Goal: Task Accomplishment & Management: Manage account settings

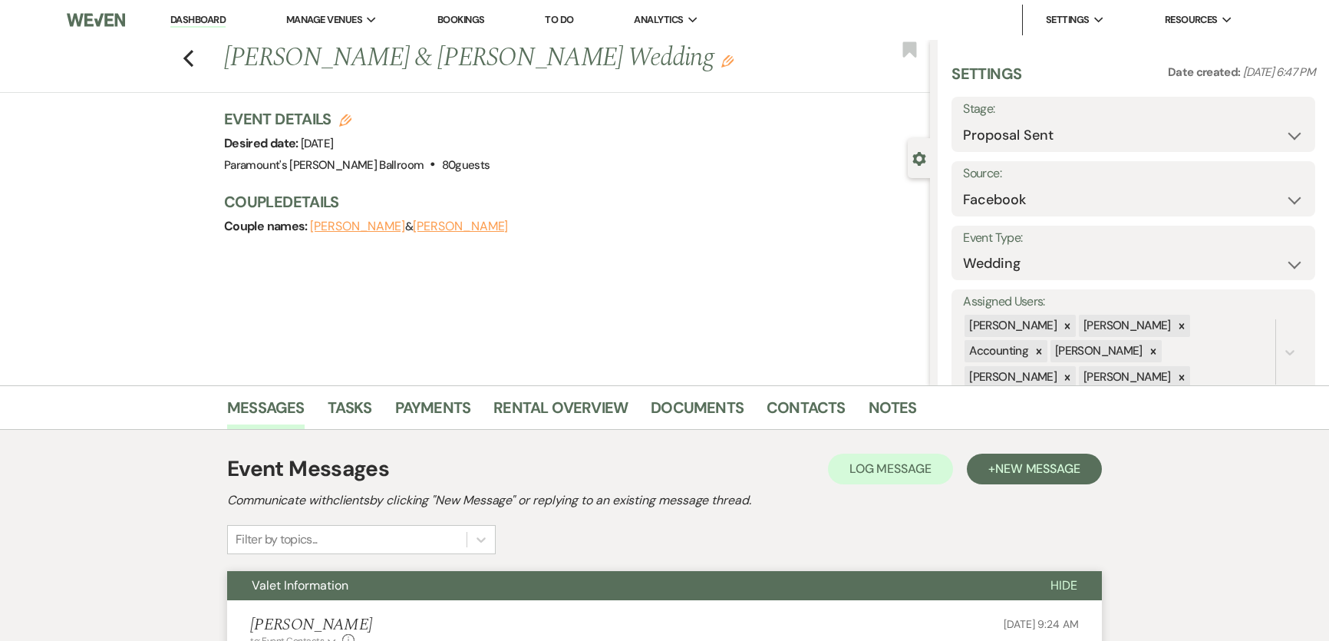
select select "6"
select select "8"
click at [191, 54] on icon "Previous" at bounding box center [189, 58] width 12 height 18
select select "6"
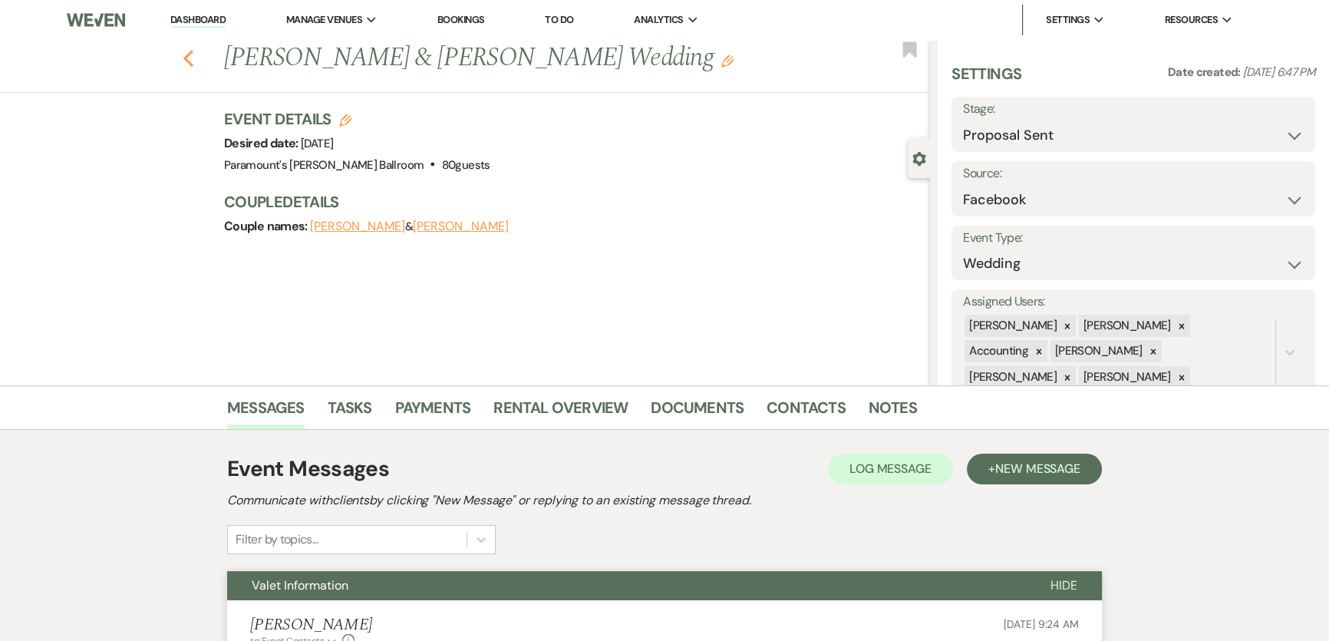
select select "6"
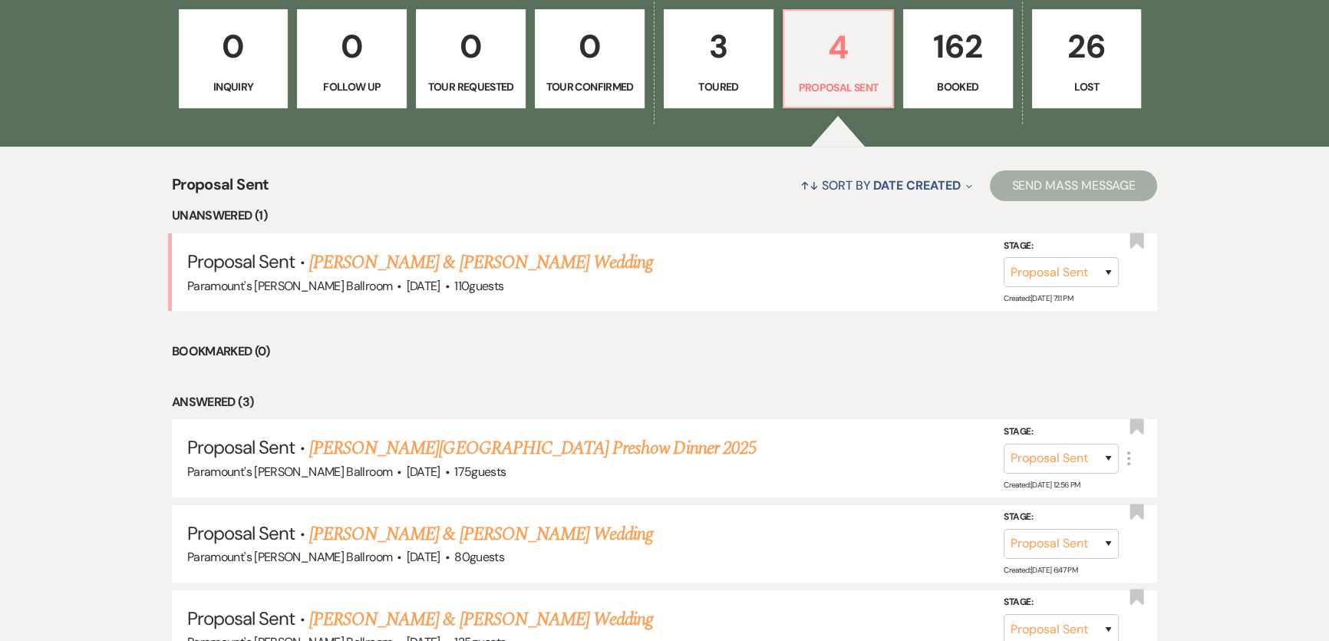
scroll to position [266, 0]
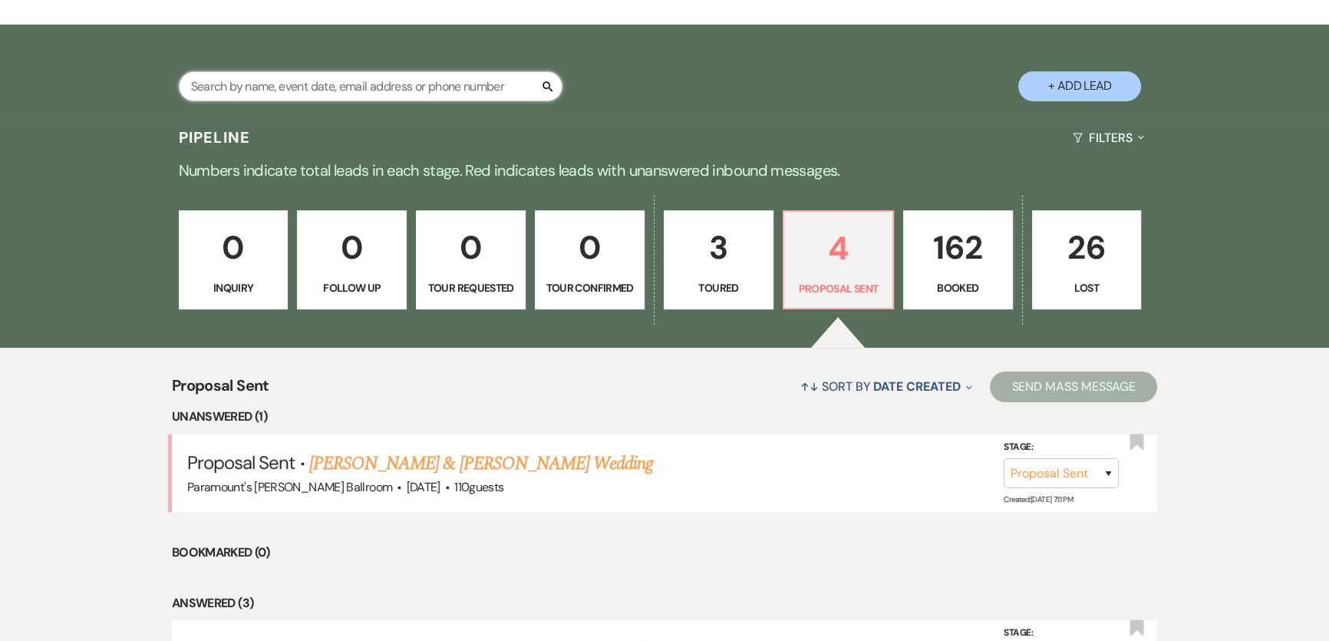
click at [261, 91] on input "text" at bounding box center [371, 86] width 384 height 30
type input "[PERSON_NAME]"
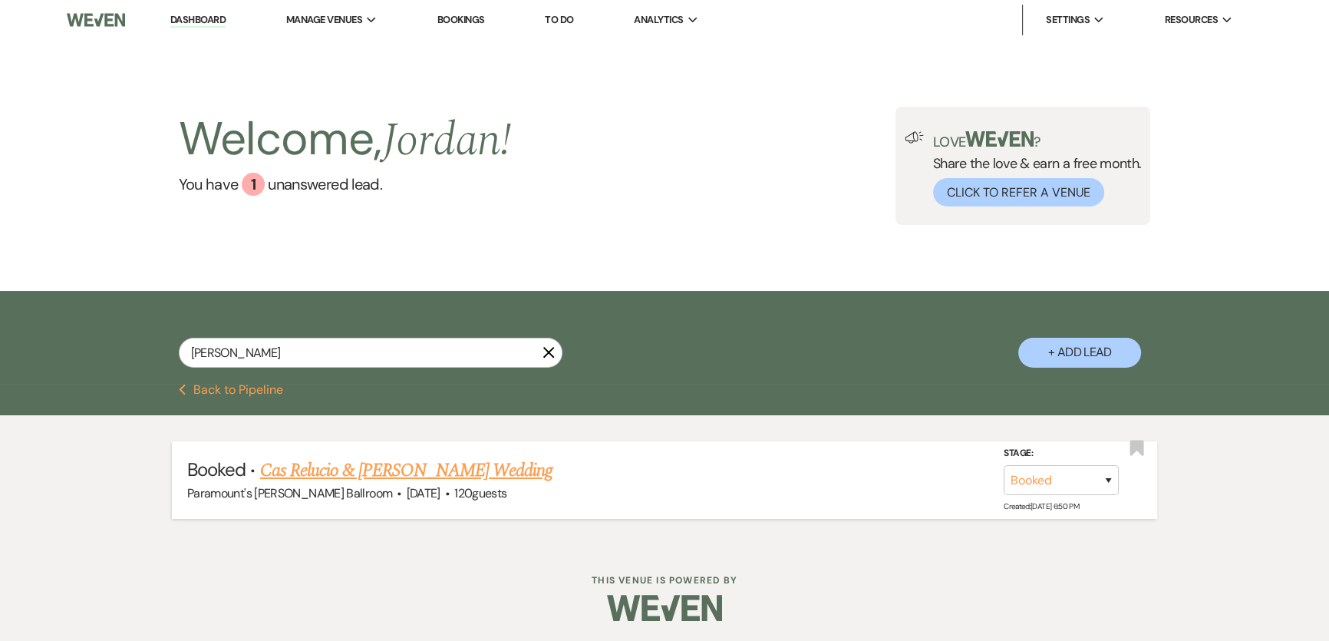
click at [445, 494] on span "·" at bounding box center [447, 494] width 5 height 0
click at [499, 469] on link "Cas Relucio & [PERSON_NAME] Wedding" at bounding box center [406, 471] width 292 height 28
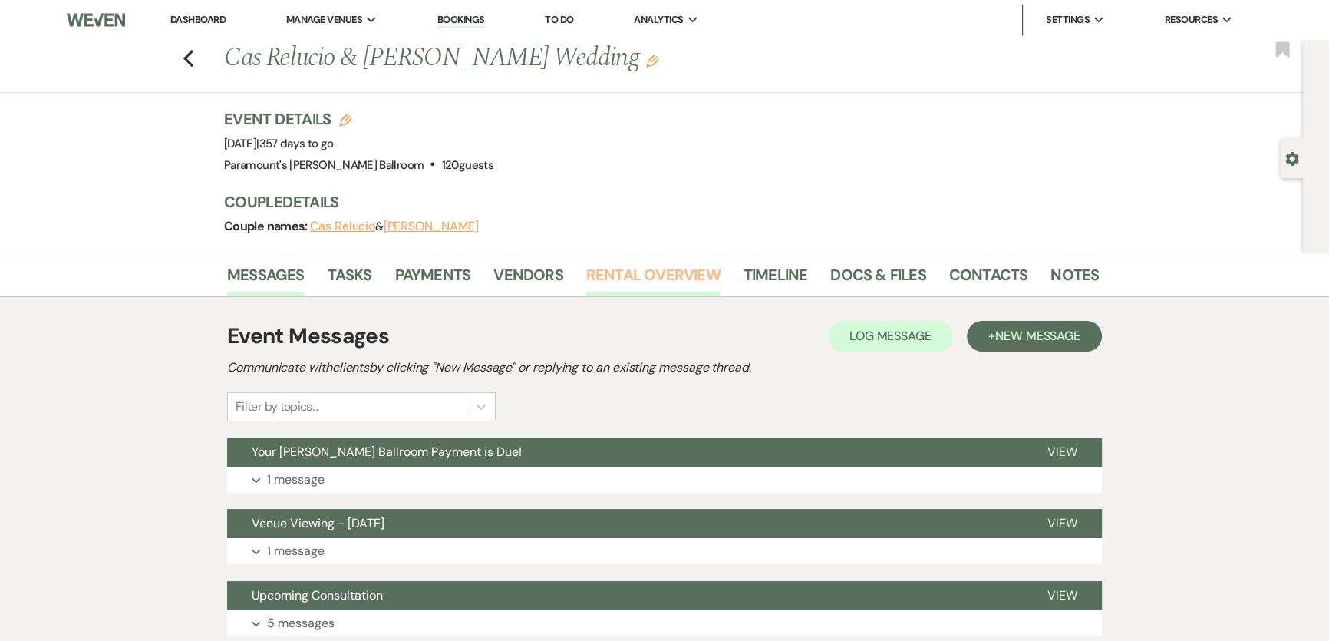
click at [625, 284] on link "Rental Overview" at bounding box center [653, 279] width 134 height 34
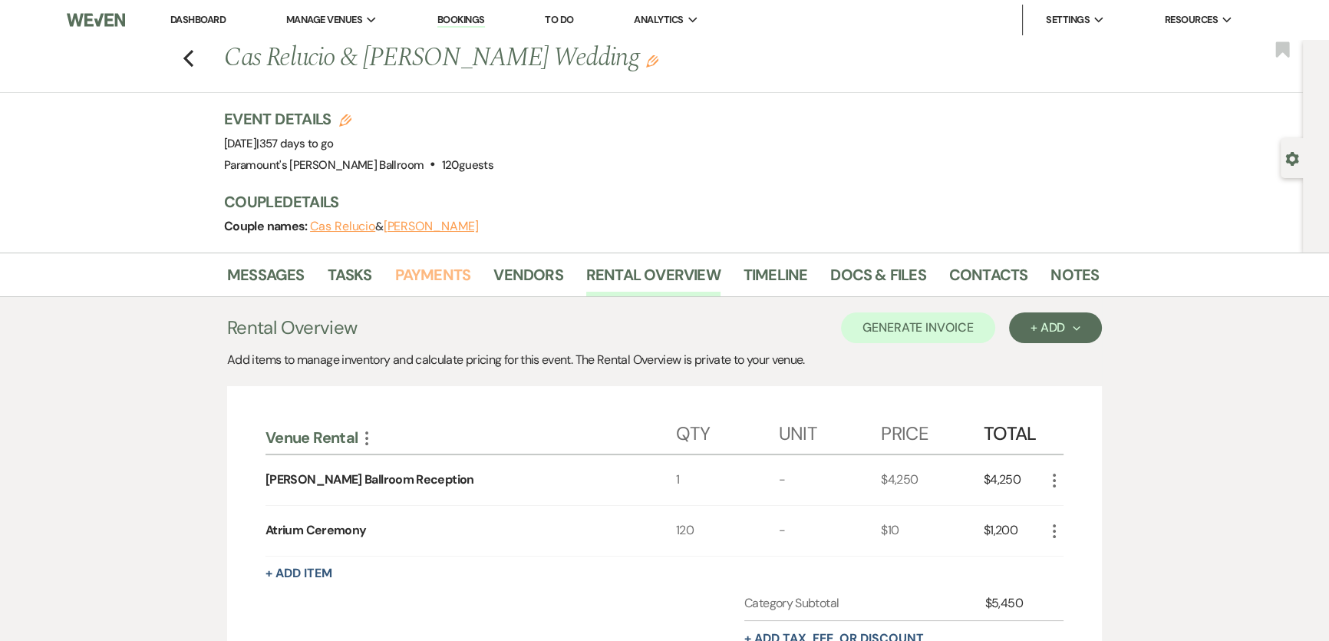
click at [395, 272] on link "Payments" at bounding box center [433, 279] width 76 height 34
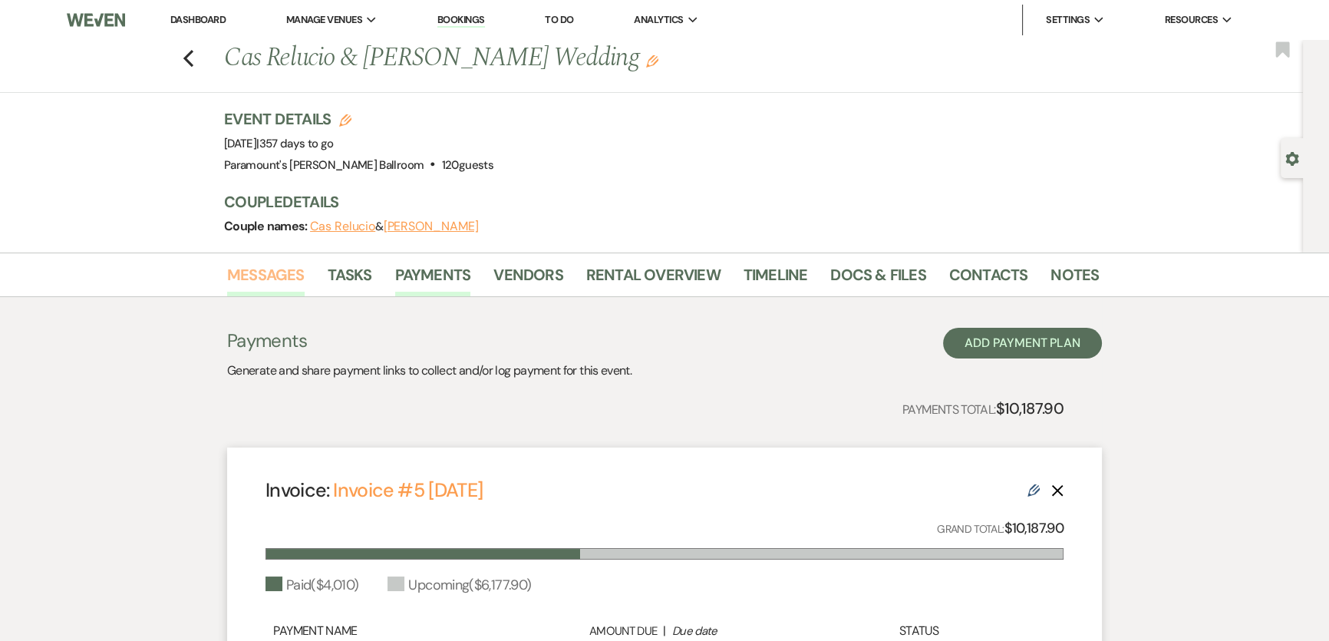
click at [245, 291] on link "Messages" at bounding box center [266, 279] width 78 height 34
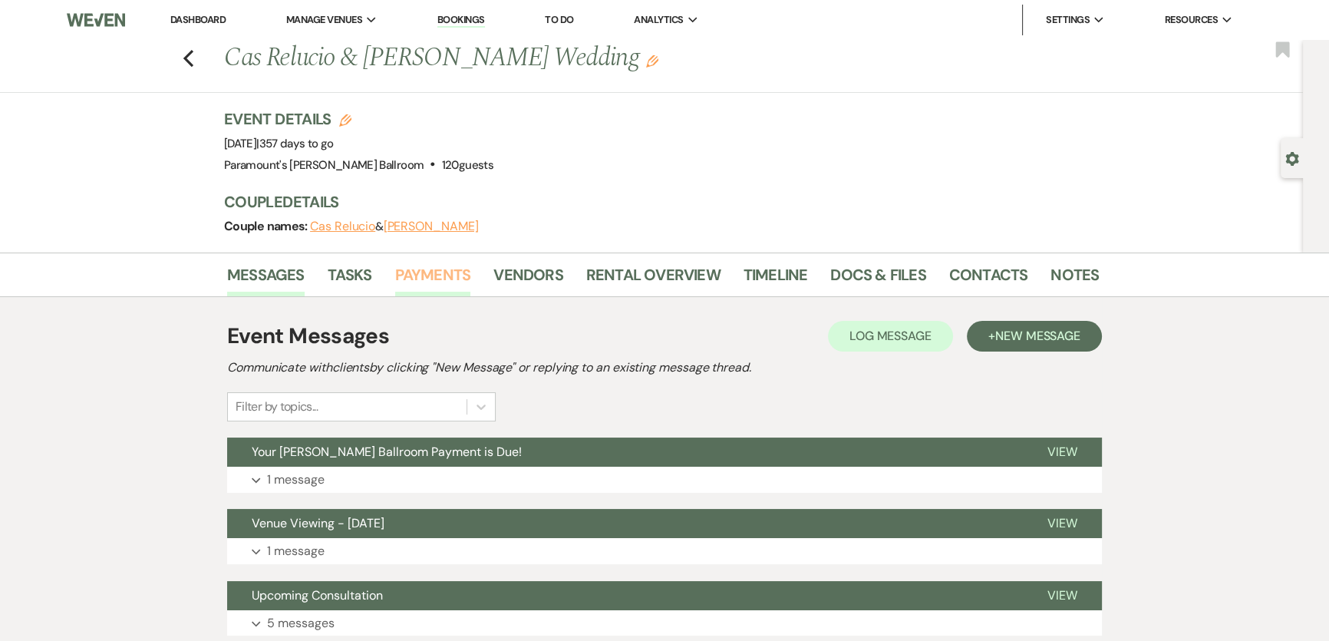
click at [418, 282] on link "Payments" at bounding box center [433, 279] width 76 height 34
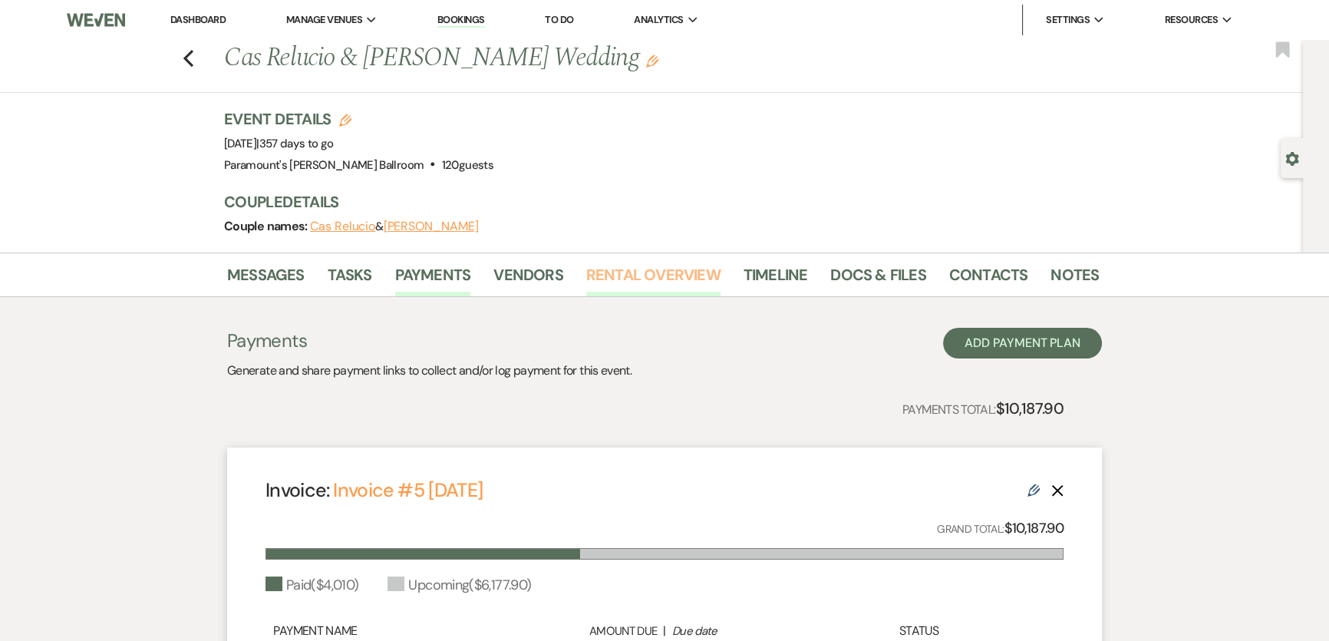
click at [665, 276] on link "Rental Overview" at bounding box center [653, 279] width 134 height 34
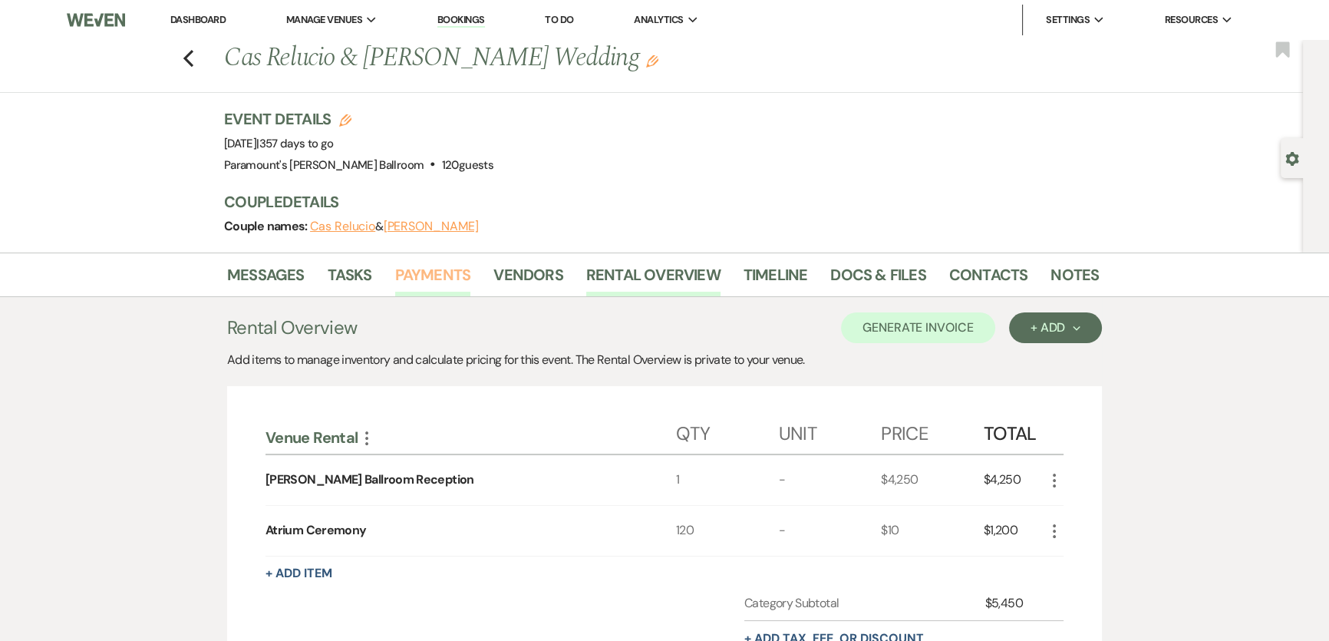
click at [444, 276] on link "Payments" at bounding box center [433, 279] width 76 height 34
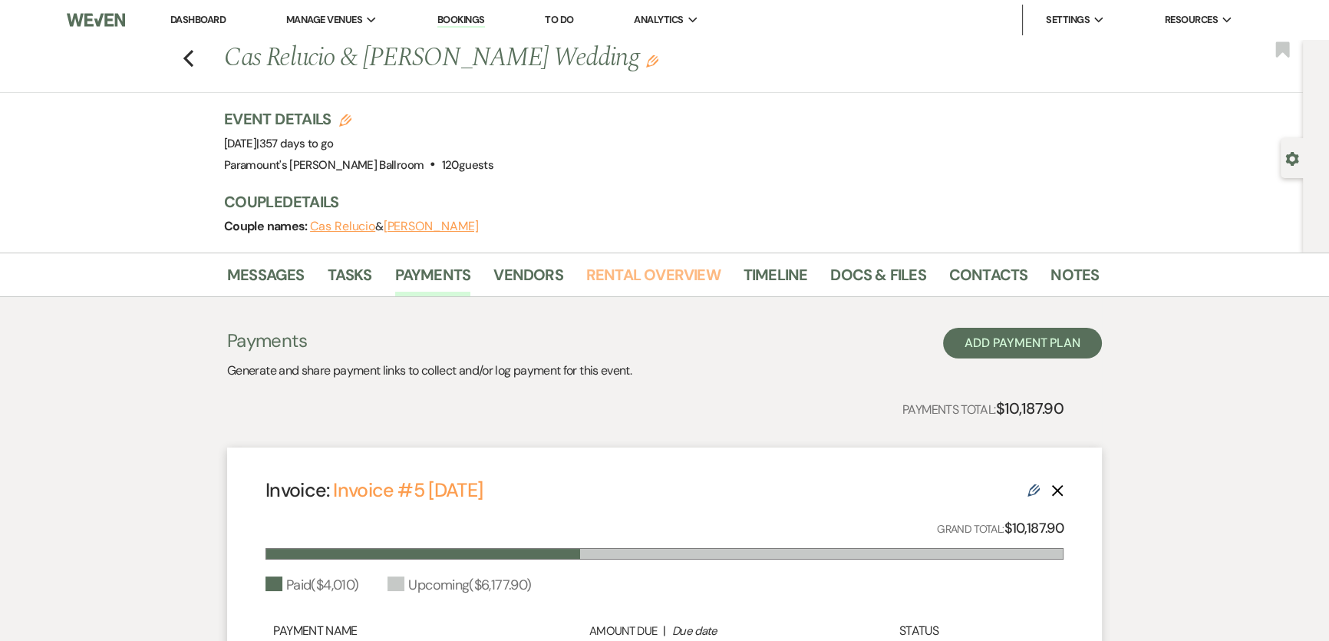
drag, startPoint x: 669, startPoint y: 281, endPoint x: 678, endPoint y: 302, distance: 22.7
click at [668, 282] on link "Rental Overview" at bounding box center [653, 279] width 134 height 34
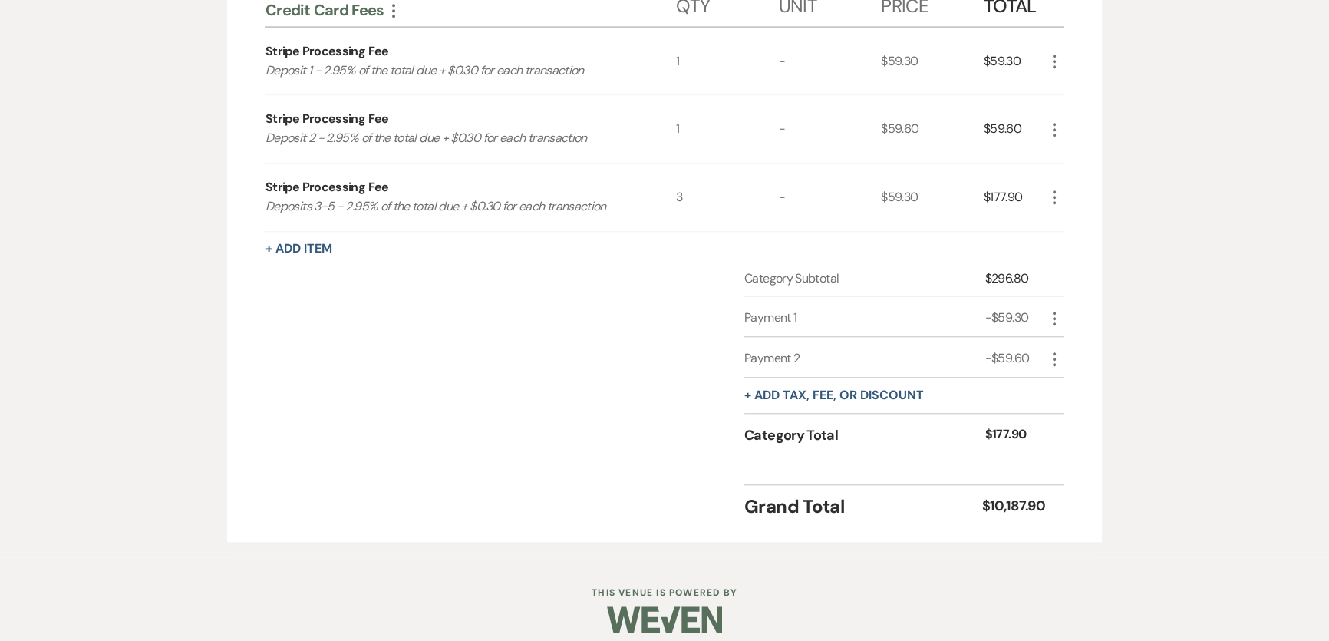
scroll to position [1701, 0]
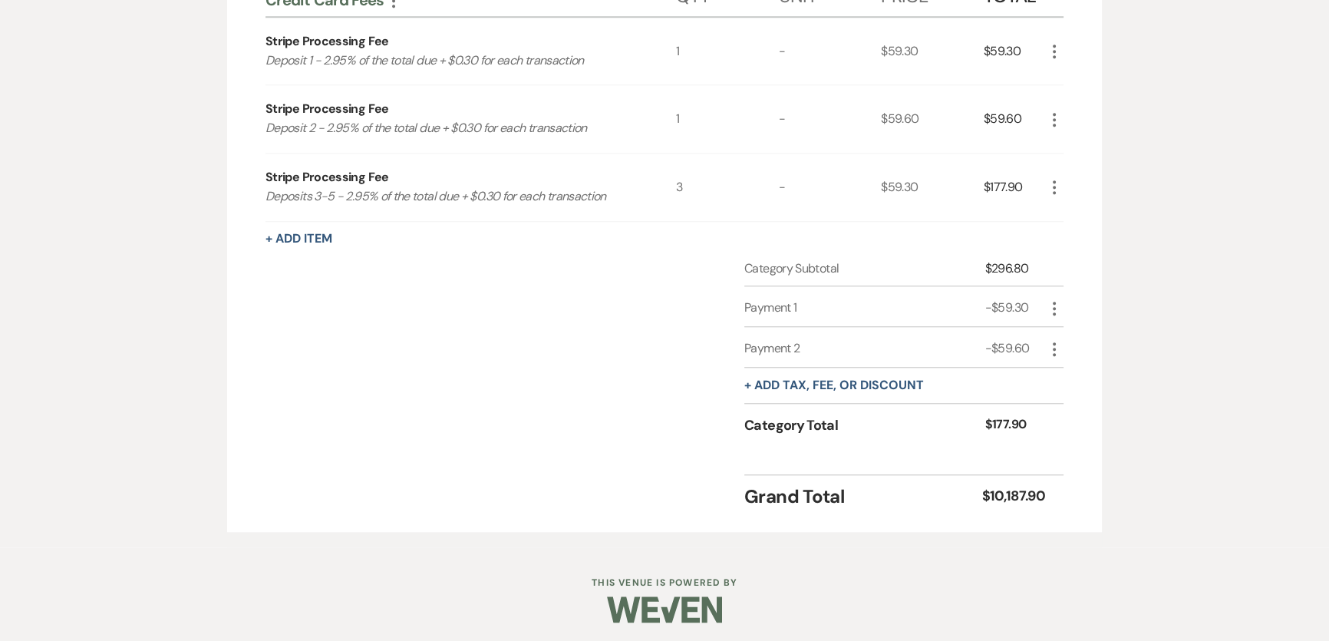
click at [789, 424] on div "Category Total" at bounding box center [864, 425] width 241 height 21
click at [813, 368] on div "+ Add tax, fee, or discount" at bounding box center [834, 385] width 180 height 35
click at [817, 379] on button "+ Add tax, fee, or discount" at bounding box center [834, 385] width 180 height 12
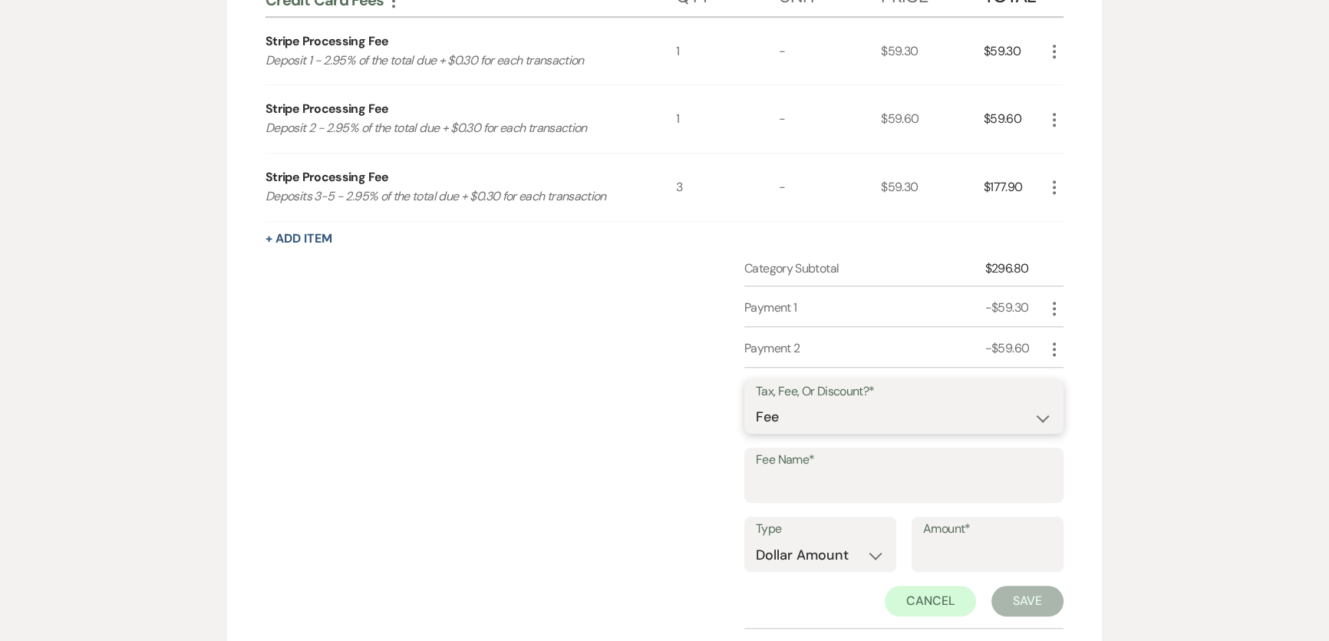
click at [790, 416] on select "Fee Discount Tax" at bounding box center [904, 417] width 296 height 30
select select "2"
click at [756, 402] on select "Fee Discount Tax" at bounding box center [904, 417] width 296 height 30
click at [801, 471] on input "Fee Name*" at bounding box center [904, 486] width 296 height 30
type input "Payment 3"
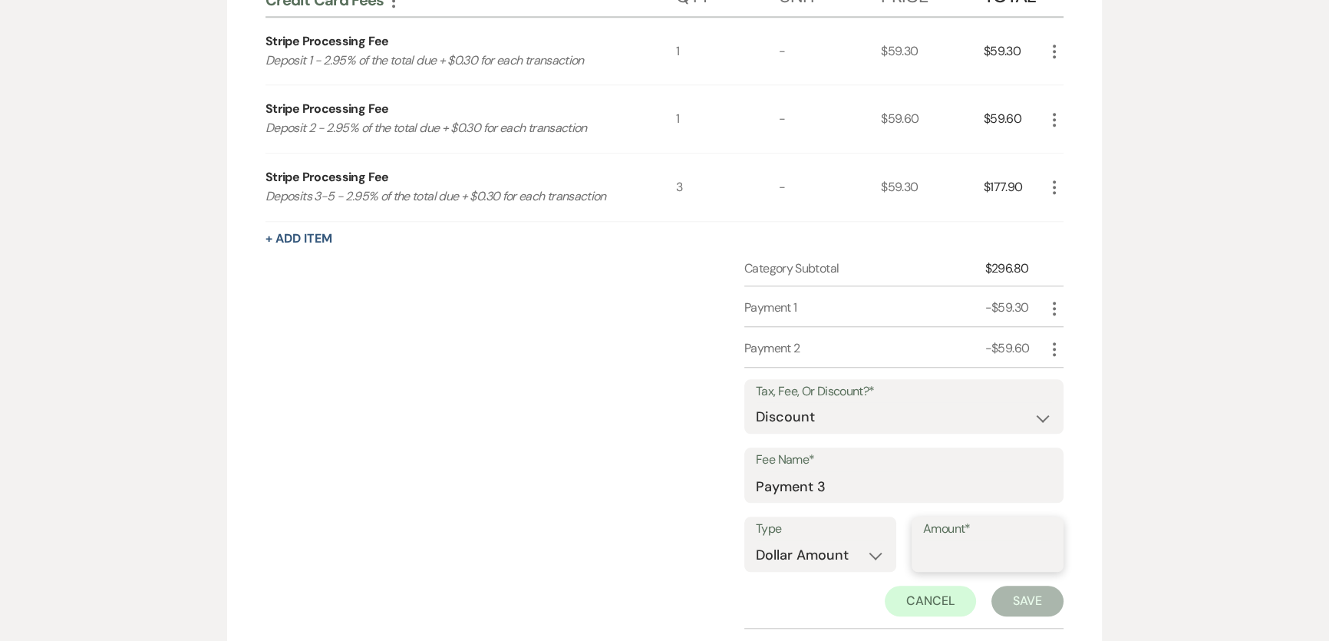
click at [955, 552] on input "Amount*" at bounding box center [987, 555] width 129 height 30
type input "59.30"
click at [1011, 586] on button "Save" at bounding box center [1028, 601] width 72 height 31
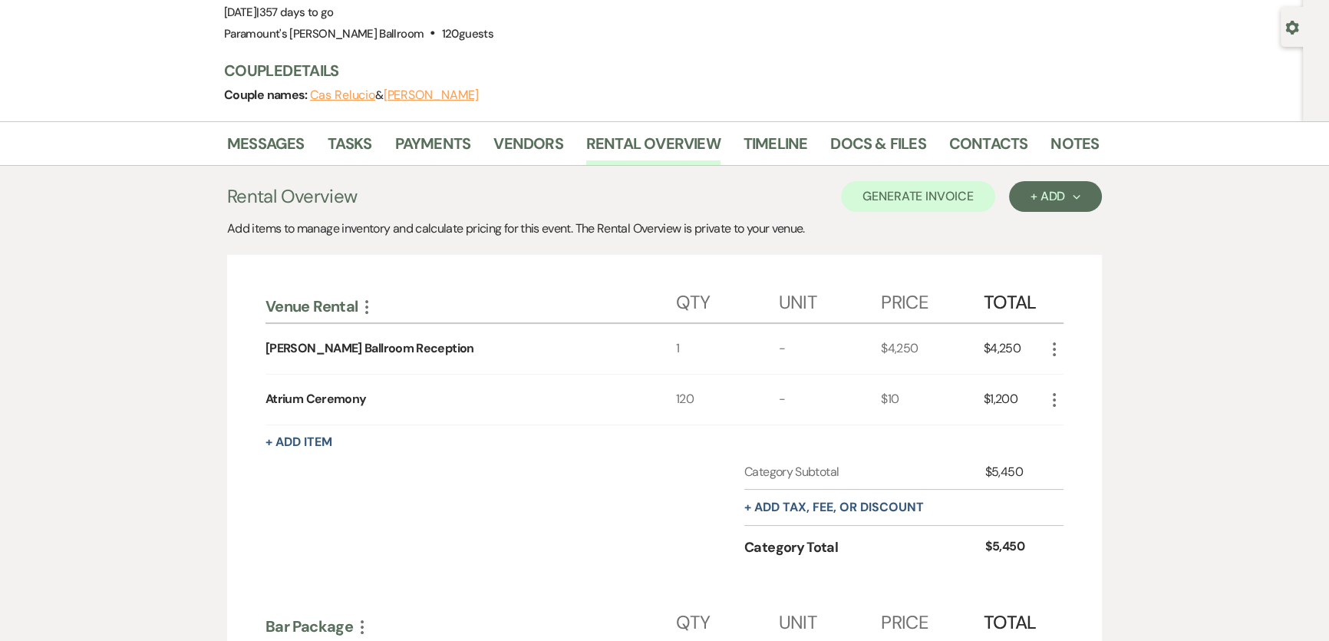
scroll to position [0, 0]
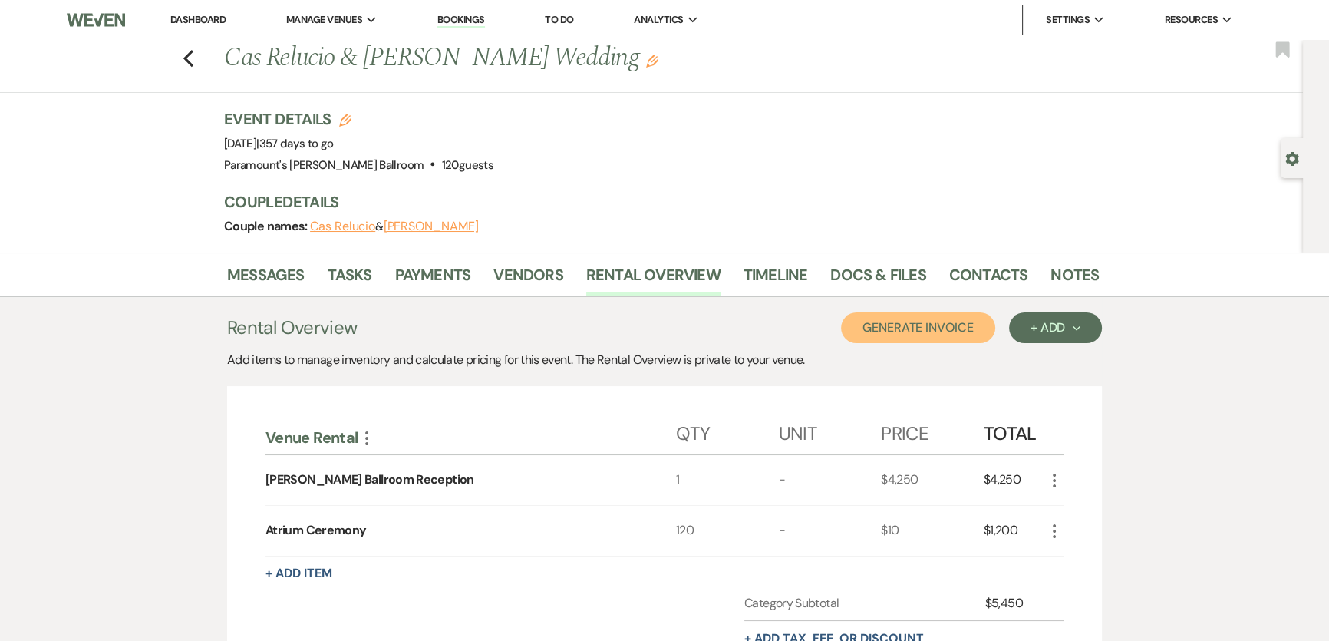
click at [914, 317] on button "Generate Invoice" at bounding box center [918, 327] width 154 height 31
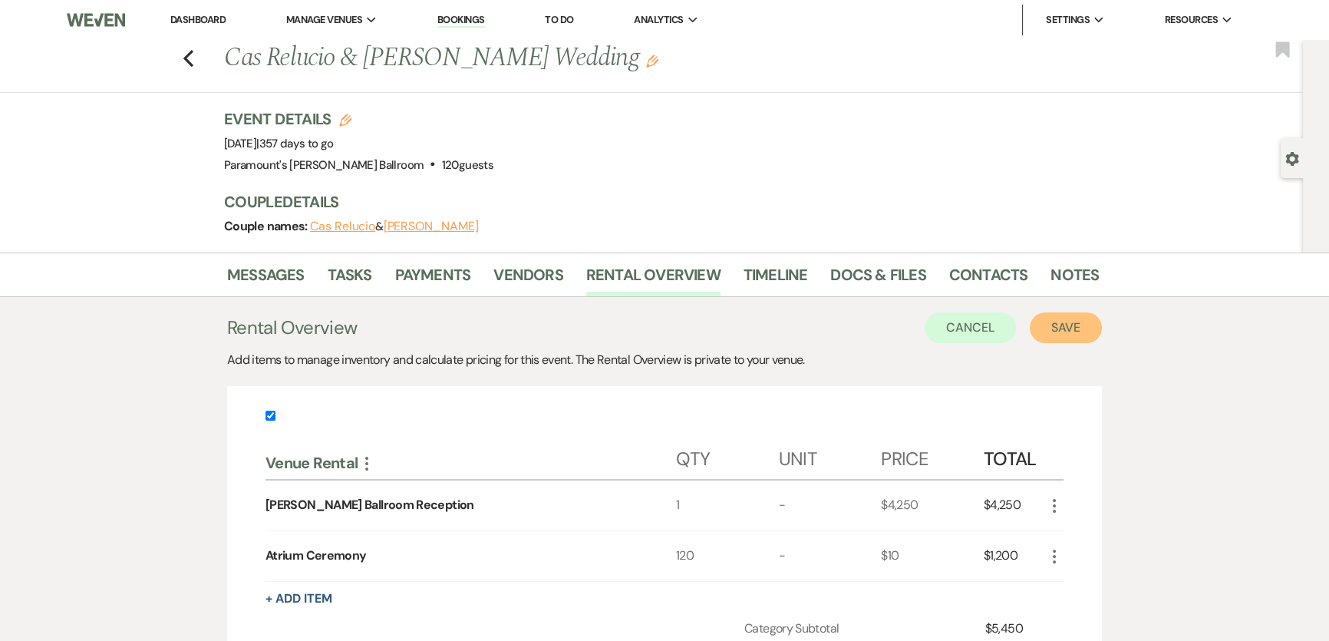
click at [1074, 322] on button "Save" at bounding box center [1066, 327] width 72 height 31
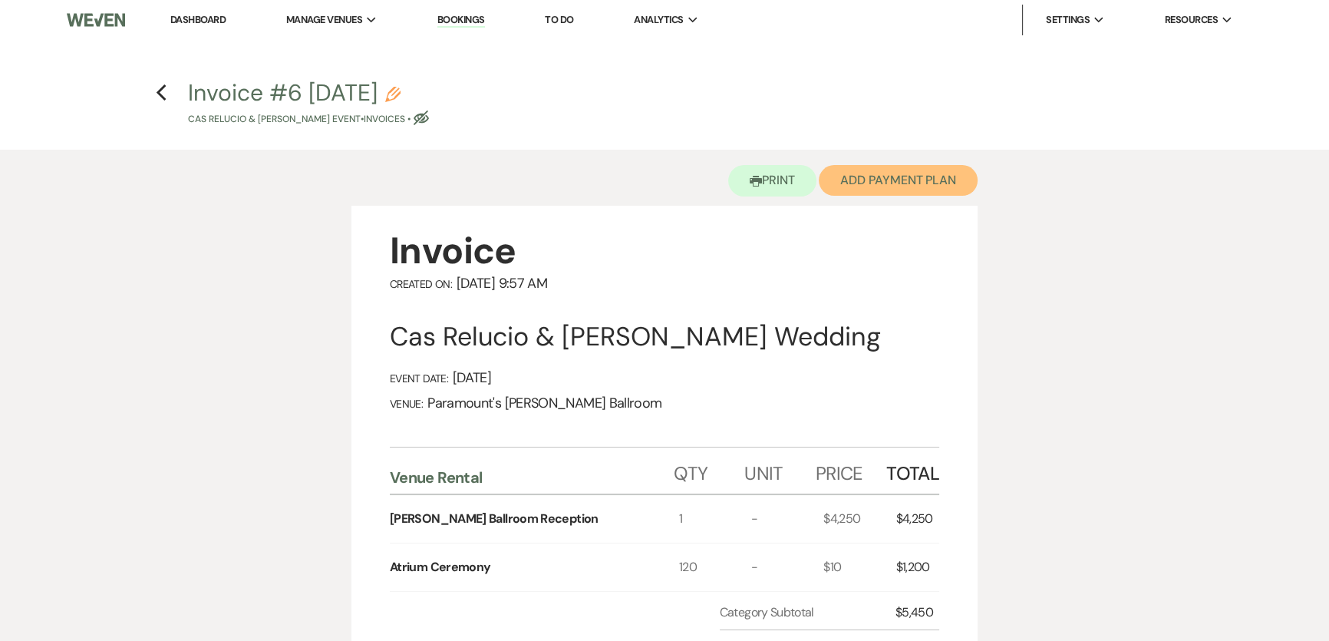
click at [896, 177] on button "Add Payment Plan" at bounding box center [898, 180] width 159 height 31
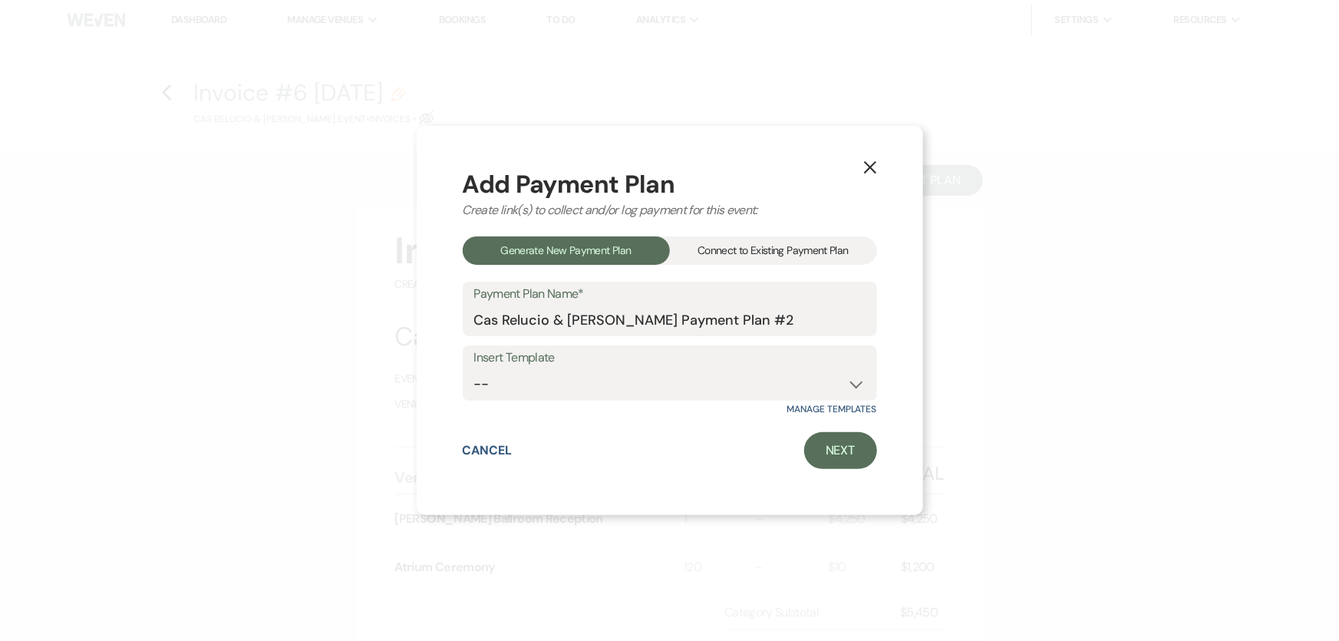
click at [818, 250] on div "Connect to Existing Payment Plan" at bounding box center [773, 250] width 207 height 28
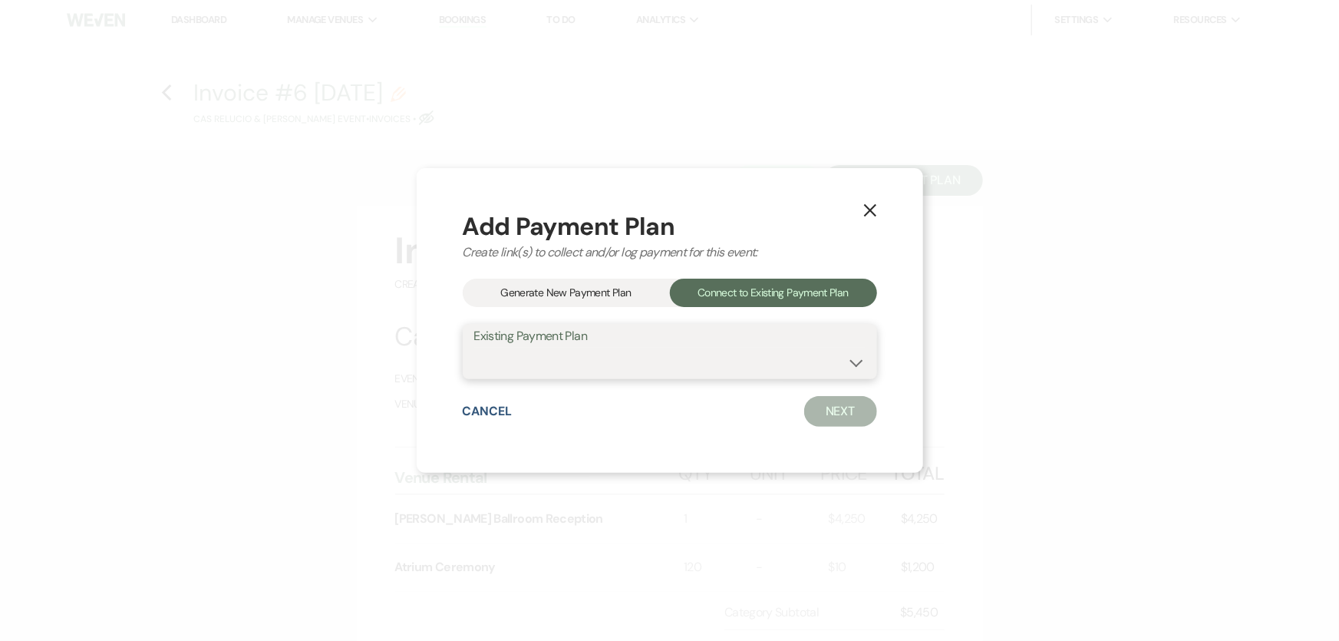
click at [744, 377] on select "Cas Relucio & [PERSON_NAME] Payment Plan #1" at bounding box center [669, 363] width 391 height 30
select select "17926"
click at [474, 348] on select "Cas Relucio & [PERSON_NAME] Payment Plan #1" at bounding box center [669, 363] width 391 height 30
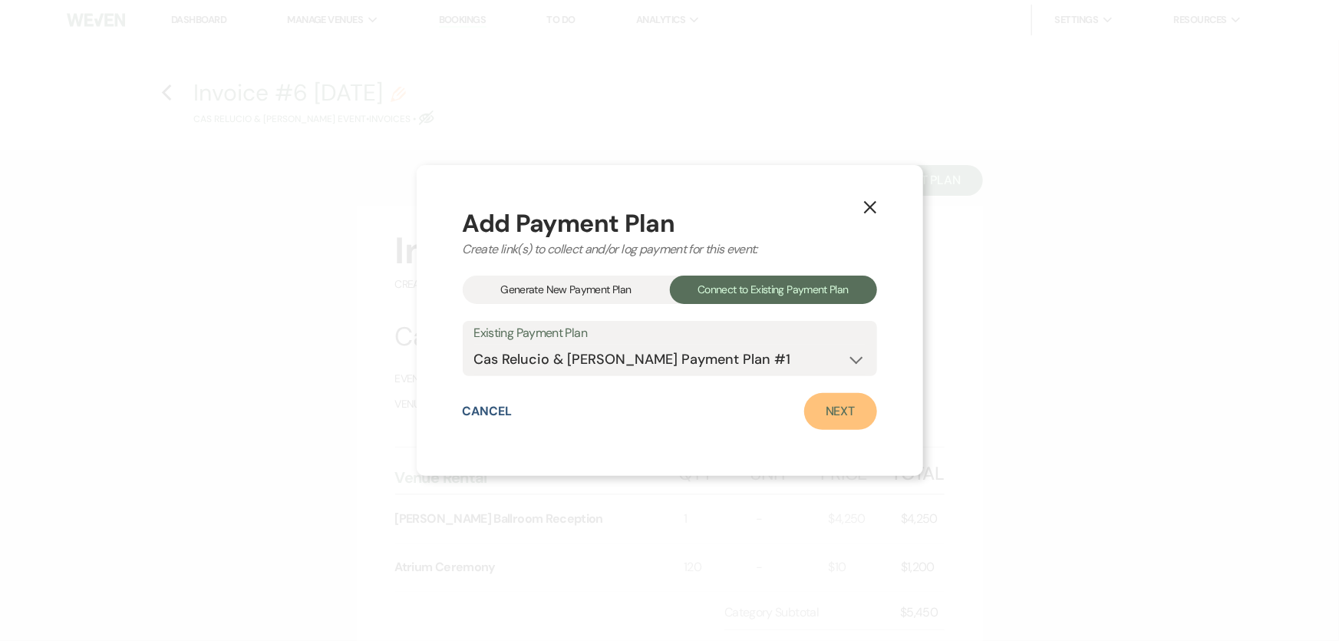
click at [861, 413] on link "Next" at bounding box center [840, 411] width 73 height 37
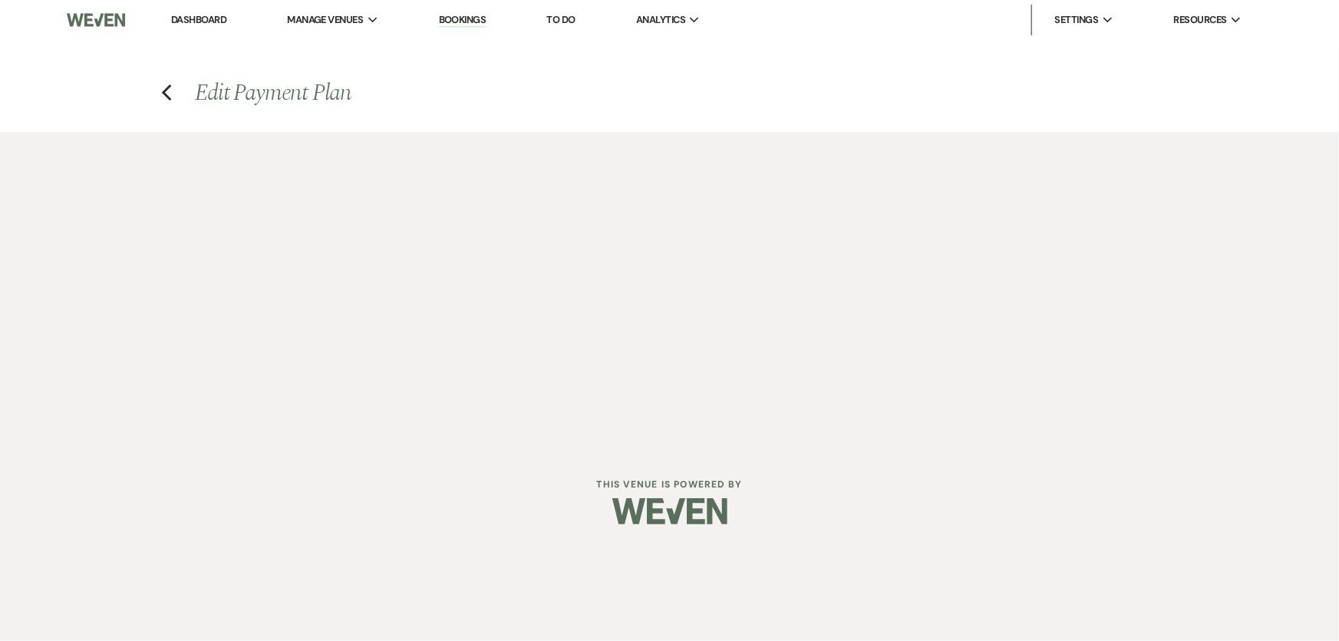
select select "27389"
select select "1"
select select "2"
select select "flat"
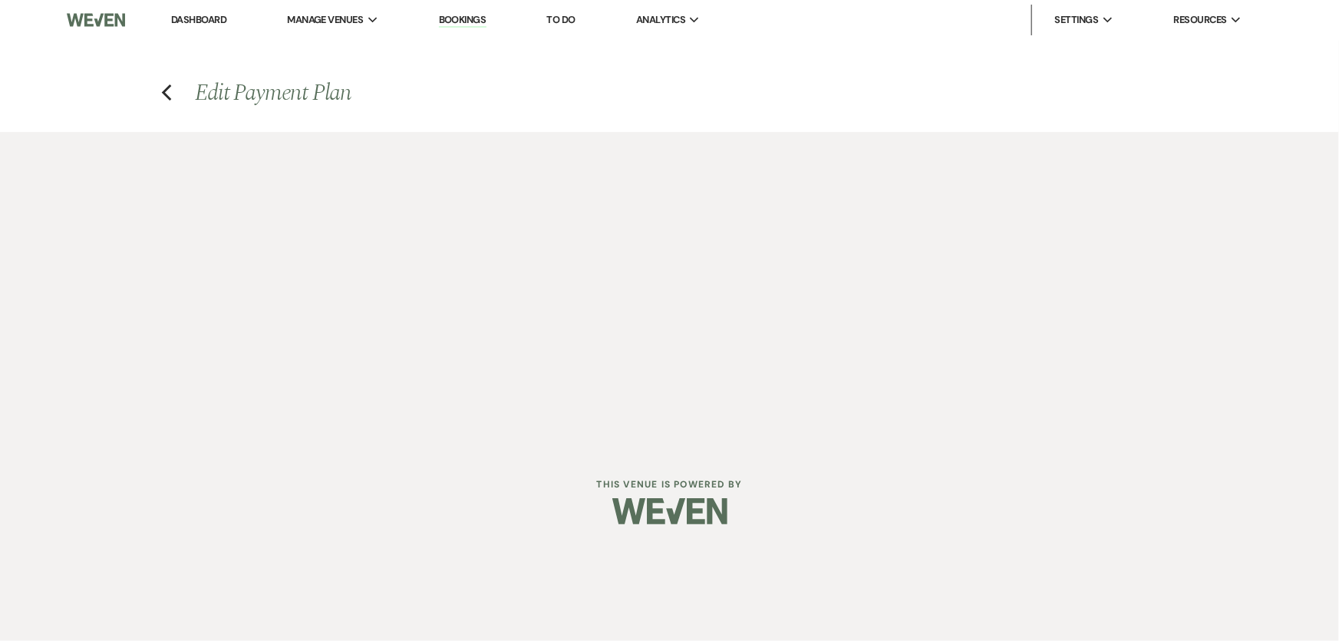
select select "2"
select select "flat"
select select "true"
select select "client"
select select "weeks"
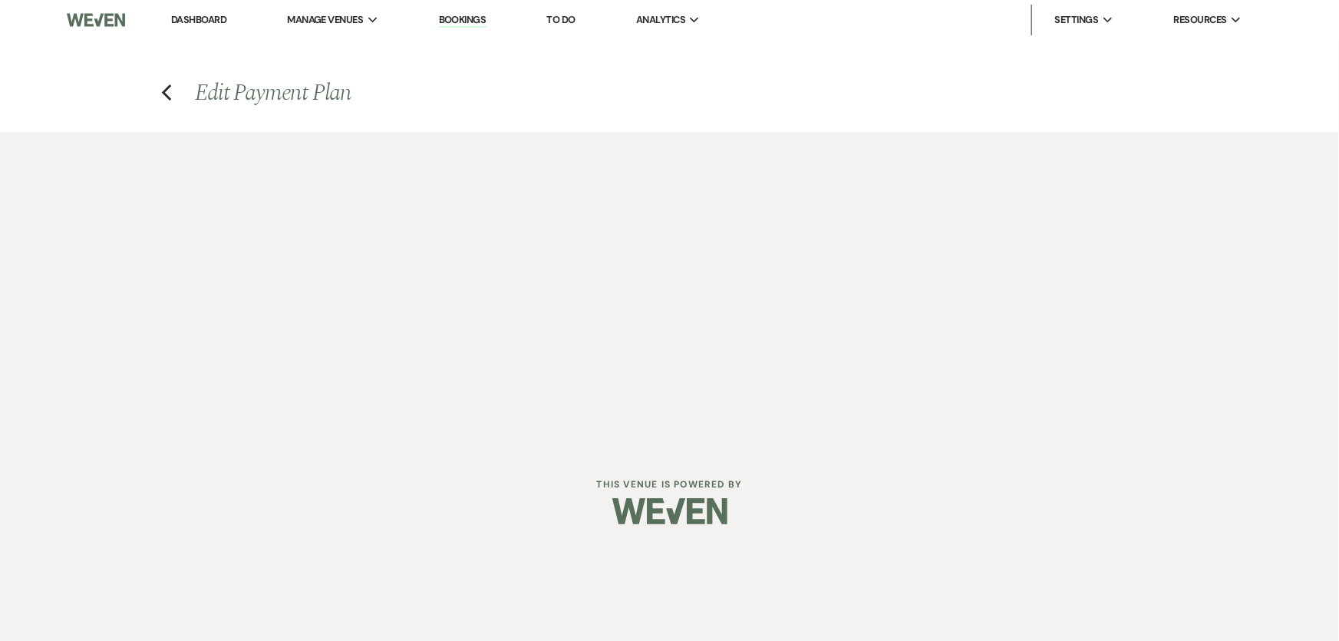
select select "2"
select select "flat"
select select "true"
select select "client"
select select "weeks"
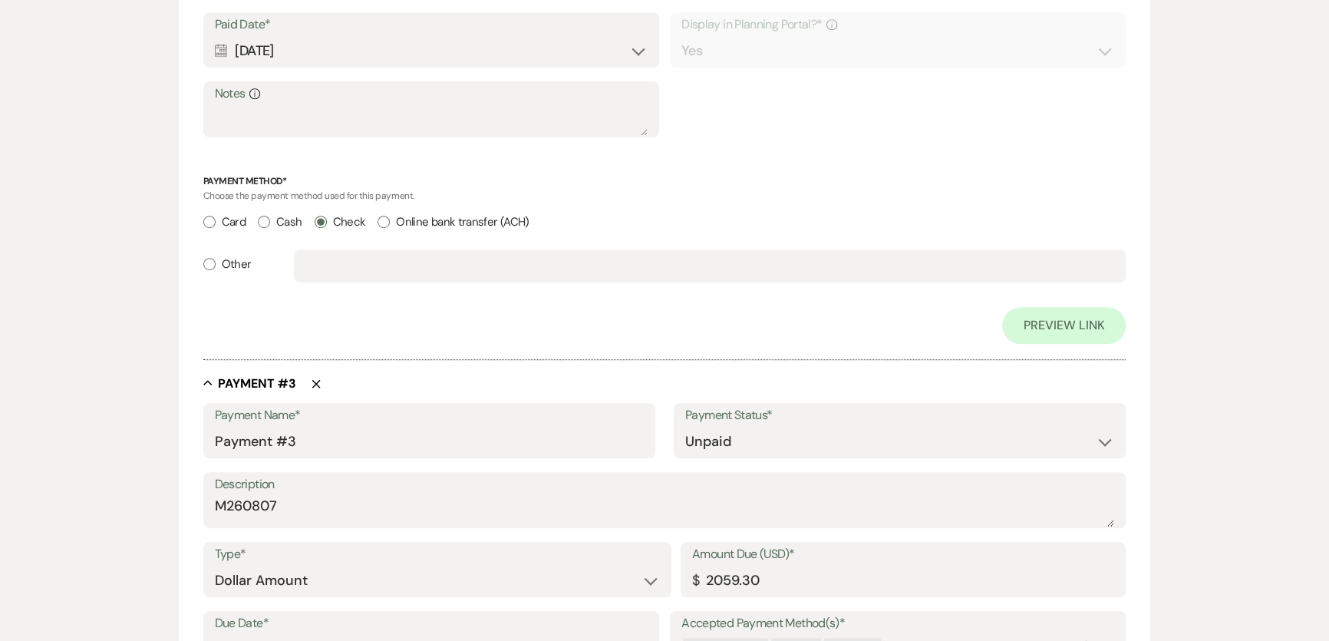
scroll to position [1395, 0]
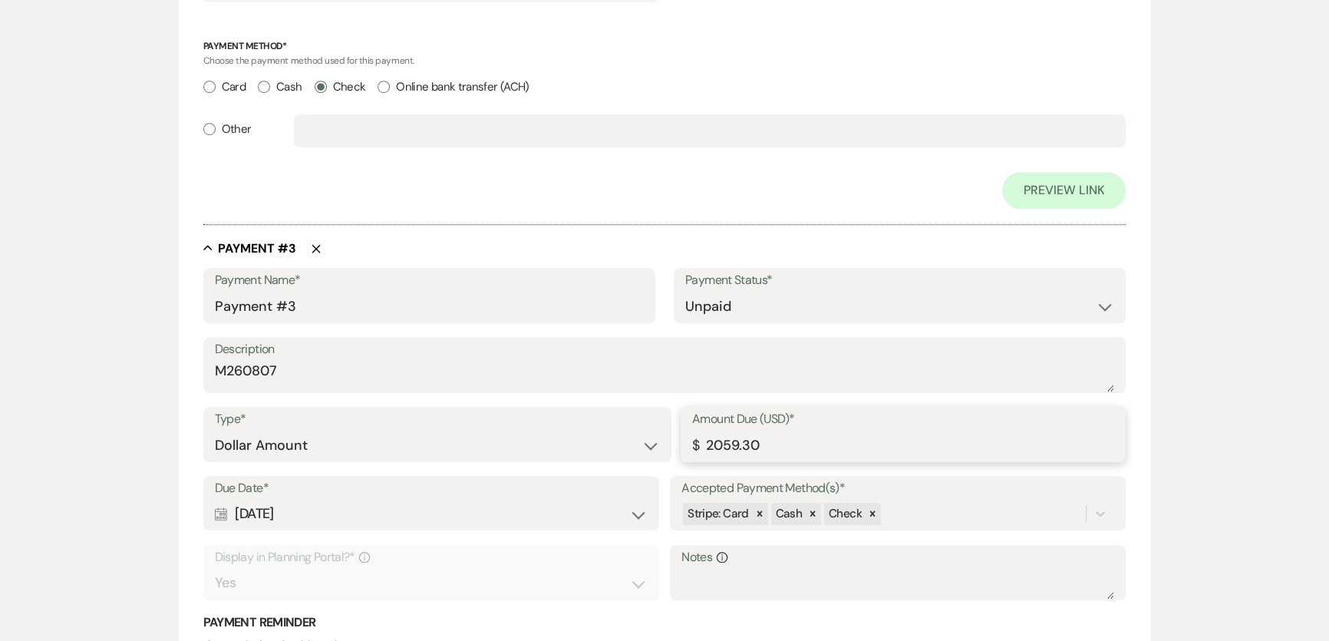
drag, startPoint x: 787, startPoint y: 441, endPoint x: 554, endPoint y: 451, distance: 233.5
click at [554, 451] on div "Type* Dollar Amount Percentage of Grand Total Amount Due (USD)* $ 2059.30" at bounding box center [664, 441] width 923 height 69
type input "2000.00"
click at [852, 309] on select "Paid Unpaid" at bounding box center [899, 307] width 429 height 30
select select "1"
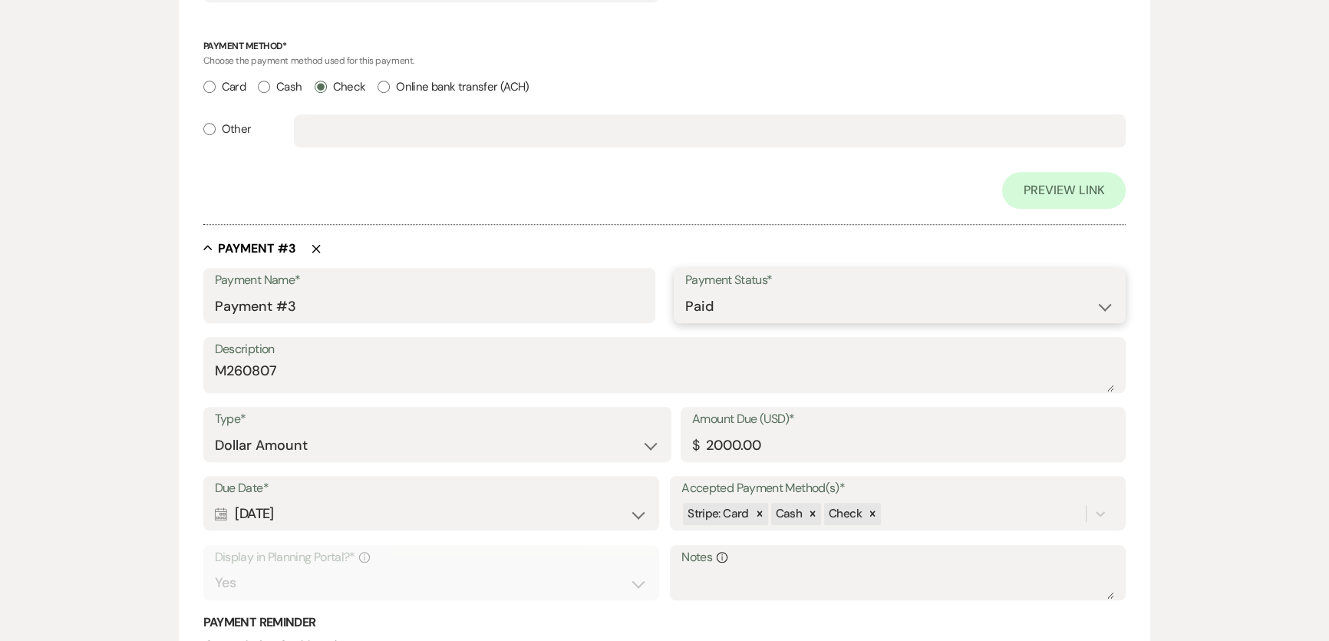
click at [685, 292] on select "Paid Unpaid" at bounding box center [899, 307] width 429 height 30
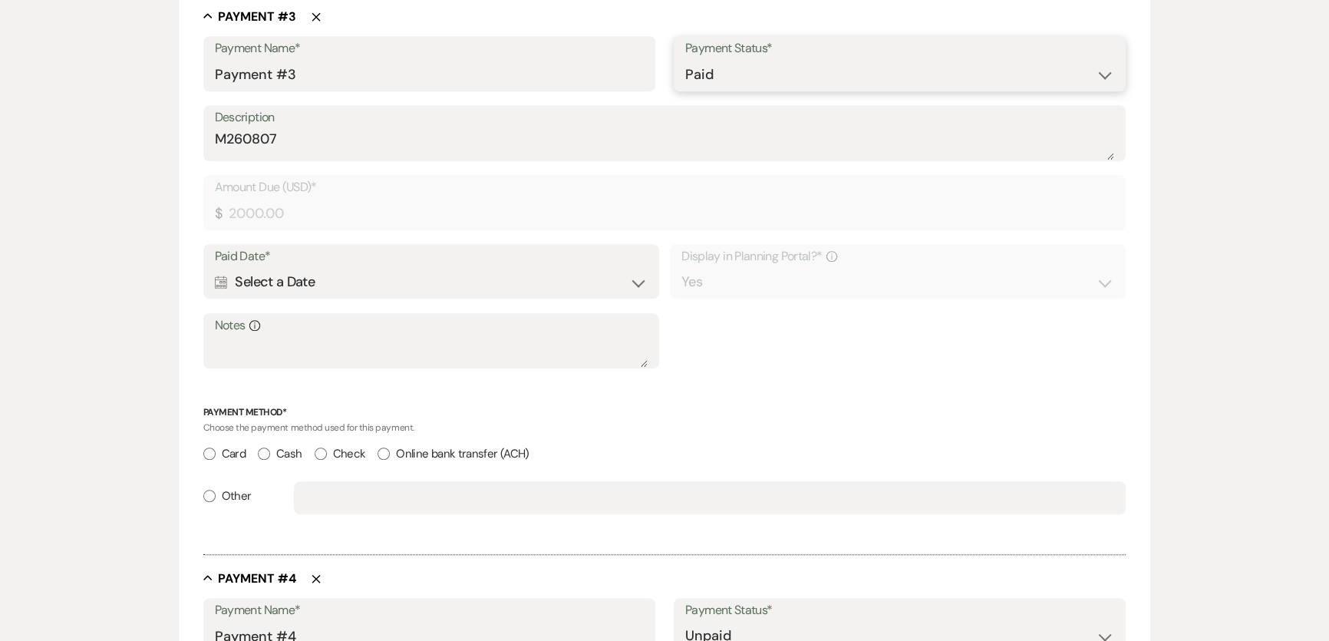
scroll to position [1567, 0]
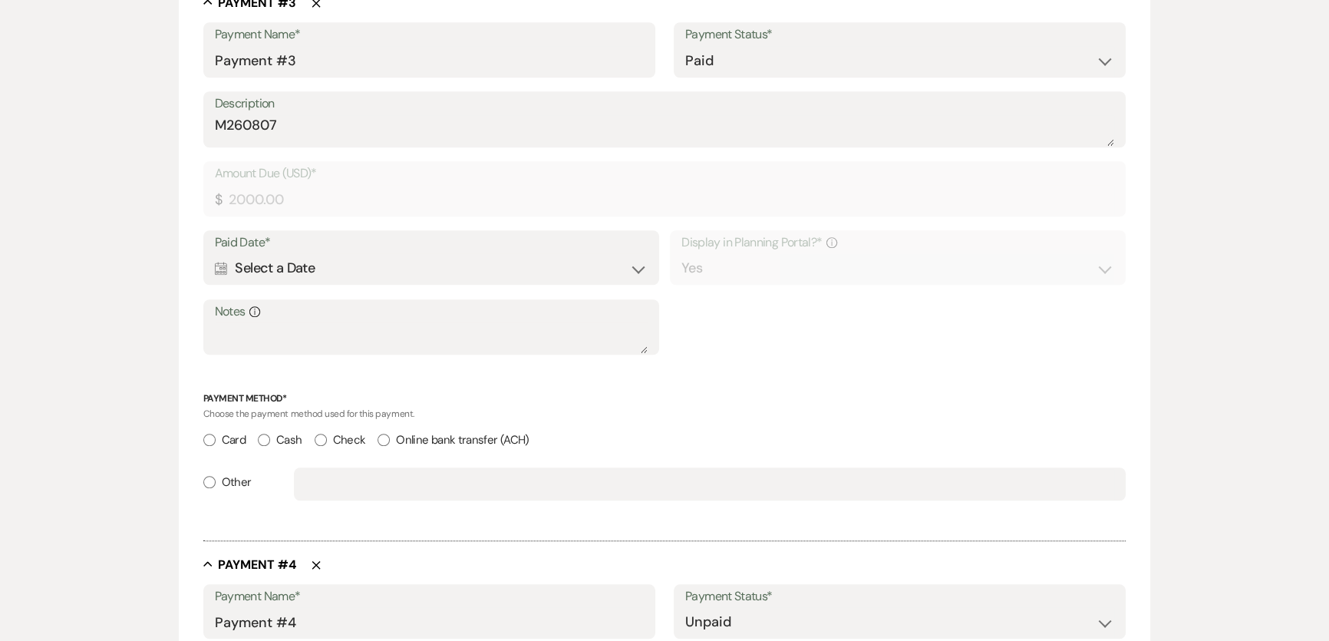
click at [300, 262] on div "Calendar Select a Date Expand" at bounding box center [431, 268] width 433 height 30
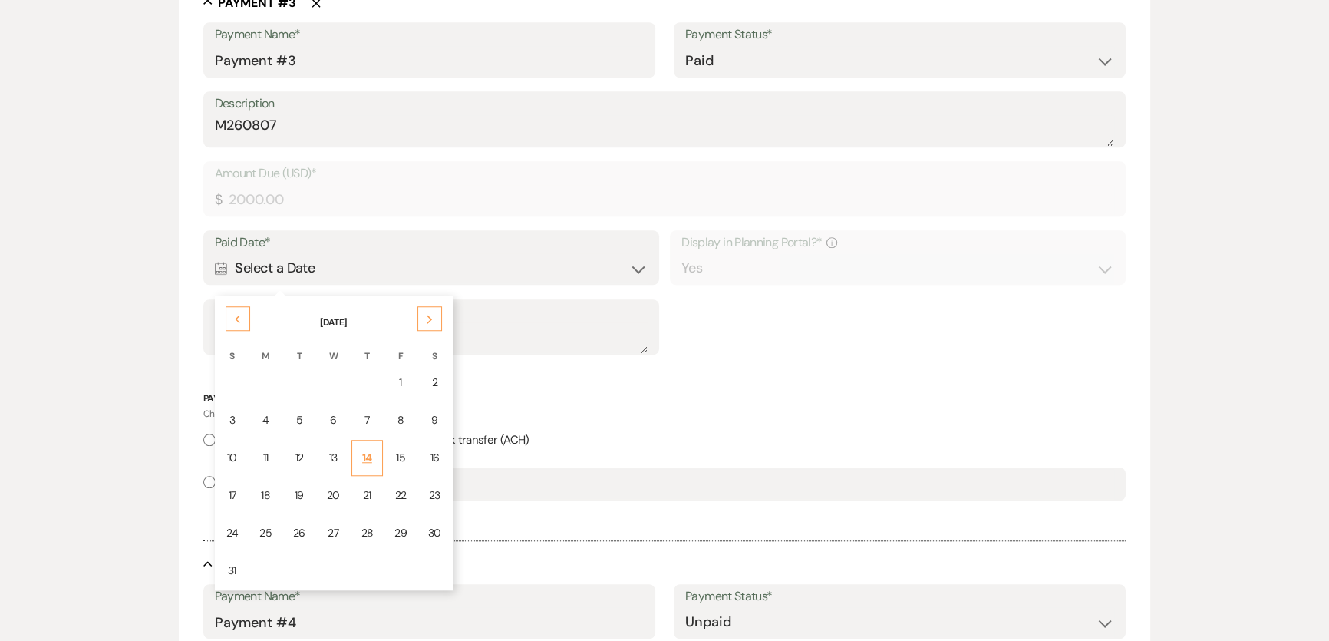
click at [374, 453] on td "14" at bounding box center [367, 458] width 32 height 36
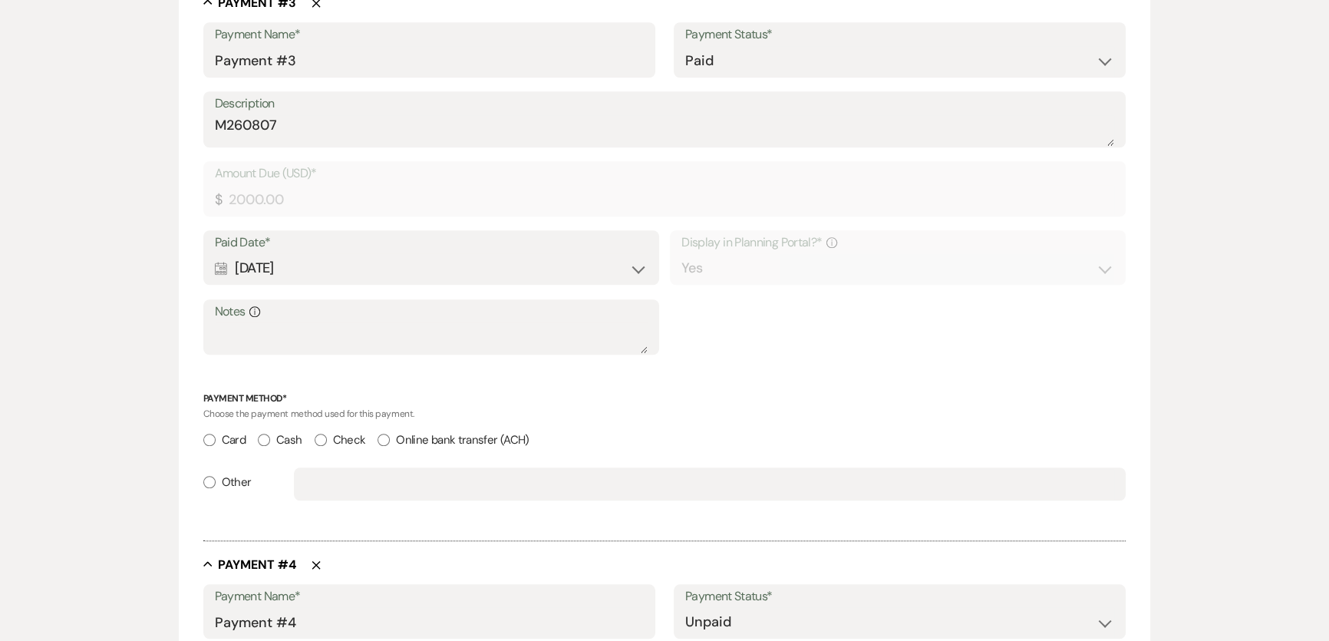
click at [327, 437] on input "Check" at bounding box center [321, 440] width 12 height 12
radio input "true"
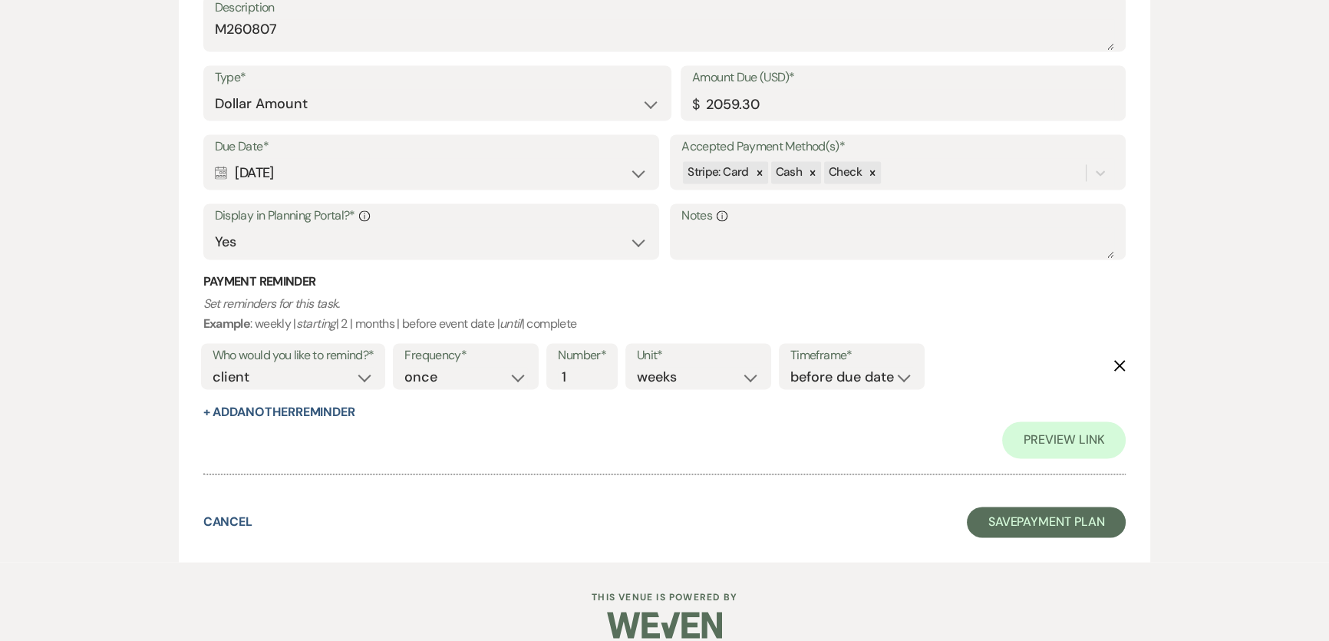
scroll to position [2942, 0]
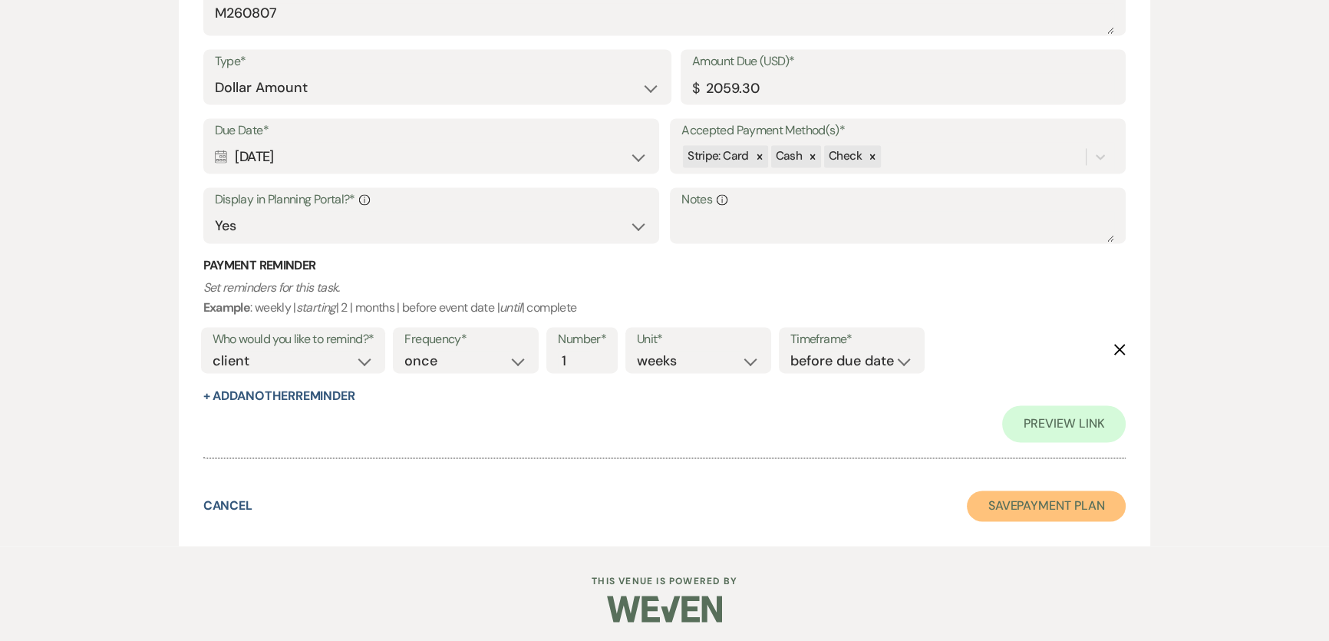
click at [1001, 510] on button "Save Payment Plan" at bounding box center [1047, 505] width 160 height 31
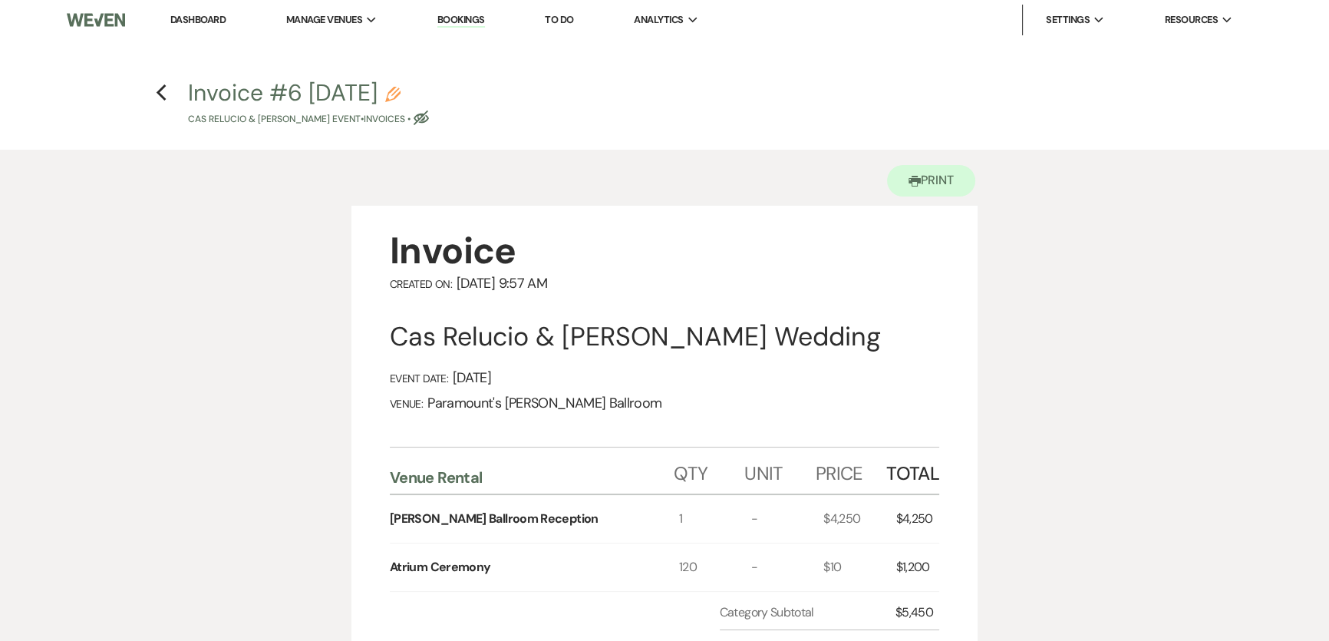
click at [167, 91] on h4 "Previous Invoice #6 [DATE] Pencil Cas Relucio & [PERSON_NAME] Event • Invoices …" at bounding box center [664, 102] width 1105 height 50
click at [161, 91] on icon "Previous" at bounding box center [162, 93] width 12 height 18
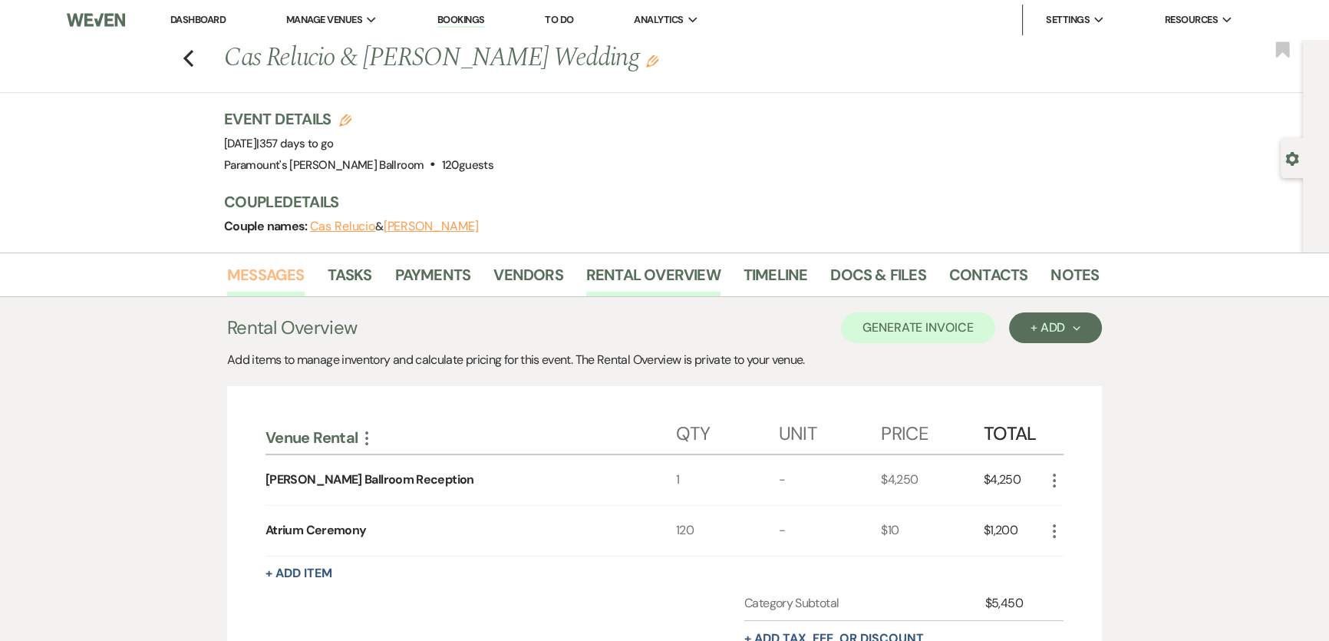
click at [269, 278] on link "Messages" at bounding box center [266, 279] width 78 height 34
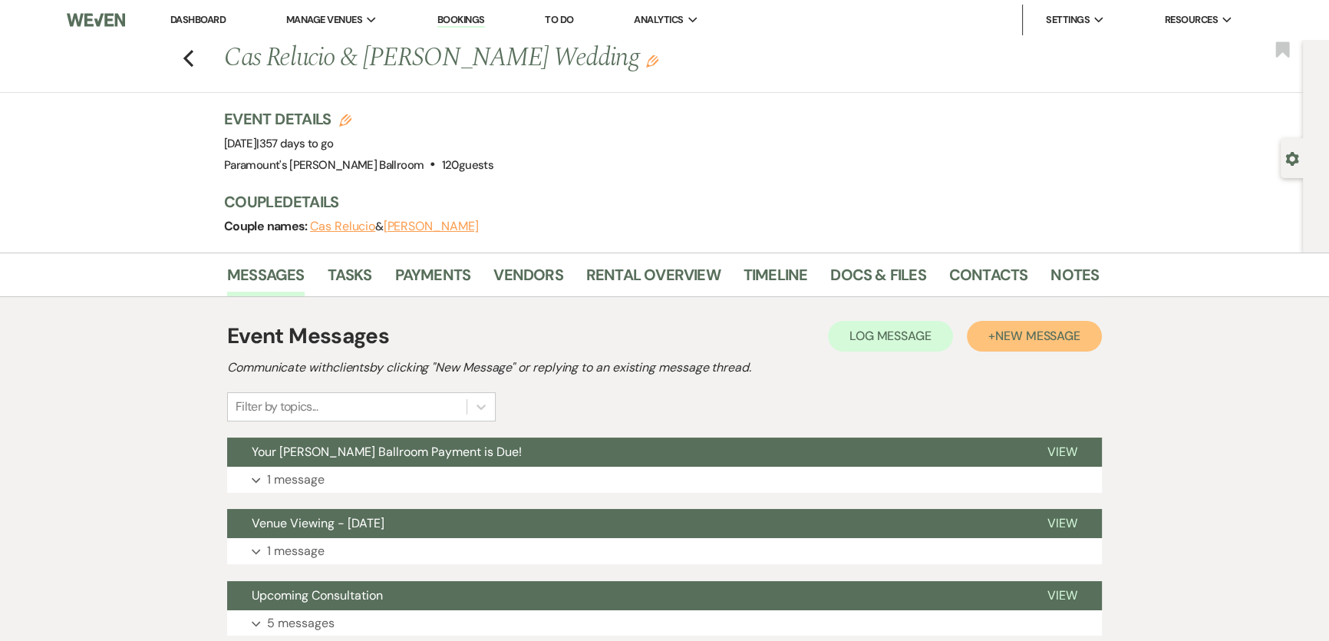
click at [1076, 337] on span "New Message" at bounding box center [1037, 336] width 85 height 16
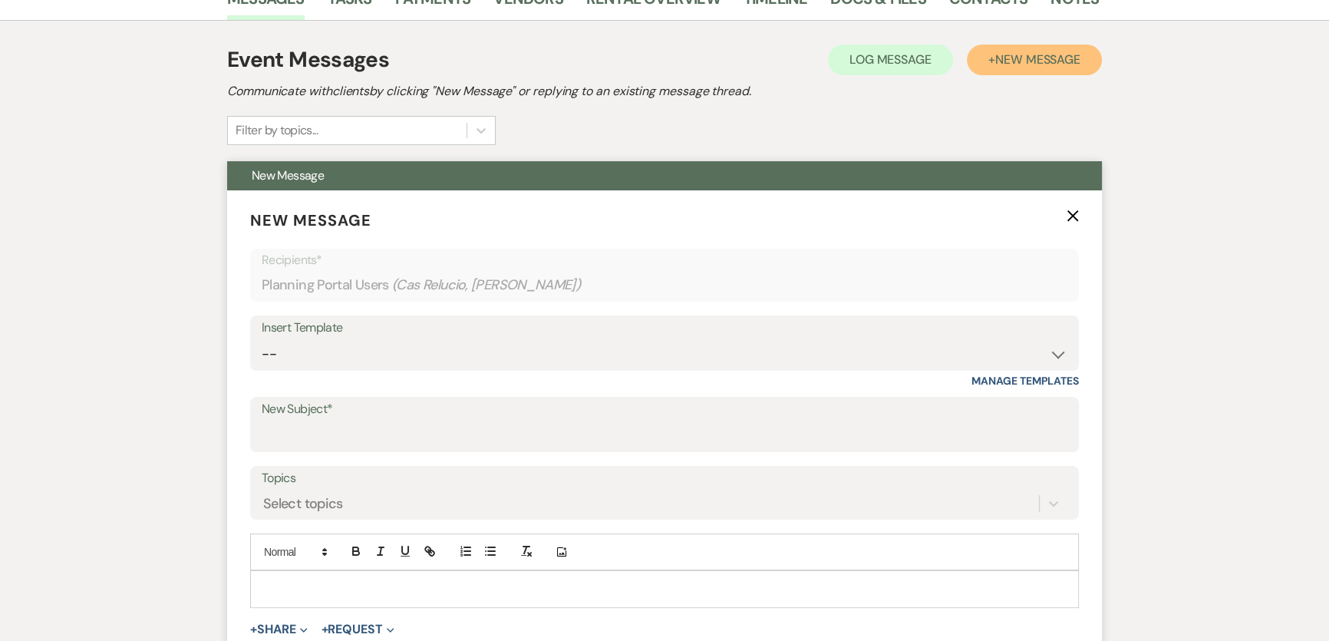
scroll to position [279, 0]
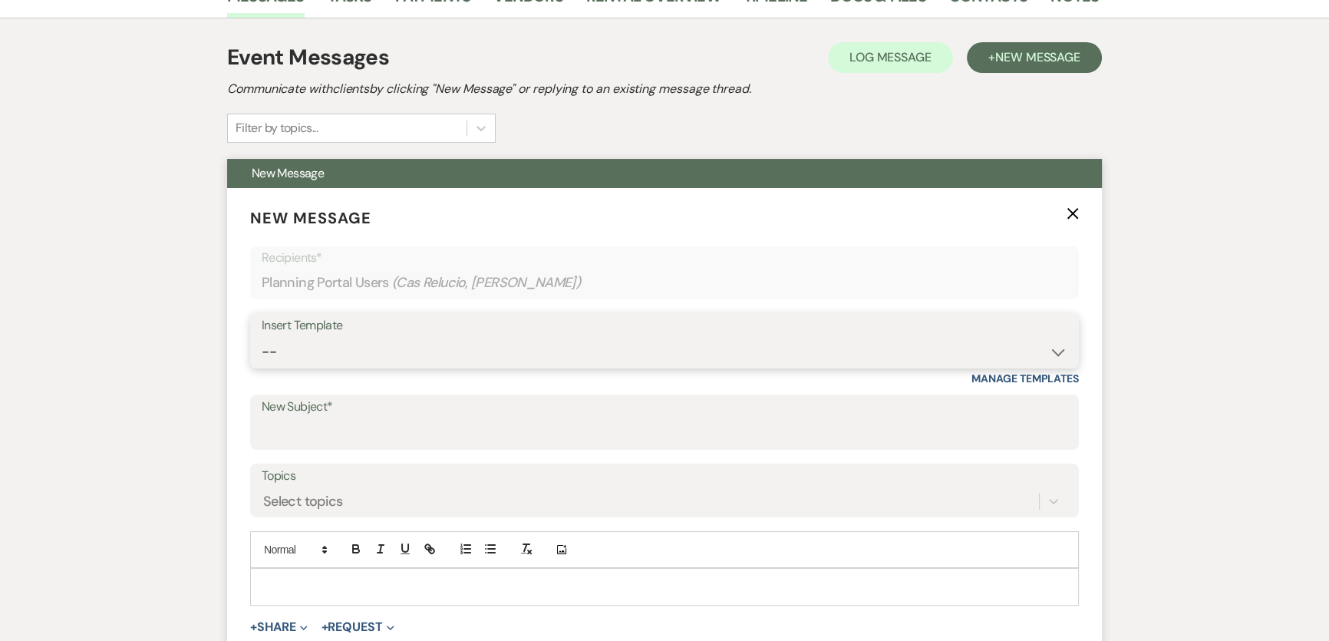
click at [293, 360] on select "-- Weven Planning Portal Introduction (Booked Events) 6 Month Consultation 9 Mo…" at bounding box center [665, 352] width 806 height 30
click at [305, 350] on select "-- Weven Planning Portal Introduction (Booked Events) 6 Month Consultation 9 Mo…" at bounding box center [665, 352] width 806 height 30
select select "1692"
click at [262, 337] on select "-- Weven Planning Portal Introduction (Booked Events) 6 Month Consultation 9 Mo…" at bounding box center [665, 352] width 806 height 30
type input "[PERSON_NAME] Ballroom Payment Received"
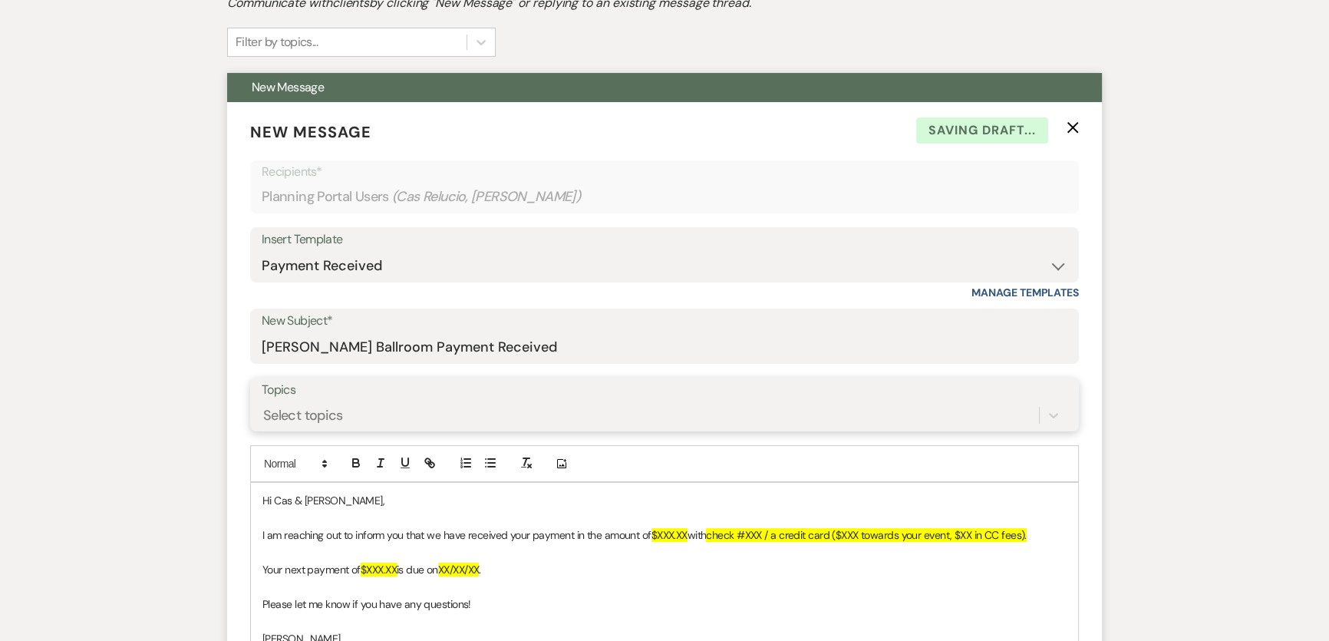
click at [290, 430] on div "Select topics" at bounding box center [665, 415] width 806 height 29
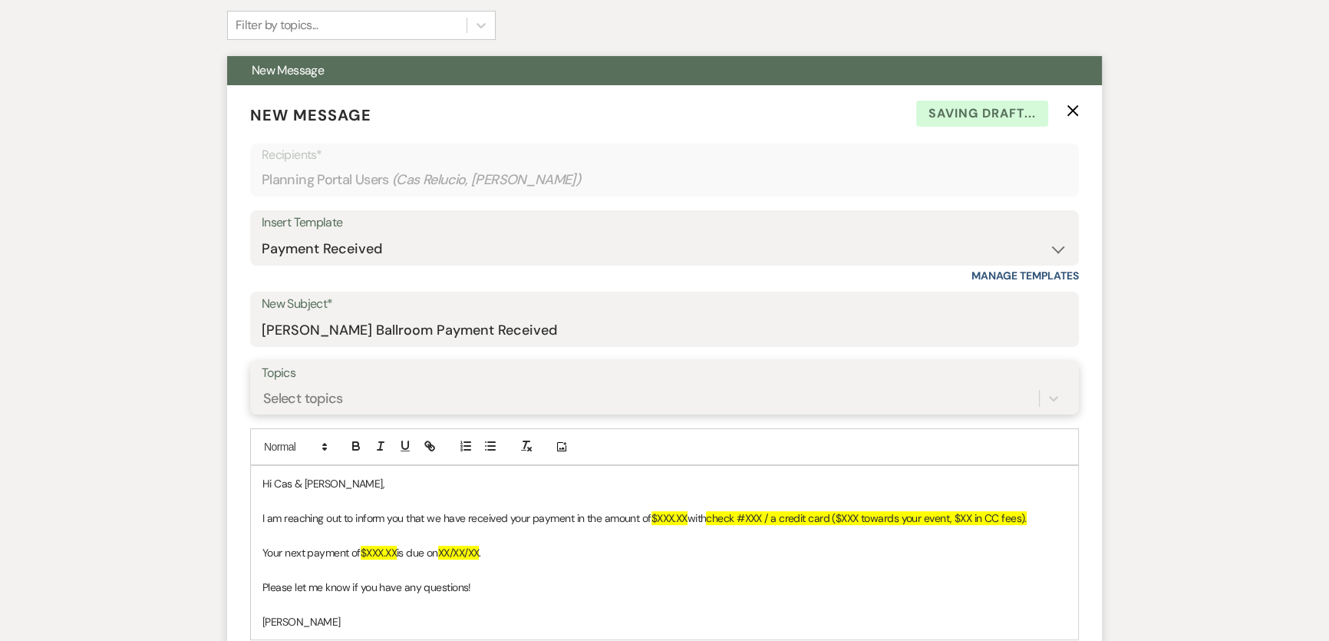
scroll to position [396, 0]
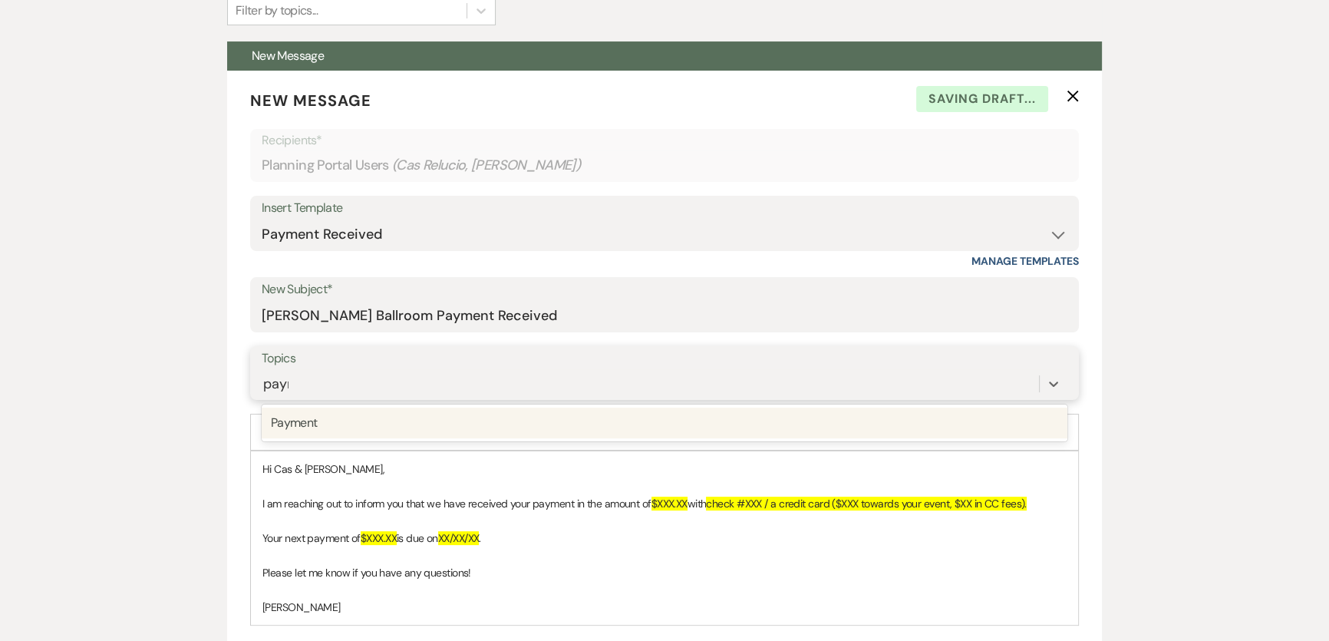
type input "payme"
click at [340, 434] on div "Payment" at bounding box center [665, 423] width 806 height 31
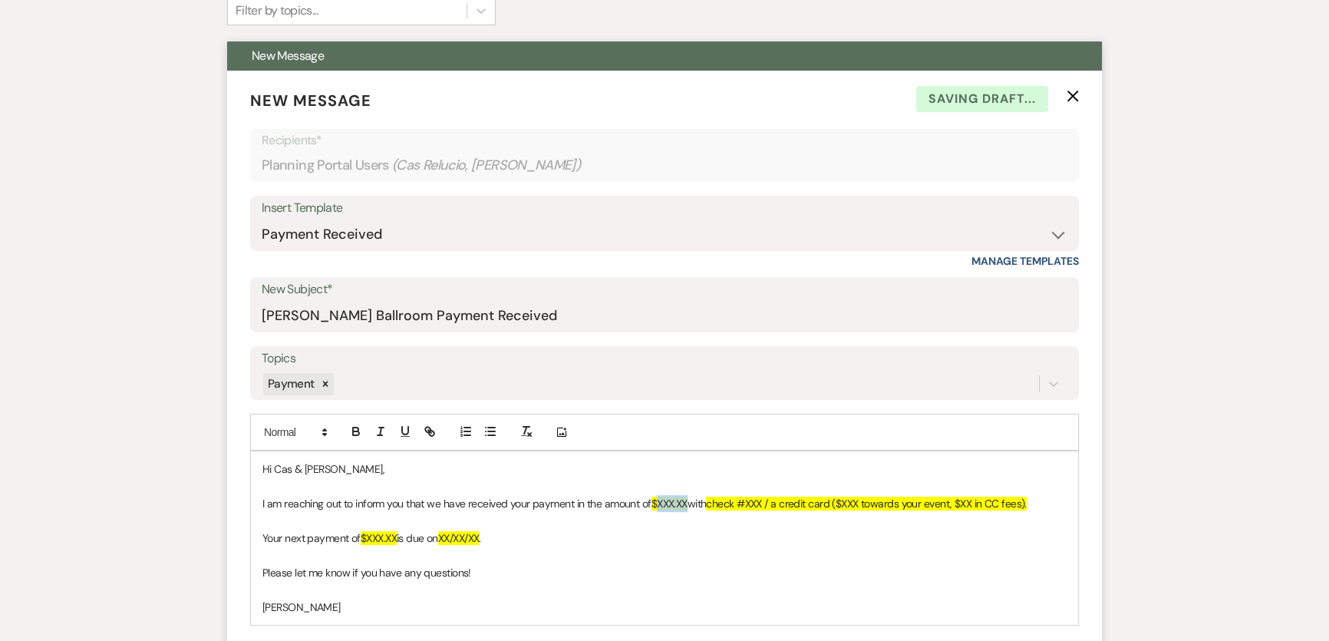
drag, startPoint x: 658, startPoint y: 505, endPoint x: 694, endPoint y: 504, distance: 35.3
click at [691, 507] on p "I am reaching out to inform you that we have received your payment in the amoun…" at bounding box center [664, 503] width 804 height 17
drag, startPoint x: 367, startPoint y: 540, endPoint x: 399, endPoint y: 540, distance: 32.2
click at [397, 540] on span "$XXX.XX" at bounding box center [379, 538] width 36 height 14
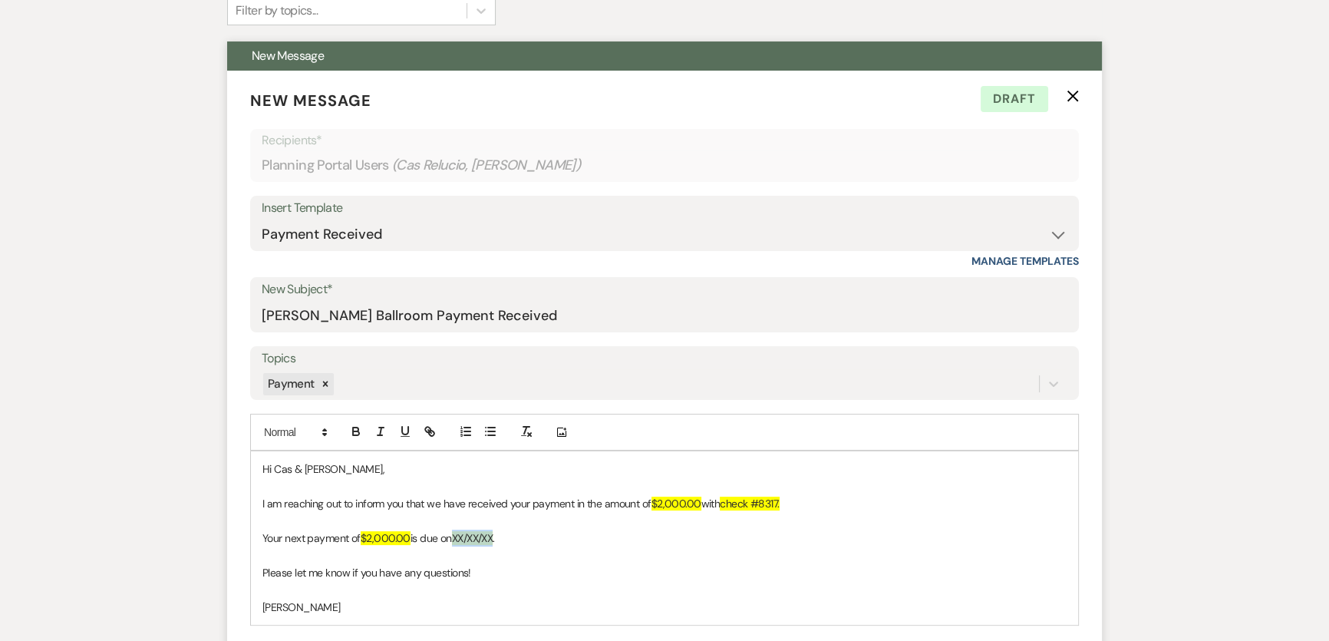
drag, startPoint x: 457, startPoint y: 536, endPoint x: 501, endPoint y: 542, distance: 44.9
click at [501, 542] on p "Your next payment of $2,000.00 is due on XX/XX/XX ." at bounding box center [664, 538] width 804 height 17
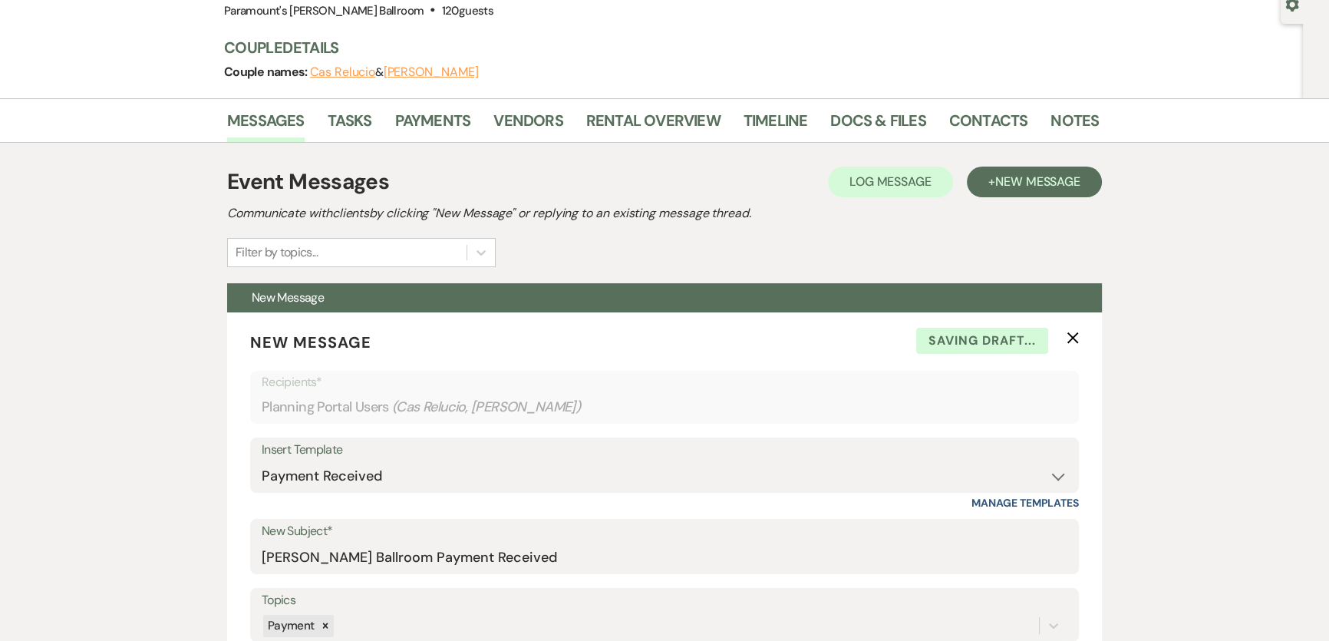
scroll to position [47, 0]
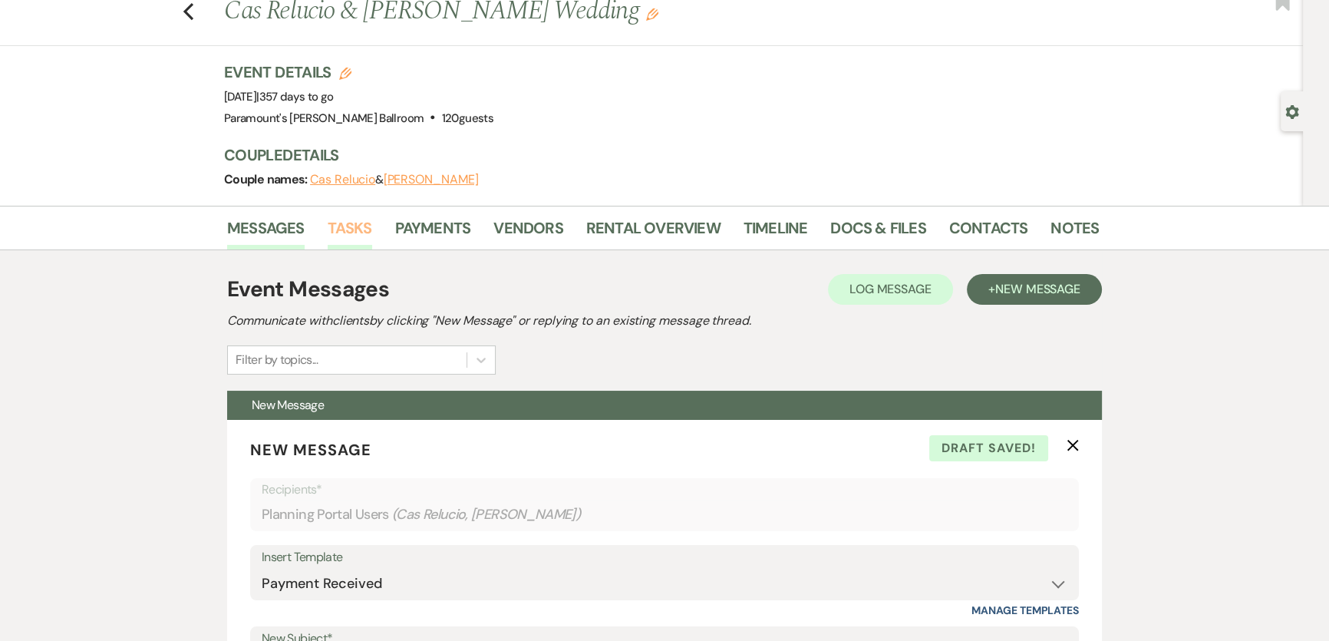
click at [337, 229] on link "Tasks" at bounding box center [350, 233] width 45 height 34
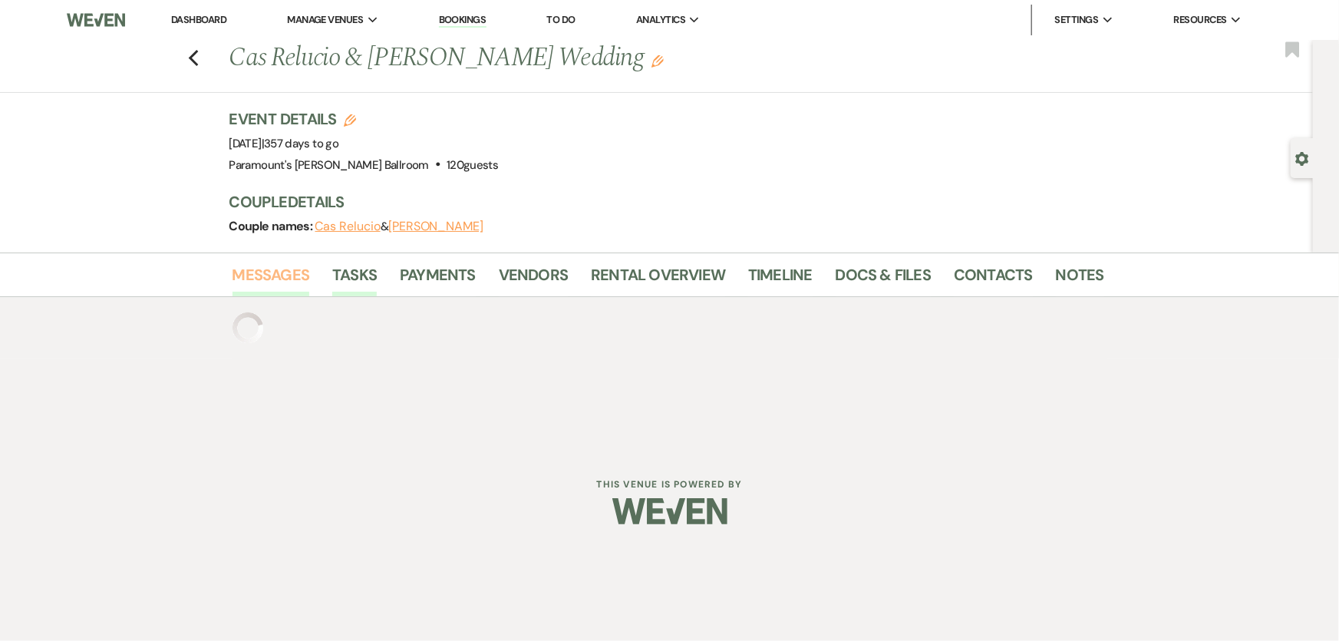
click at [279, 279] on link "Messages" at bounding box center [272, 279] width 78 height 34
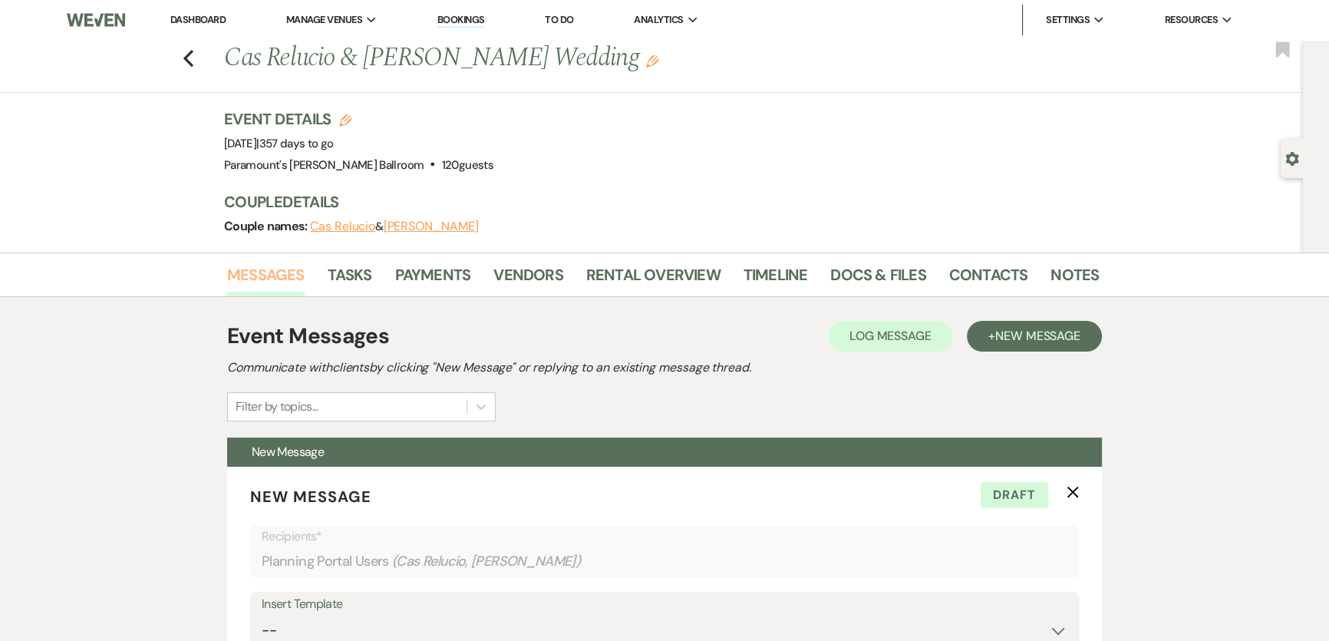
scroll to position [558, 0]
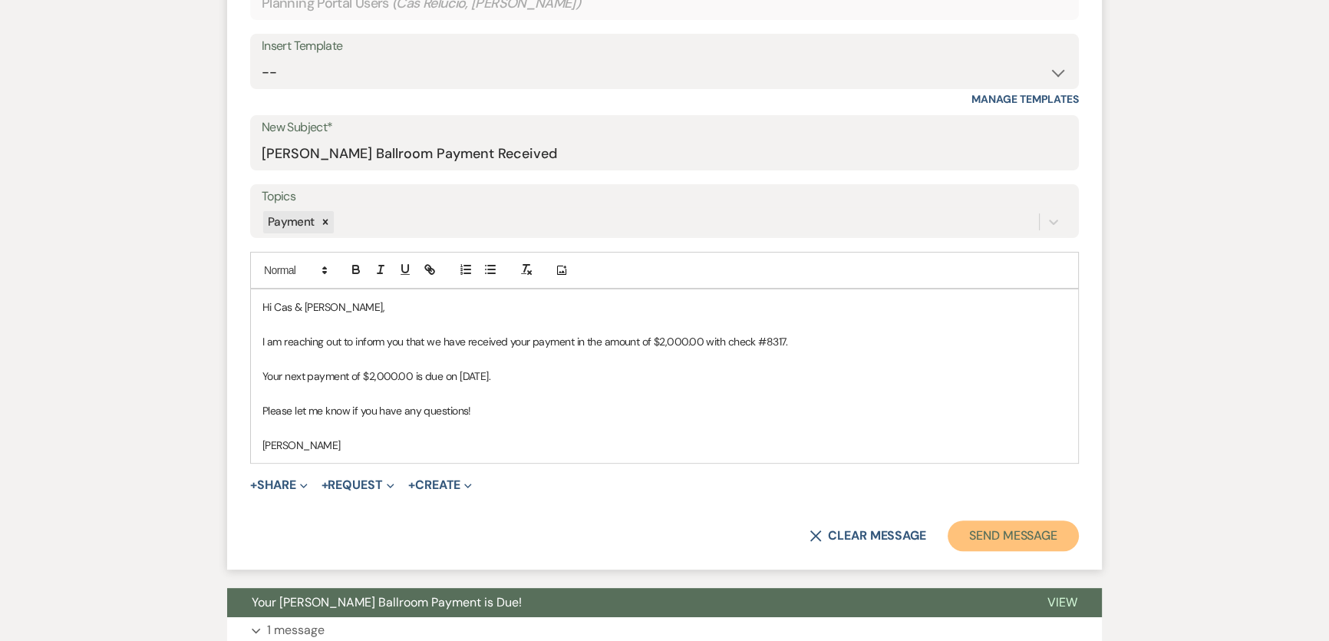
click at [1043, 538] on button "Send Message" at bounding box center [1013, 535] width 131 height 31
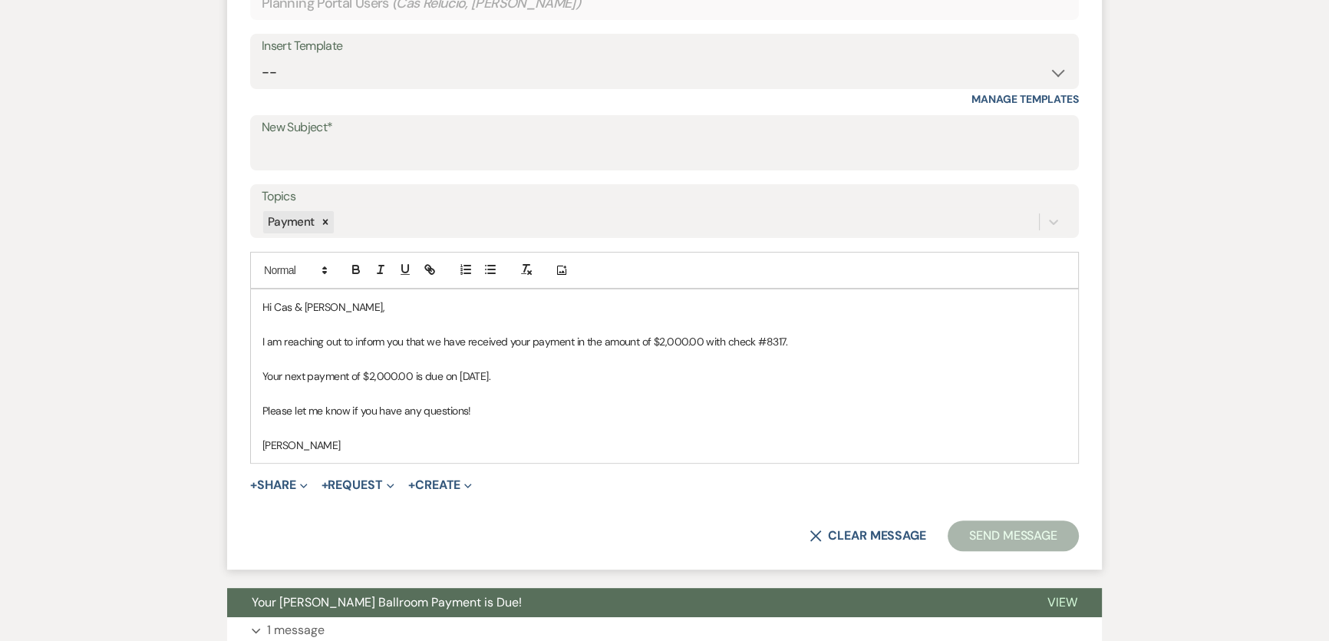
scroll to position [0, 0]
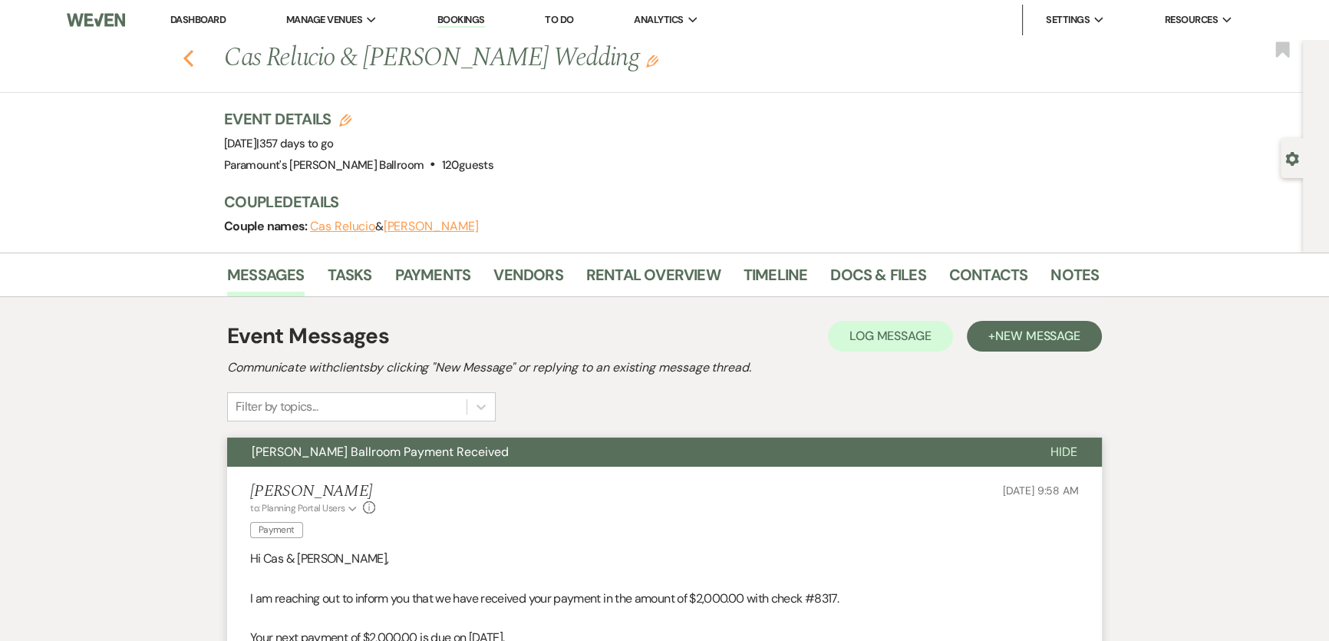
click at [191, 54] on icon "Previous" at bounding box center [189, 58] width 12 height 18
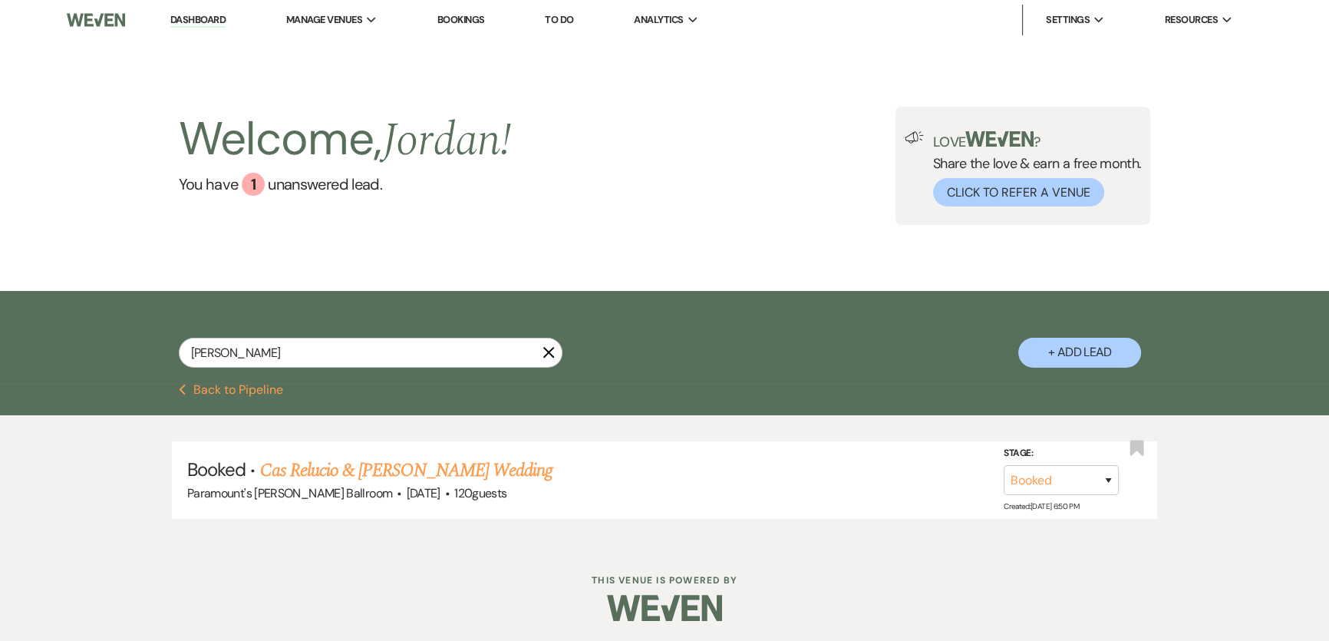
click at [190, 15] on link "Dashboard" at bounding box center [197, 20] width 55 height 15
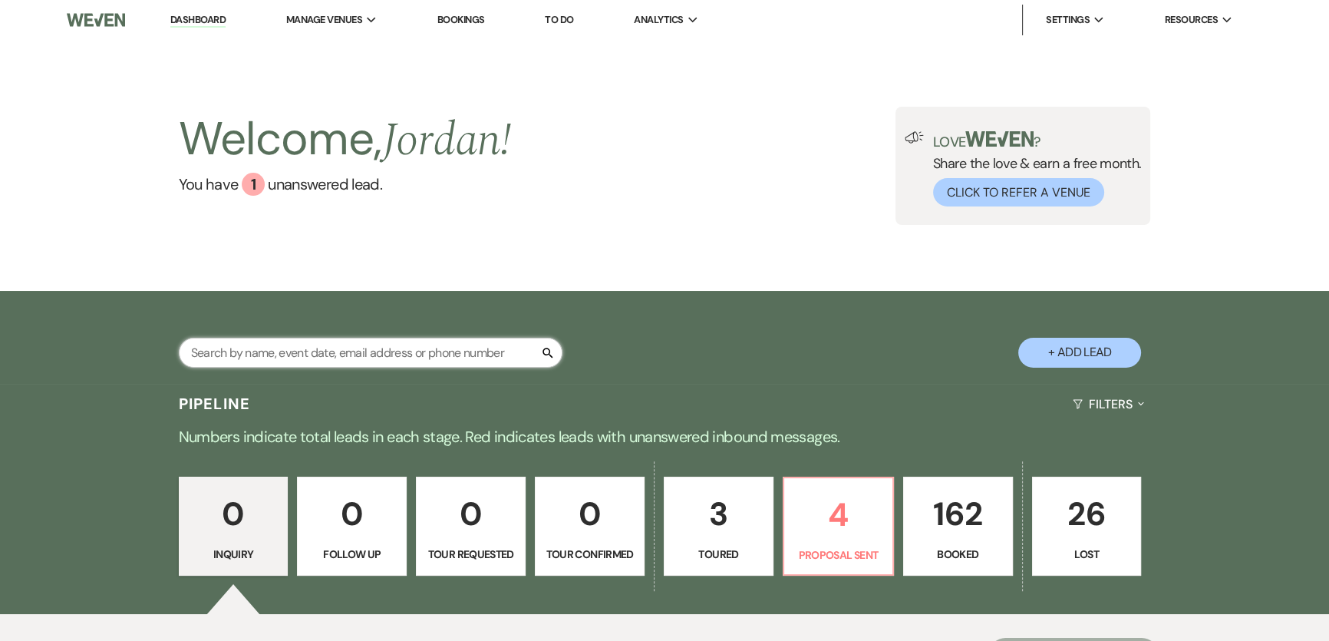
click at [304, 352] on input "text" at bounding box center [371, 353] width 384 height 30
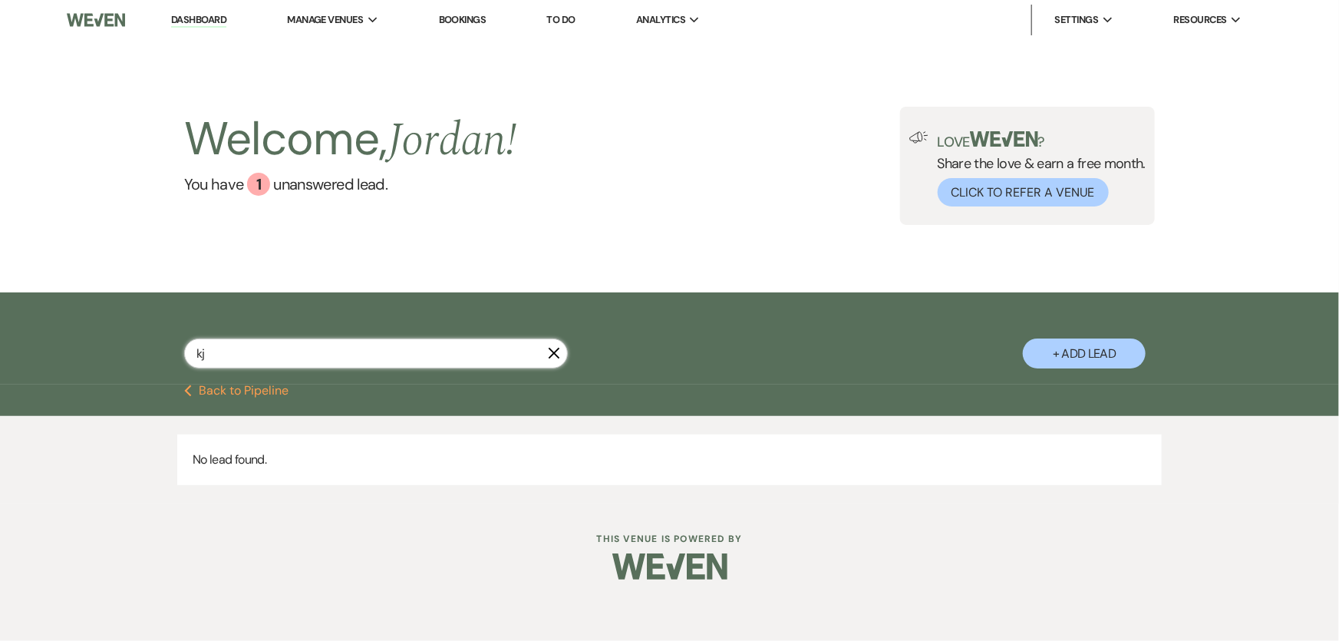
type input "k"
click at [282, 342] on input "jelink" at bounding box center [376, 353] width 384 height 30
drag, startPoint x: 272, startPoint y: 355, endPoint x: 180, endPoint y: 351, distance: 91.4
click at [180, 351] on div "jelink X + Add Lead" at bounding box center [669, 340] width 1105 height 81
type input "jelin"
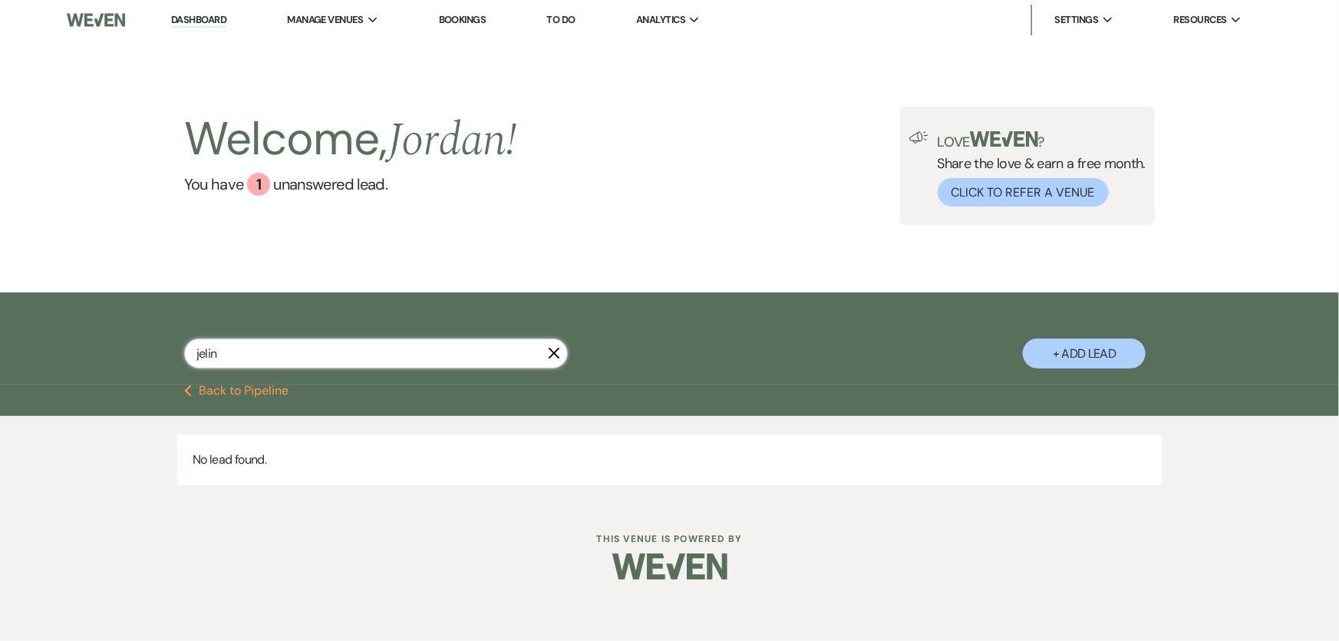
select select "6"
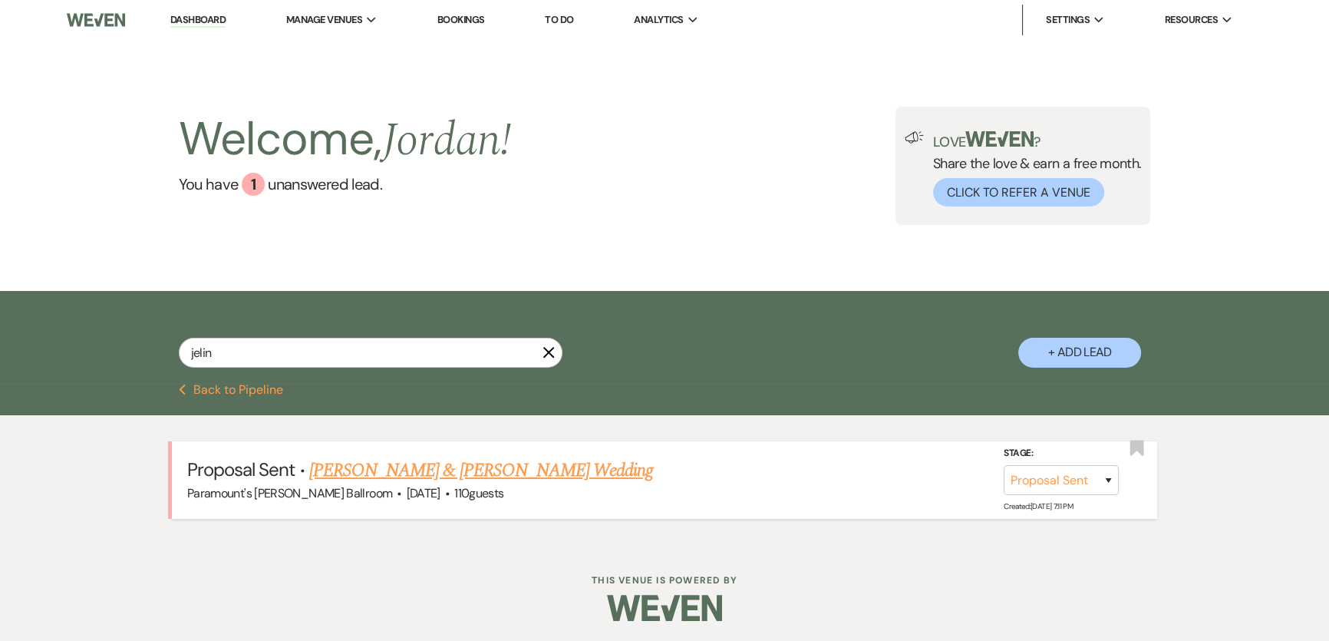
click at [399, 467] on link "[PERSON_NAME] & [PERSON_NAME] Wedding" at bounding box center [481, 471] width 344 height 28
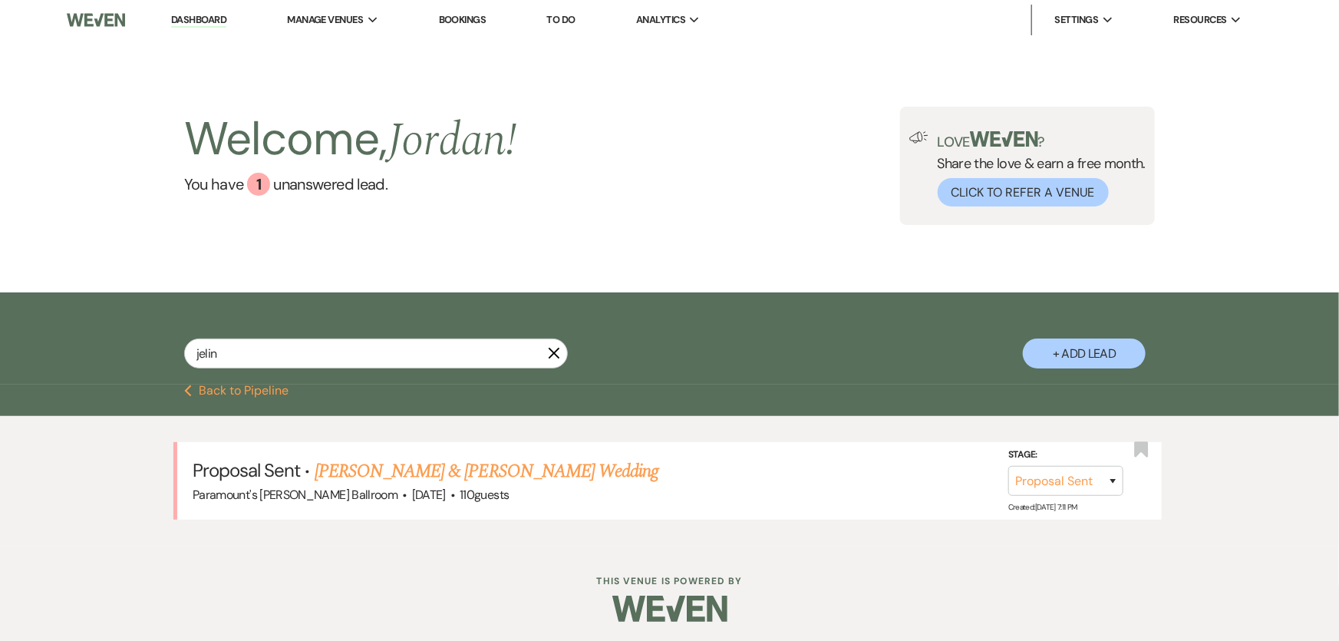
select select "6"
select select "2"
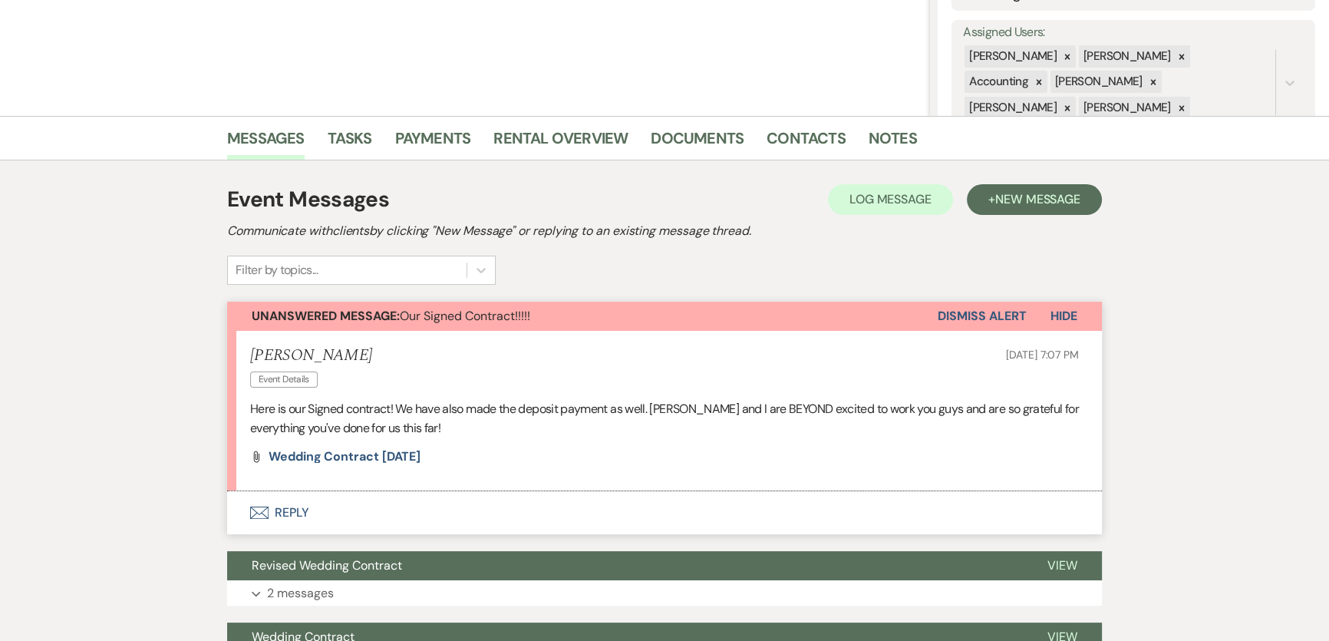
scroll to position [279, 0]
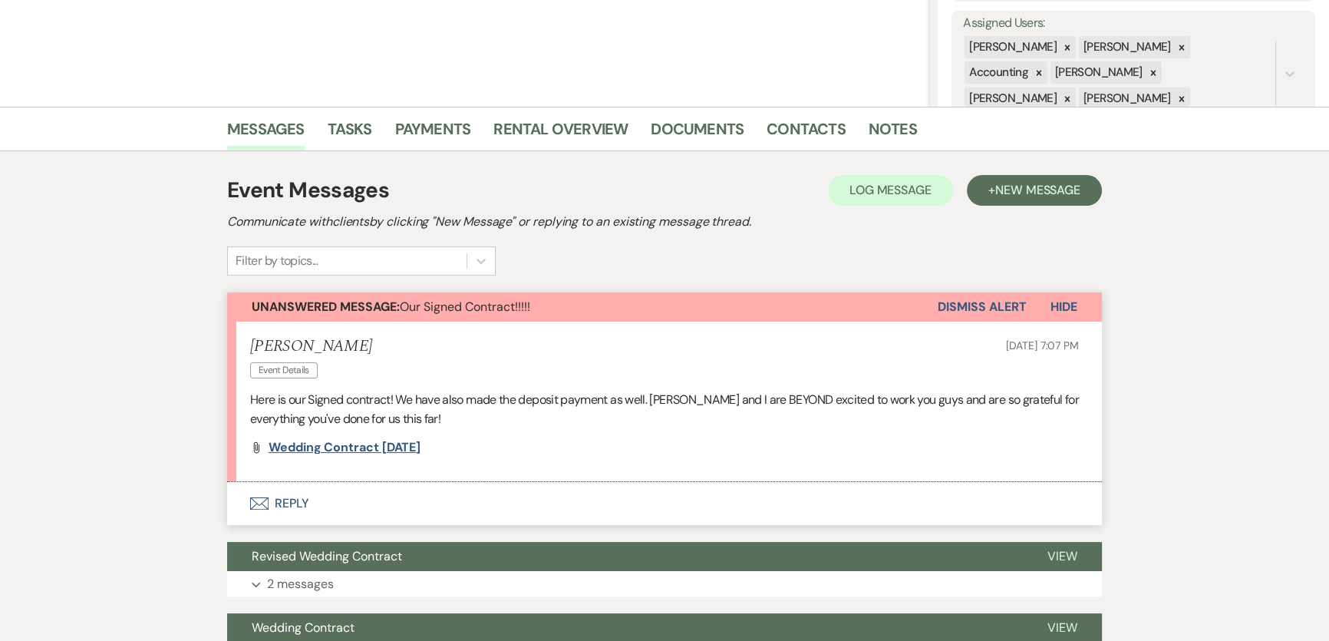
click at [410, 447] on span "Wedding Contract [DATE]" at bounding box center [345, 447] width 152 height 16
click at [334, 499] on button "Envelope Reply" at bounding box center [664, 503] width 875 height 43
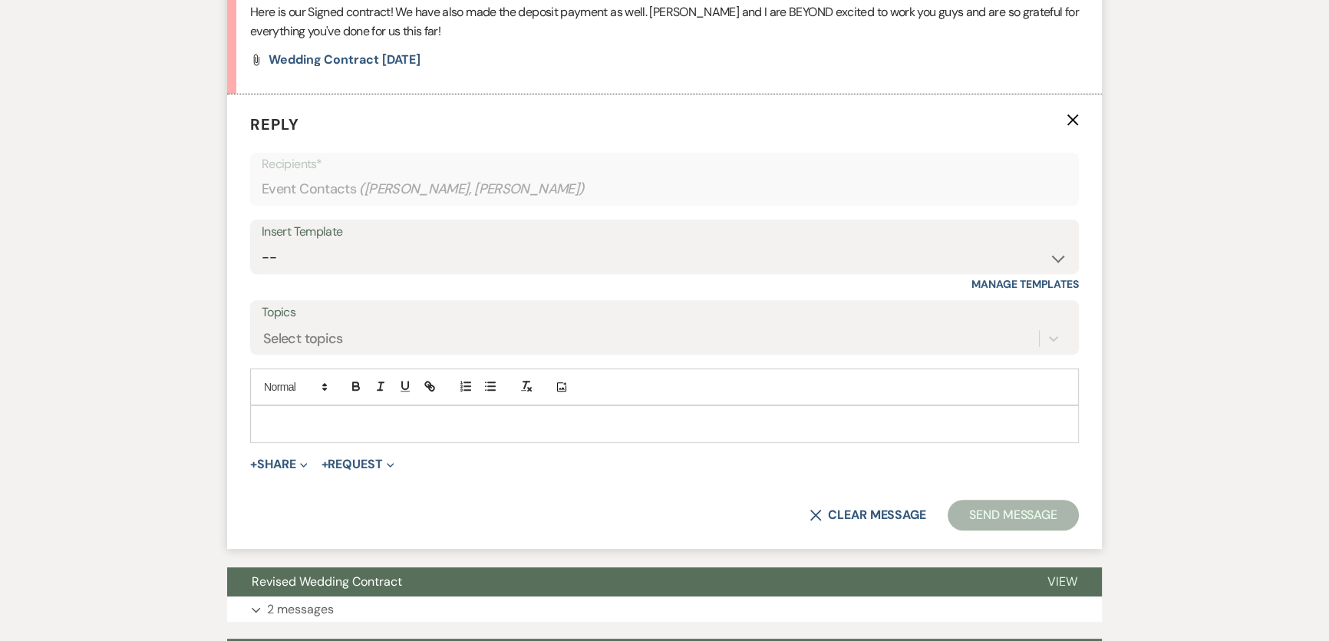
click at [1069, 123] on icon "X" at bounding box center [1073, 120] width 12 height 12
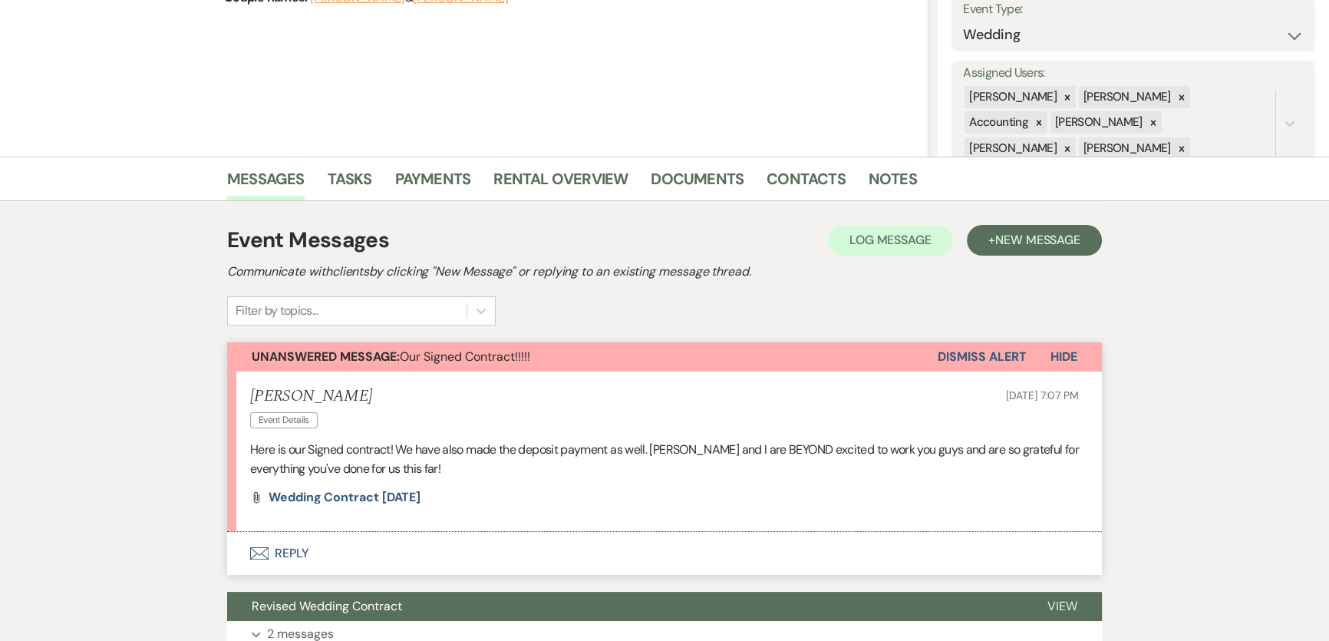
scroll to position [219, 0]
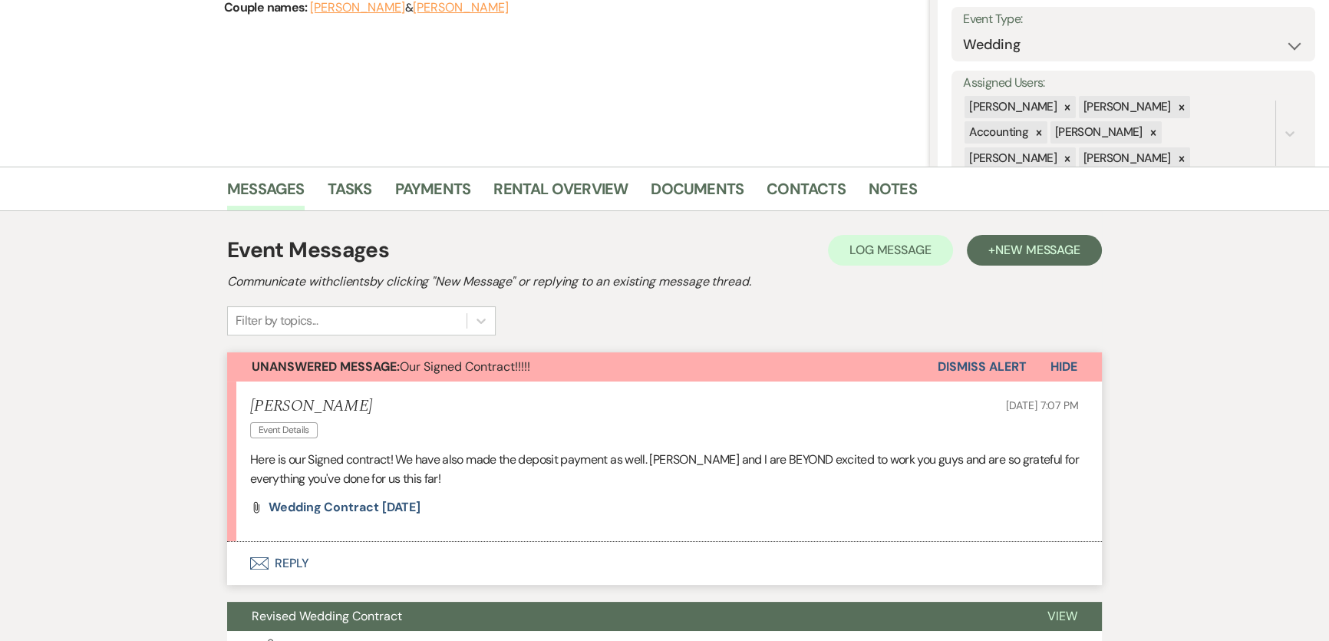
drag, startPoint x: 993, startPoint y: 358, endPoint x: 978, endPoint y: 360, distance: 15.4
click at [993, 360] on button "Dismiss Alert" at bounding box center [982, 366] width 88 height 29
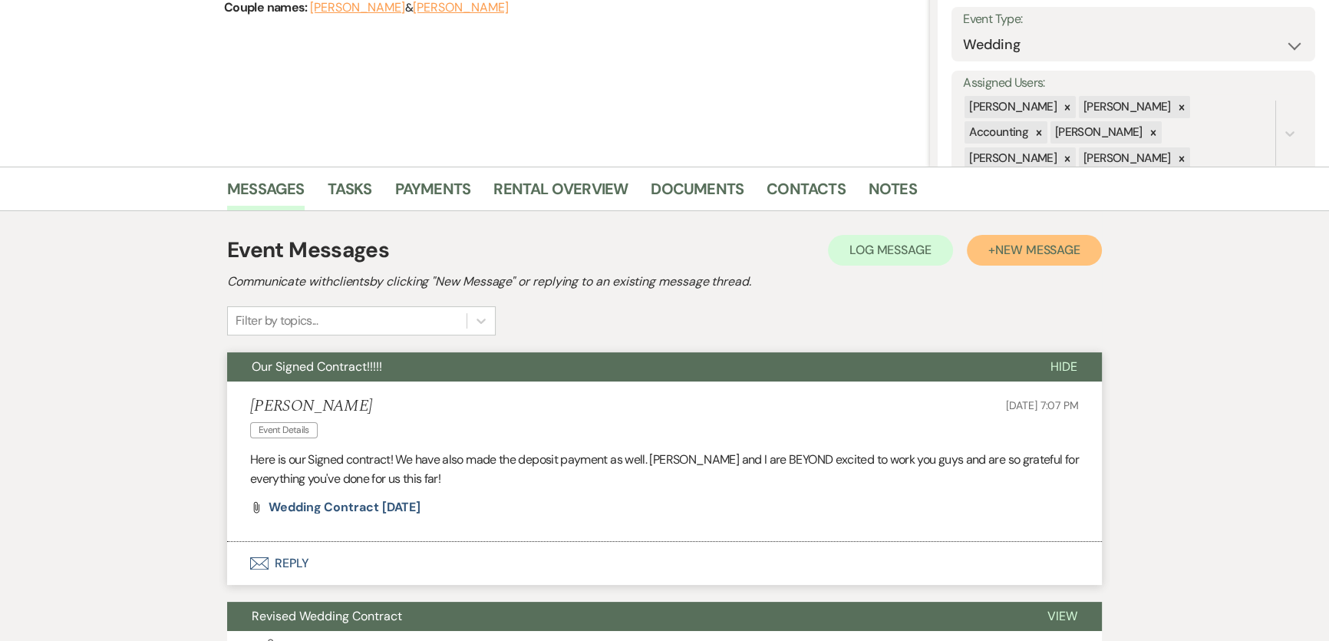
click at [1038, 255] on span "New Message" at bounding box center [1037, 250] width 85 height 16
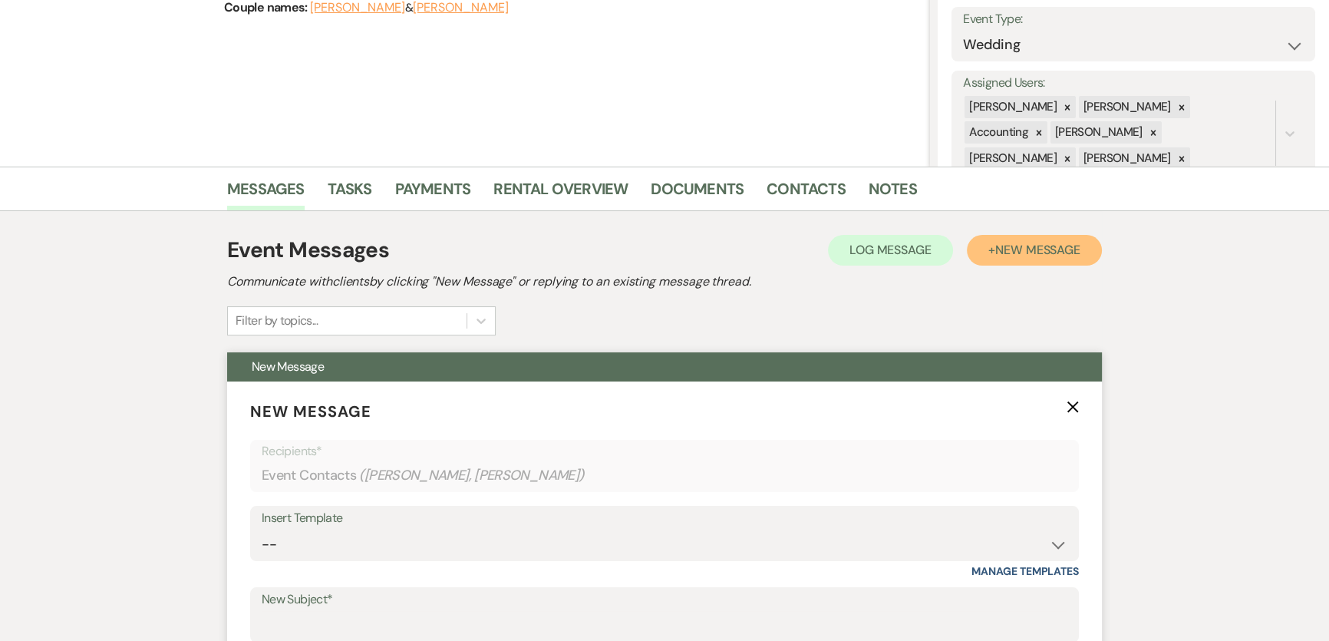
scroll to position [428, 0]
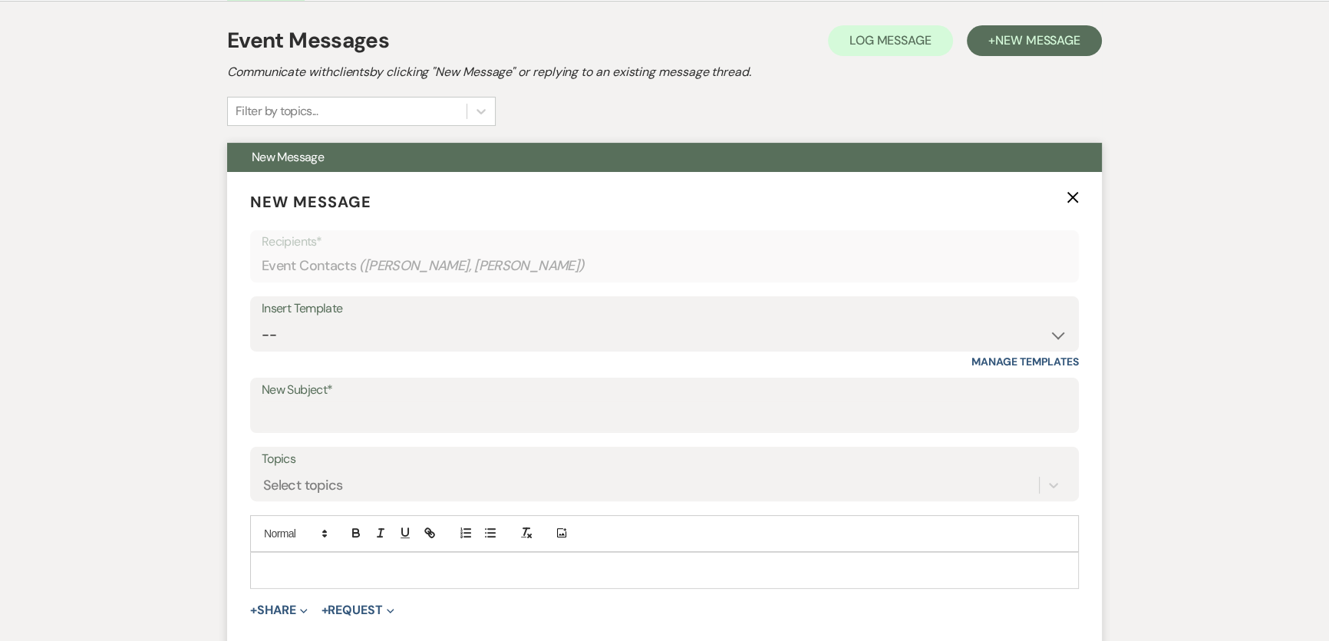
click at [336, 312] on div "Insert Template" at bounding box center [665, 309] width 806 height 22
click at [347, 332] on select "-- Weven Planning Portal Introduction (Booked Events) 6 Month Consultation 9 Mo…" at bounding box center [665, 335] width 806 height 30
select select "5895"
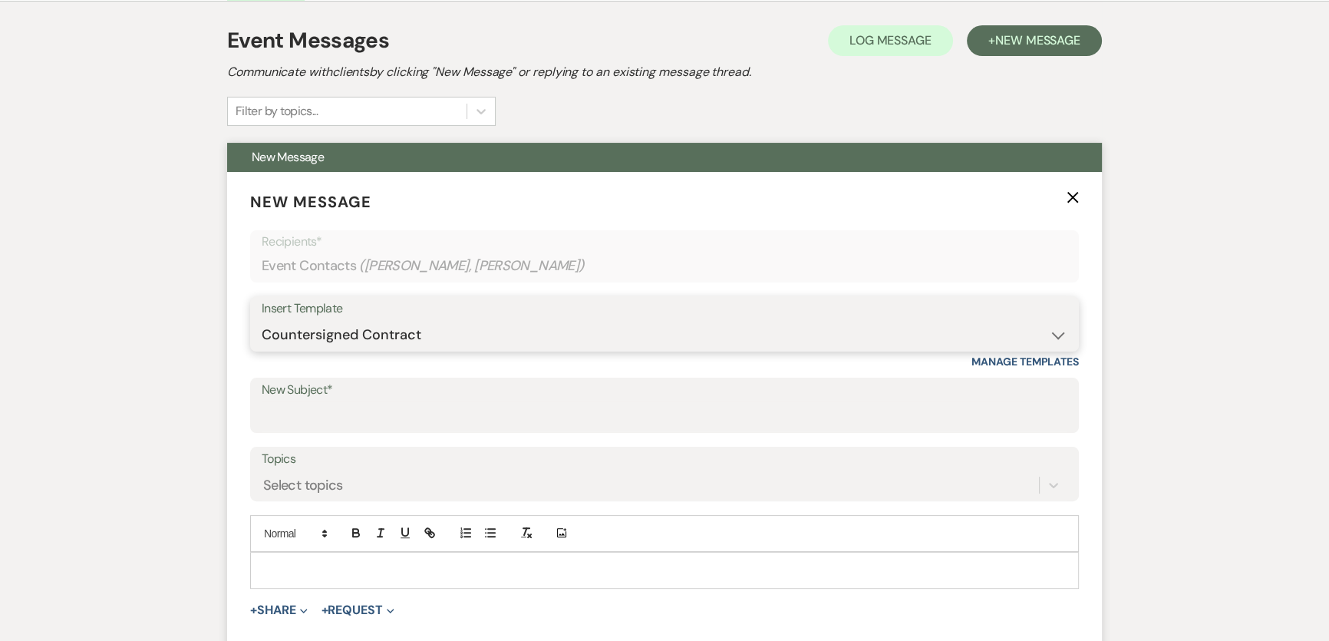
click at [262, 320] on select "-- Weven Planning Portal Introduction (Booked Events) 6 Month Consultation 9 Mo…" at bounding box center [665, 335] width 806 height 30
type input "Countersigned Contract"
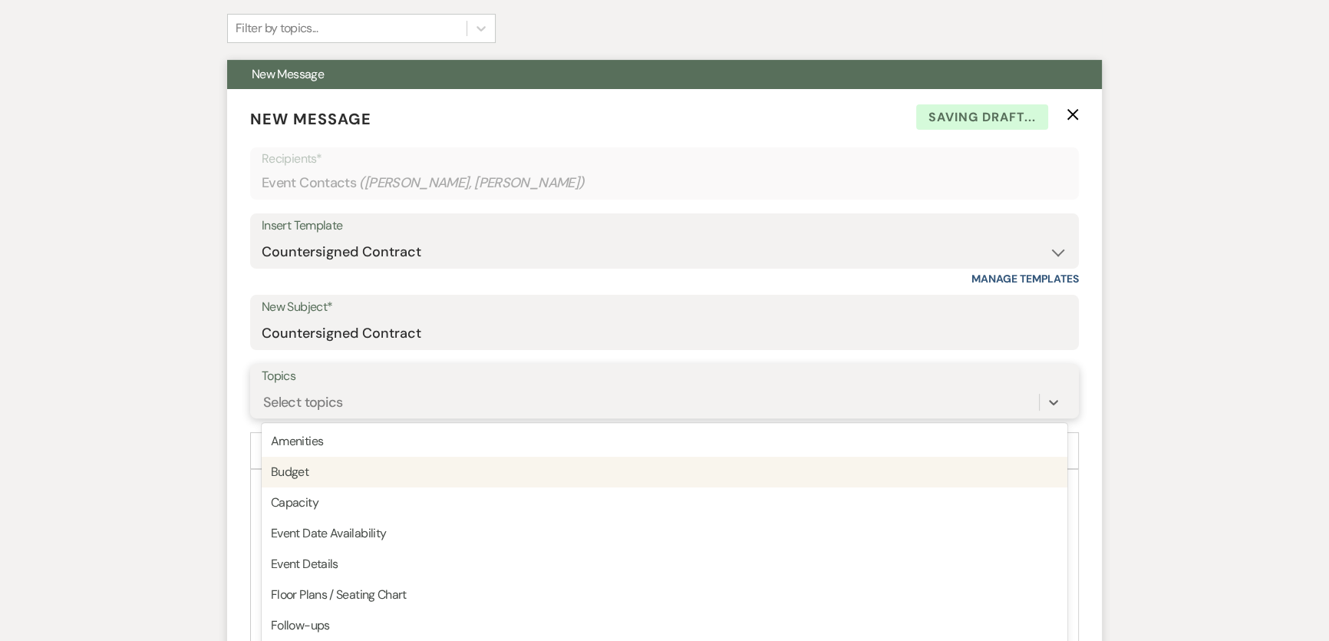
click at [348, 417] on div "option Budget focused, 2 of 20. 20 results available. Use Up and Down to choose…" at bounding box center [665, 402] width 806 height 29
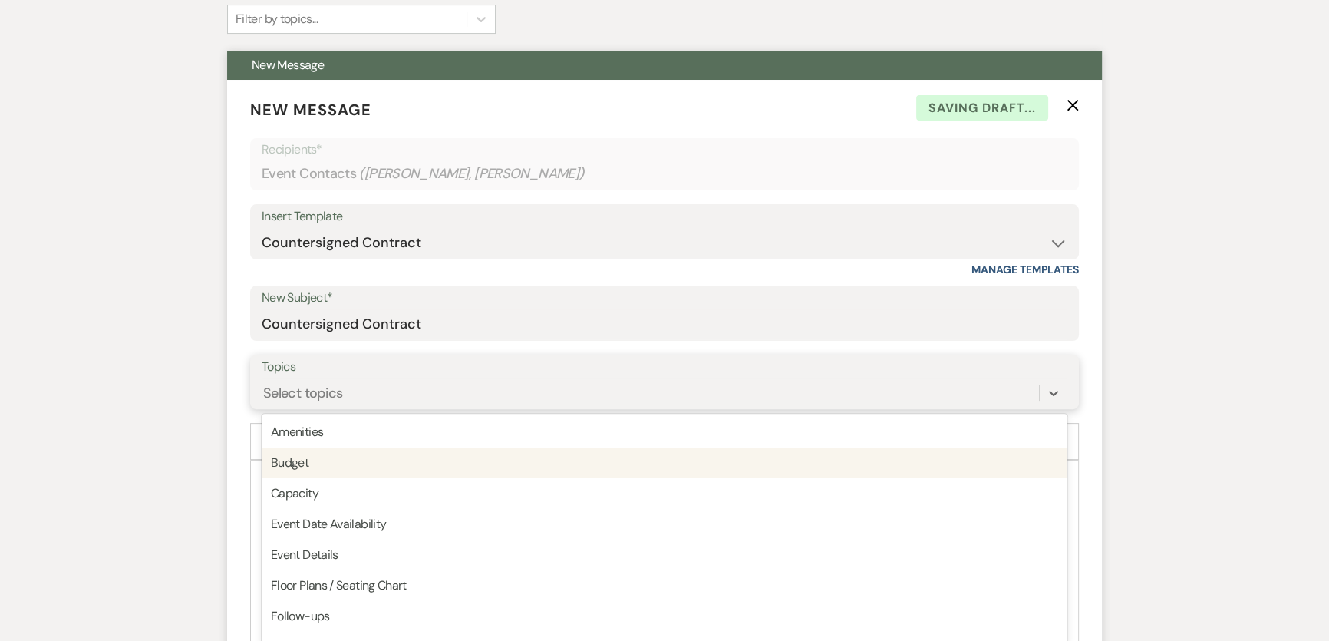
scroll to position [529, 0]
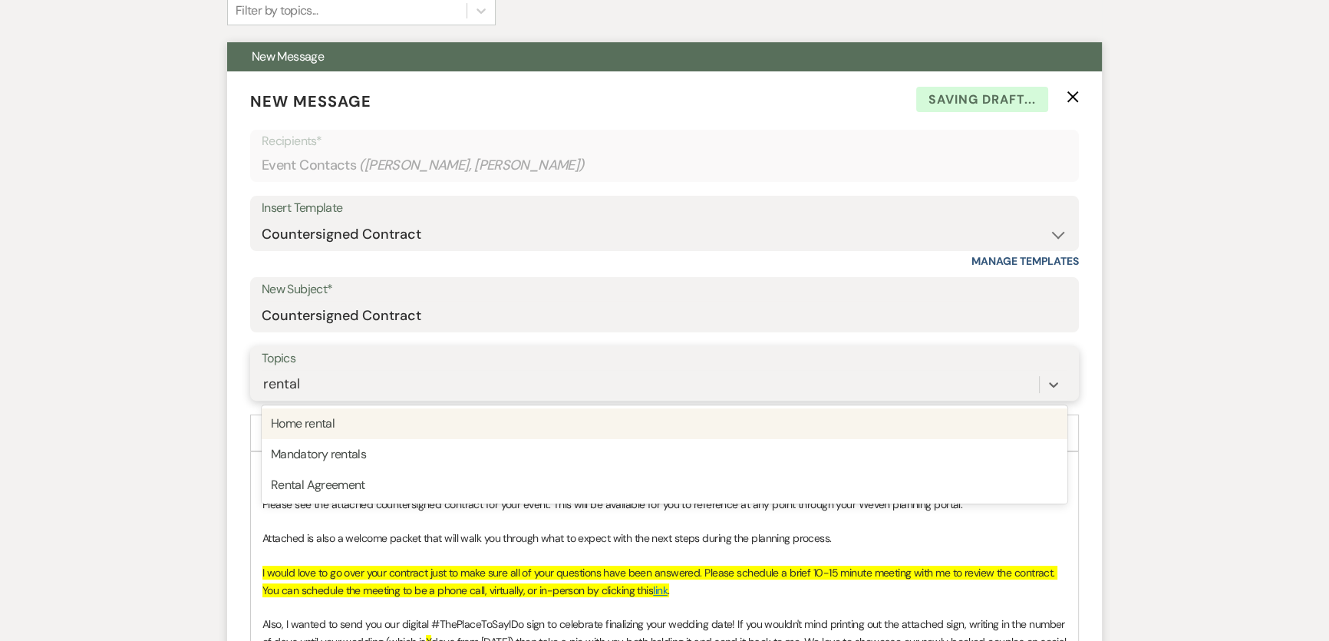
type input "rental a"
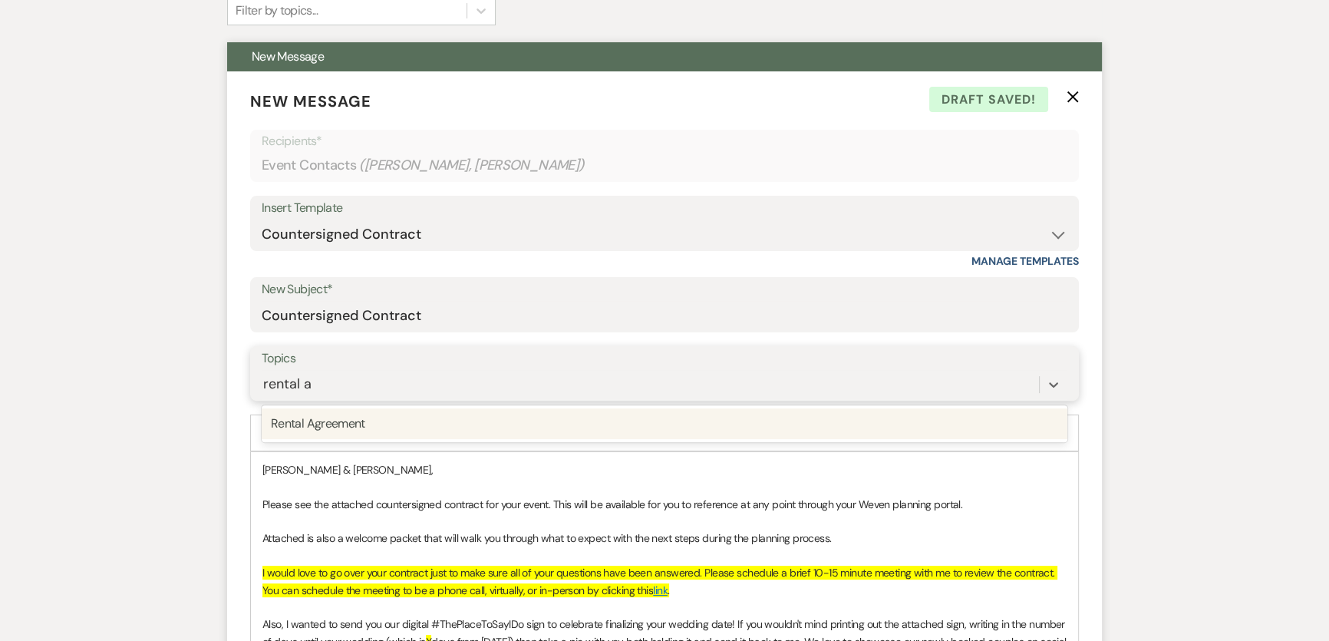
click at [397, 417] on div "Rental Agreement" at bounding box center [665, 423] width 806 height 31
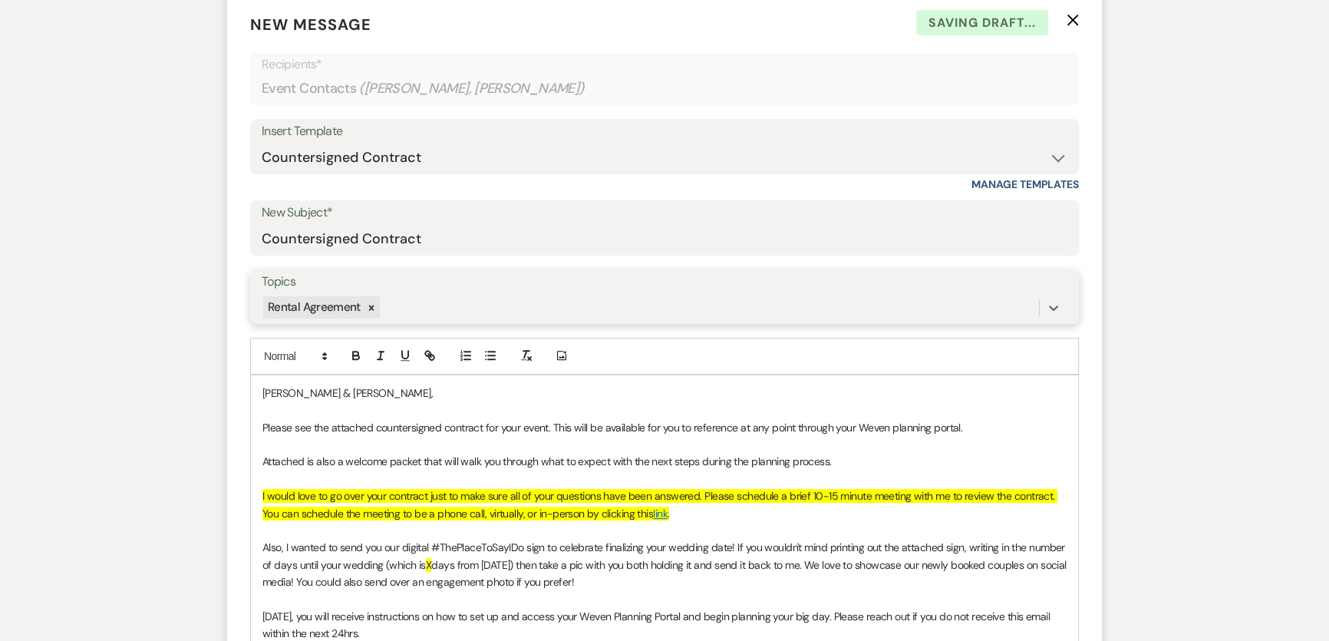
scroll to position [668, 0]
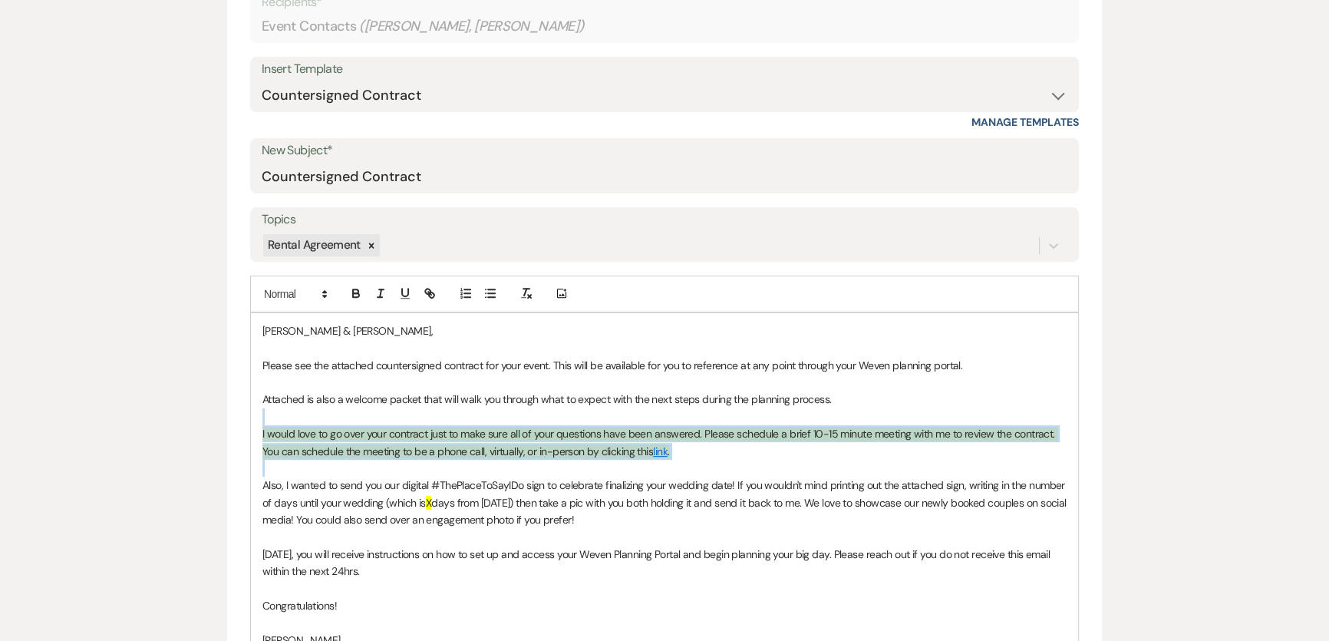
drag, startPoint x: 694, startPoint y: 458, endPoint x: 183, endPoint y: 421, distance: 511.7
click at [183, 421] on div "Messages Tasks Payments Rental Overview Documents Contacts Notes Event Messages…" at bounding box center [664, 510] width 1329 height 1585
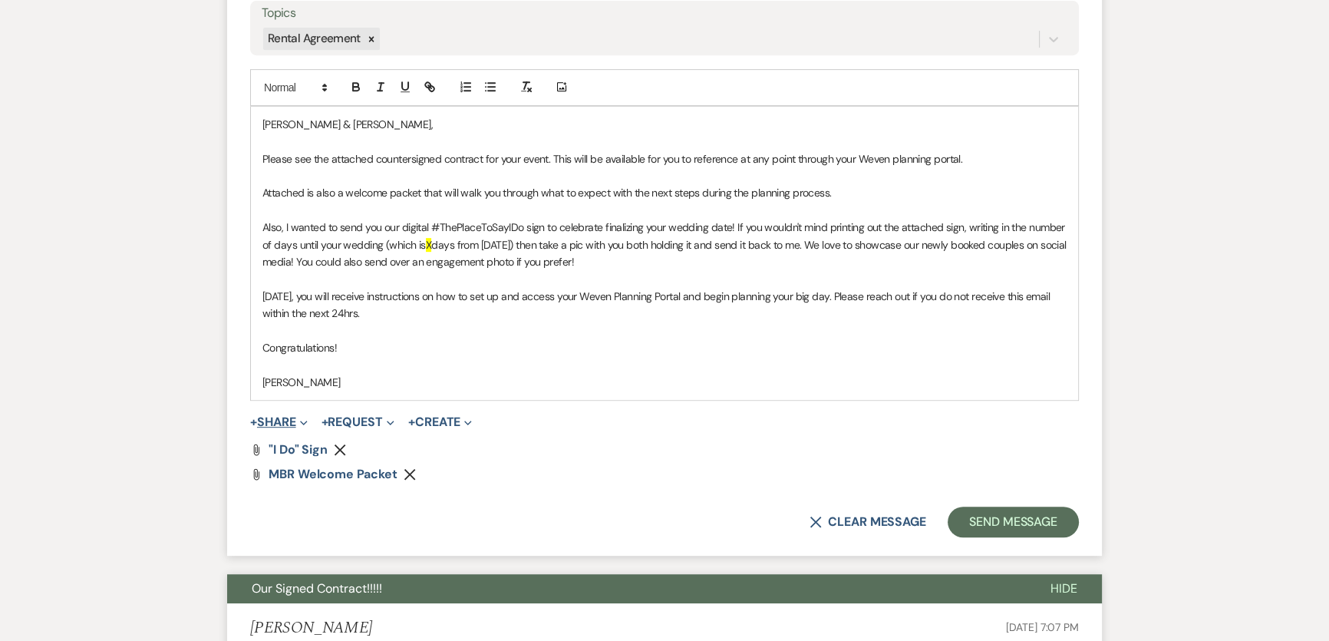
scroll to position [877, 0]
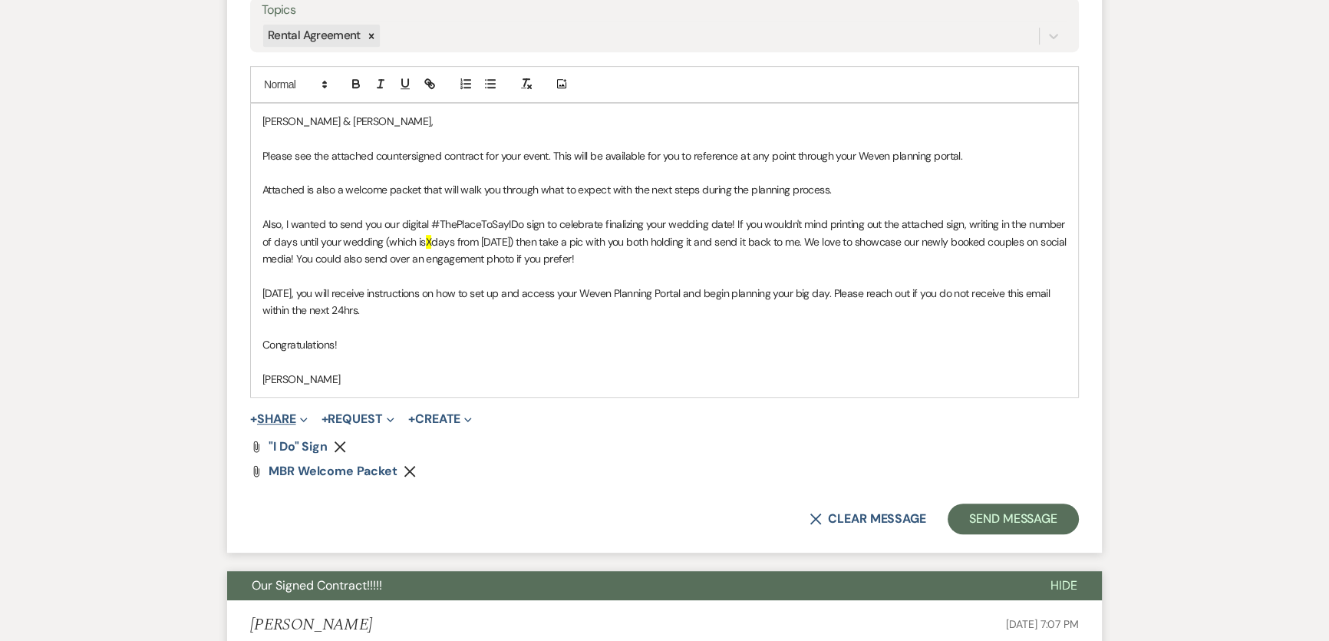
click at [283, 416] on button "+ Share Expand" at bounding box center [279, 419] width 58 height 12
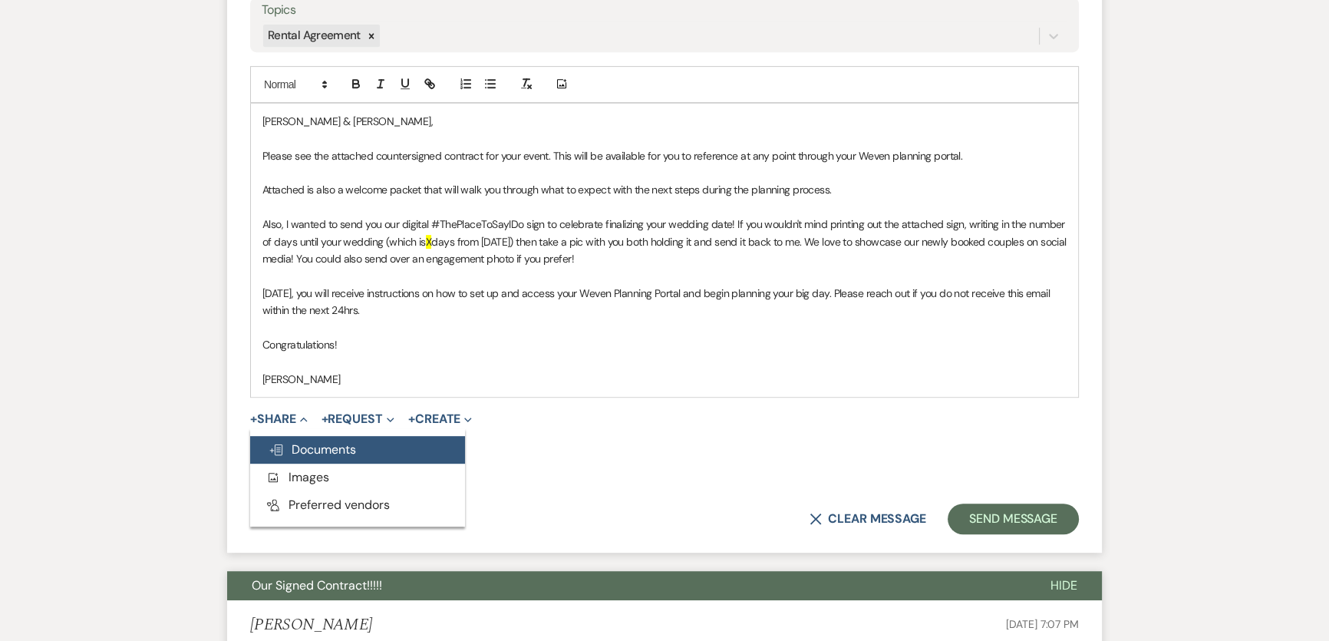
click at [337, 441] on span "Doc Upload Documents" at bounding box center [312, 449] width 87 height 16
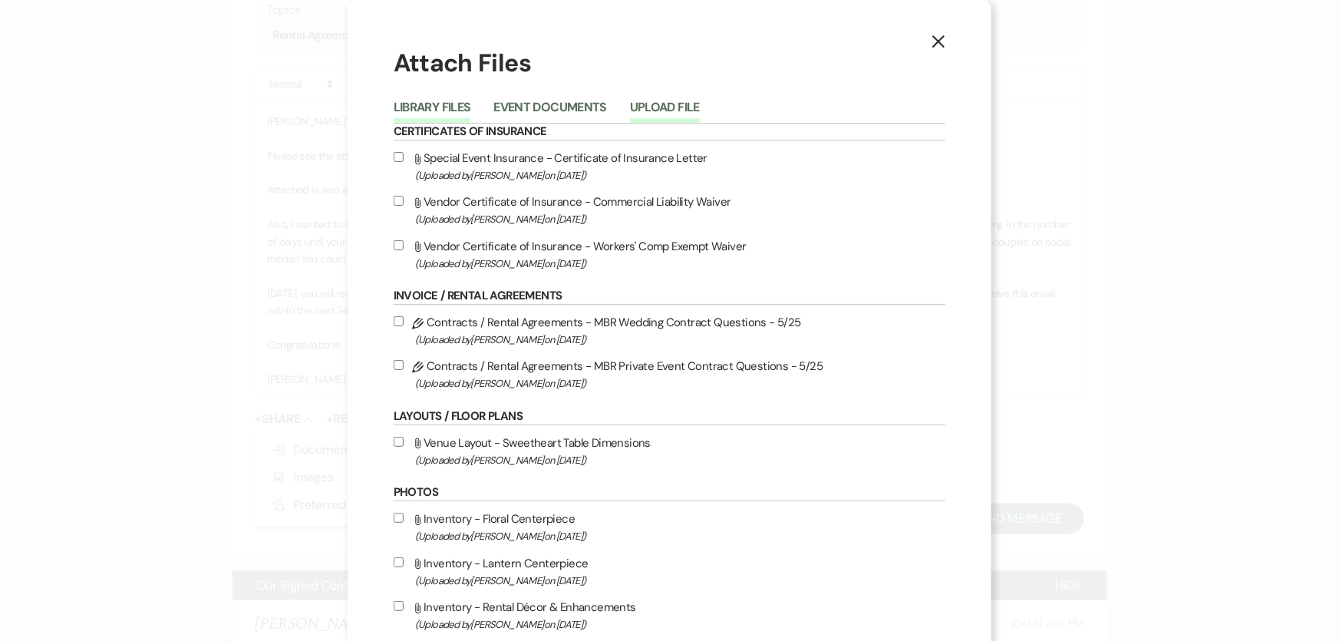
click at [648, 105] on button "Upload File" at bounding box center [665, 111] width 70 height 21
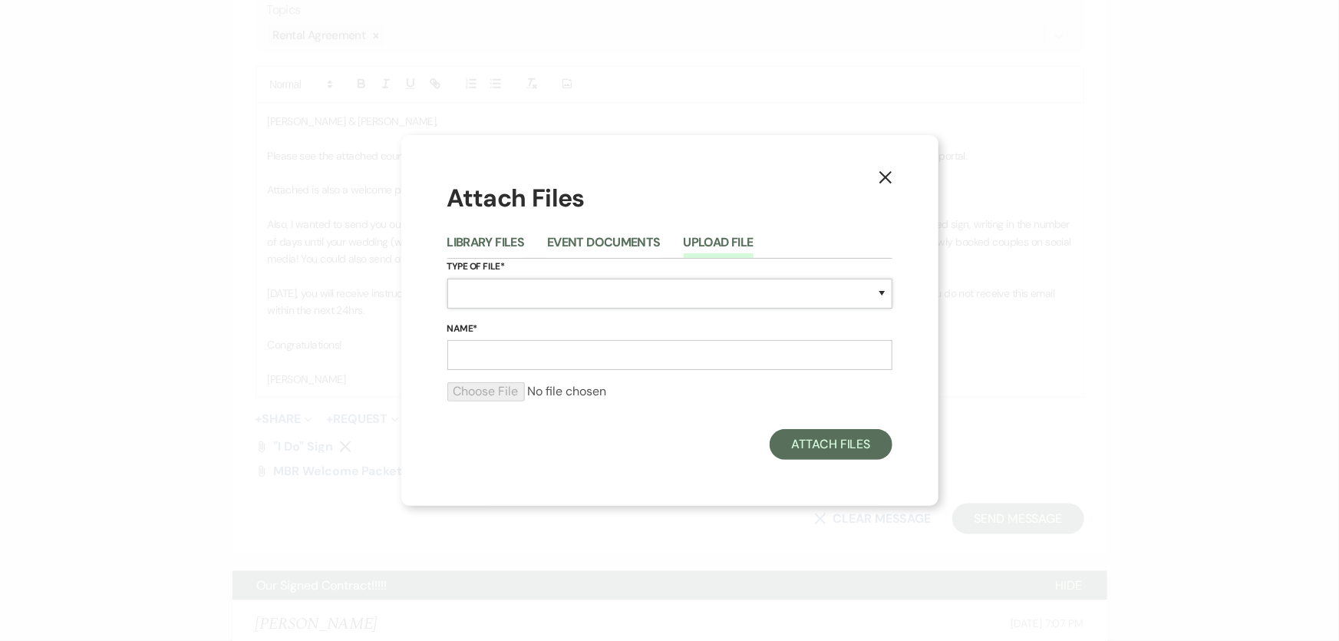
drag, startPoint x: 500, startPoint y: 292, endPoint x: 500, endPoint y: 282, distance: 10.0
click at [500, 292] on select "Special Event Insurance Vendor Certificate of Insurance Contracts / Rental Agre…" at bounding box center [669, 294] width 445 height 30
select select "10"
click at [447, 279] on select "Special Event Insurance Vendor Certificate of Insurance Contracts / Rental Agre…" at bounding box center [669, 294] width 445 height 30
click at [509, 354] on input "Name*" at bounding box center [669, 355] width 445 height 30
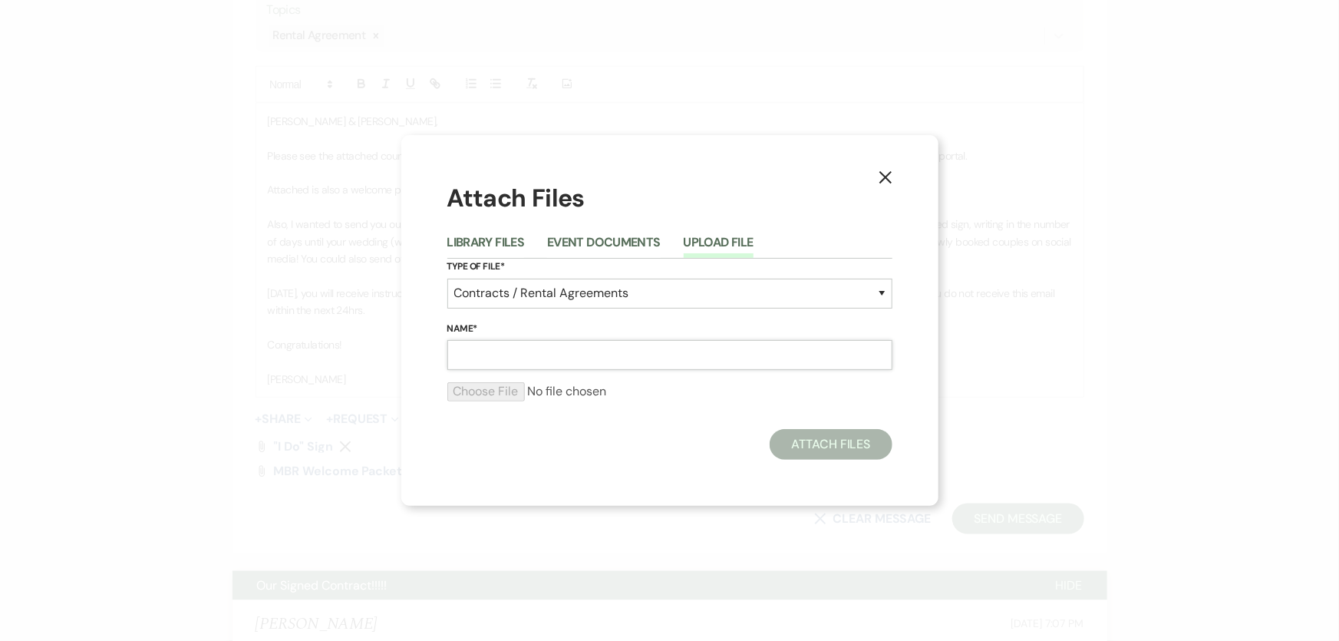
paste input "M260724 Jelinksy-Jelinsky Wedding Contract [DATE] v2 - Countersigned"
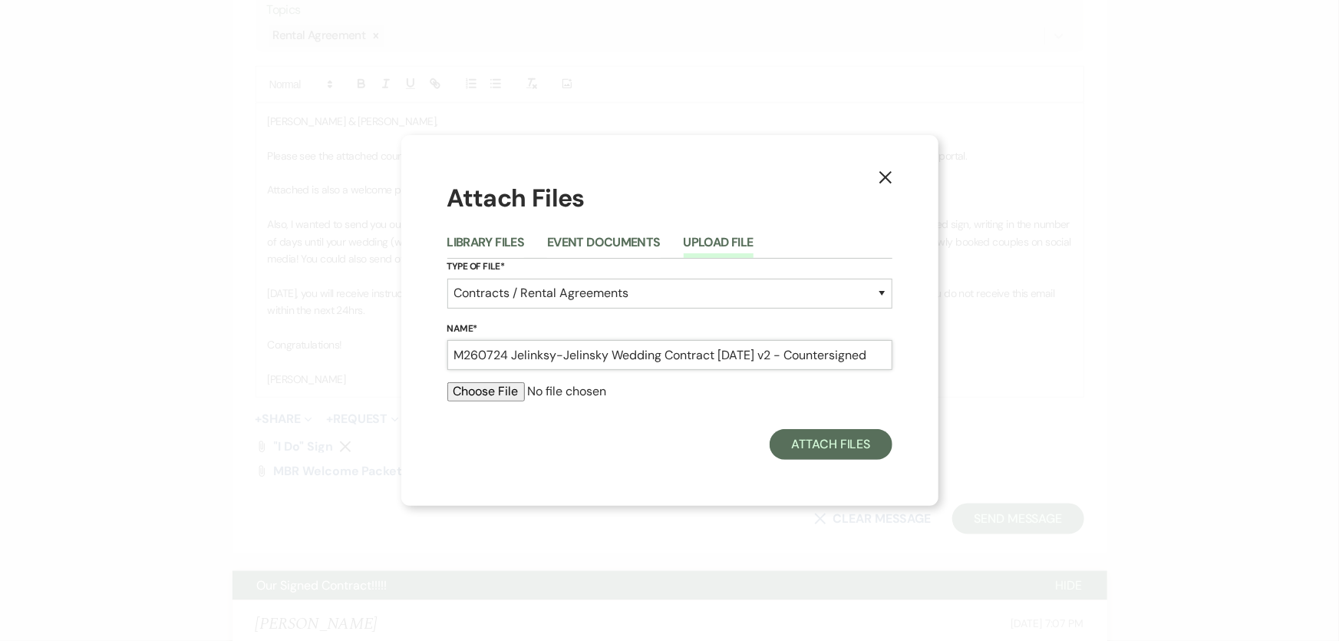
type input "M260724 Jelinksy-Jelinsky Wedding Contract [DATE] v2 - Countersigned"
click at [500, 396] on input "file" at bounding box center [669, 391] width 445 height 18
type input "C:\fakepath\M260724 Jelinksy-Jelinsky Wedding Contract [DATE] v2 - Countersigne…"
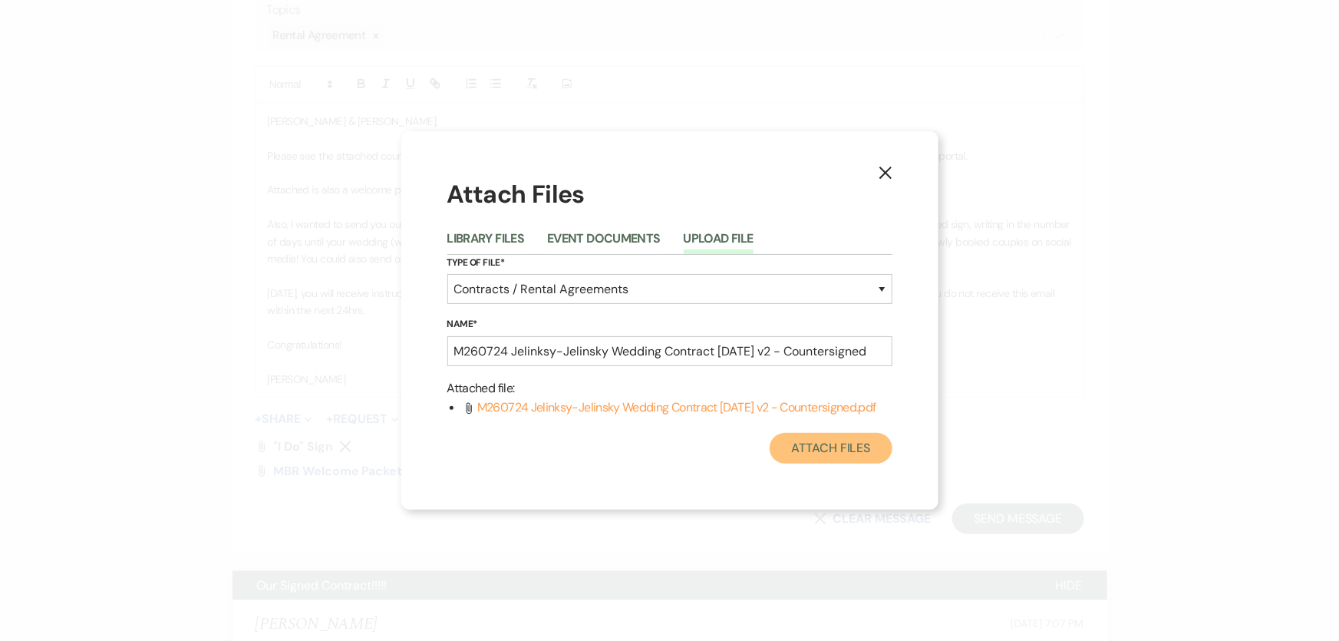
click at [850, 459] on button "Attach Files" at bounding box center [831, 448] width 122 height 31
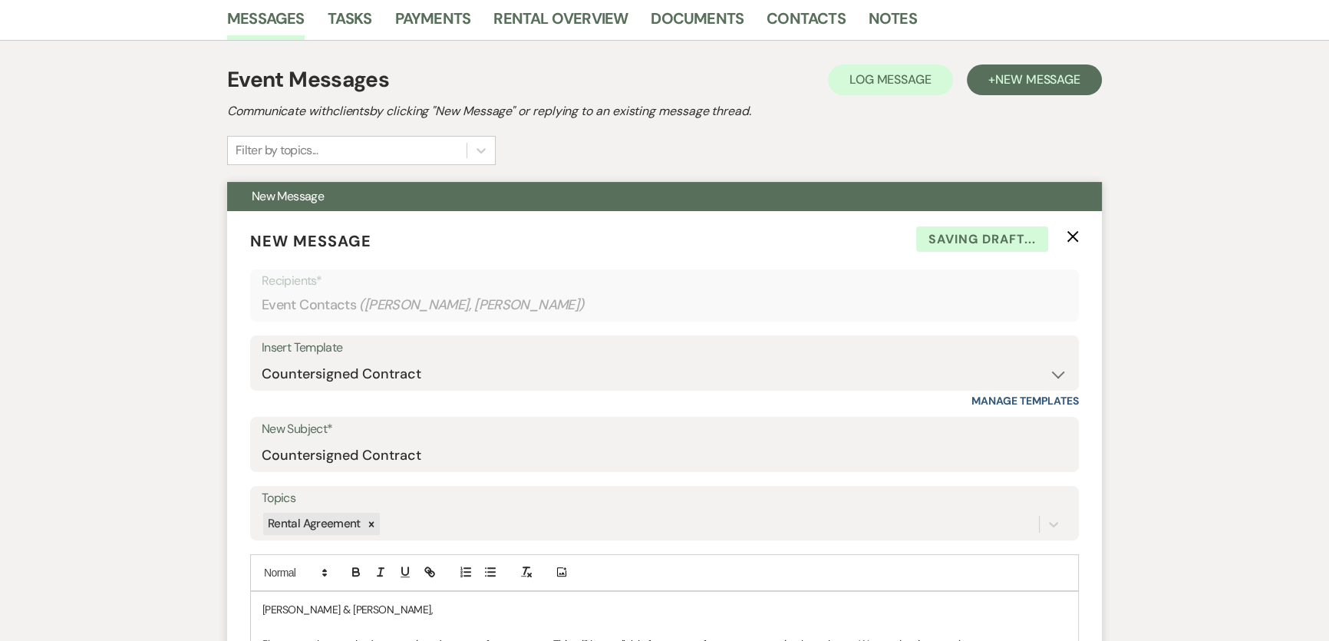
scroll to position [0, 0]
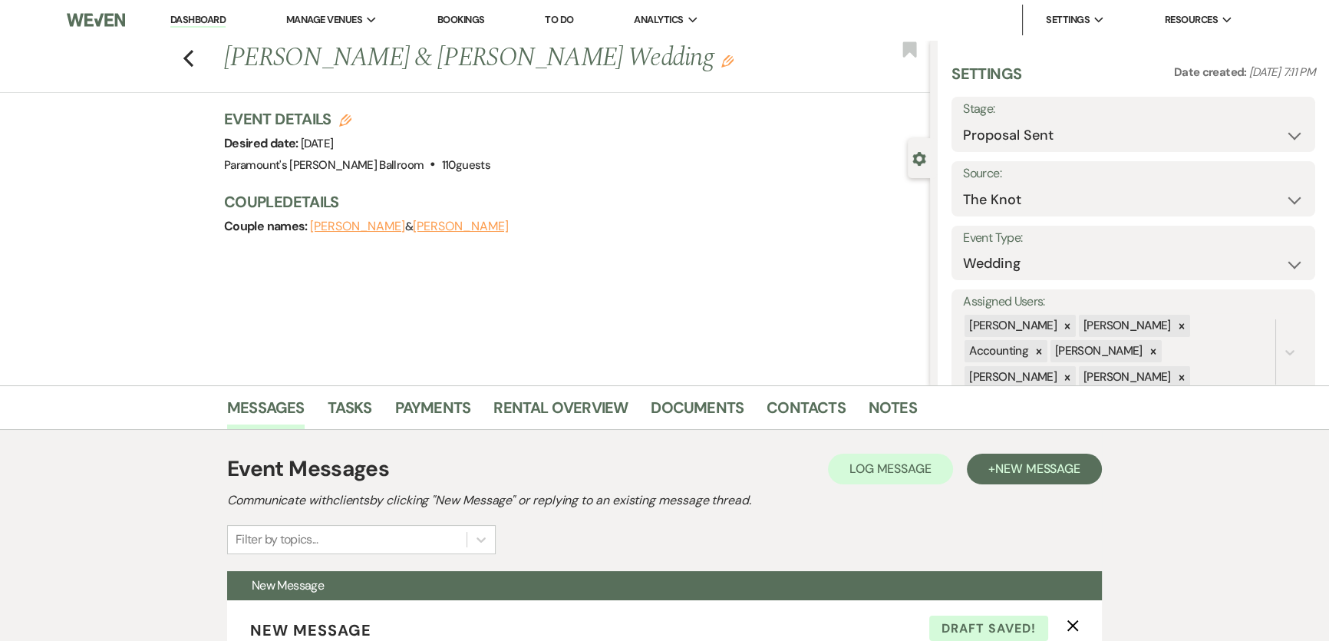
drag, startPoint x: 415, startPoint y: 146, endPoint x: 341, endPoint y: 150, distance: 74.5
click at [341, 150] on div "Desired date: [DATE]" at bounding box center [357, 143] width 266 height 21
copy span "[DATE]"
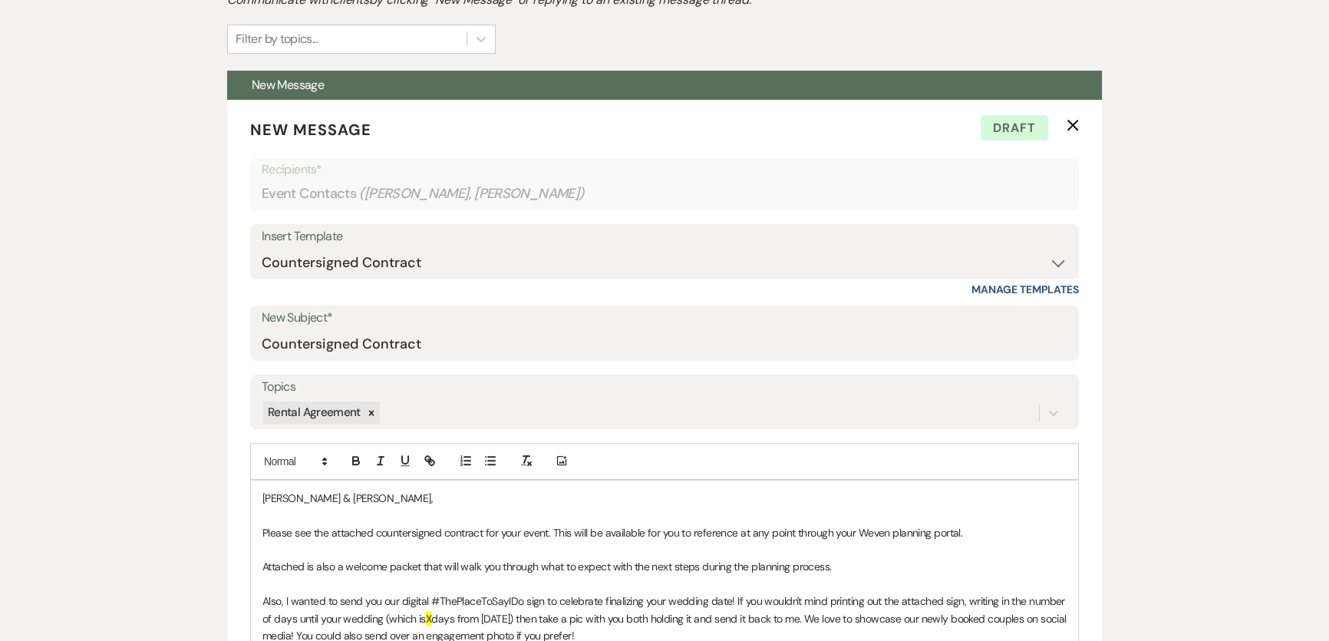
scroll to position [906, 0]
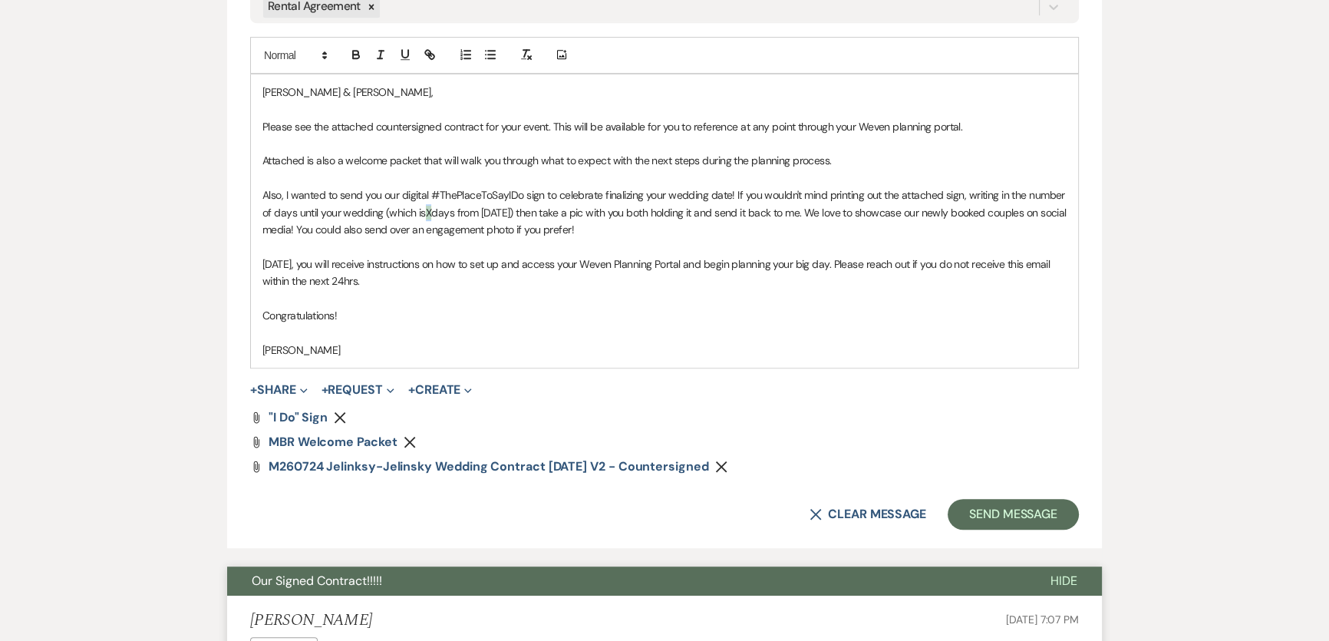
click at [431, 210] on span "X" at bounding box center [428, 213] width 5 height 14
click at [31, 246] on div "Messages Tasks Payments Rental Overview Documents Contacts Notes Event Messages…" at bounding box center [664, 258] width 1329 height 1558
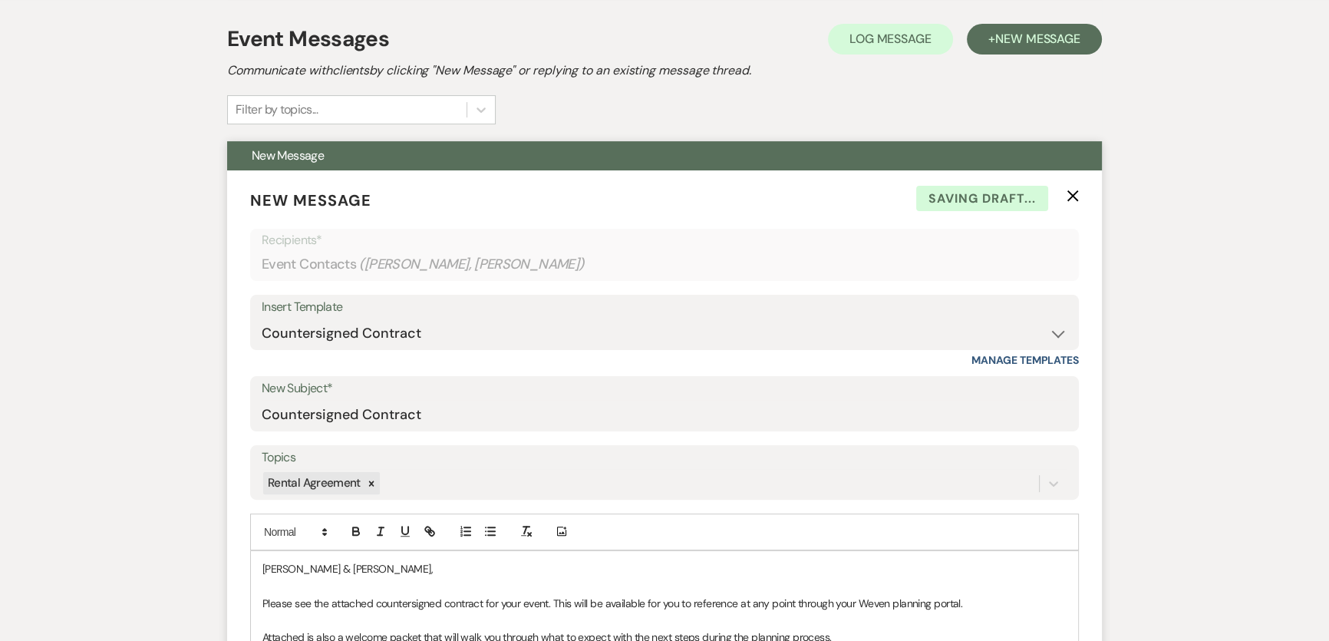
scroll to position [348, 0]
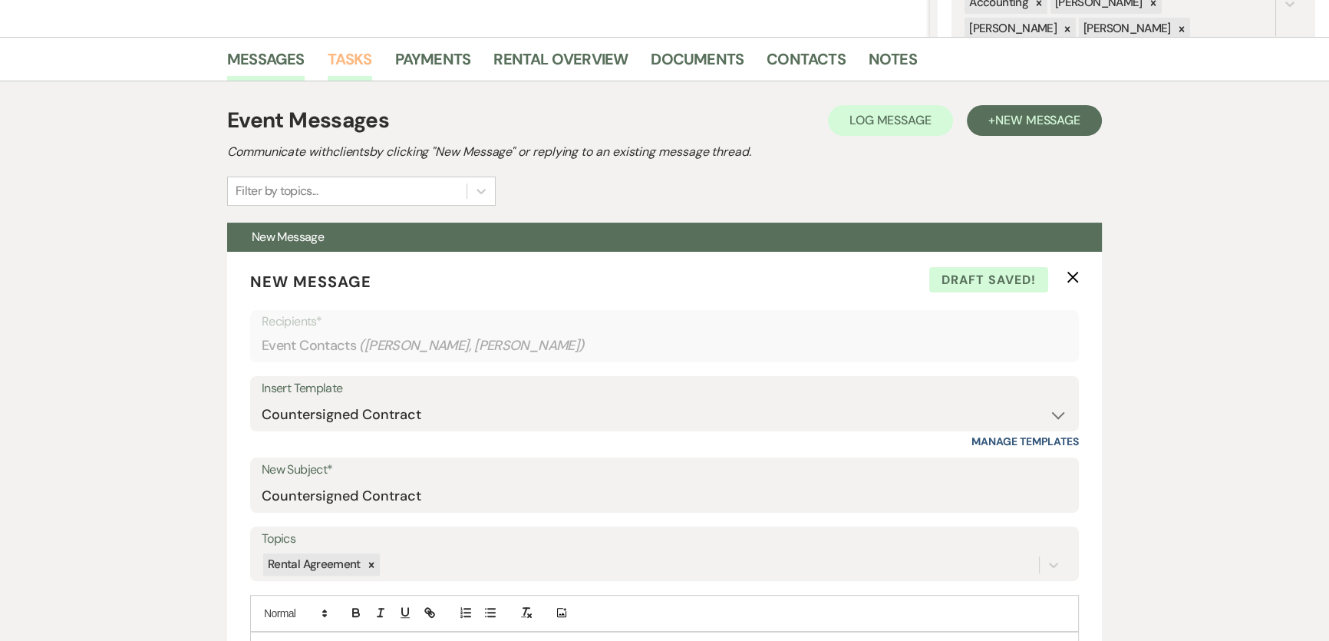
click at [342, 65] on link "Tasks" at bounding box center [350, 64] width 45 height 34
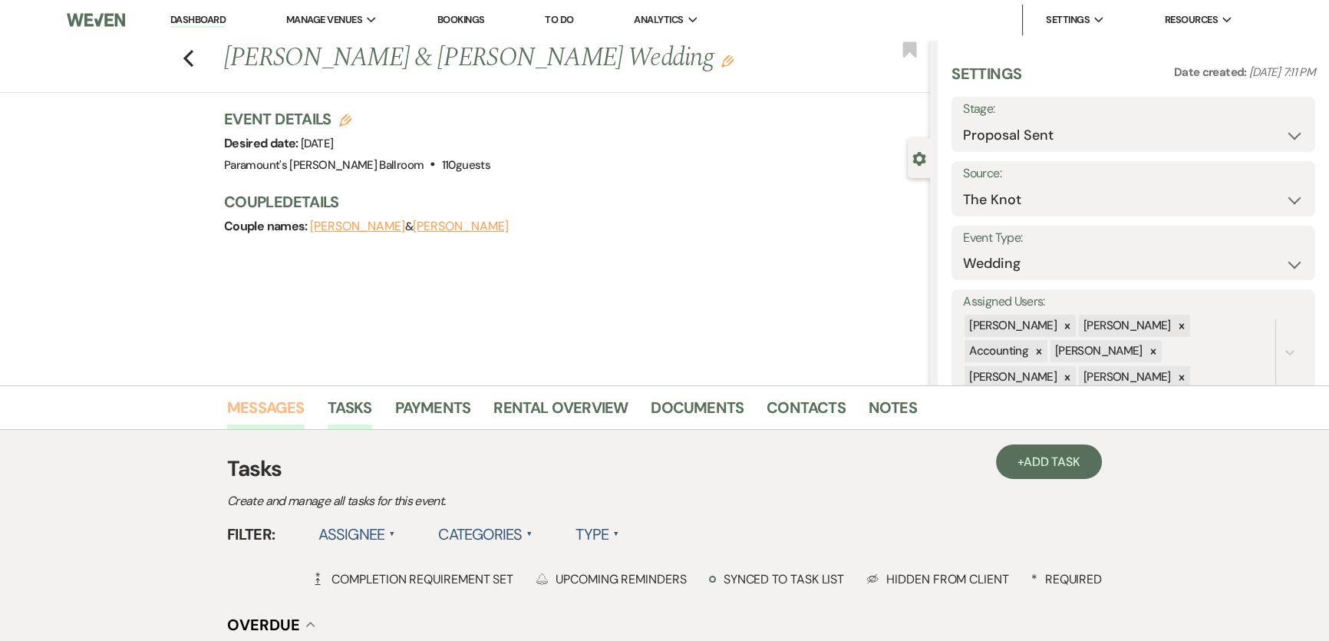
click at [249, 408] on link "Messages" at bounding box center [266, 412] width 78 height 34
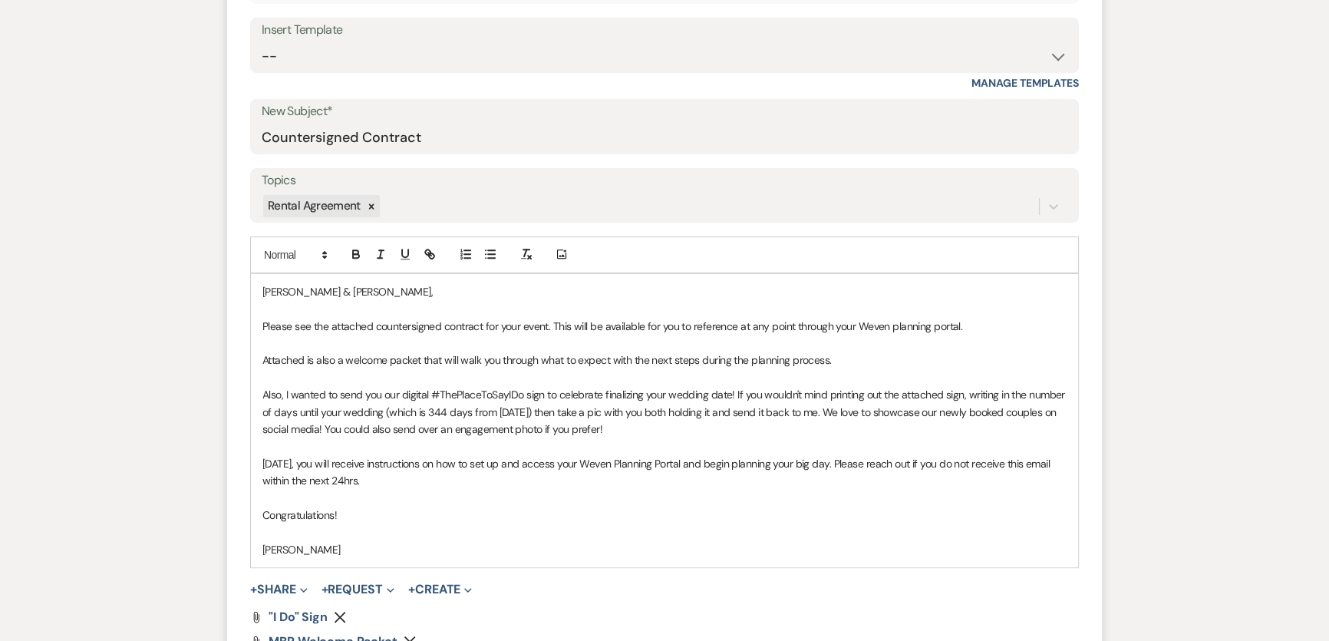
scroll to position [976, 0]
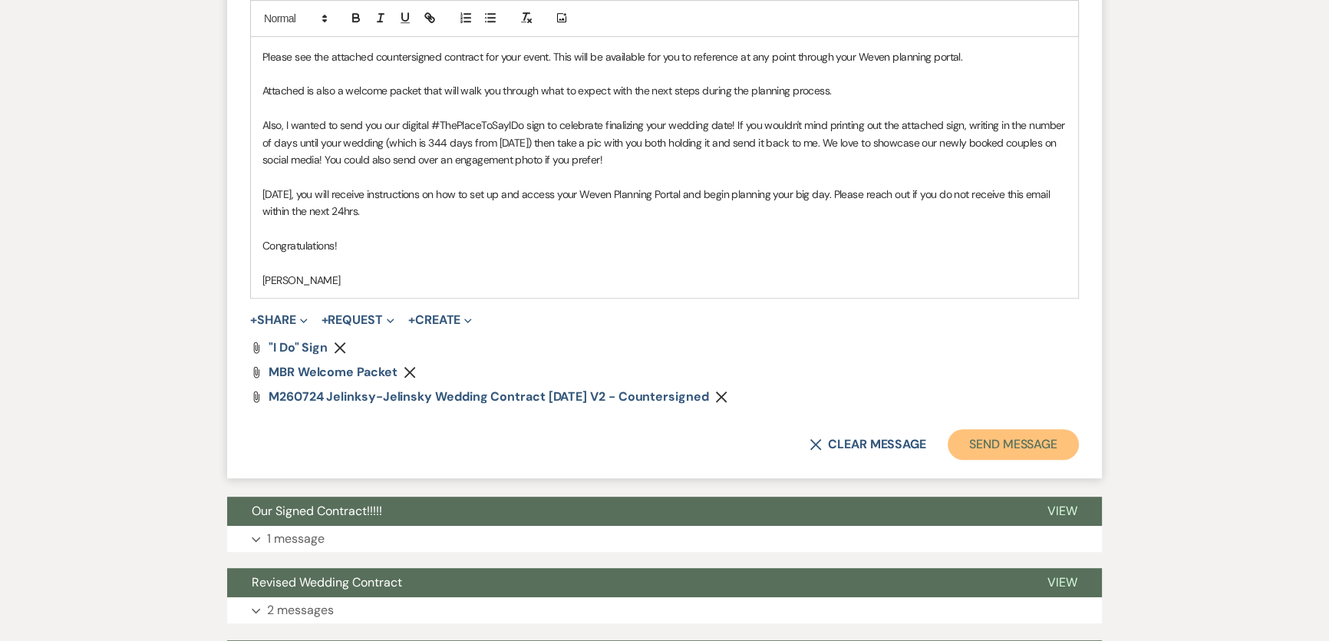
click at [999, 440] on button "Send Message" at bounding box center [1013, 444] width 131 height 31
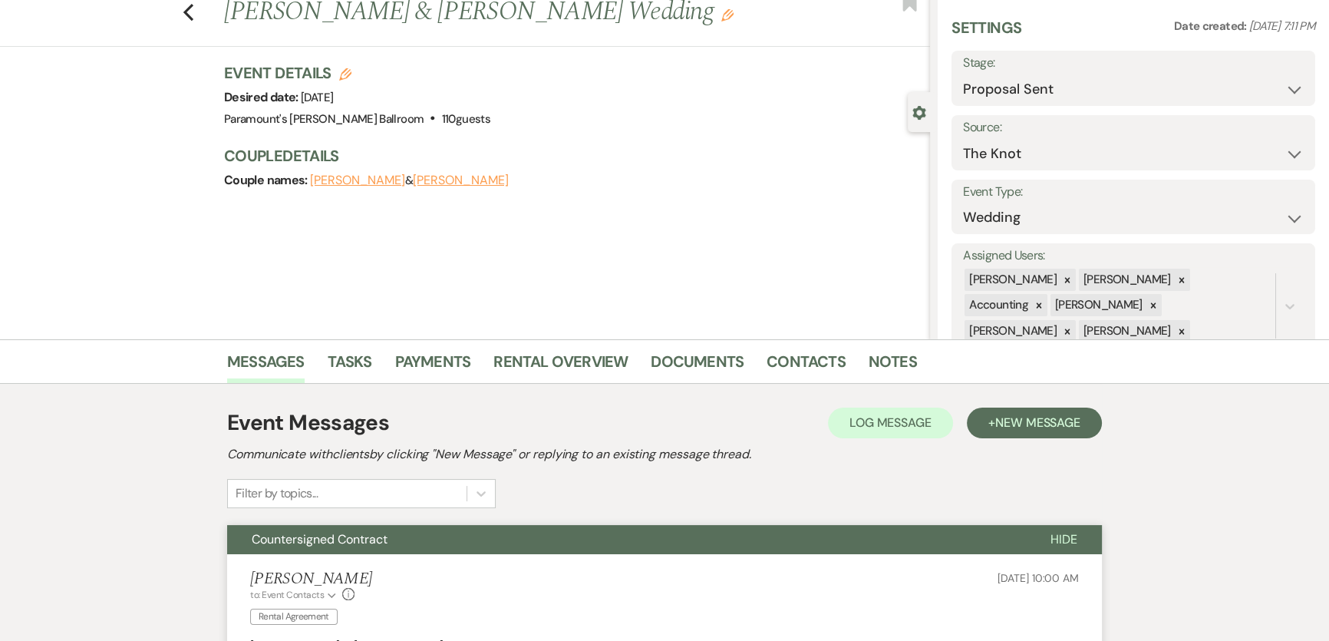
scroll to position [0, 0]
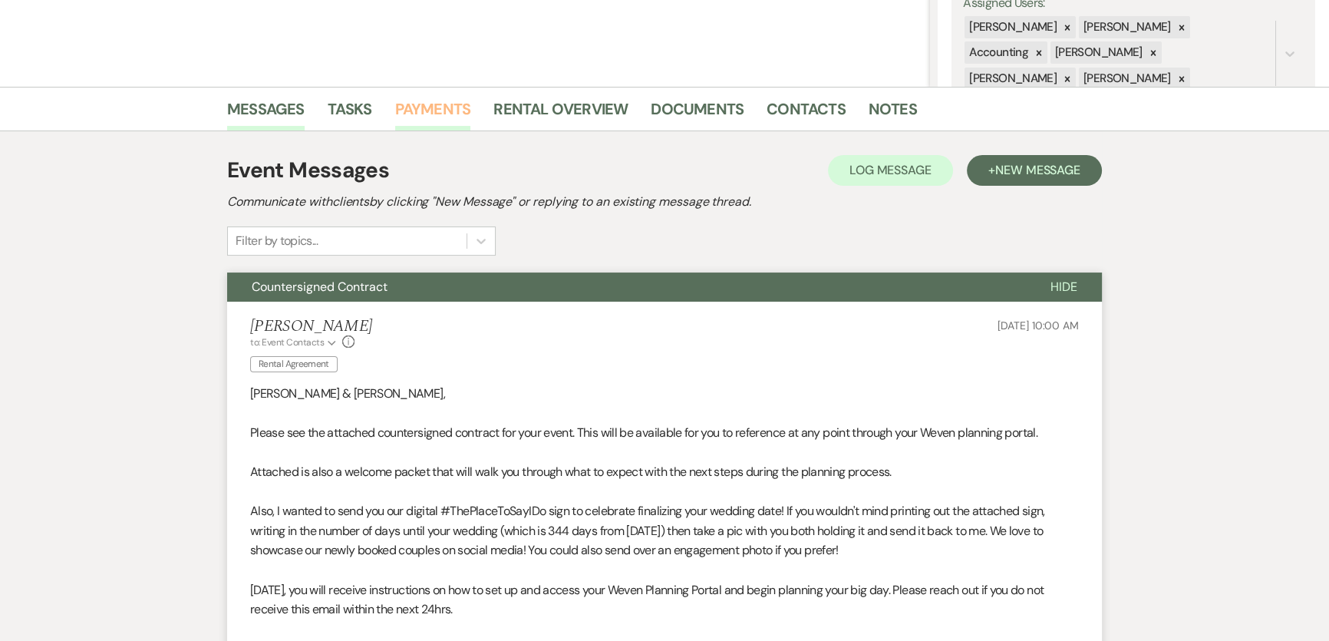
click at [446, 107] on main "Previous [PERSON_NAME] & [PERSON_NAME] Wedding Edit Bookmark Gear Settings Sett…" at bounding box center [664, 446] width 1329 height 1411
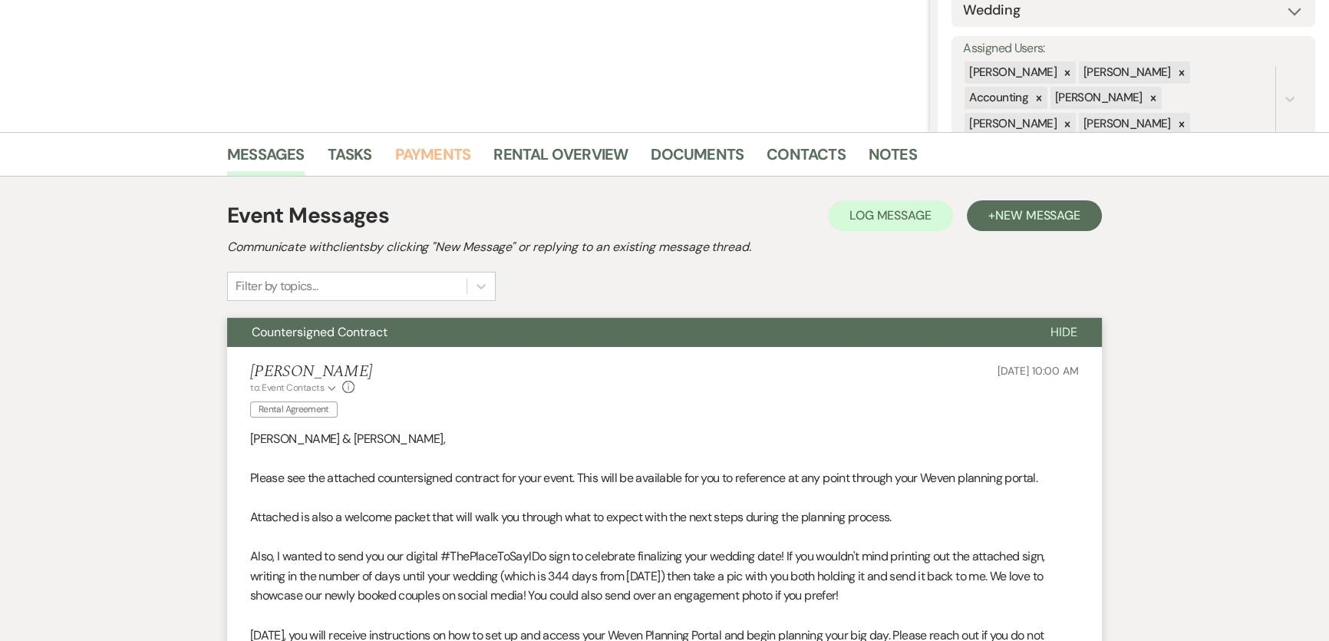
scroll to position [229, 0]
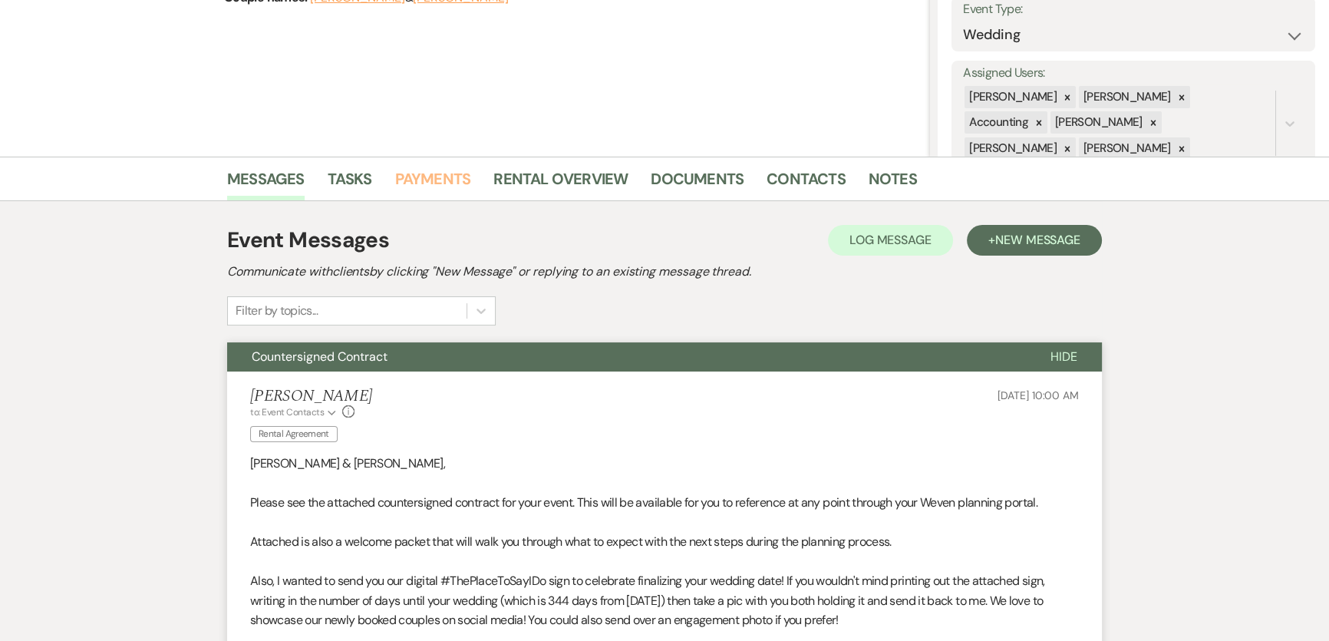
click at [448, 181] on link "Payments" at bounding box center [433, 184] width 76 height 34
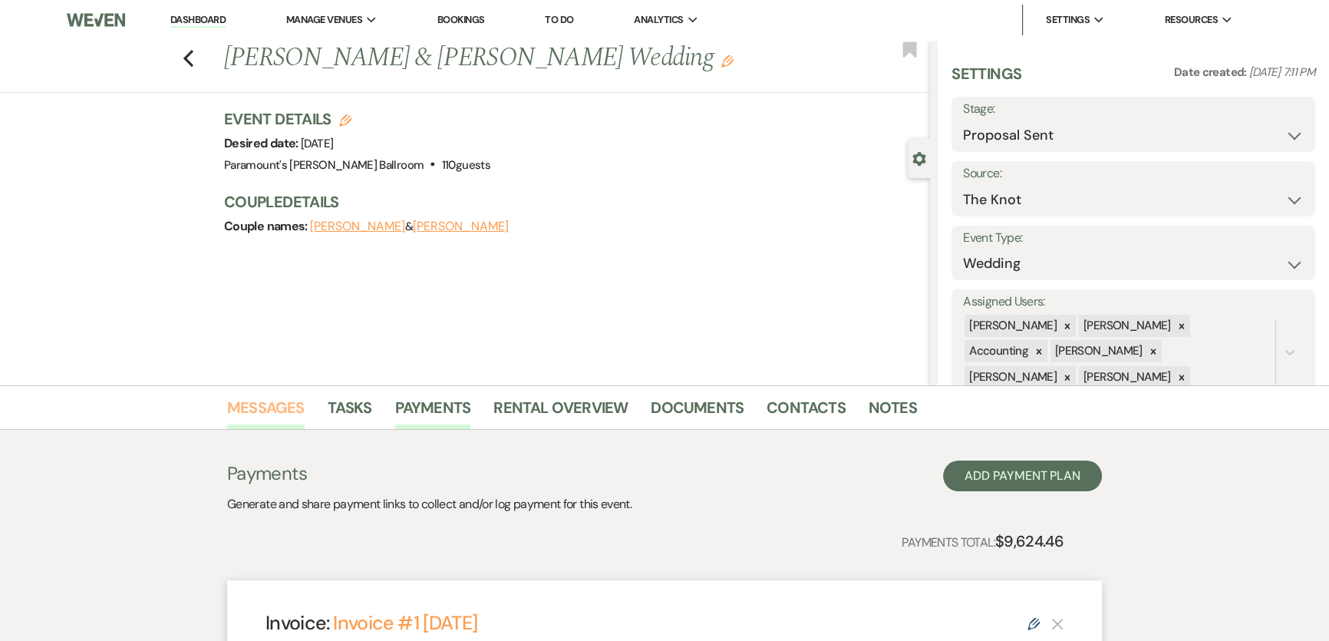
click at [273, 404] on link "Messages" at bounding box center [266, 412] width 78 height 34
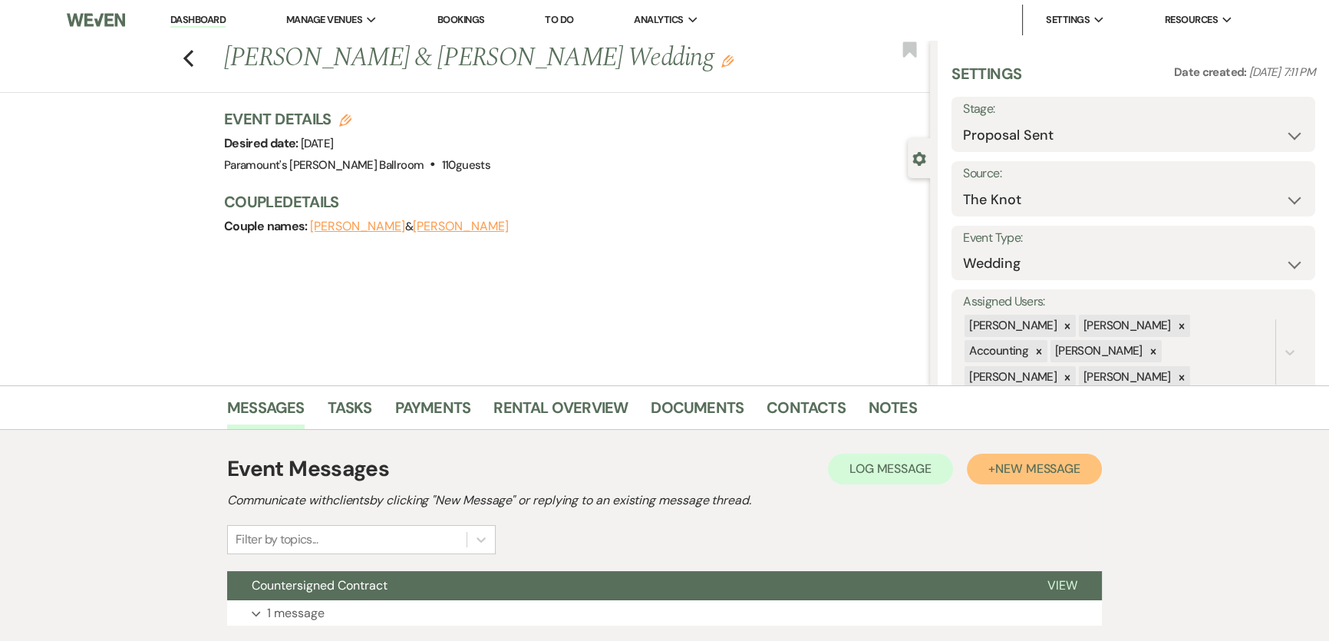
click at [1050, 472] on span "New Message" at bounding box center [1037, 468] width 85 height 16
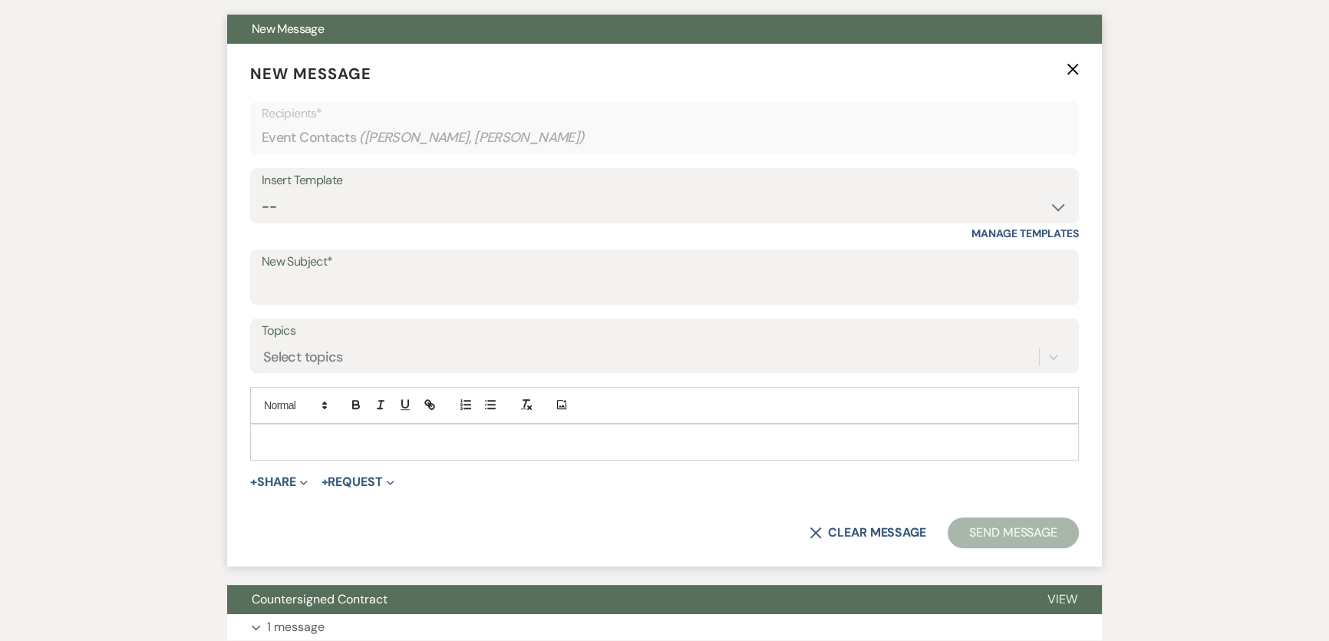
scroll to position [558, 0]
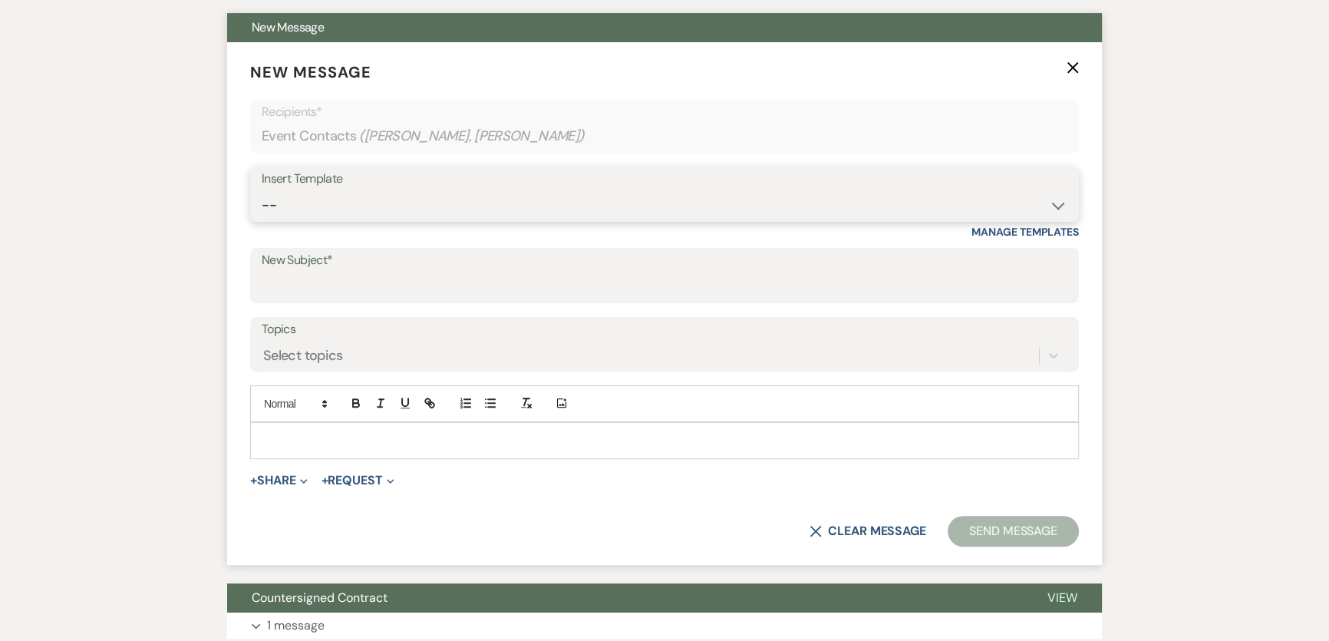
click at [345, 201] on select "-- Weven Planning Portal Introduction (Booked Events) 6 Month Consultation 9 Mo…" at bounding box center [665, 205] width 806 height 30
select select "1692"
click at [262, 190] on select "-- Weven Planning Portal Introduction (Booked Events) 6 Month Consultation 9 Mo…" at bounding box center [665, 205] width 806 height 30
type input "[PERSON_NAME] Ballroom Payment Received"
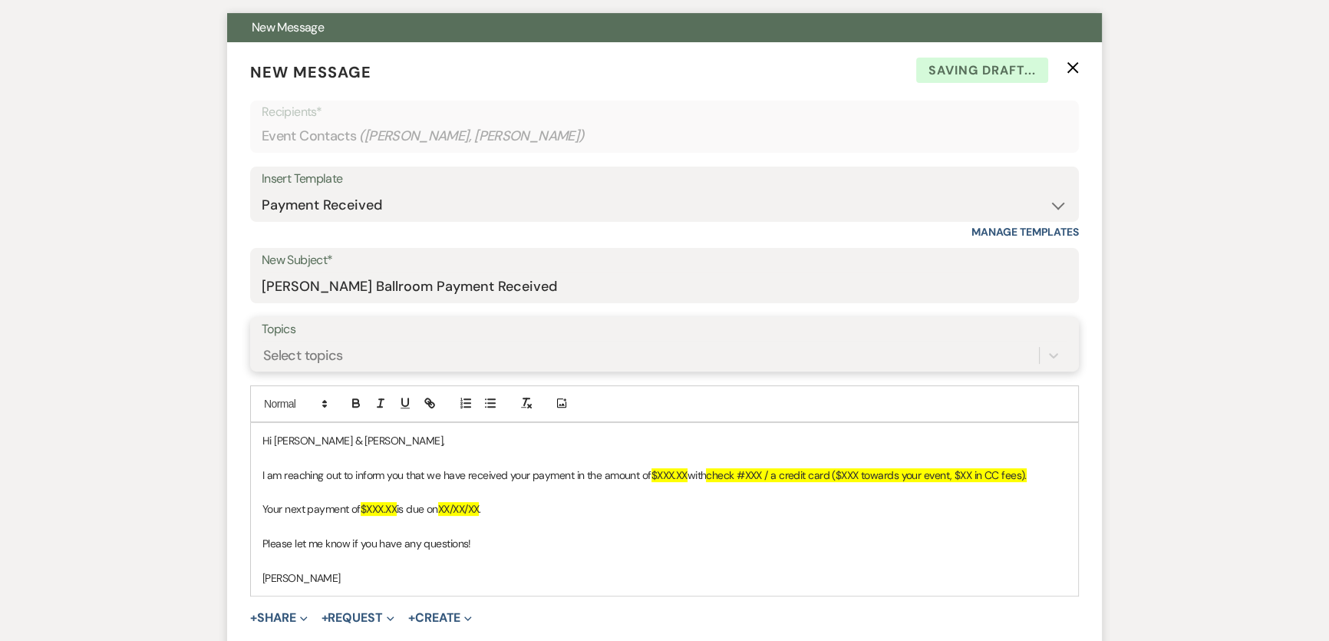
click at [323, 355] on div "Select topics" at bounding box center [303, 355] width 80 height 21
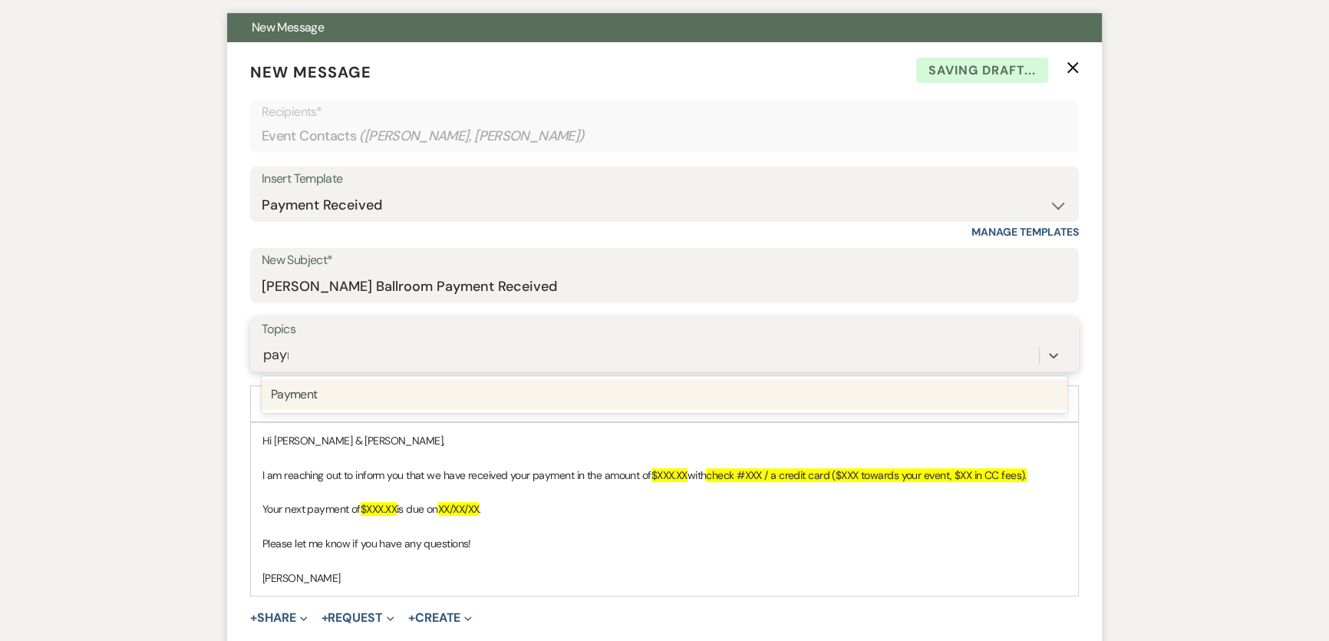
type input "payme"
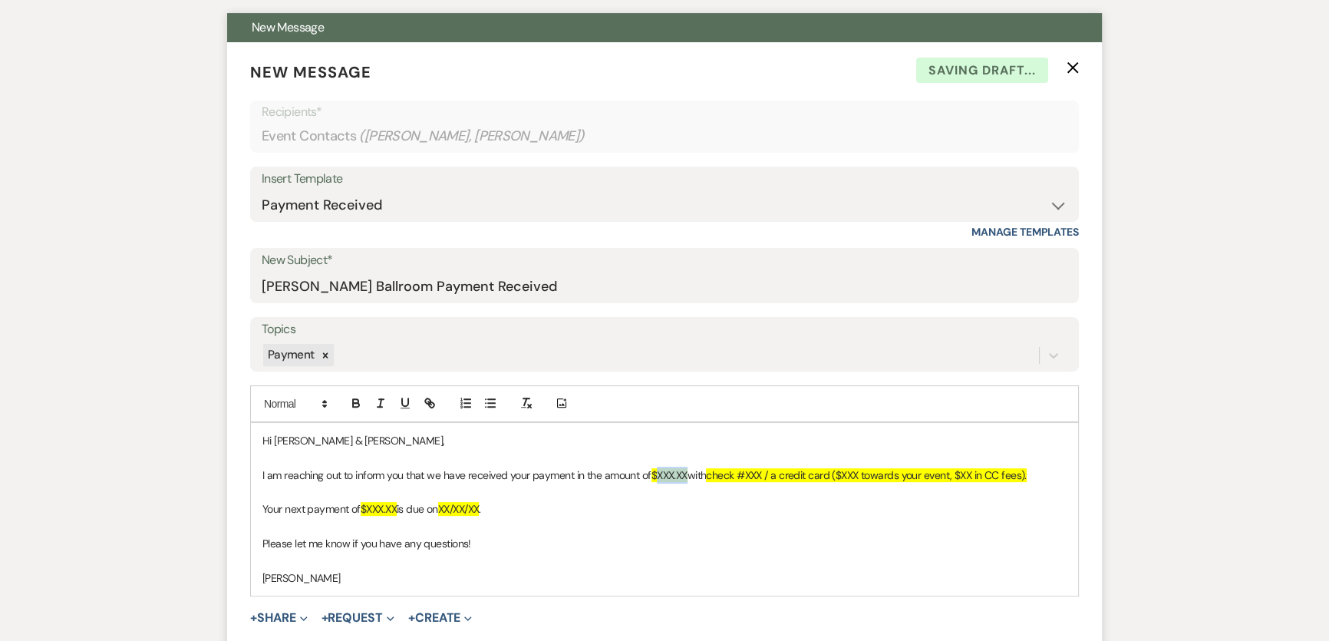
drag, startPoint x: 659, startPoint y: 469, endPoint x: 690, endPoint y: 475, distance: 31.3
click at [688, 475] on span "$XXX.XX" at bounding box center [670, 475] width 36 height 14
drag, startPoint x: 801, startPoint y: 477, endPoint x: 811, endPoint y: 474, distance: 10.2
click at [811, 474] on span "a credit card ($XXX towards your event, $XX in CC fees)." at bounding box center [846, 475] width 256 height 14
drag, startPoint x: 936, startPoint y: 474, endPoint x: 949, endPoint y: 474, distance: 12.3
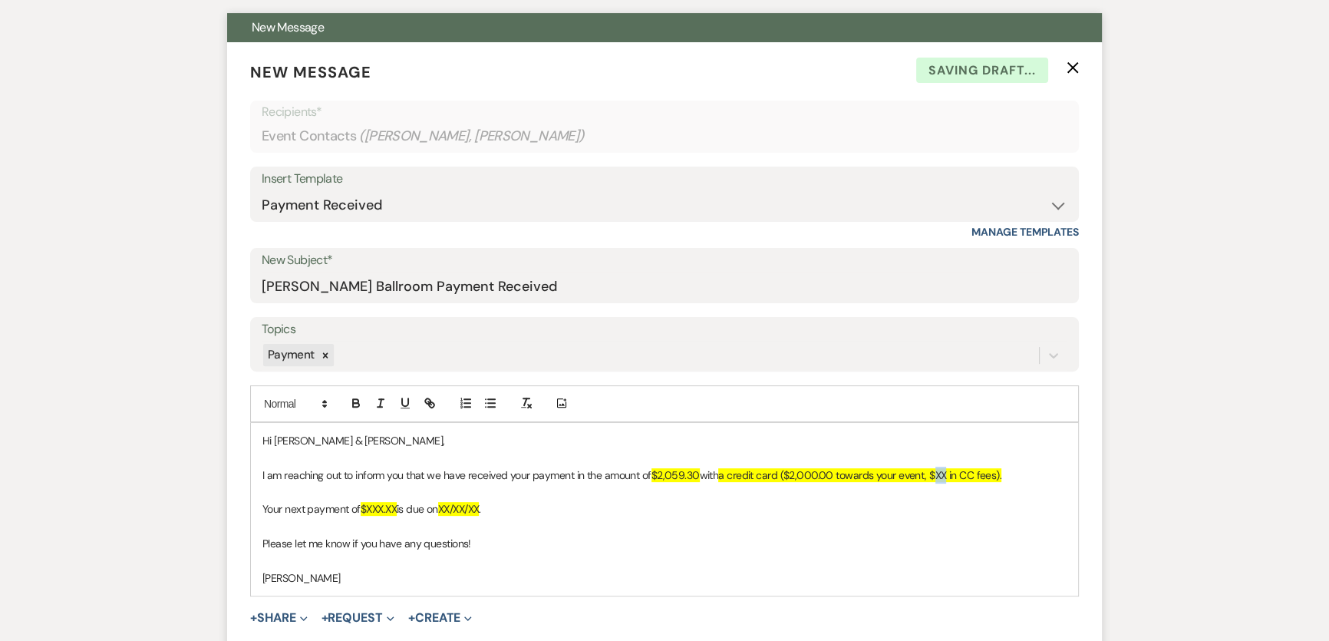
click at [949, 474] on span "a credit card ($2,000.00 towards your event, $XX in CC fees)." at bounding box center [859, 475] width 283 height 14
drag, startPoint x: 370, startPoint y: 507, endPoint x: 400, endPoint y: 507, distance: 29.9
click at [400, 507] on p "Your next payment of $XXX.XX is due on XX/XX/XX ." at bounding box center [664, 508] width 804 height 17
drag, startPoint x: 456, startPoint y: 507, endPoint x: 498, endPoint y: 511, distance: 42.5
click at [492, 511] on span "XX/XX/XX" at bounding box center [470, 509] width 41 height 14
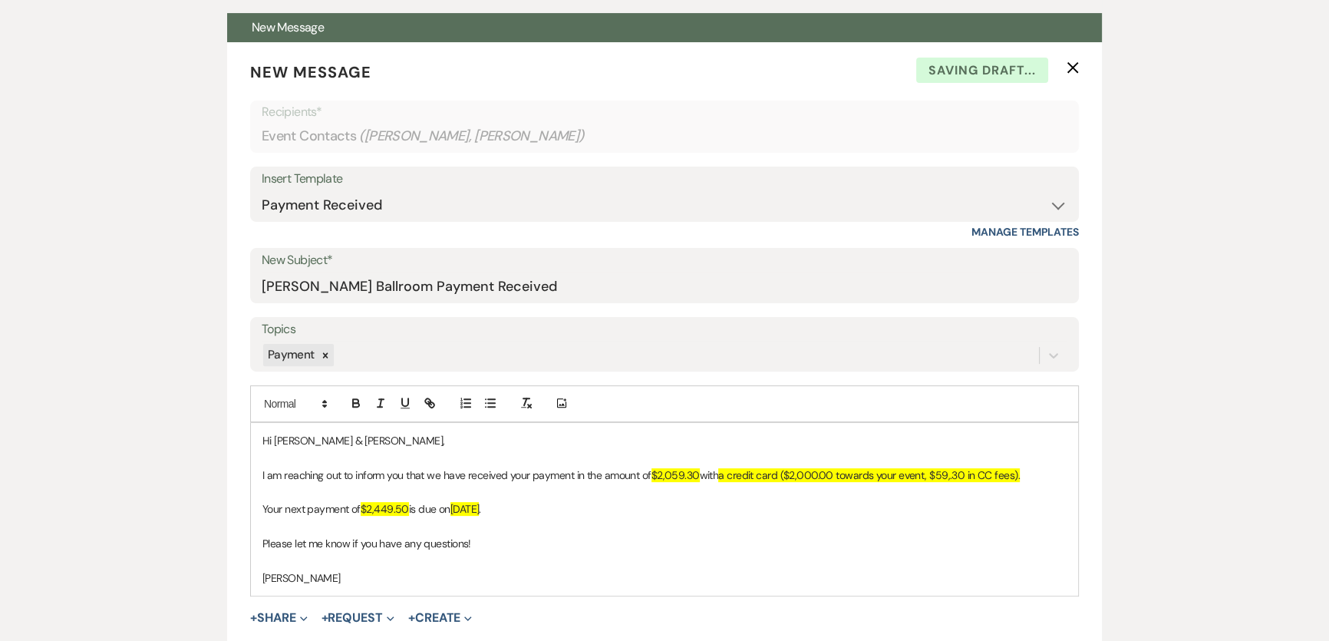
click at [50, 425] on div "Messages Tasks Payments Rental Overview Documents Contacts Notes Event Messages…" at bounding box center [664, 456] width 1329 height 1258
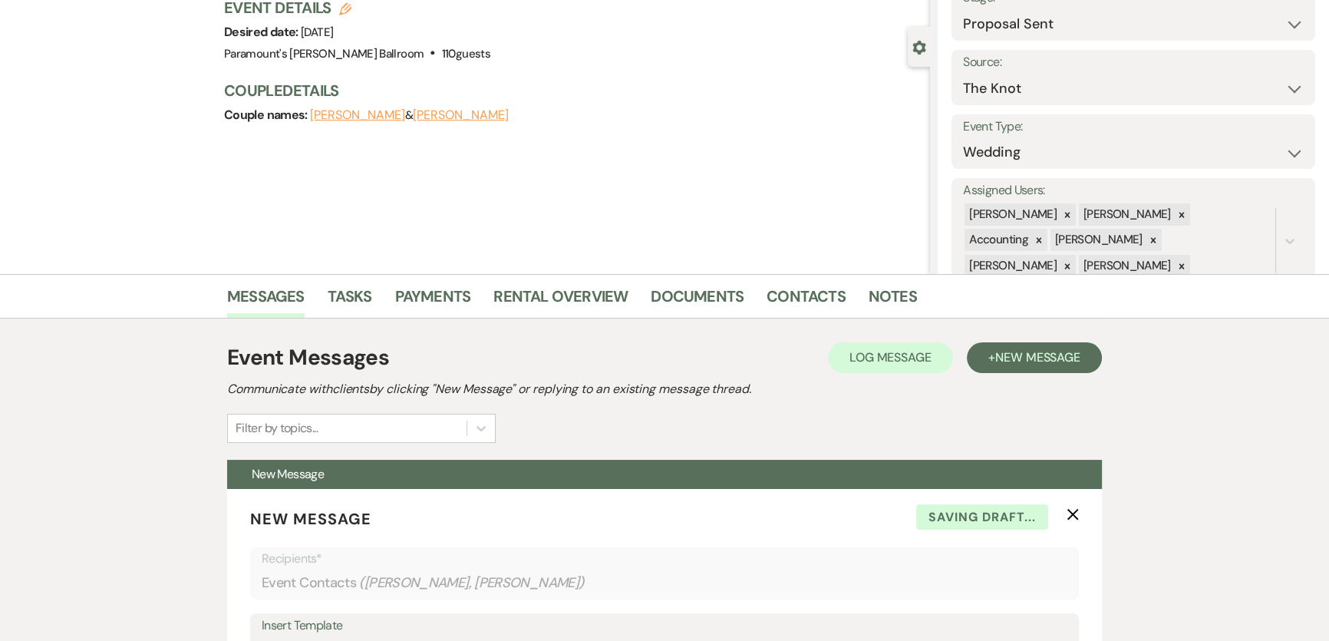
scroll to position [209, 0]
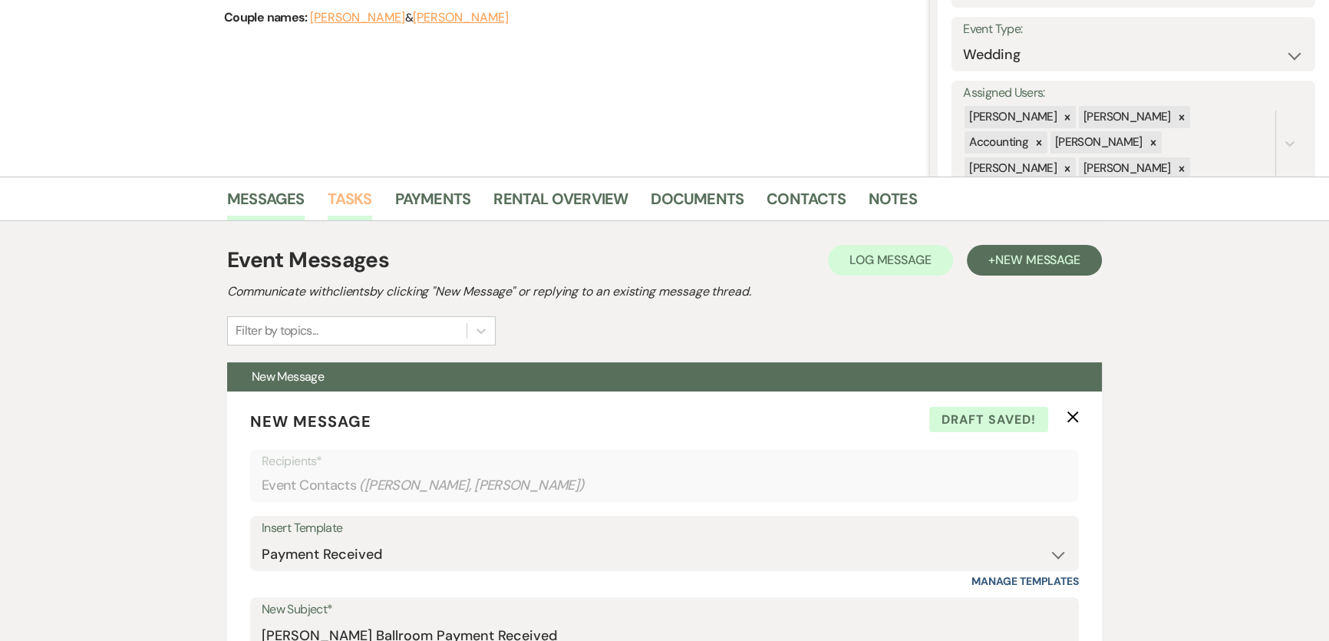
click at [355, 199] on link "Tasks" at bounding box center [350, 203] width 45 height 34
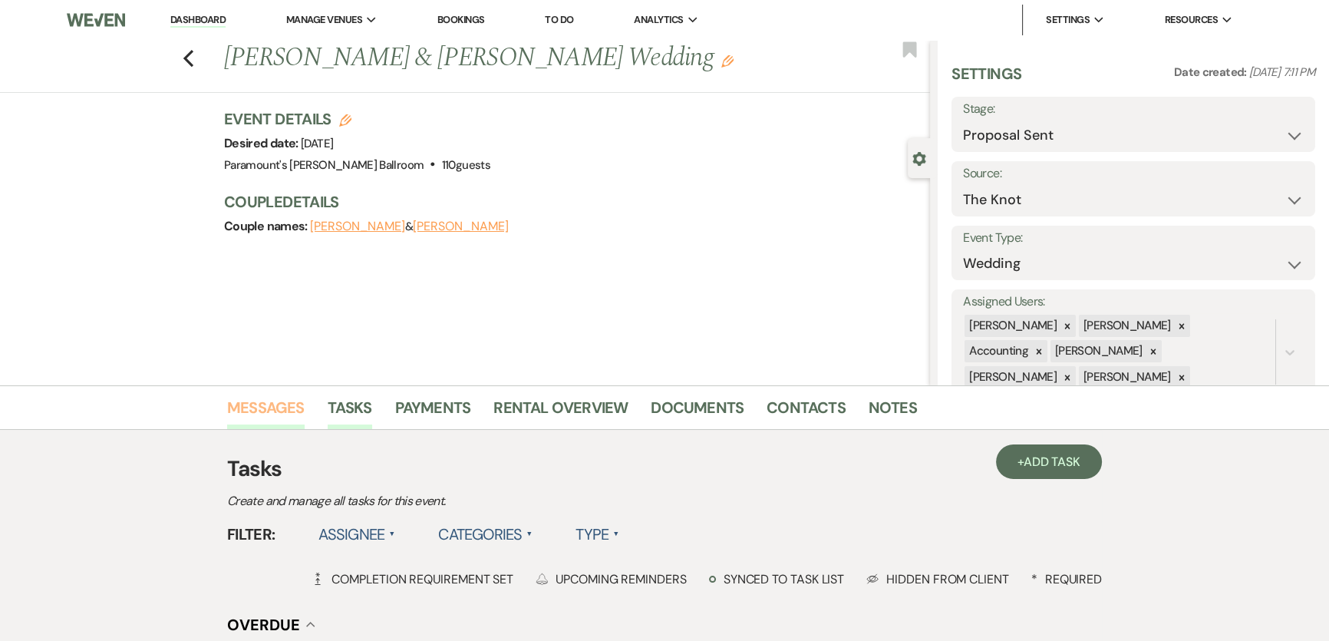
click at [269, 415] on link "Messages" at bounding box center [266, 412] width 78 height 34
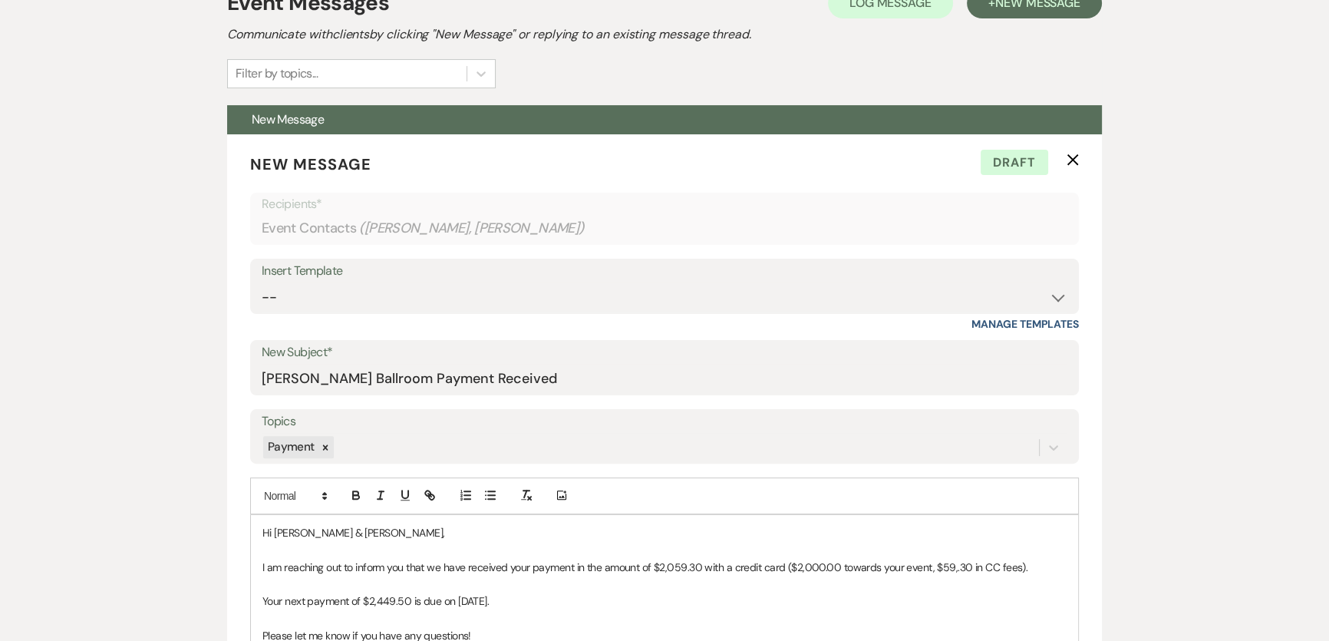
scroll to position [737, 0]
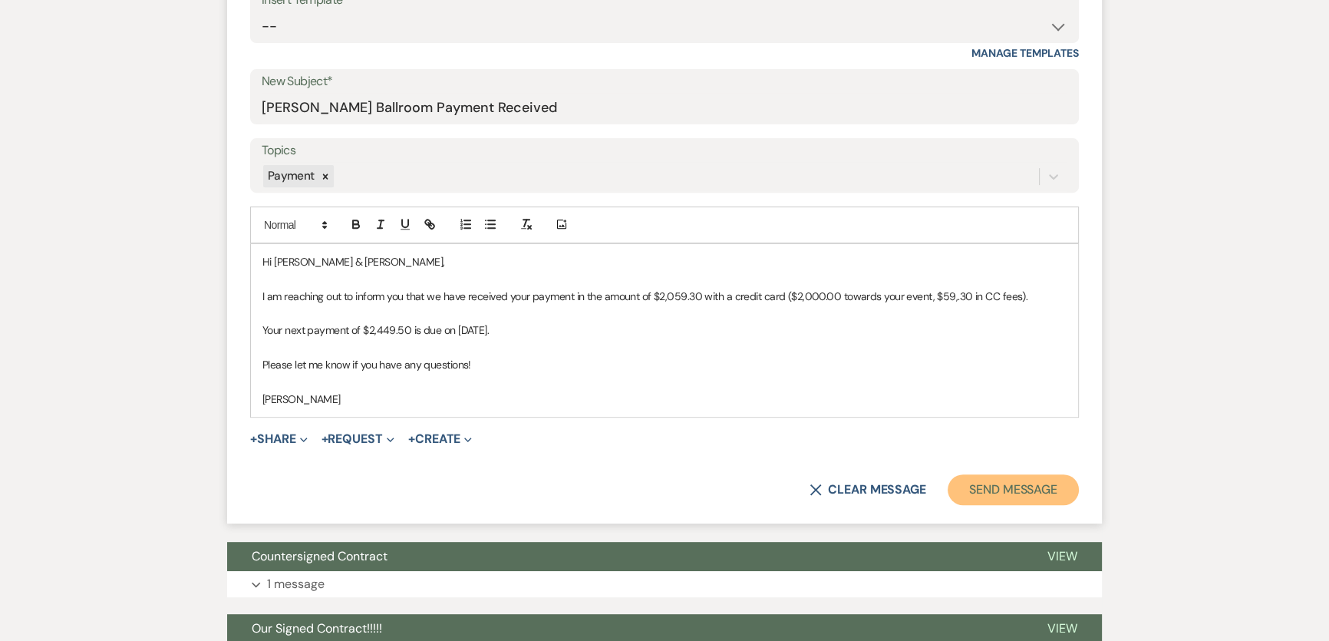
click at [1008, 482] on button "Send Message" at bounding box center [1013, 489] width 131 height 31
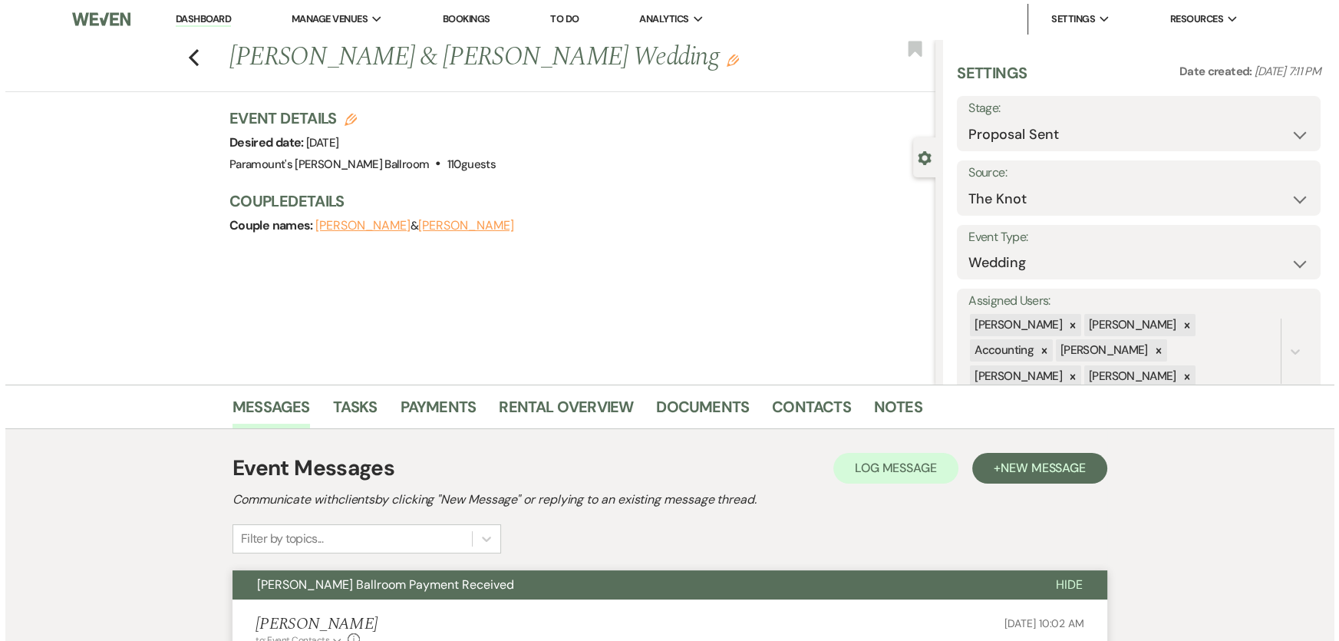
scroll to position [0, 0]
click at [1015, 139] on select "Inquiry Follow Up Tour Requested Tour Confirmed Toured Proposal Sent Booked Lost" at bounding box center [1133, 135] width 341 height 30
select select "7"
click at [963, 120] on select "Inquiry Follow Up Tour Requested Tour Confirmed Toured Proposal Sent Booked Lost" at bounding box center [1133, 135] width 341 height 30
click at [1259, 130] on button "Save" at bounding box center [1277, 124] width 78 height 31
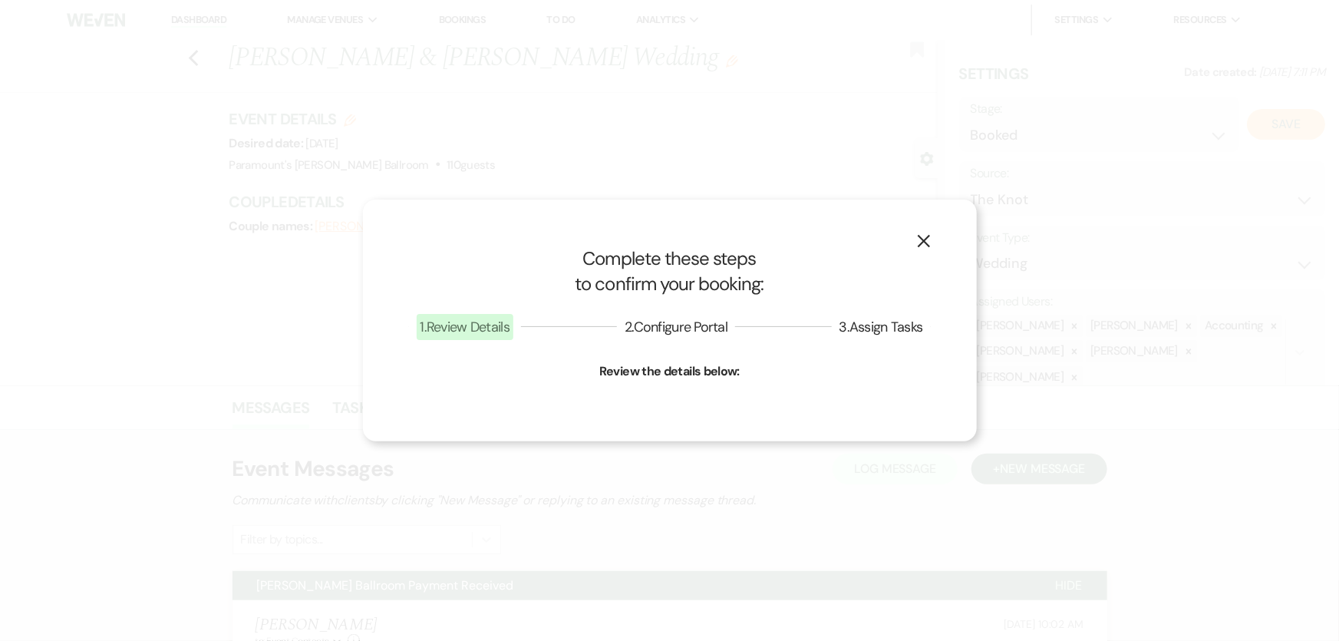
select select "1"
select select "634"
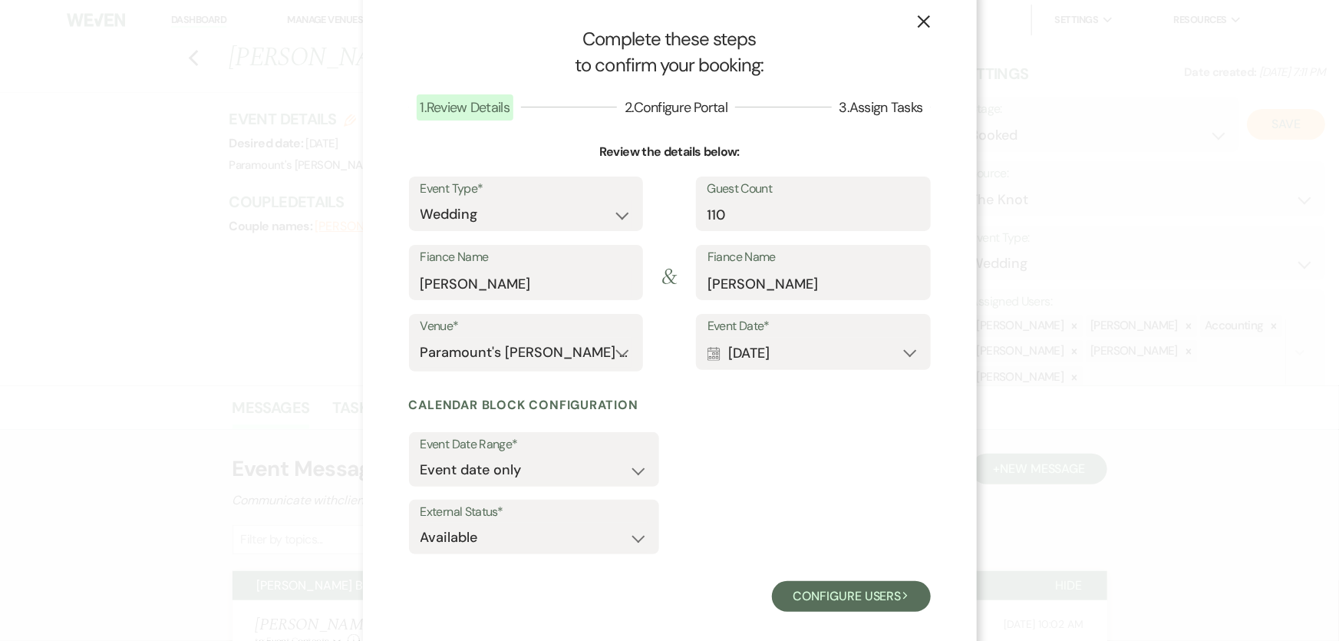
scroll to position [36, 0]
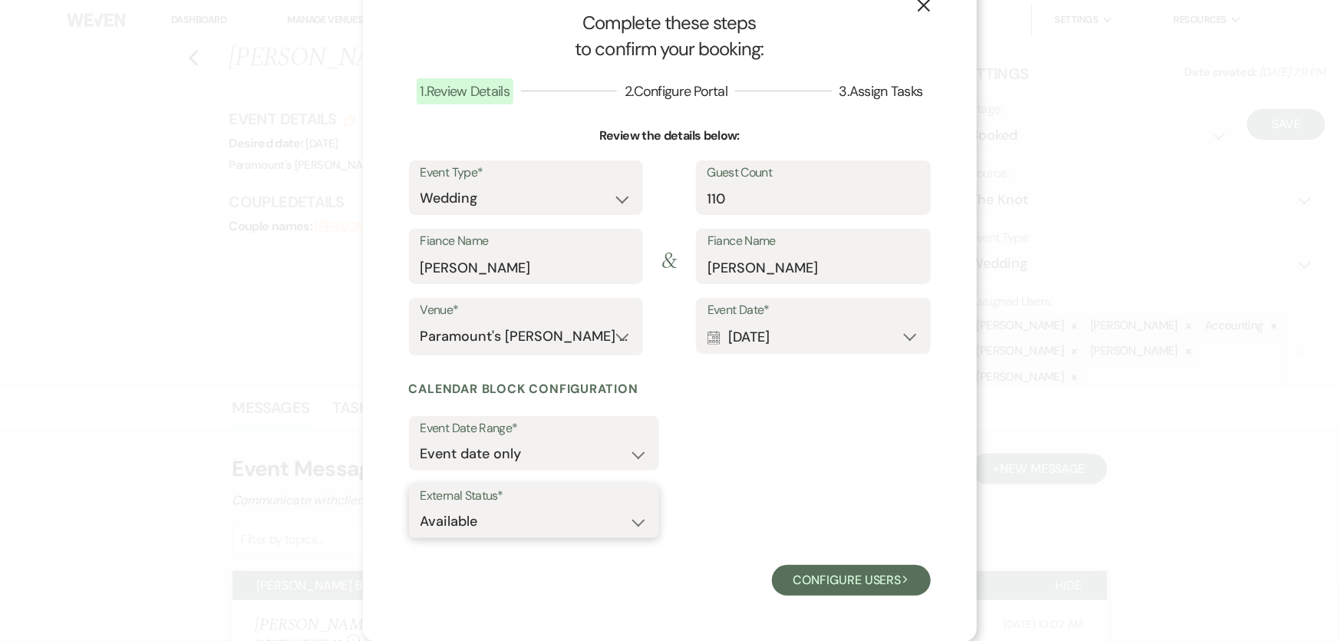
click at [520, 514] on select "Available Unavailable" at bounding box center [534, 522] width 227 height 30
click at [513, 526] on select "Available Unavailable" at bounding box center [534, 522] width 227 height 30
select select "false"
click at [421, 507] on select "Available Unavailable" at bounding box center [534, 522] width 227 height 30
click at [886, 590] on button "Configure users Next" at bounding box center [851, 580] width 159 height 31
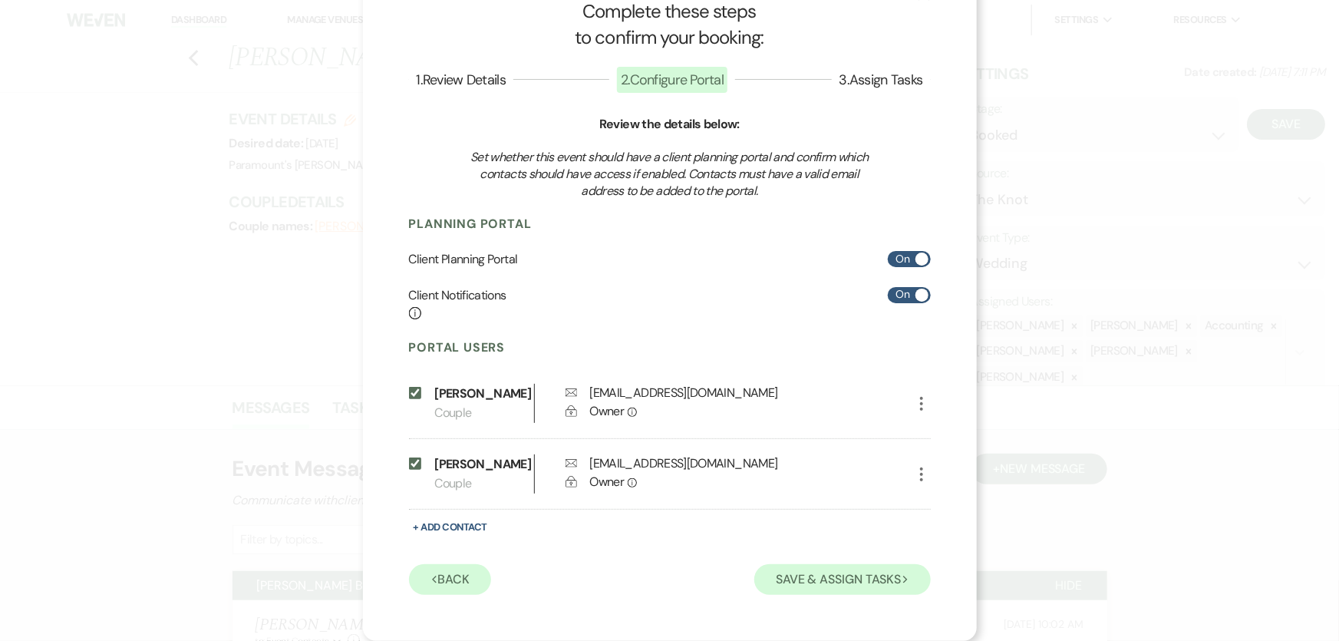
scroll to position [67, 0]
click at [782, 583] on button "Save & Assign Tasks Next" at bounding box center [842, 579] width 176 height 31
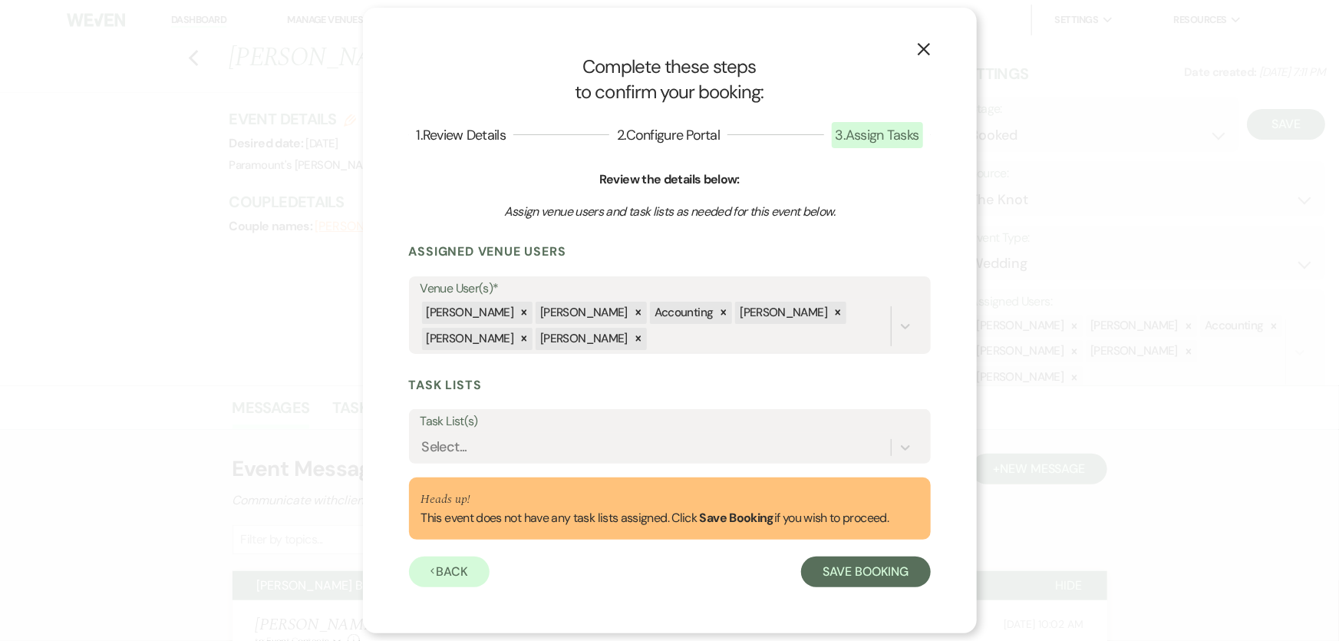
scroll to position [0, 0]
click at [583, 443] on div "Select..." at bounding box center [656, 447] width 470 height 27
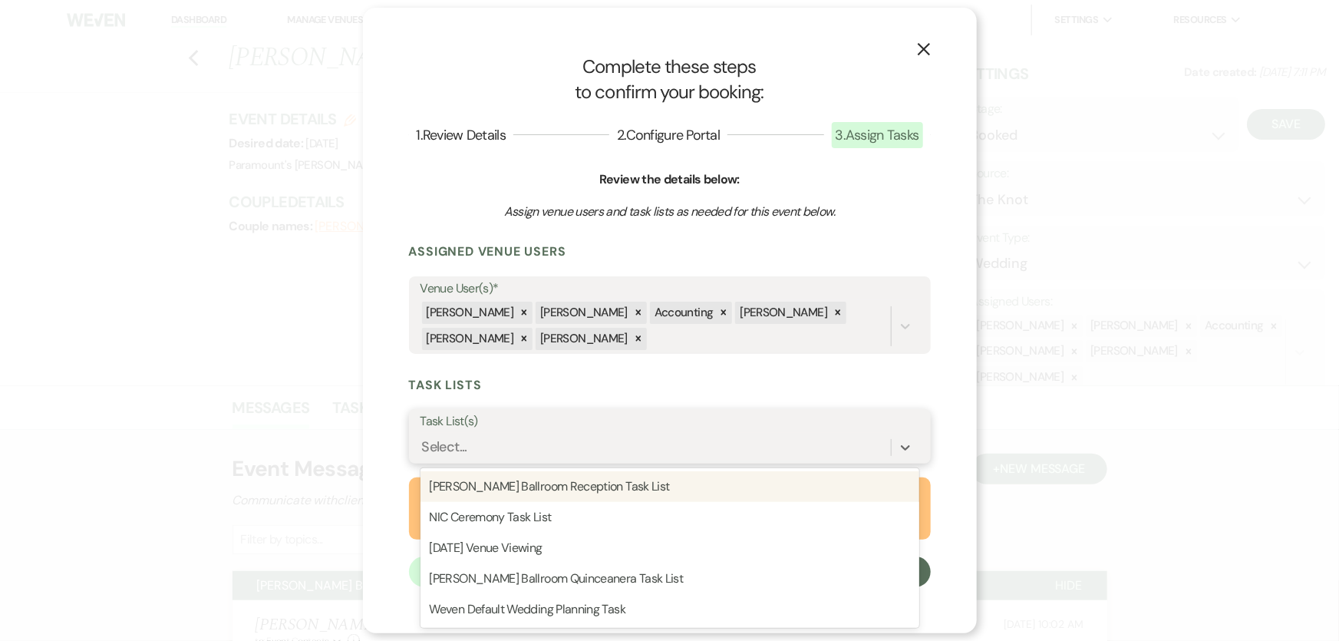
click at [580, 487] on div "[PERSON_NAME] Ballroom Reception Task List" at bounding box center [670, 486] width 499 height 31
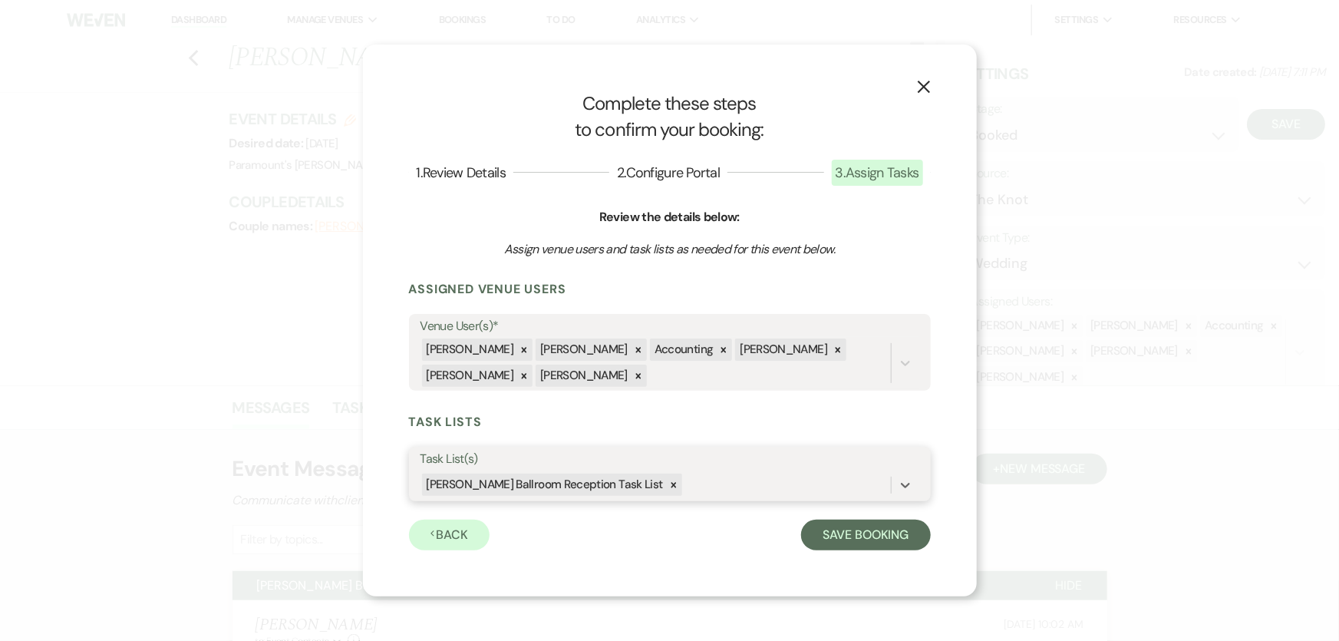
click at [652, 488] on div "[PERSON_NAME] Ballroom Reception Task List" at bounding box center [656, 484] width 470 height 27
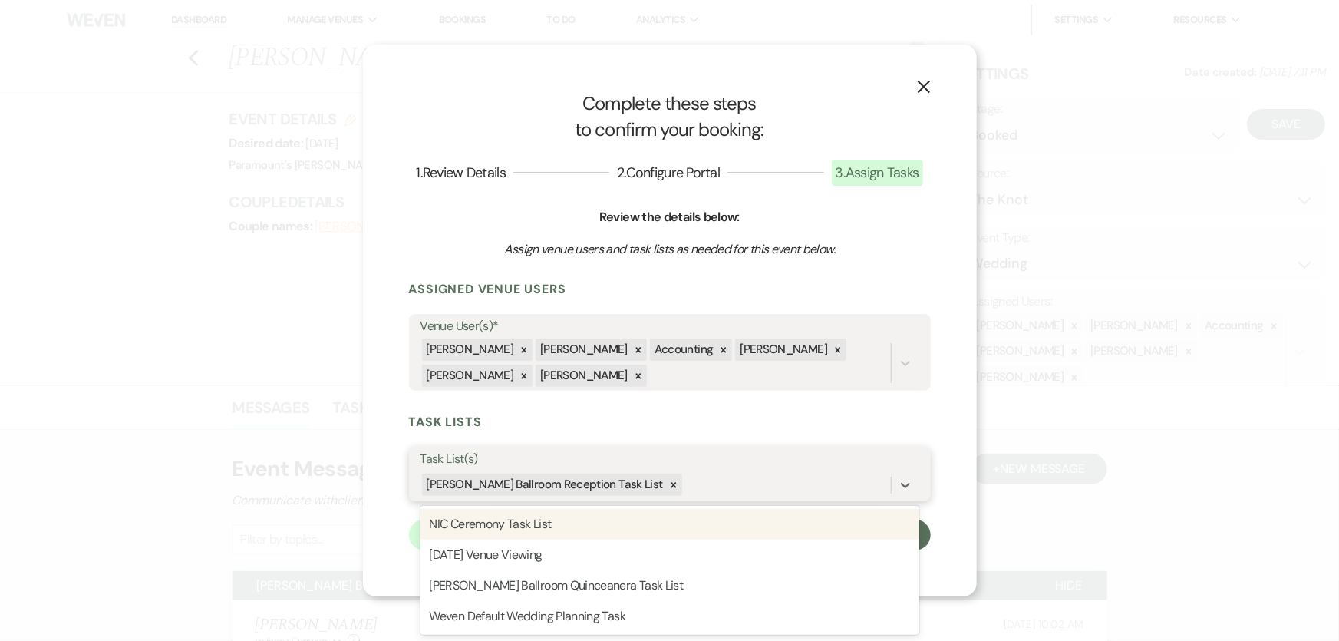
click at [604, 521] on div "NIC Ceremony Task List" at bounding box center [670, 524] width 499 height 31
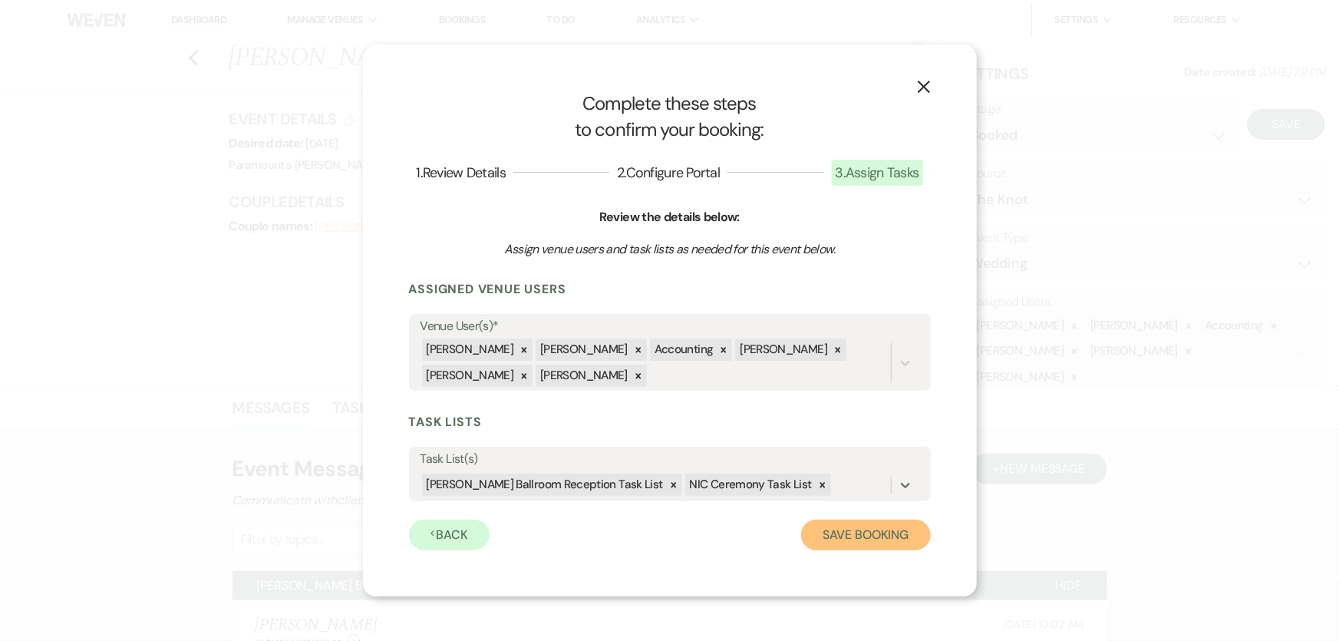
click at [876, 536] on button "Save Booking" at bounding box center [865, 535] width 129 height 31
select select "14"
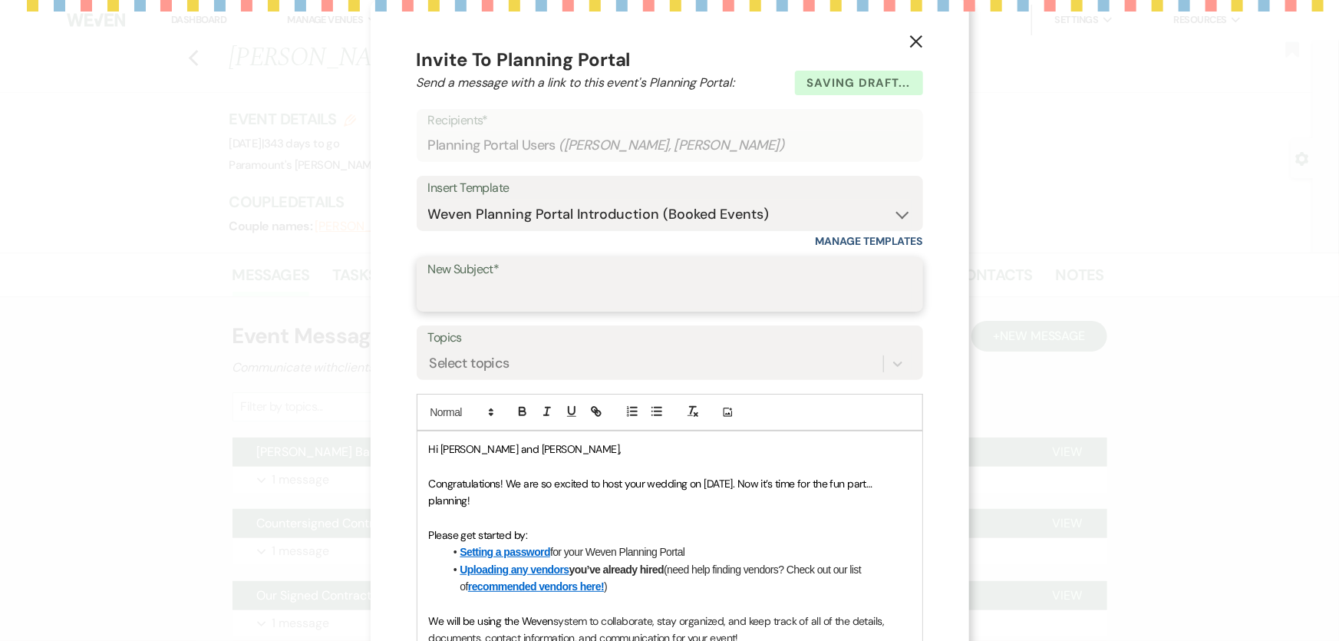
click at [487, 297] on input "New Subject*" at bounding box center [669, 295] width 483 height 30
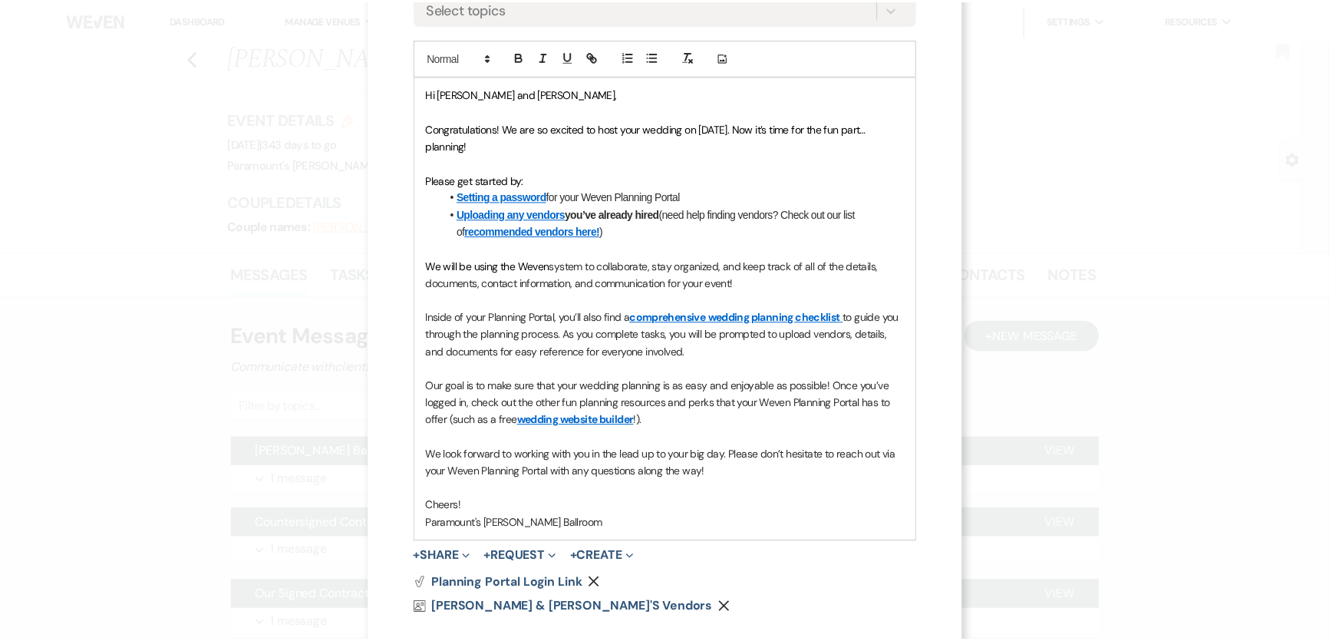
scroll to position [431, 0]
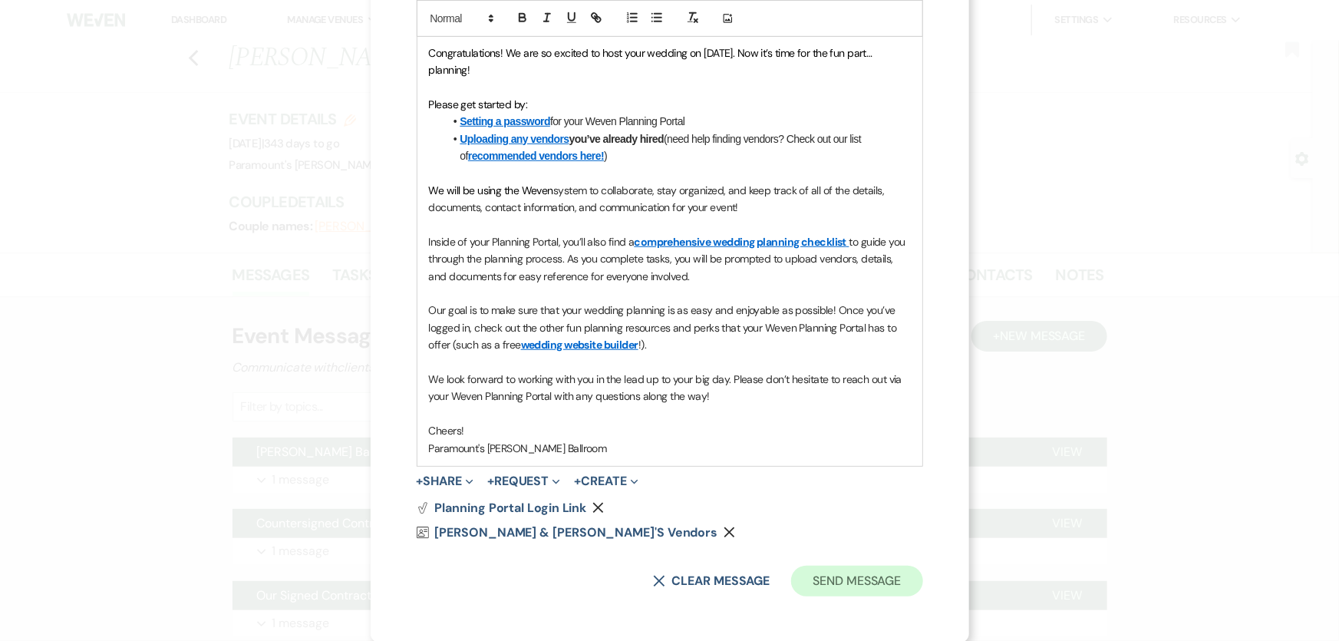
type input "Weven Planning Portal"
click at [853, 589] on button "Send Message" at bounding box center [856, 581] width 131 height 31
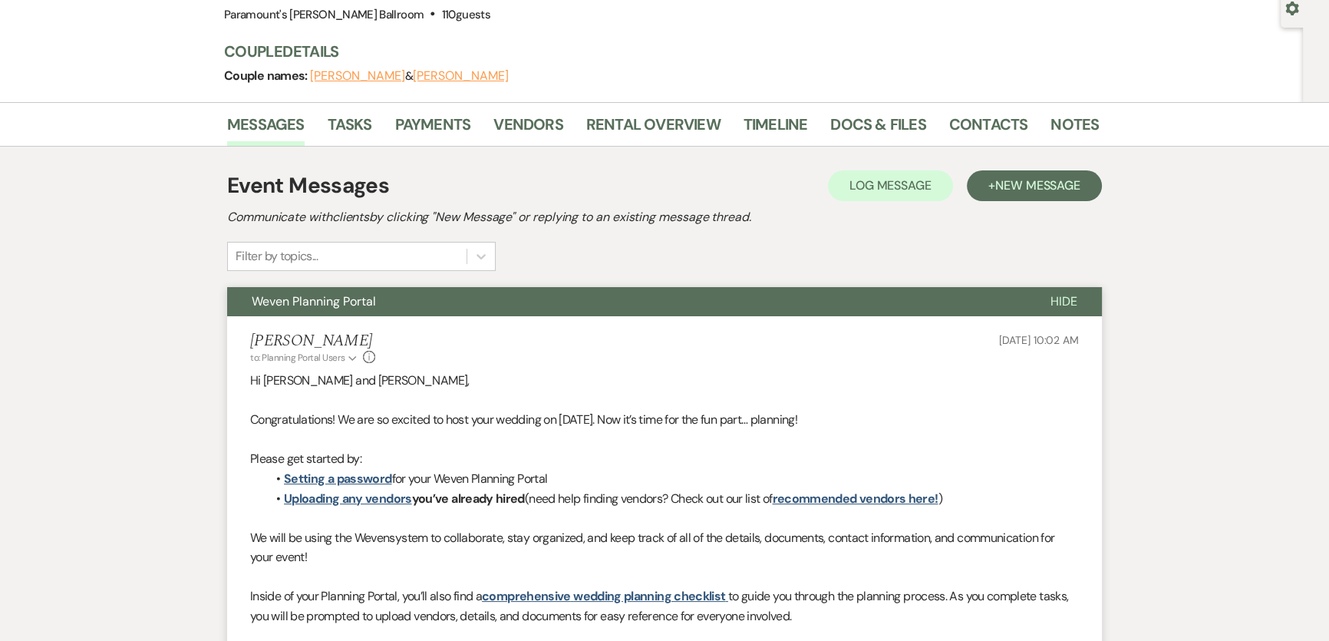
scroll to position [0, 0]
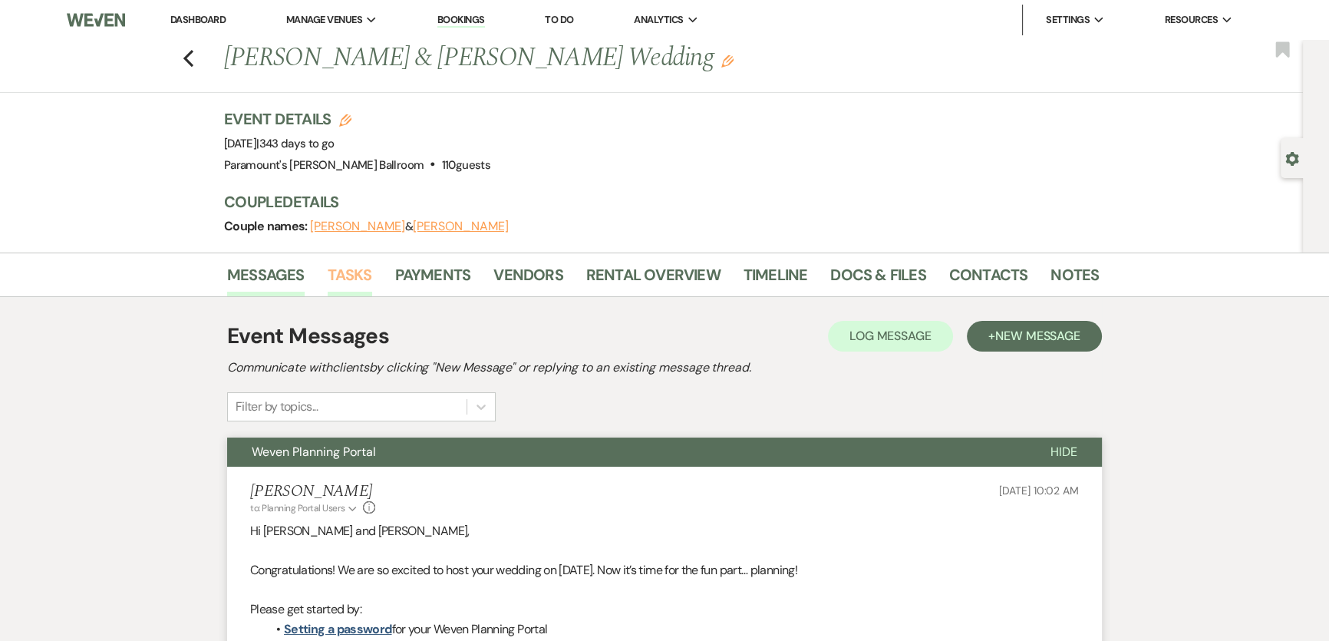
click at [363, 276] on link "Tasks" at bounding box center [350, 279] width 45 height 34
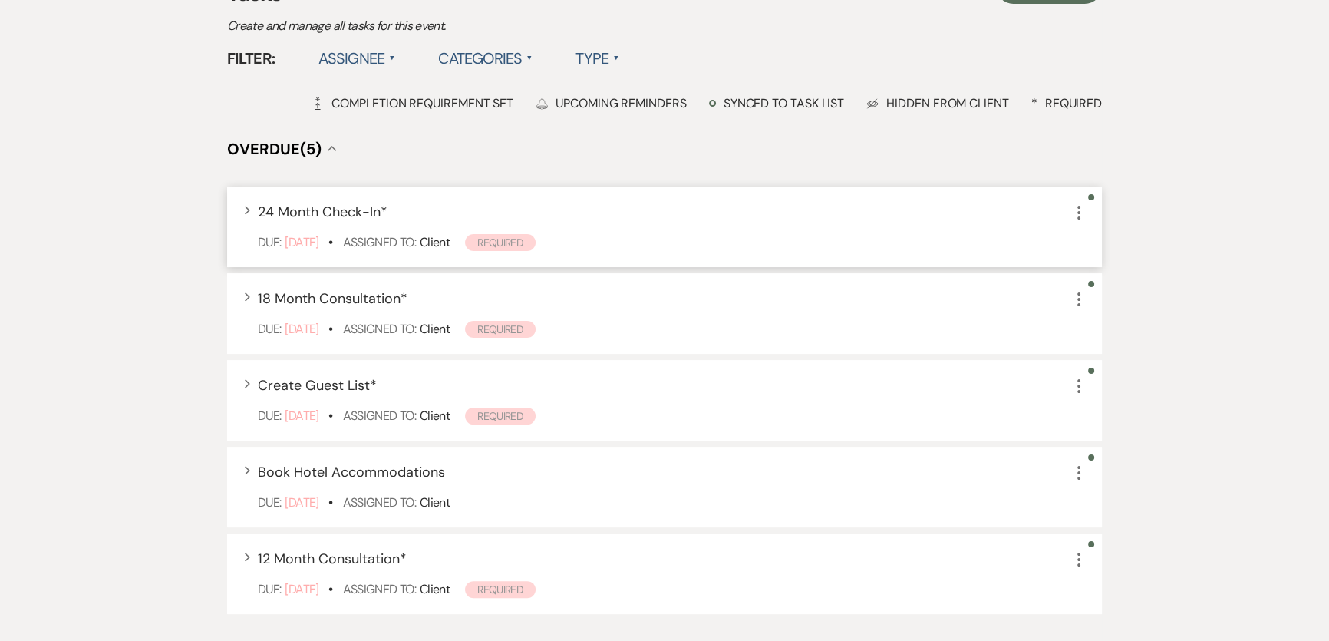
scroll to position [348, 0]
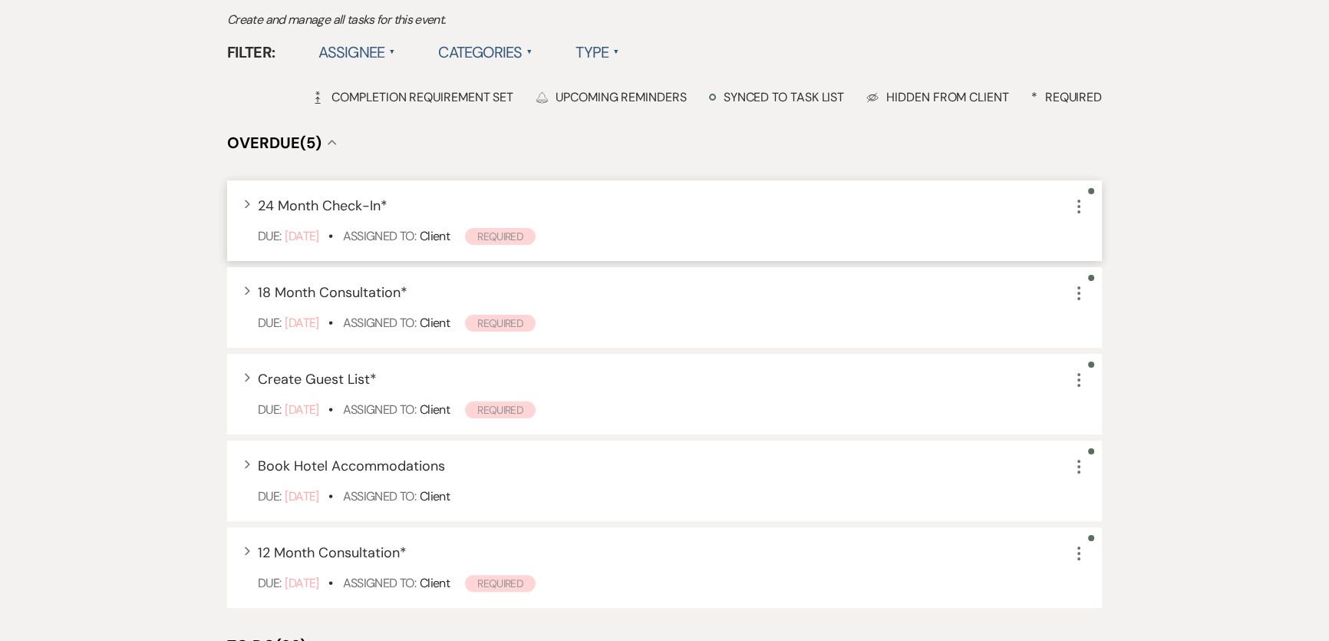
click at [1081, 206] on icon "More" at bounding box center [1079, 206] width 18 height 18
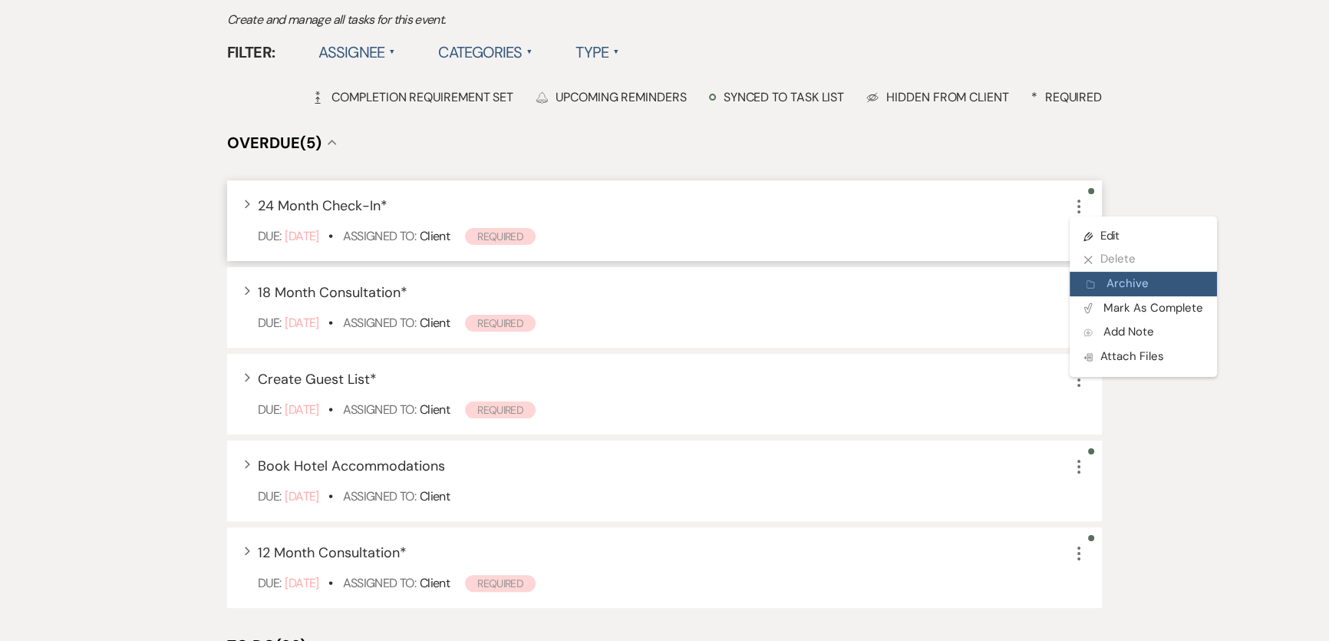
click at [1124, 272] on button "Archive Archive" at bounding box center [1143, 284] width 147 height 25
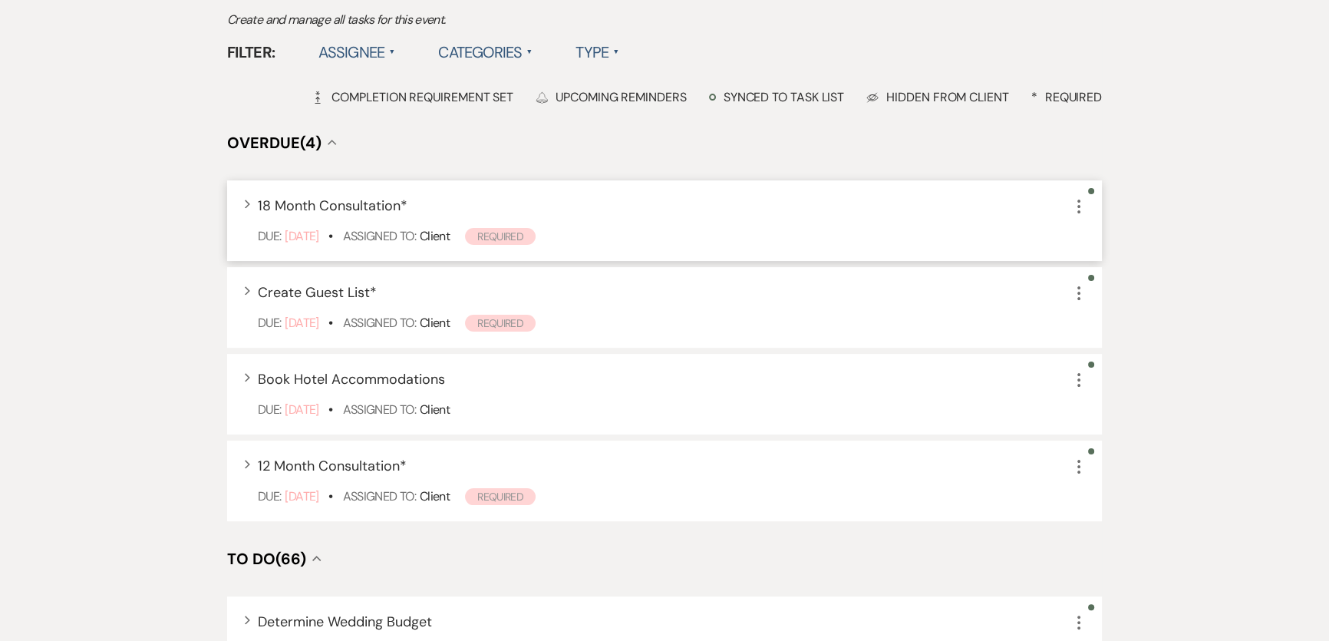
click at [1071, 203] on icon "More" at bounding box center [1079, 206] width 18 height 18
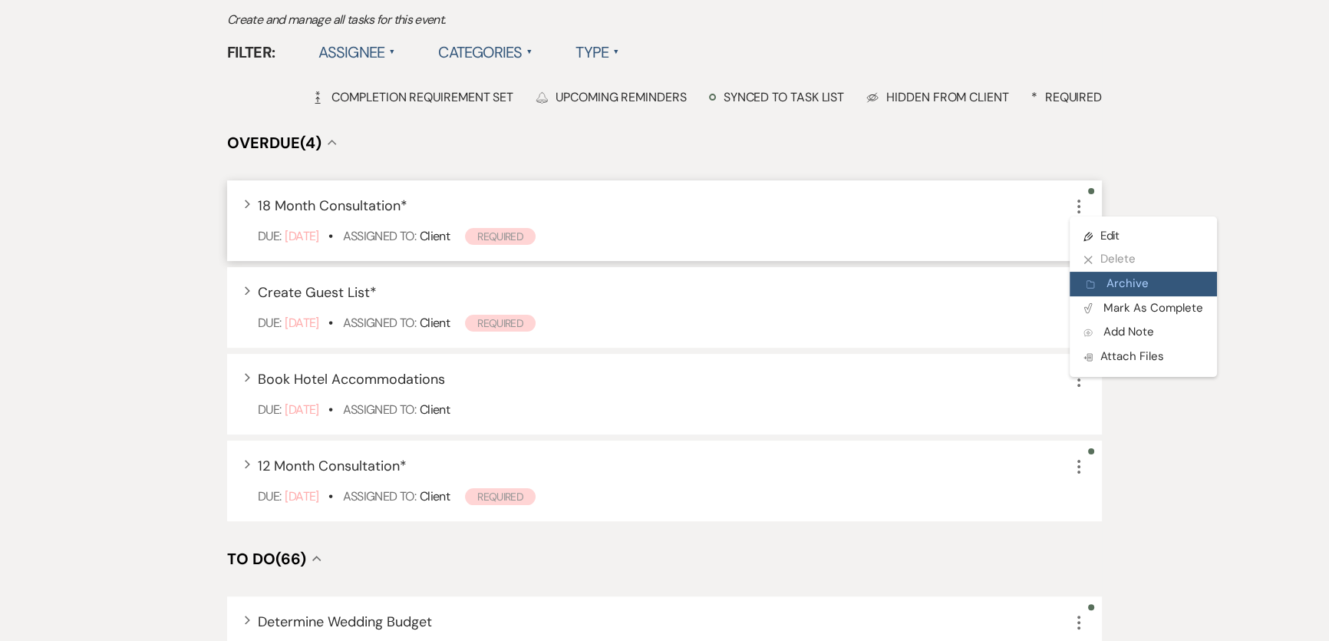
click at [1111, 287] on button "Archive Archive" at bounding box center [1143, 284] width 147 height 25
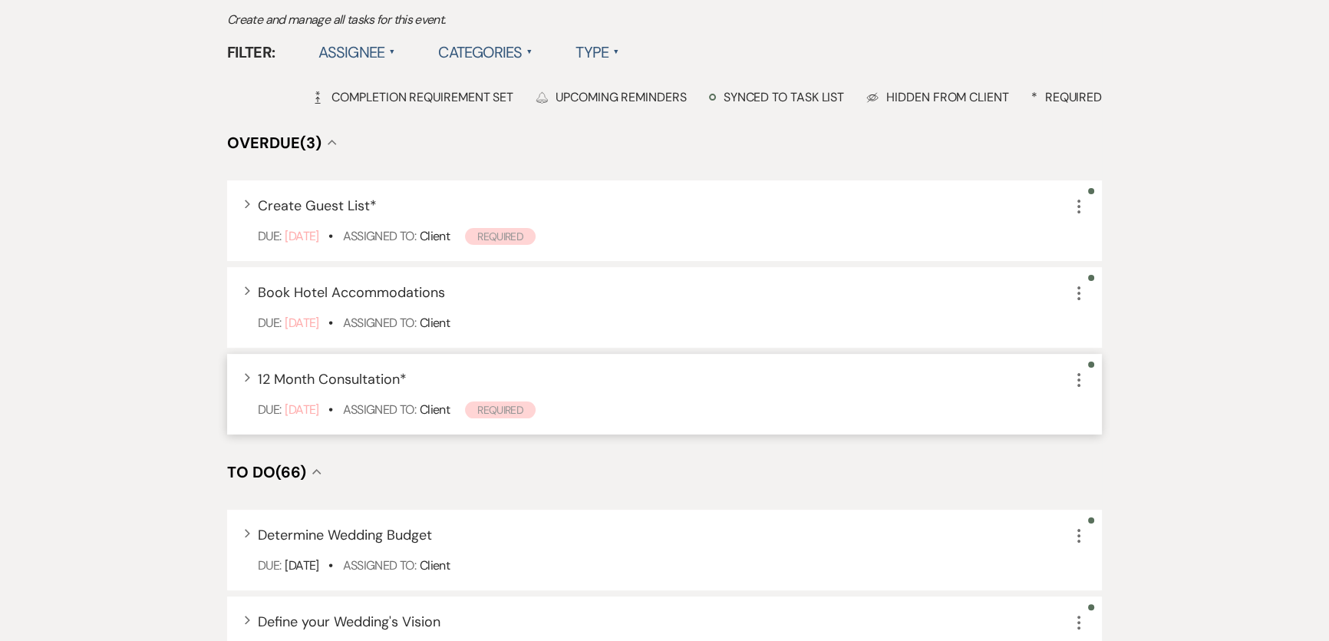
click at [1080, 375] on icon "More" at bounding box center [1079, 380] width 18 height 18
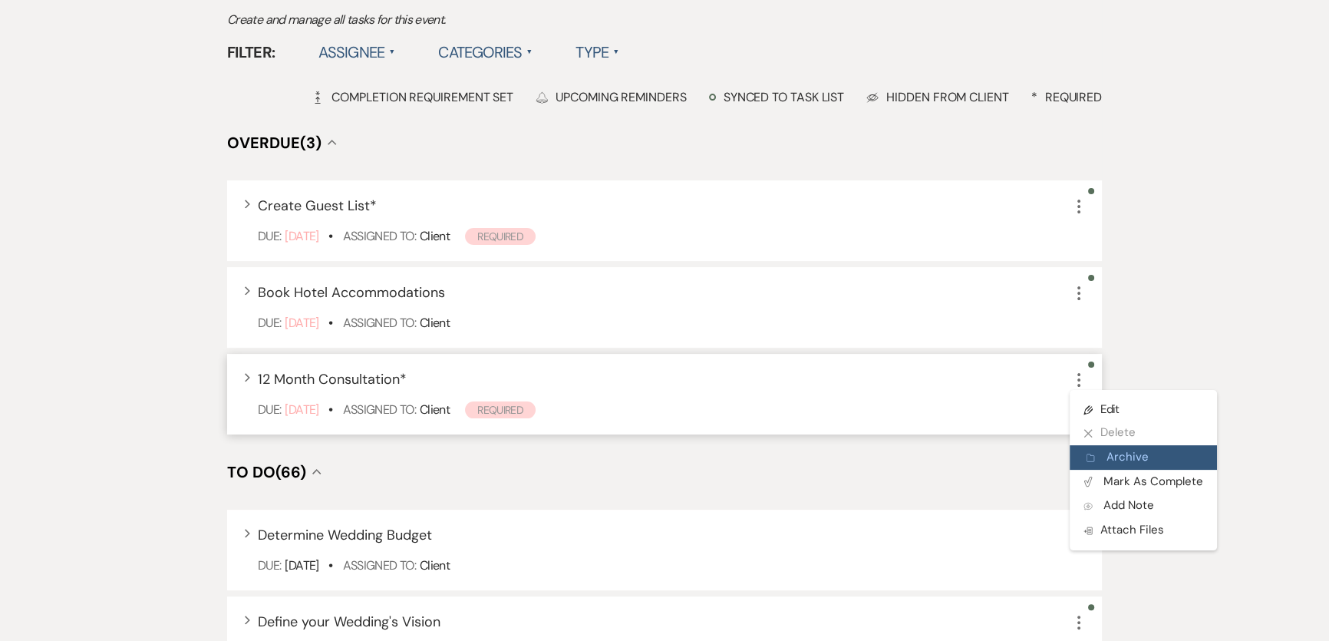
click at [1130, 457] on button "Archive Archive" at bounding box center [1143, 457] width 147 height 25
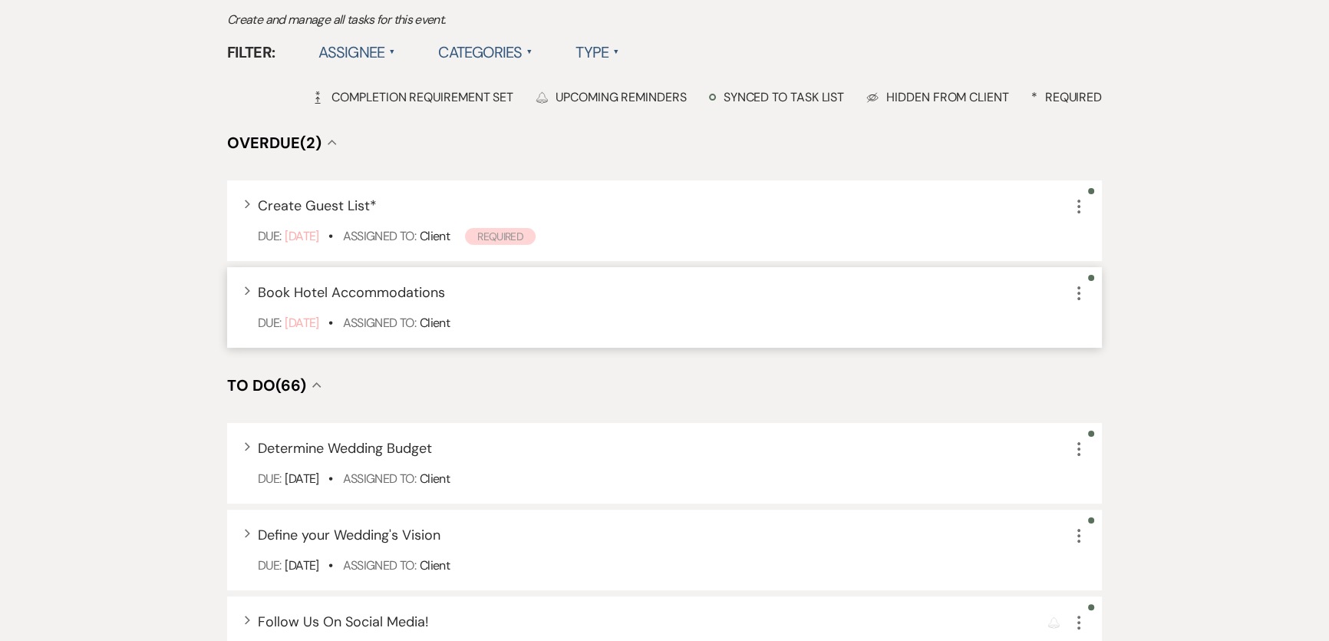
click at [1082, 290] on icon "More" at bounding box center [1079, 293] width 18 height 18
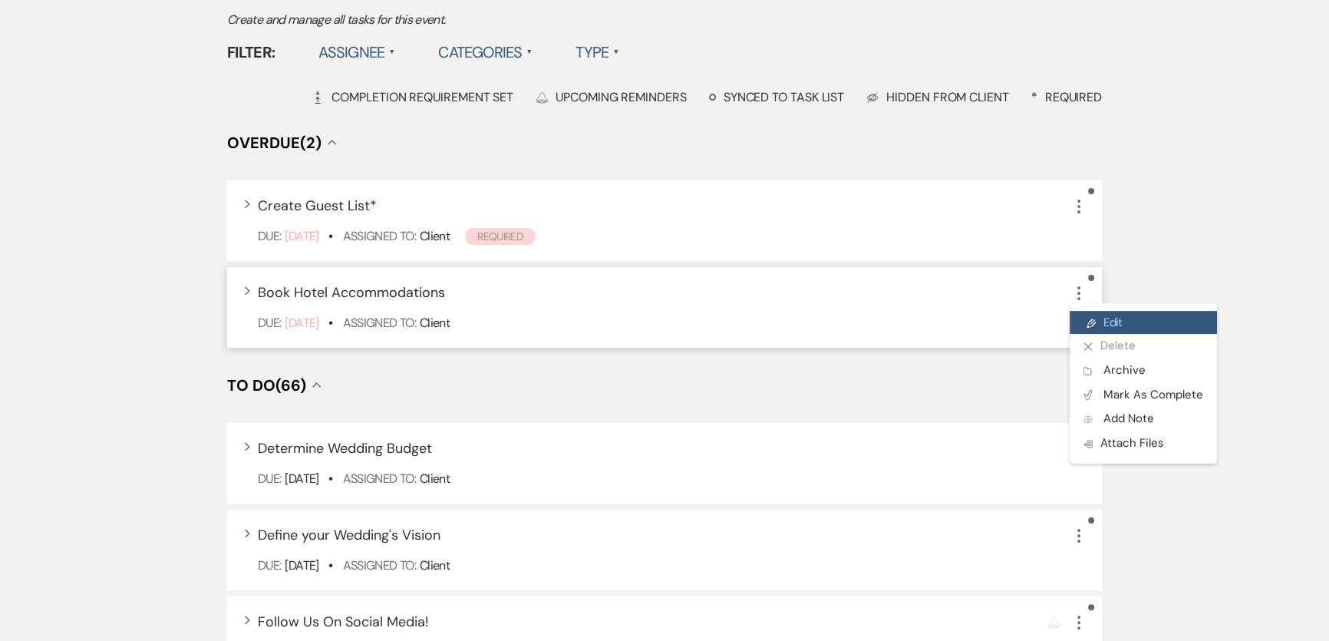
click at [1141, 316] on link "Pencil Edit" at bounding box center [1143, 322] width 147 height 23
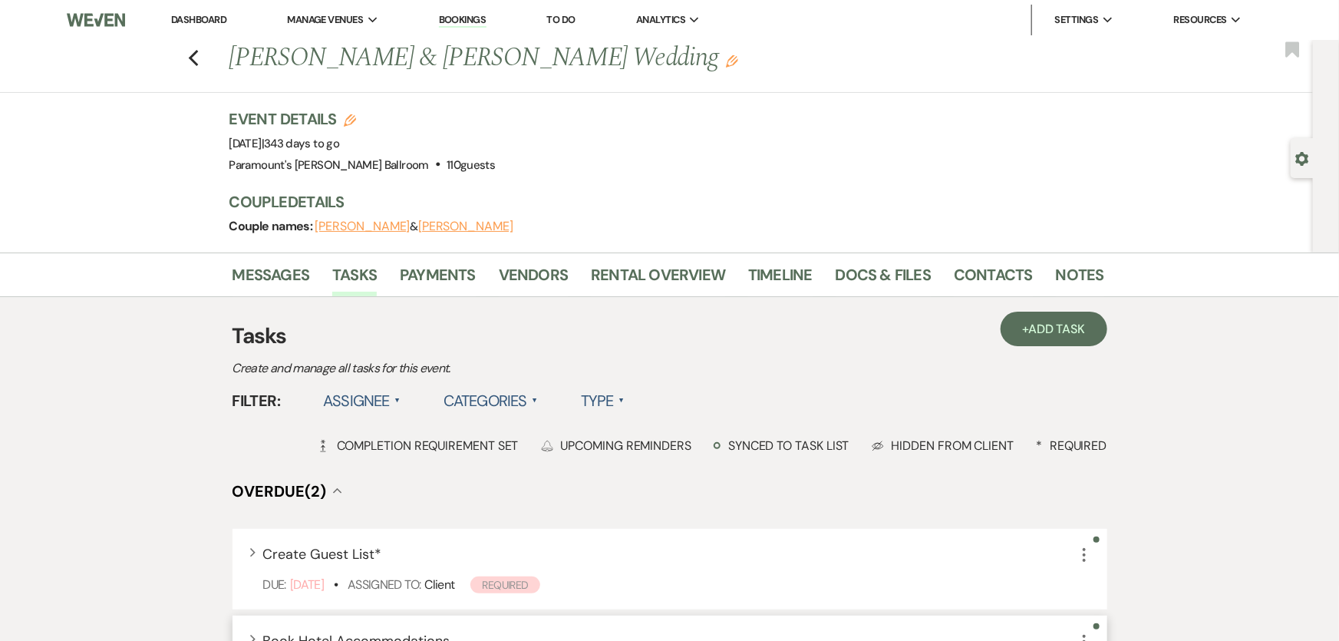
select select "false"
select select "33"
select select "planningToolsAccount"
select select "client"
select select "weeks"
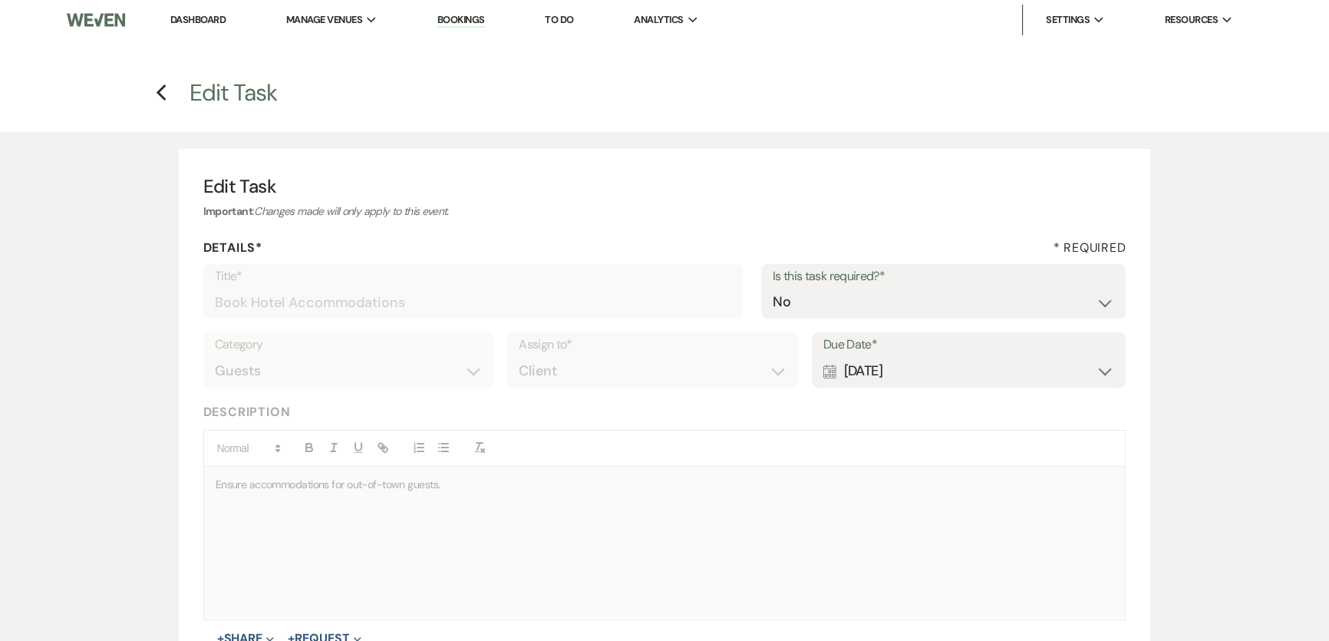
click at [945, 367] on div "Calendar [DATE] Expand" at bounding box center [969, 371] width 292 height 30
select select "month"
select select "beforeEventDate"
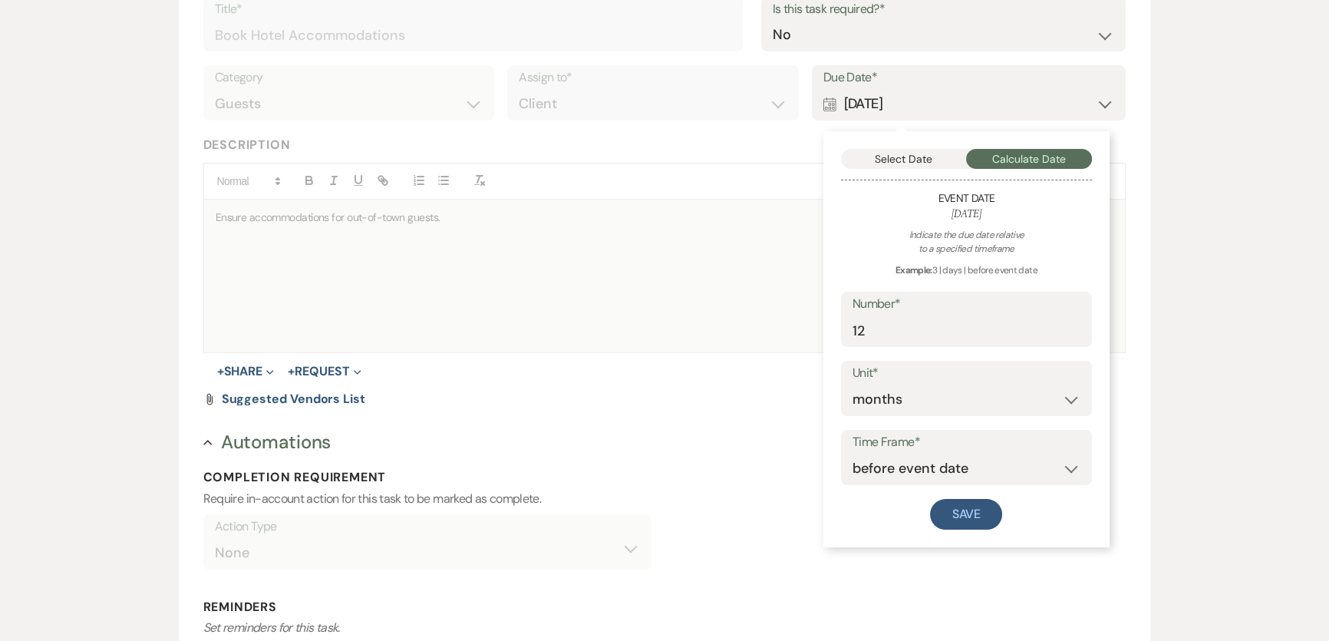
scroll to position [279, 0]
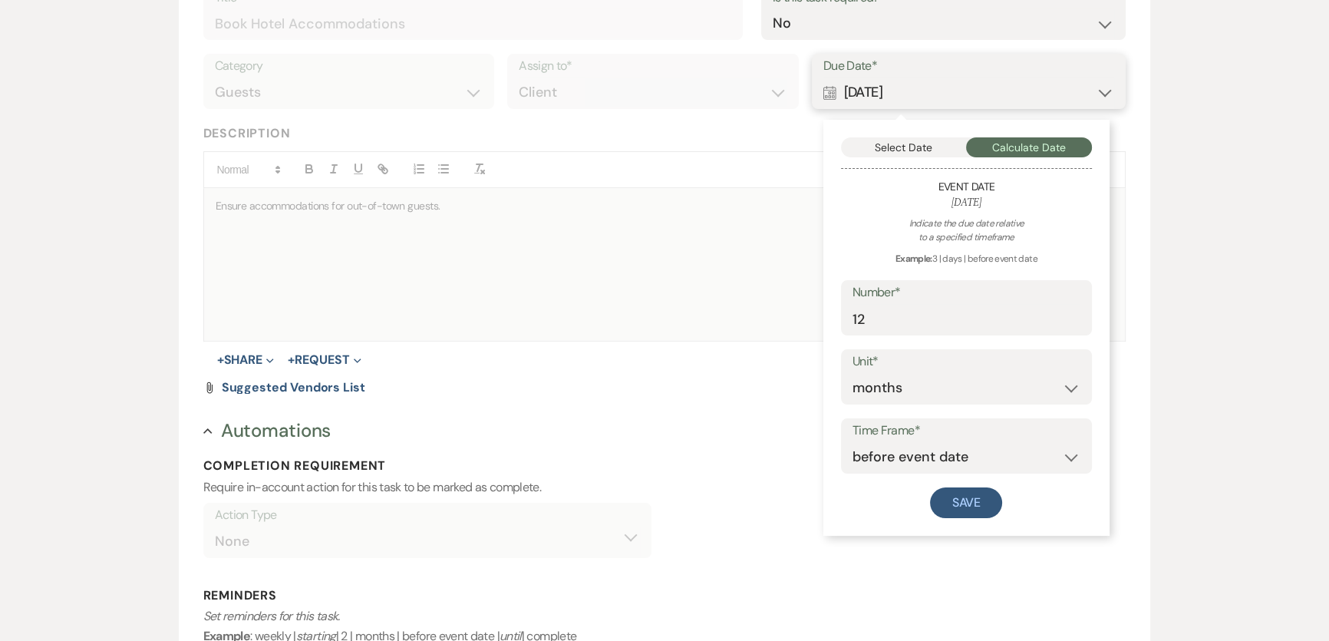
click at [911, 140] on button "Select Date" at bounding box center [904, 147] width 126 height 20
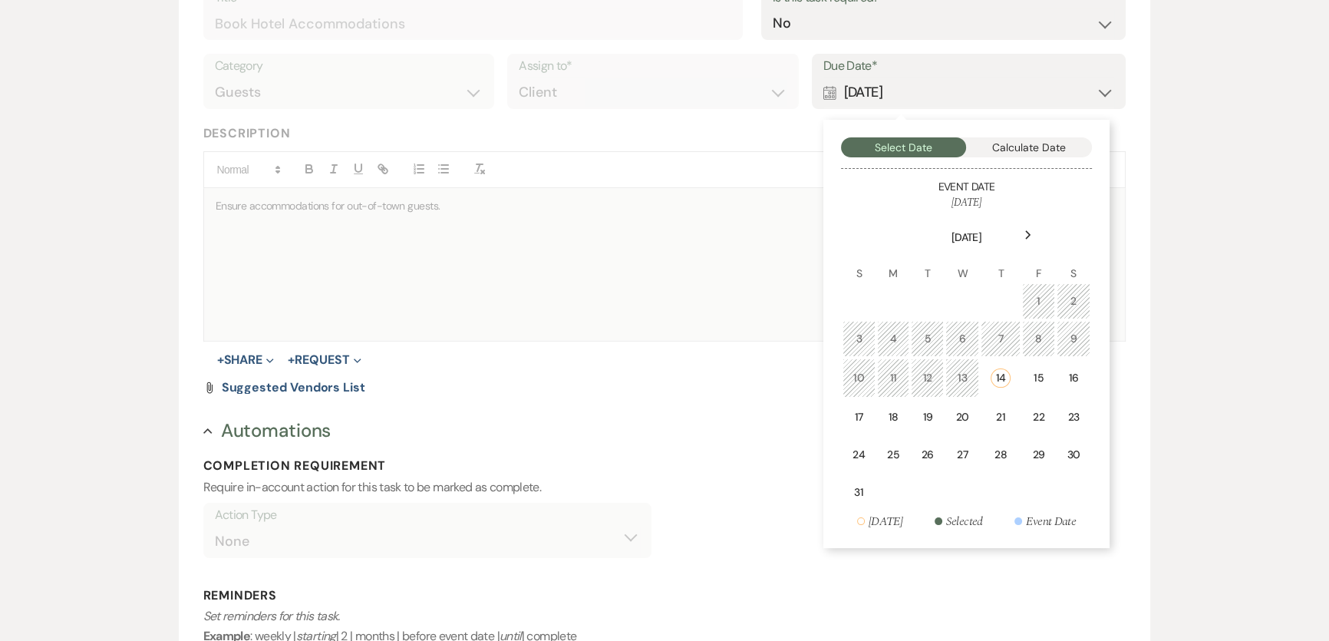
click at [1024, 226] on div "Next" at bounding box center [1028, 235] width 25 height 25
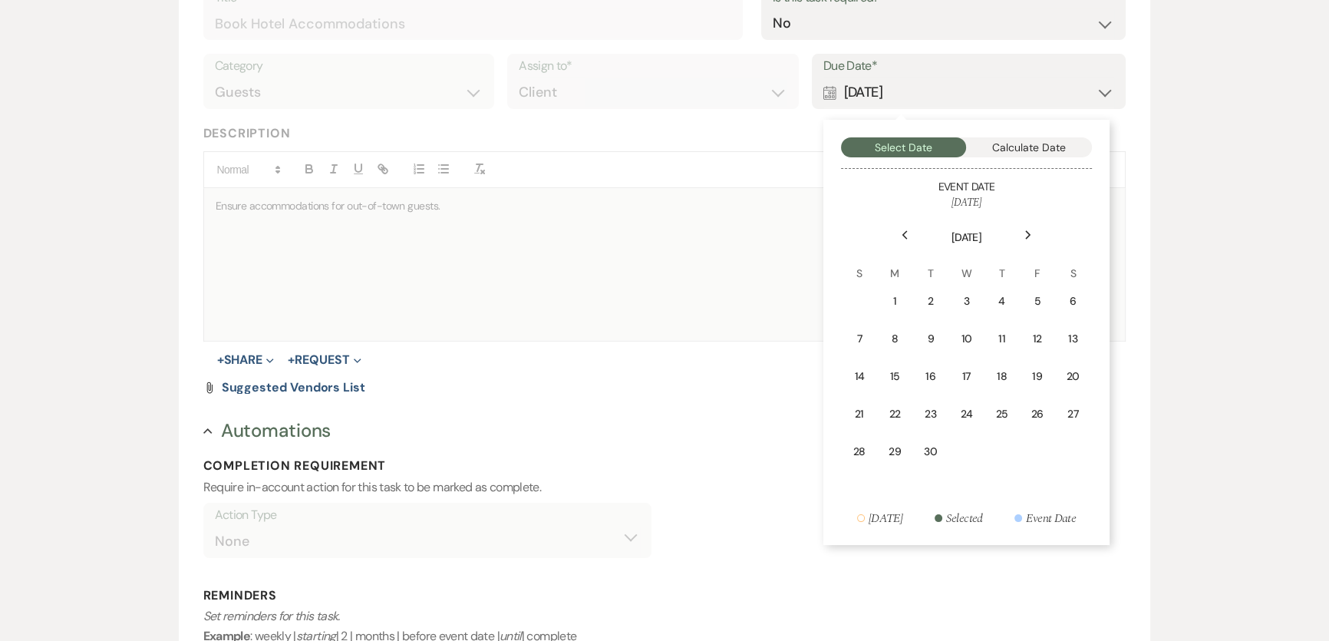
click at [1030, 237] on icon "Next" at bounding box center [1029, 234] width 8 height 9
click at [1036, 345] on td "10" at bounding box center [1038, 339] width 34 height 36
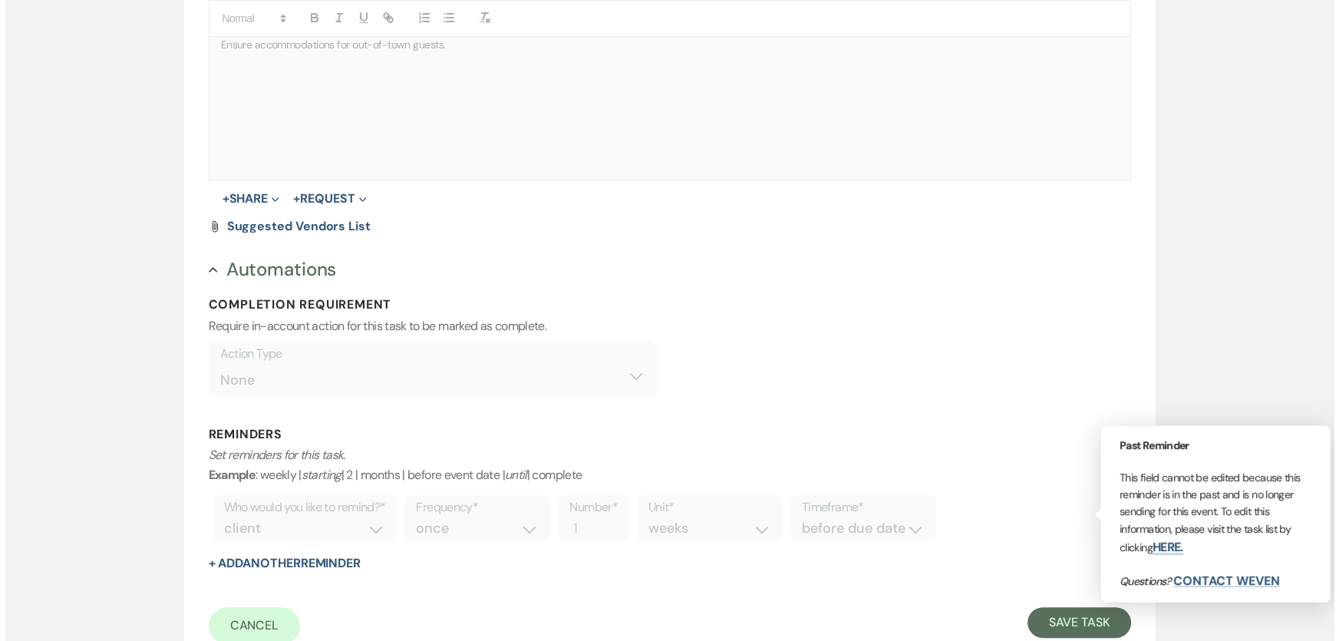
scroll to position [582, 0]
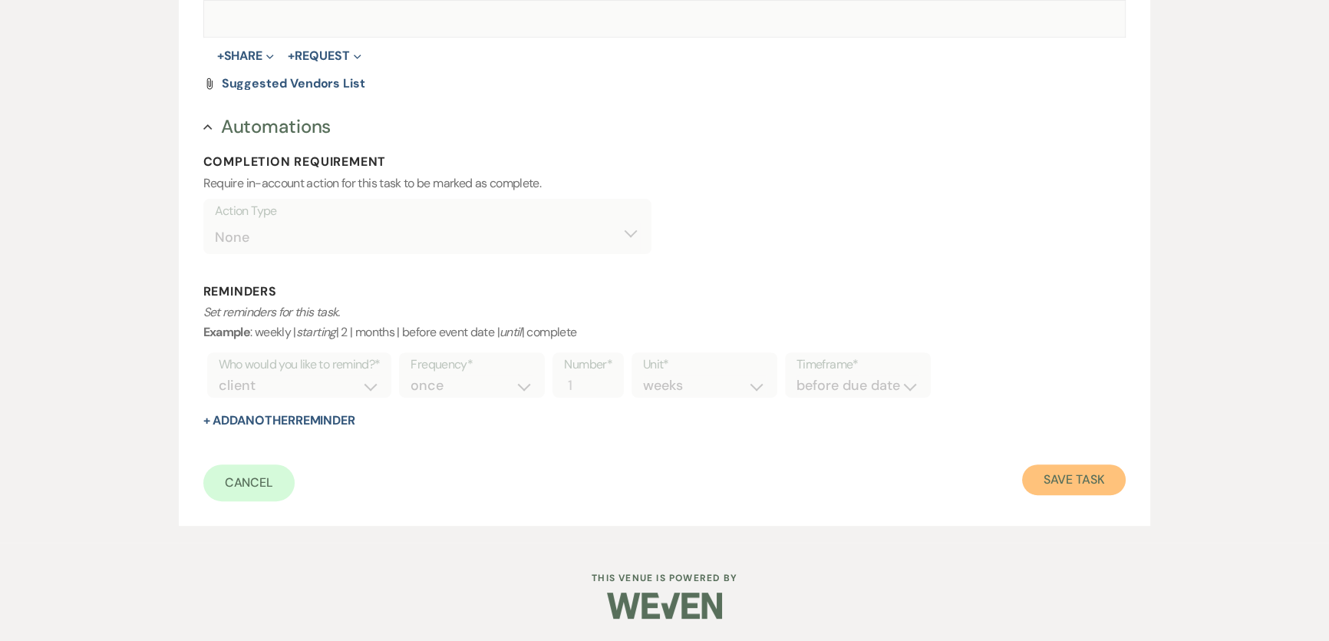
click at [1055, 487] on button "Save Task" at bounding box center [1074, 479] width 104 height 31
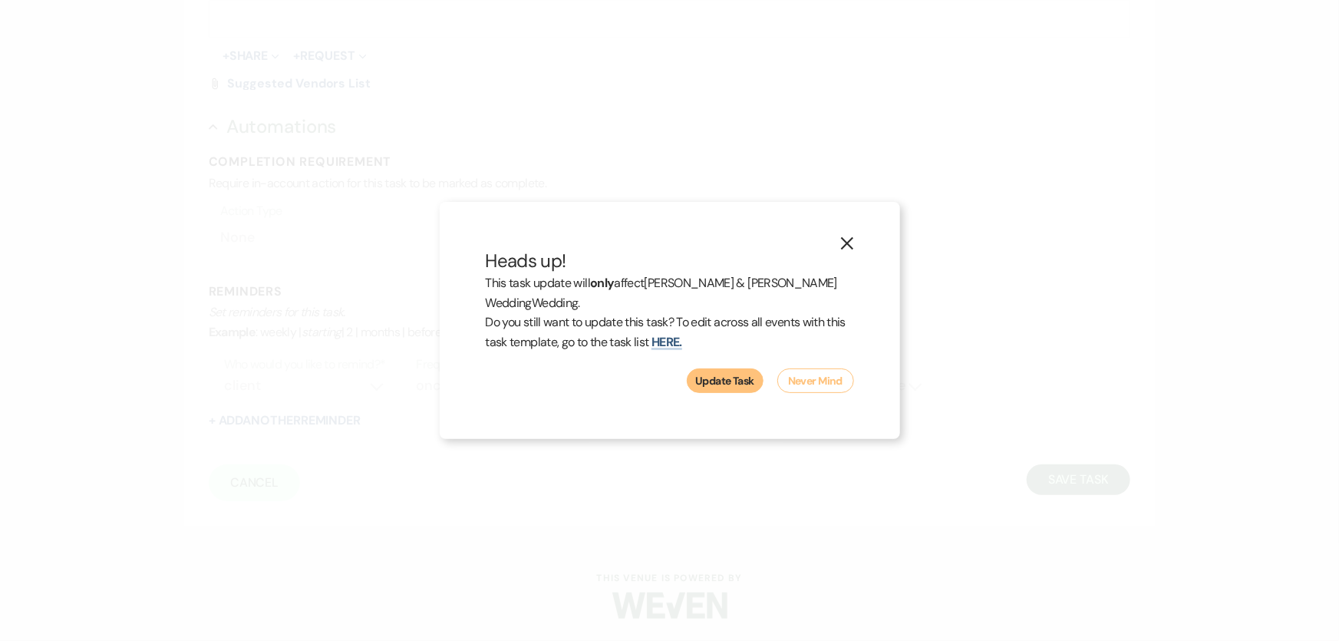
click at [753, 384] on button "Update Task" at bounding box center [725, 380] width 77 height 25
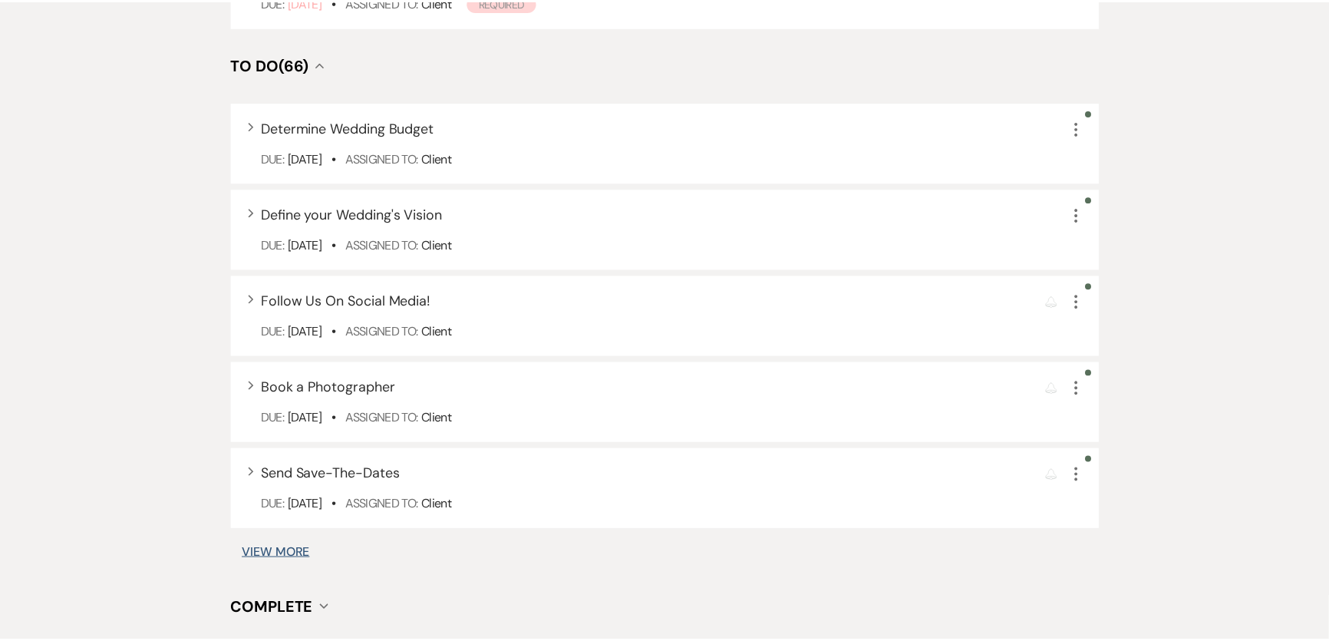
scroll to position [348, 0]
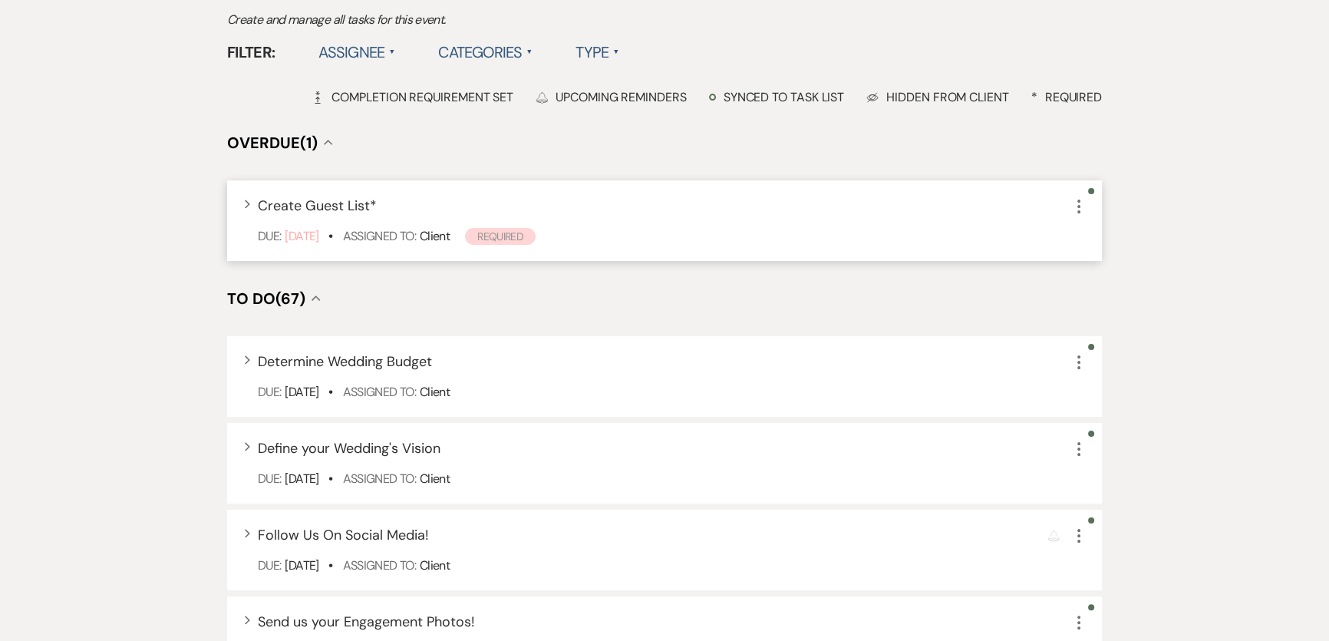
click at [1070, 205] on icon "More" at bounding box center [1079, 206] width 18 height 18
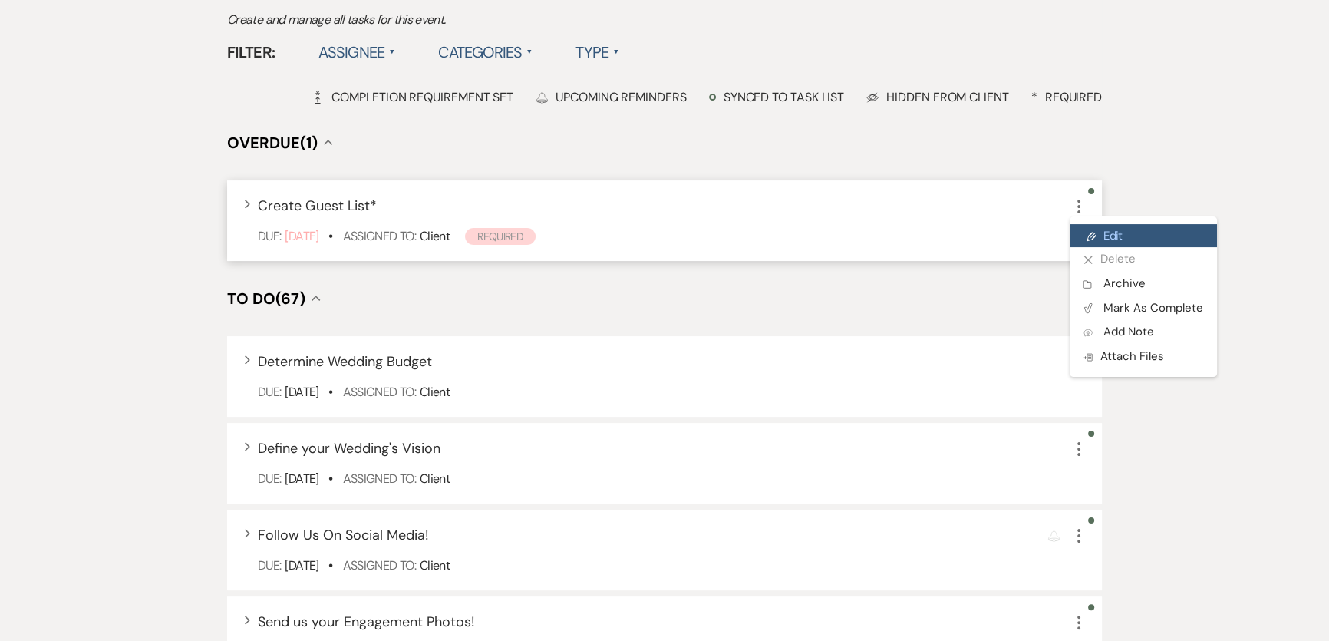
click at [1104, 236] on link "Pencil Edit" at bounding box center [1143, 235] width 147 height 23
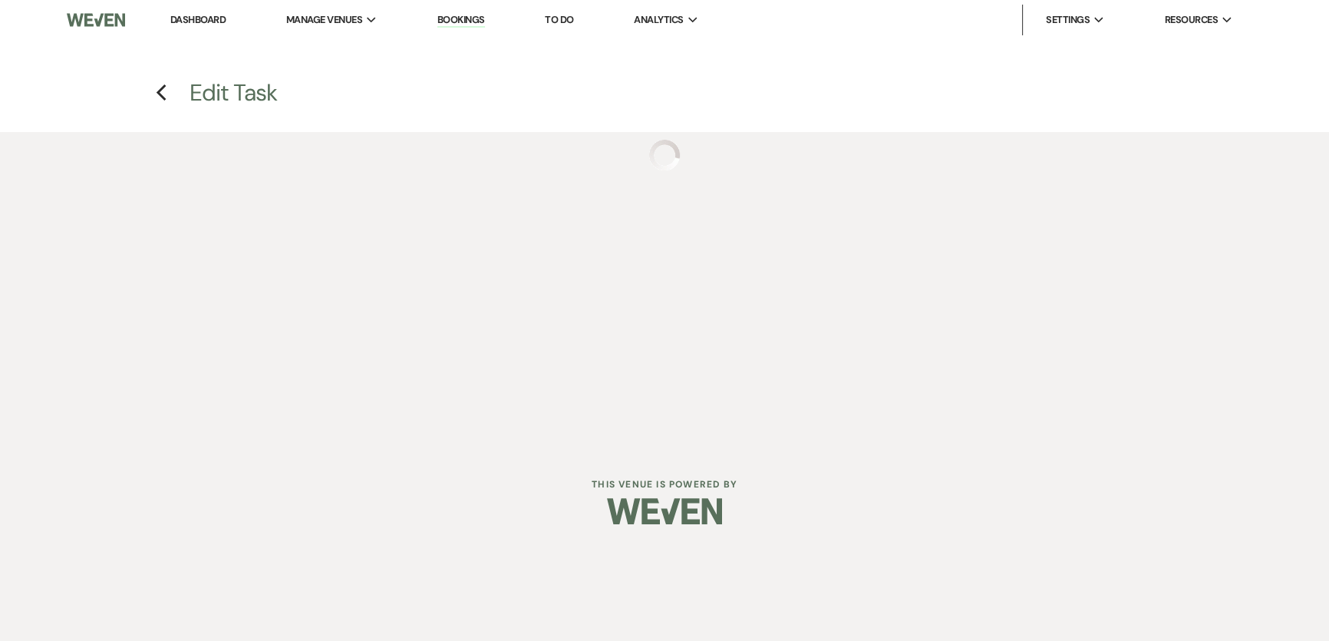
select select "true"
select select "33"
select select "planningToolsAccount"
select select "client"
select select "weeks"
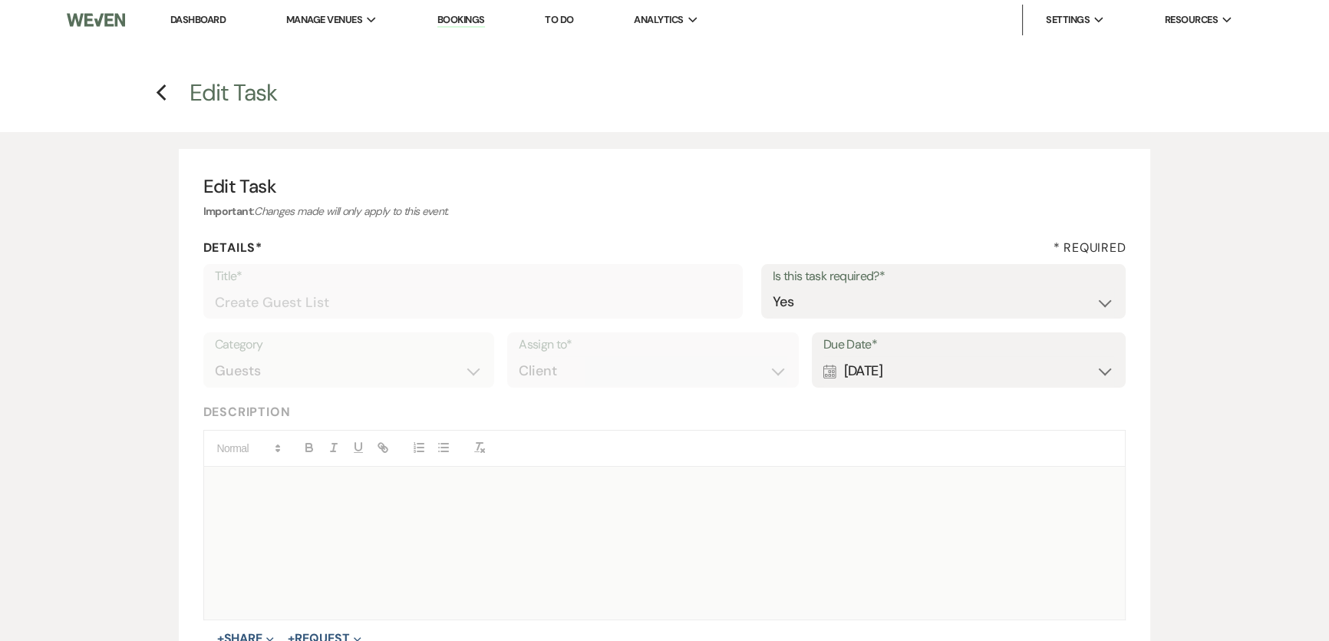
click at [972, 361] on div "Calendar [DATE] Expand" at bounding box center [969, 371] width 292 height 30
select select "month"
select select "beforeEventDate"
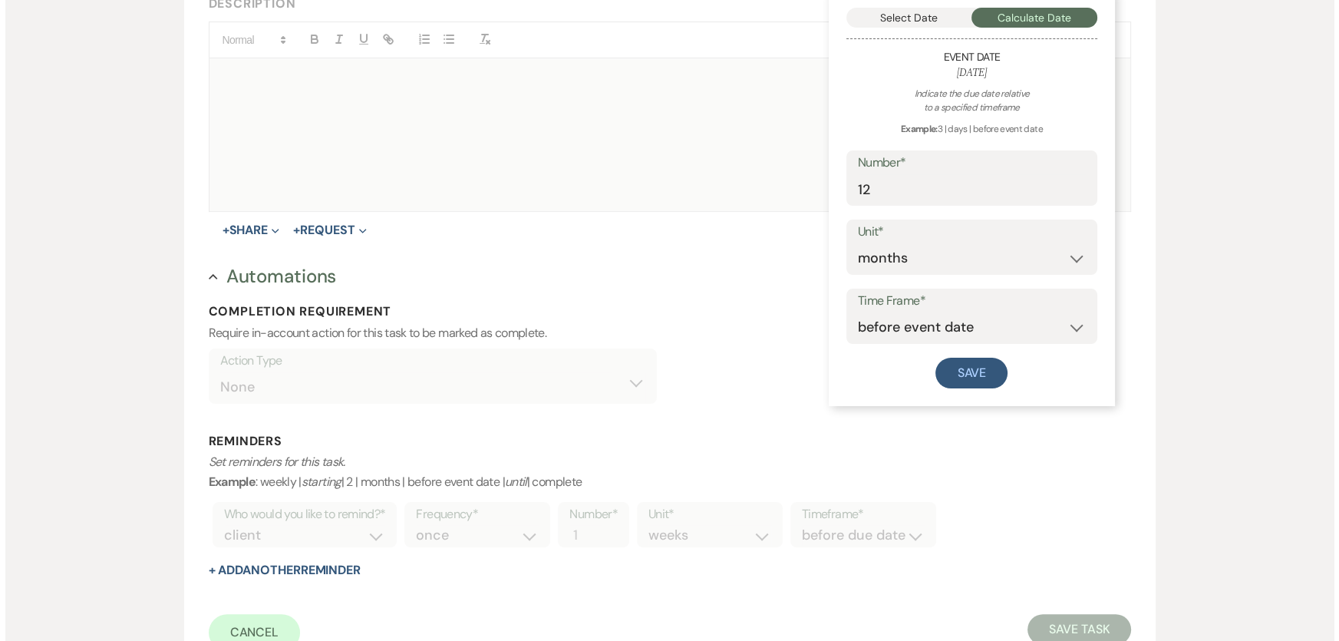
scroll to position [418, 0]
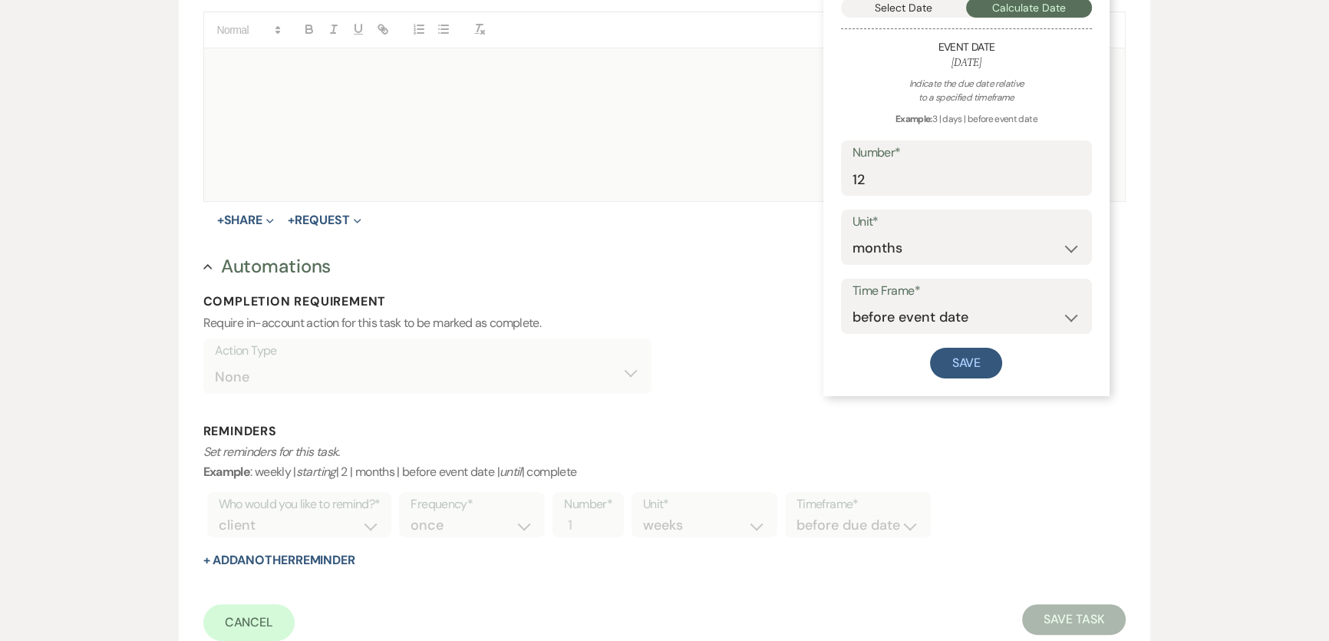
click at [909, 8] on button "Select Date" at bounding box center [904, 8] width 126 height 20
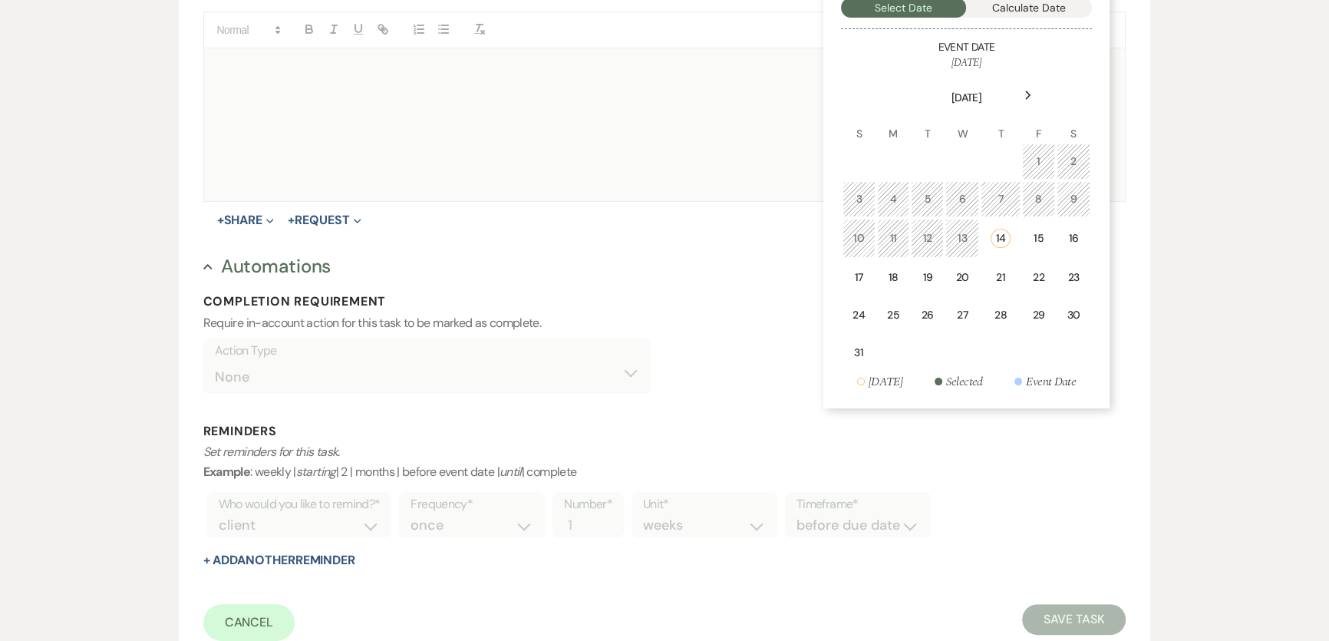
click at [1023, 94] on div "Next" at bounding box center [1028, 95] width 25 height 25
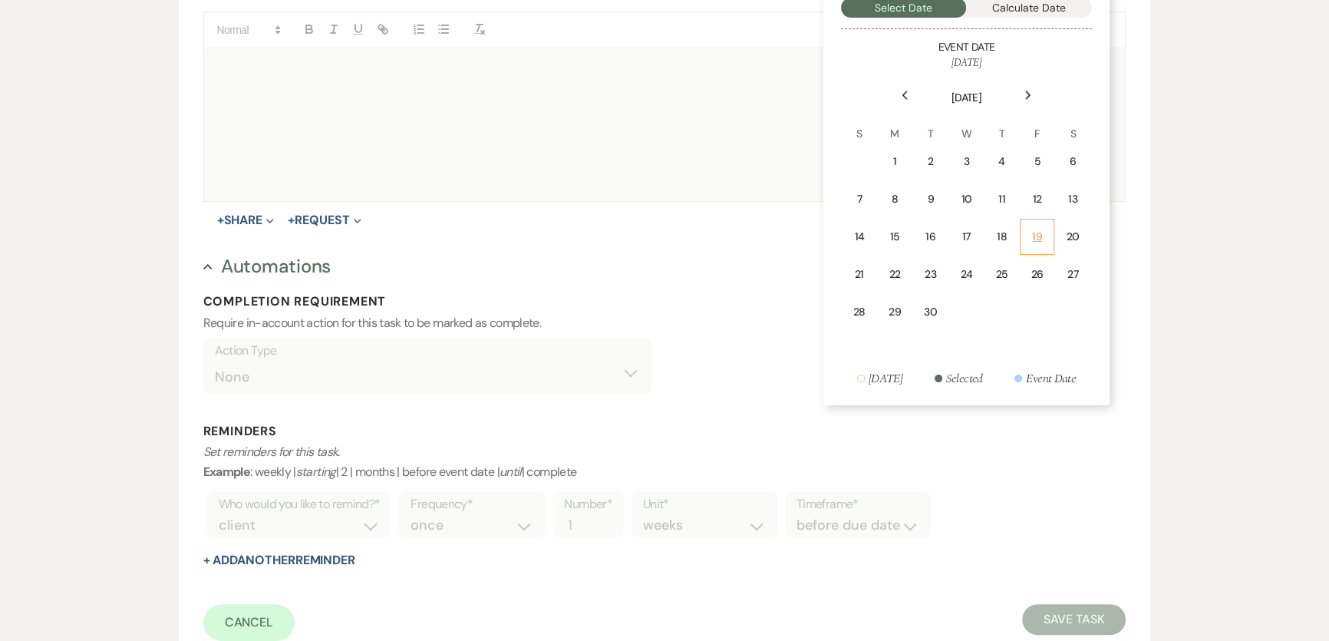
click at [1053, 235] on td "19" at bounding box center [1037, 237] width 34 height 36
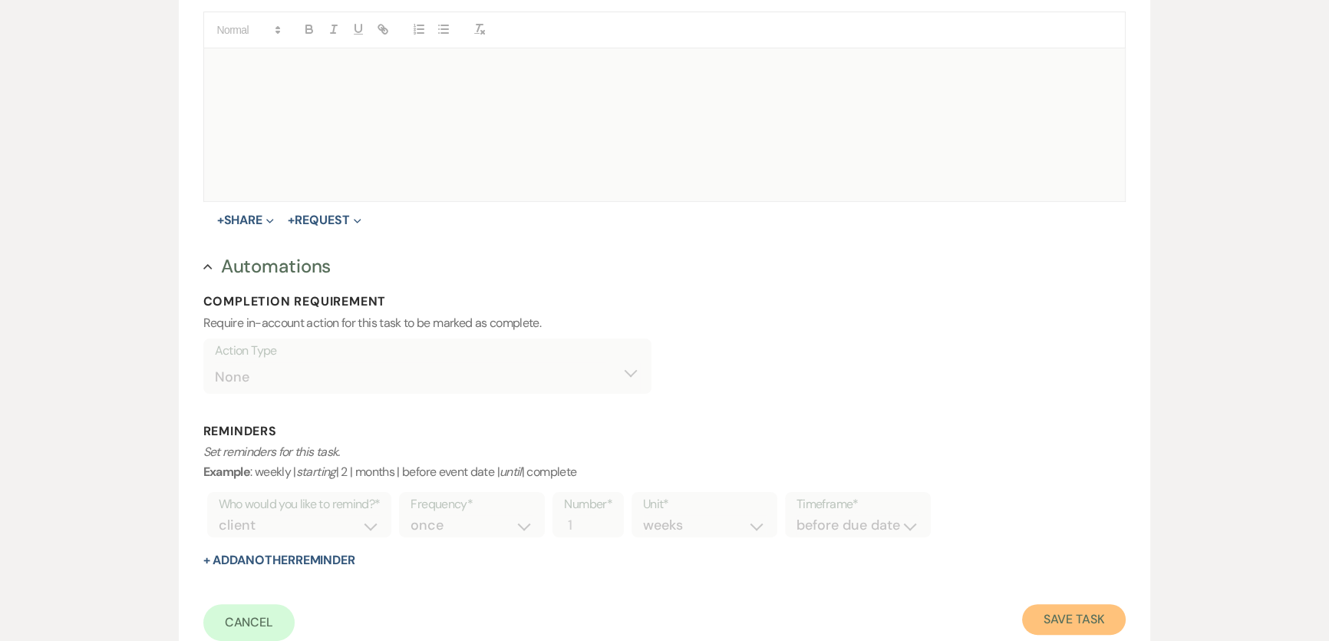
click at [1076, 629] on button "Save Task" at bounding box center [1074, 619] width 104 height 31
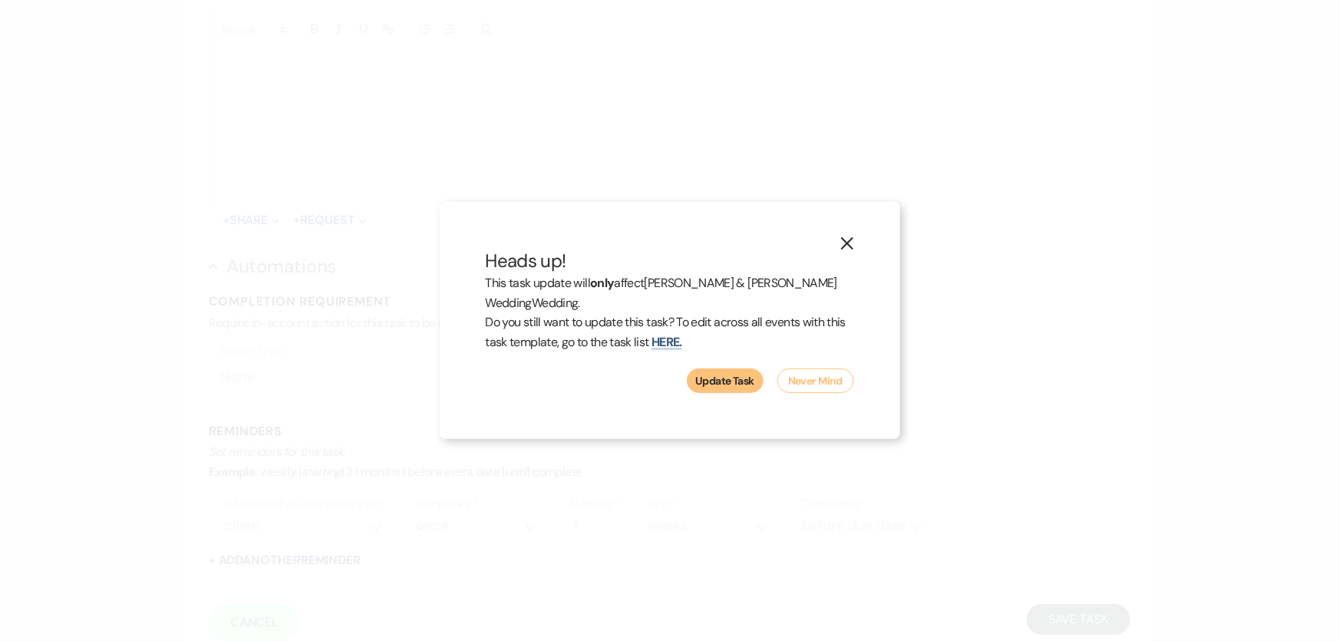
click at [735, 375] on button "Update Task" at bounding box center [725, 380] width 77 height 25
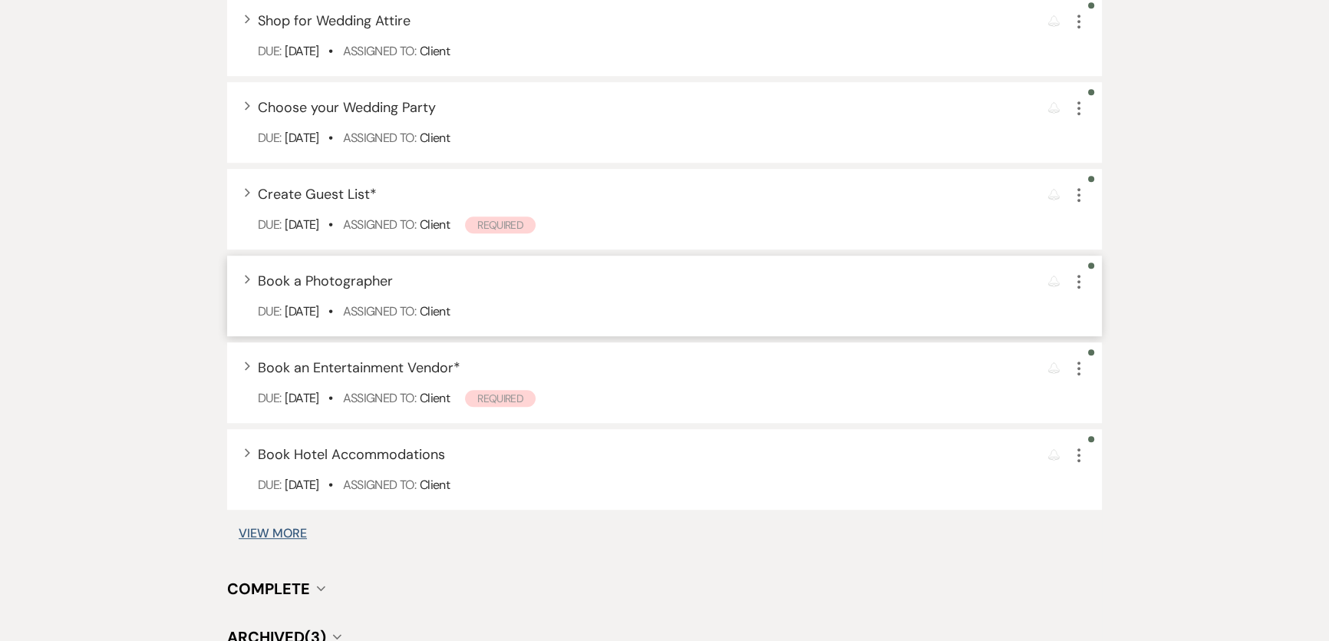
scroll to position [976, 0]
click at [244, 530] on button "View More" at bounding box center [273, 532] width 68 height 12
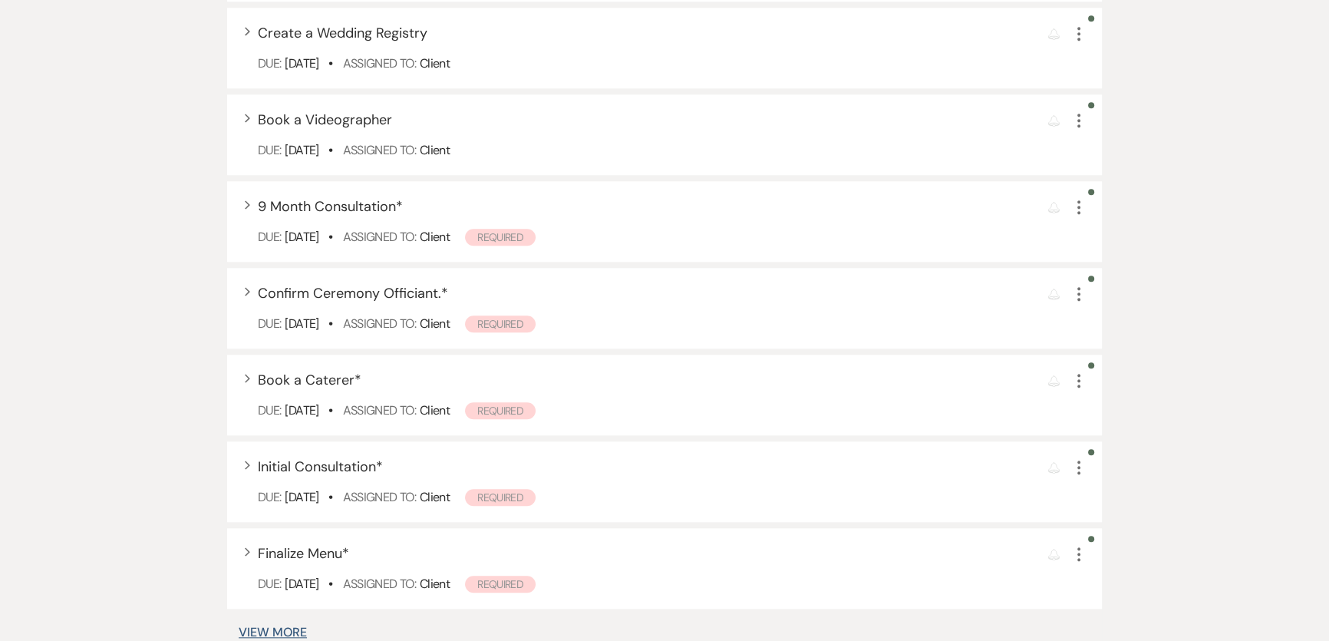
scroll to position [1767, 0]
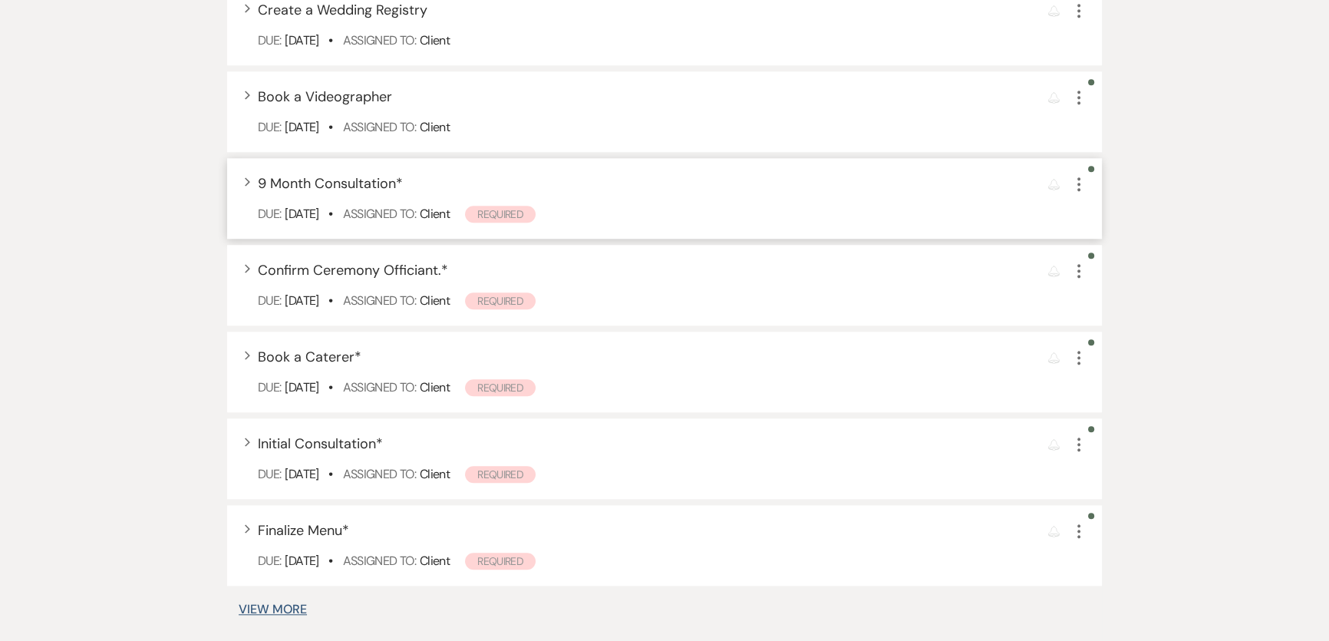
click at [1077, 182] on icon "More" at bounding box center [1079, 184] width 18 height 18
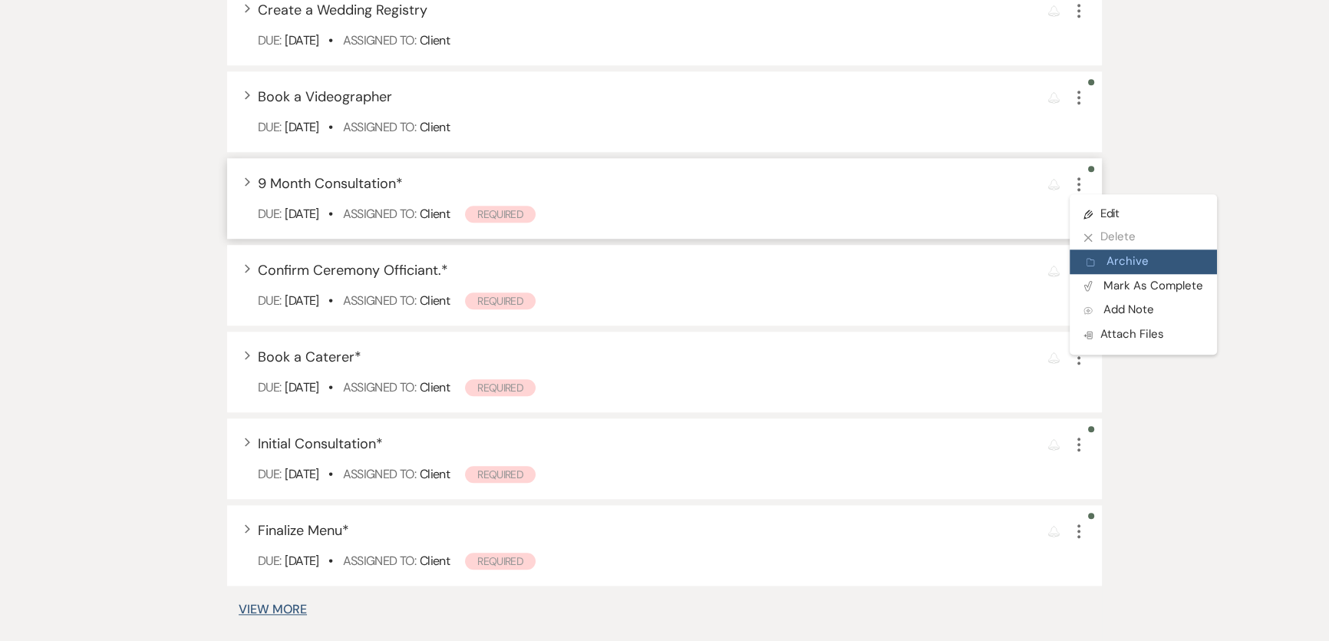
click at [1126, 259] on button "Archive Archive" at bounding box center [1143, 261] width 147 height 25
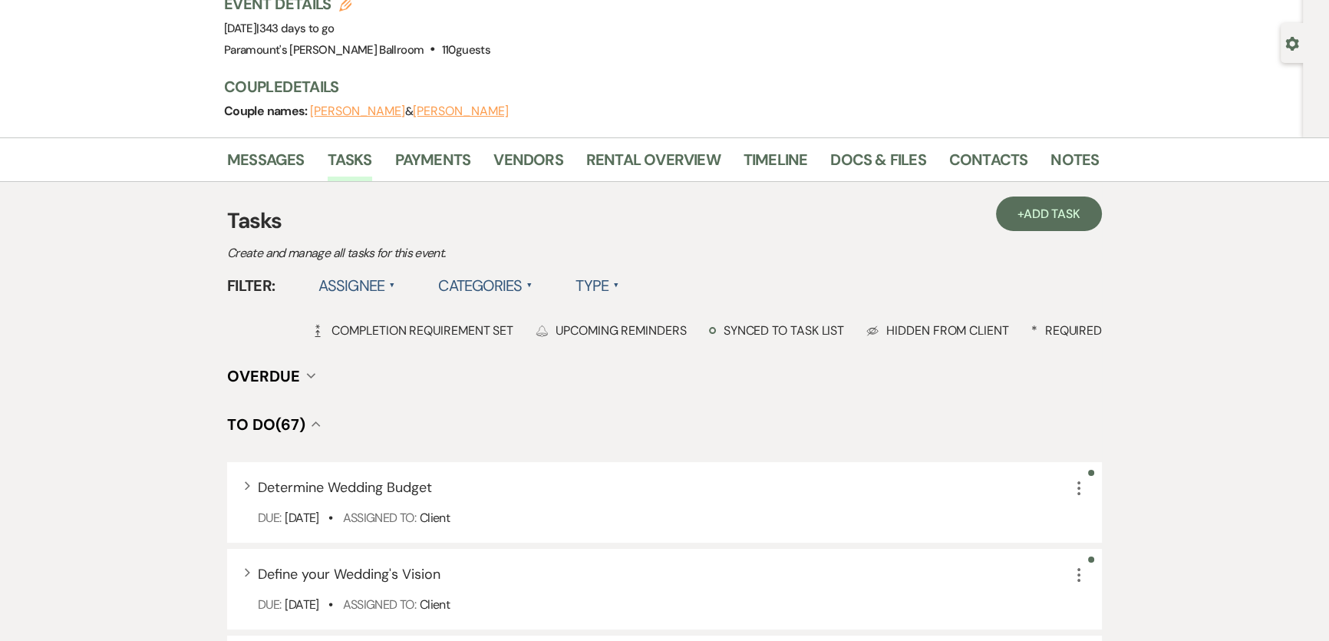
scroll to position [0, 0]
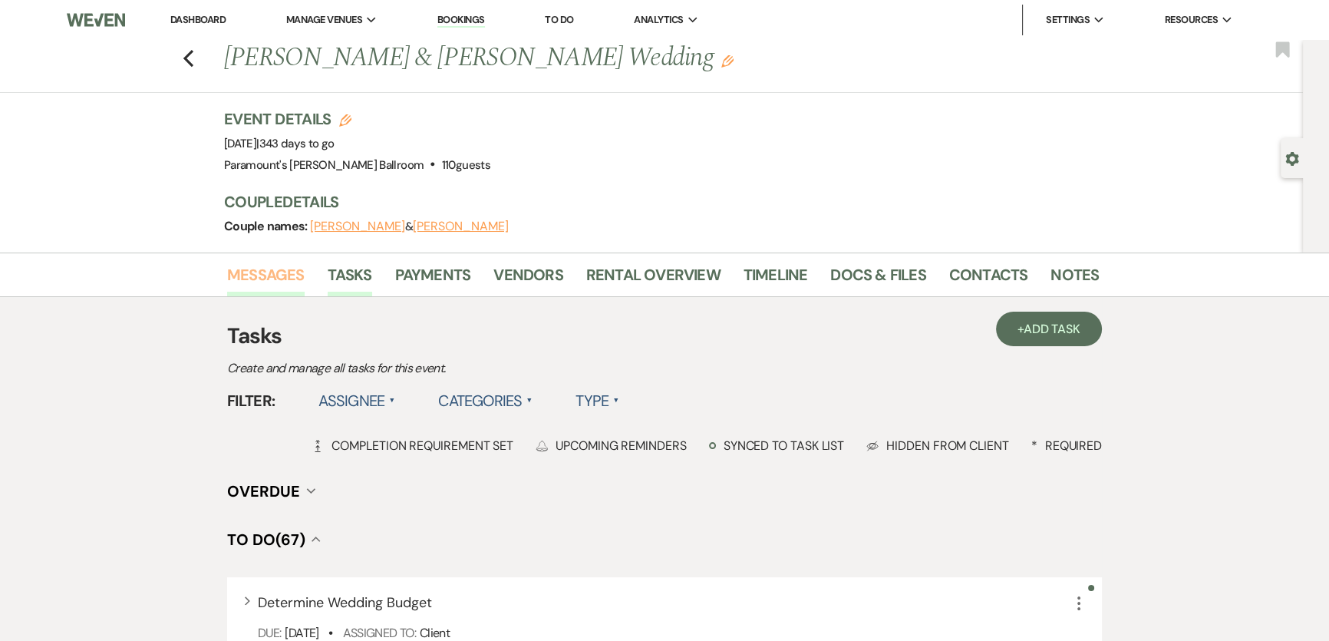
click at [270, 272] on link "Messages" at bounding box center [266, 279] width 78 height 34
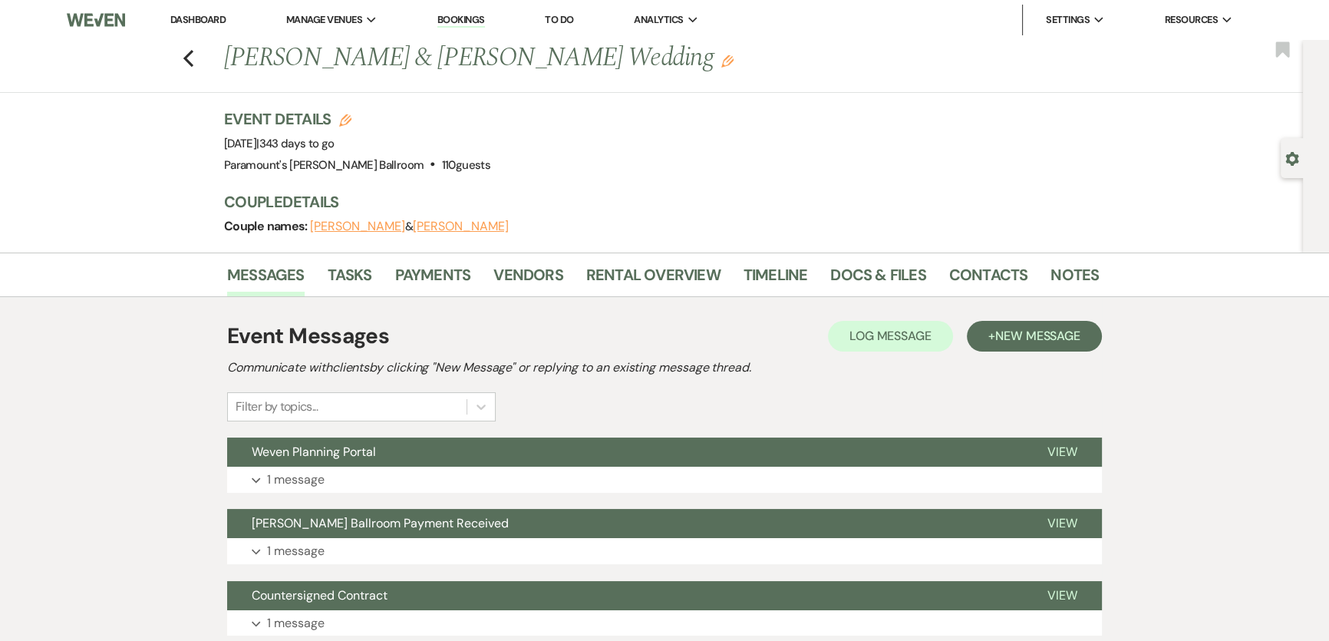
click at [215, 22] on link "Dashboard" at bounding box center [197, 19] width 55 height 13
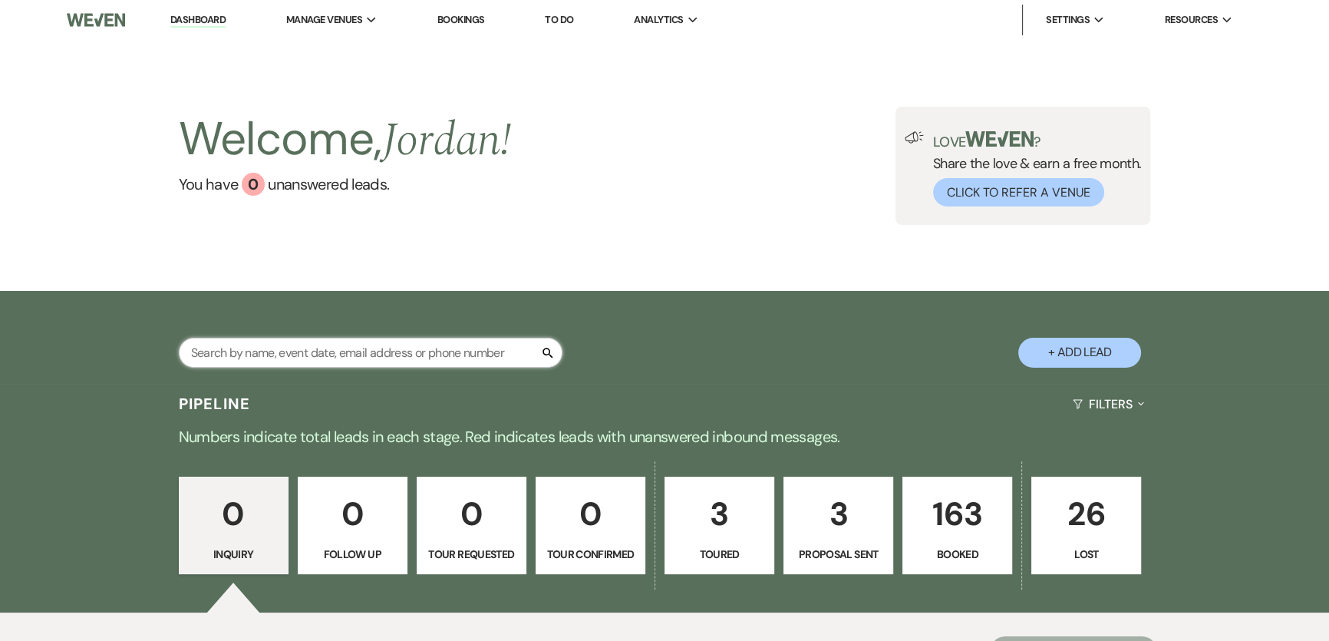
click at [254, 361] on input "text" at bounding box center [371, 353] width 384 height 30
type input "[PERSON_NAME]"
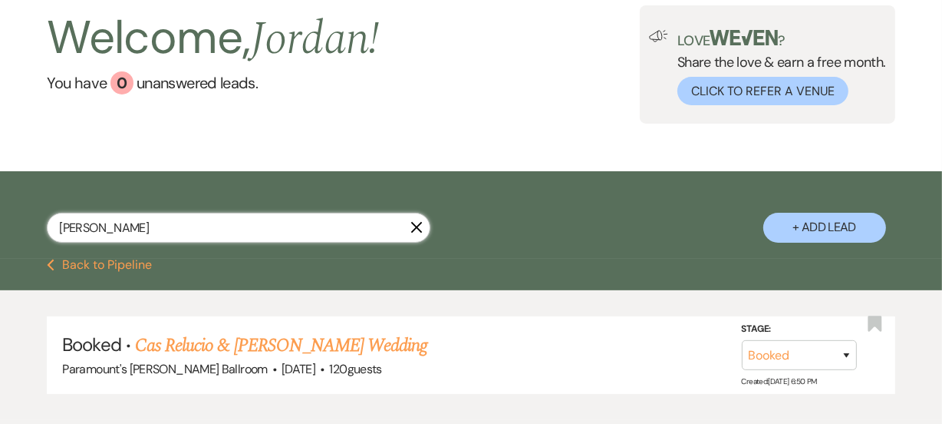
scroll to position [176, 0]
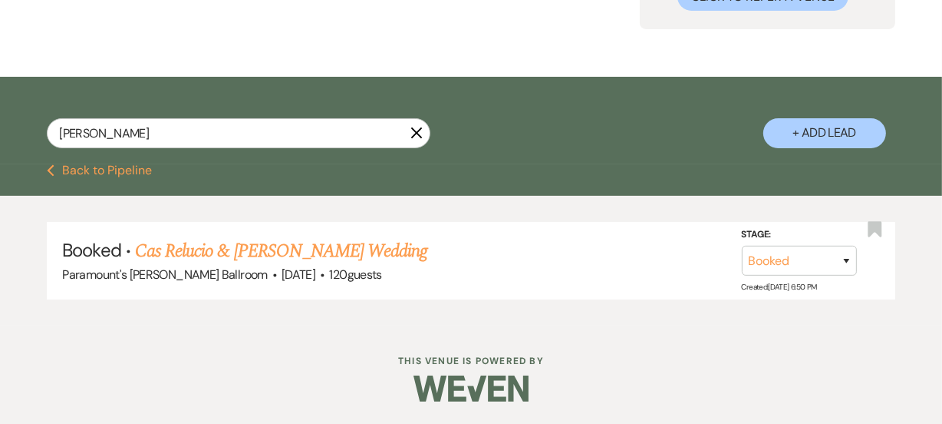
click at [414, 137] on icon "X" at bounding box center [417, 133] width 12 height 12
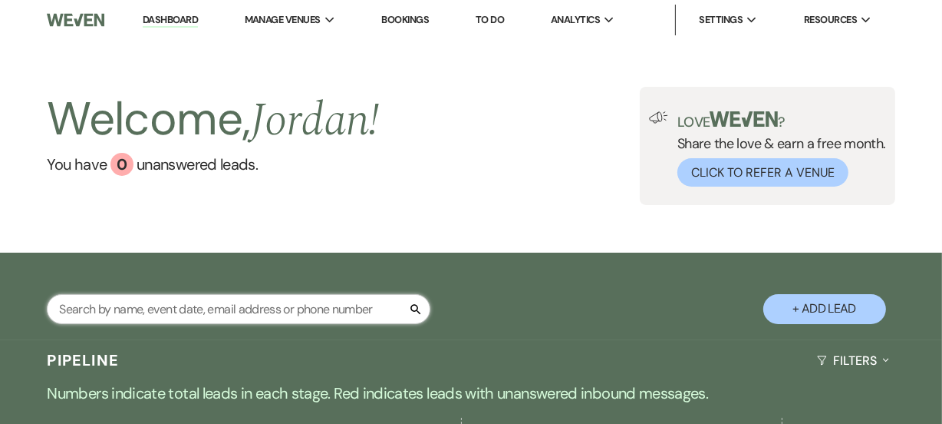
click at [292, 294] on input "text" at bounding box center [239, 309] width 384 height 30
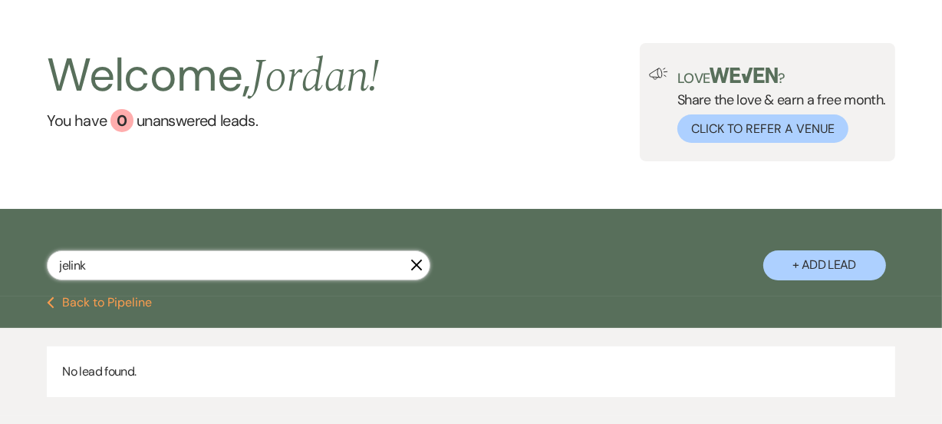
scroll to position [134, 0]
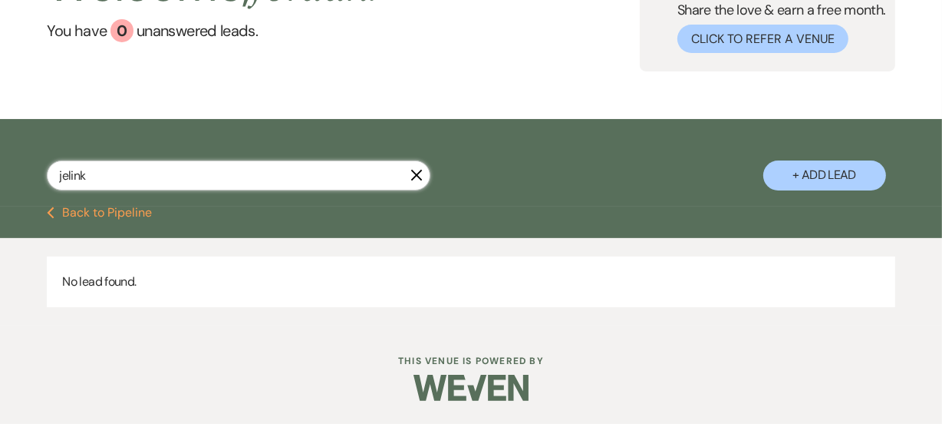
drag, startPoint x: 116, startPoint y: 188, endPoint x: 61, endPoint y: 178, distance: 56.1
click at [61, 178] on input "jelink" at bounding box center [239, 175] width 384 height 30
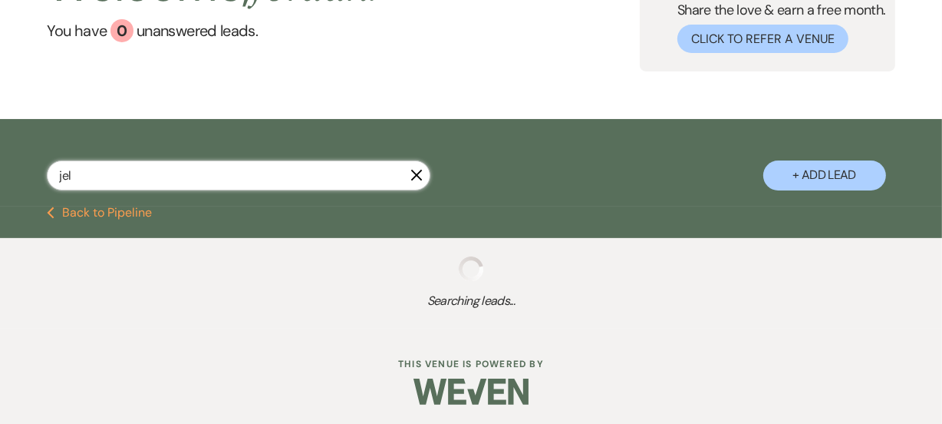
type input "jeli"
select select "8"
select select "4"
select select "8"
select select "7"
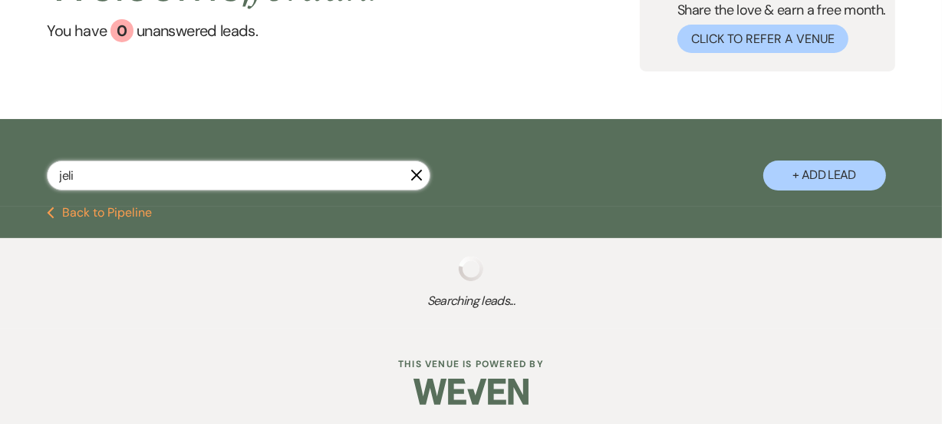
select select "8"
select select "4"
select select "8"
select select "11"
select select "8"
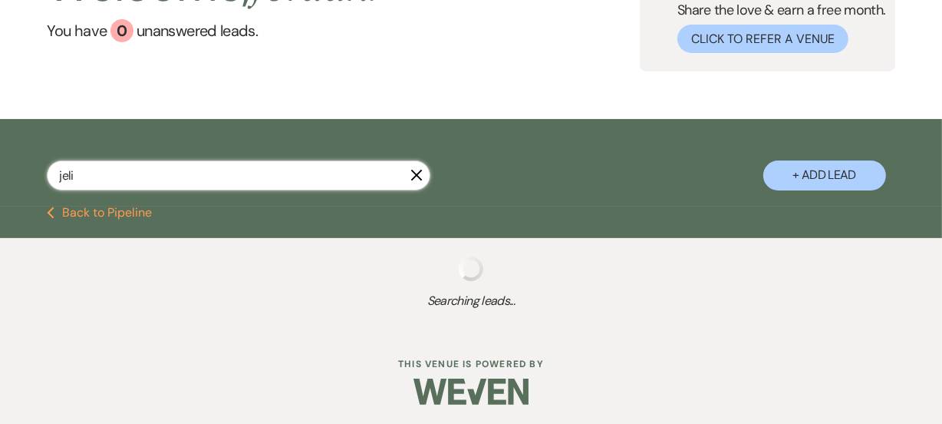
select select "2"
select select "8"
select select "4"
select select "8"
select select "5"
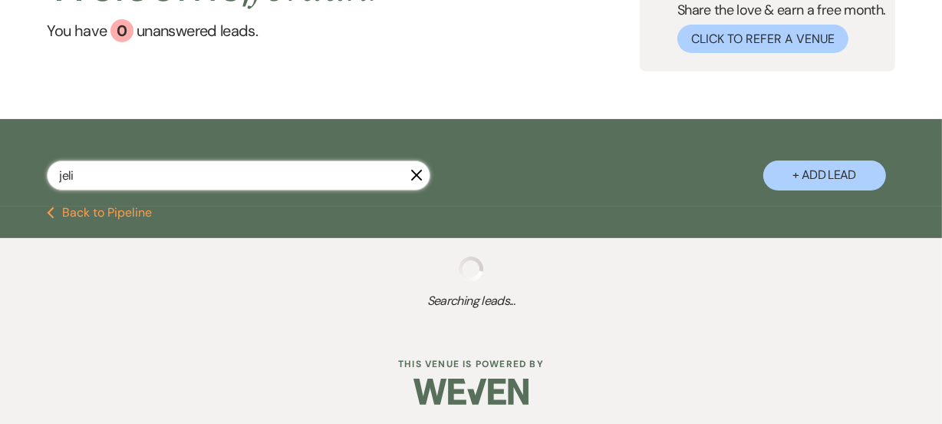
select select "8"
select select "2"
select select "8"
select select "5"
select select "8"
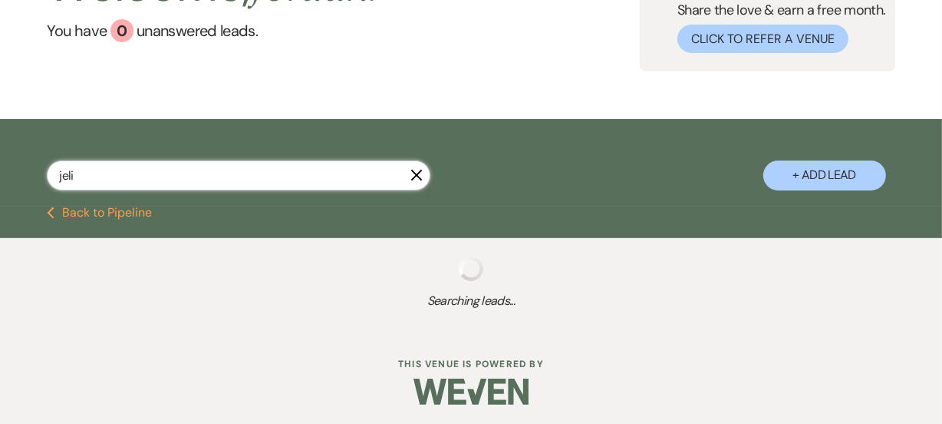
select select "2"
select select "8"
select select "2"
select select "8"
select select "2"
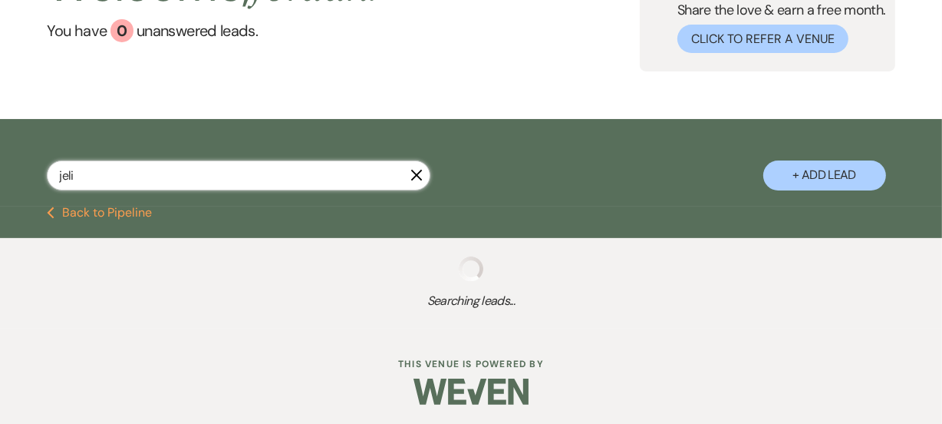
select select "8"
select select "2"
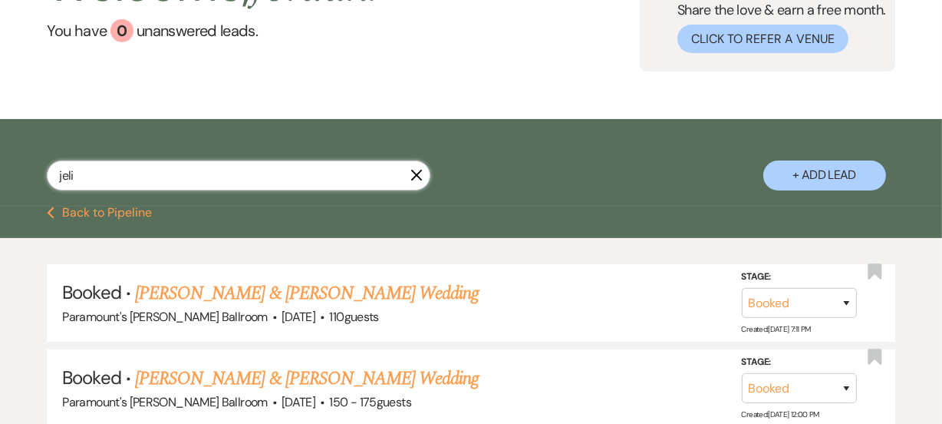
type input "jelin"
select select "8"
select select "11"
type input "jelin"
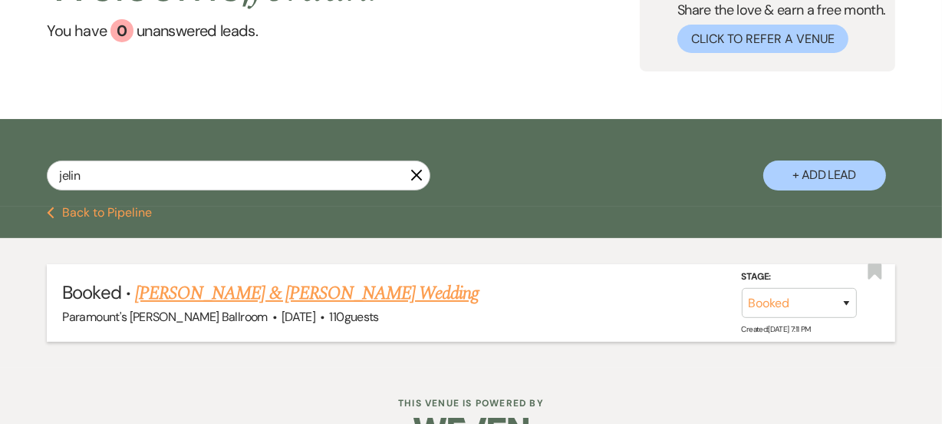
click at [299, 297] on link "[PERSON_NAME] & [PERSON_NAME] Wedding" at bounding box center [307, 293] width 344 height 28
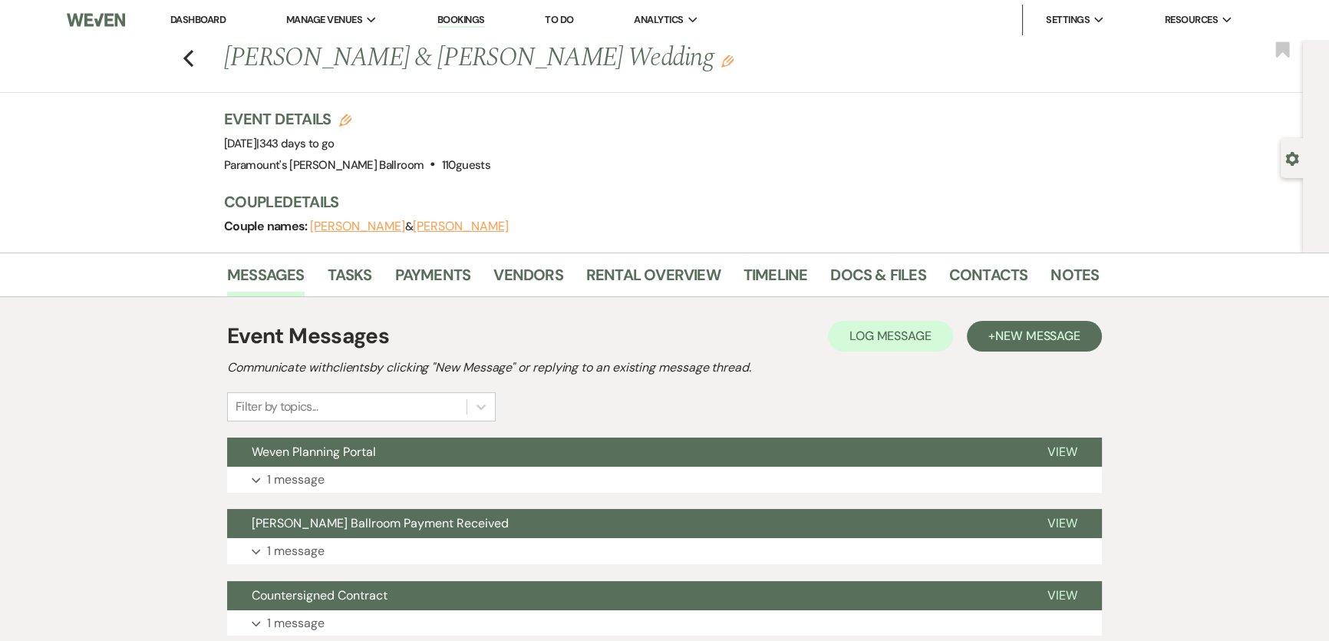
click at [199, 15] on link "Dashboard" at bounding box center [197, 19] width 55 height 13
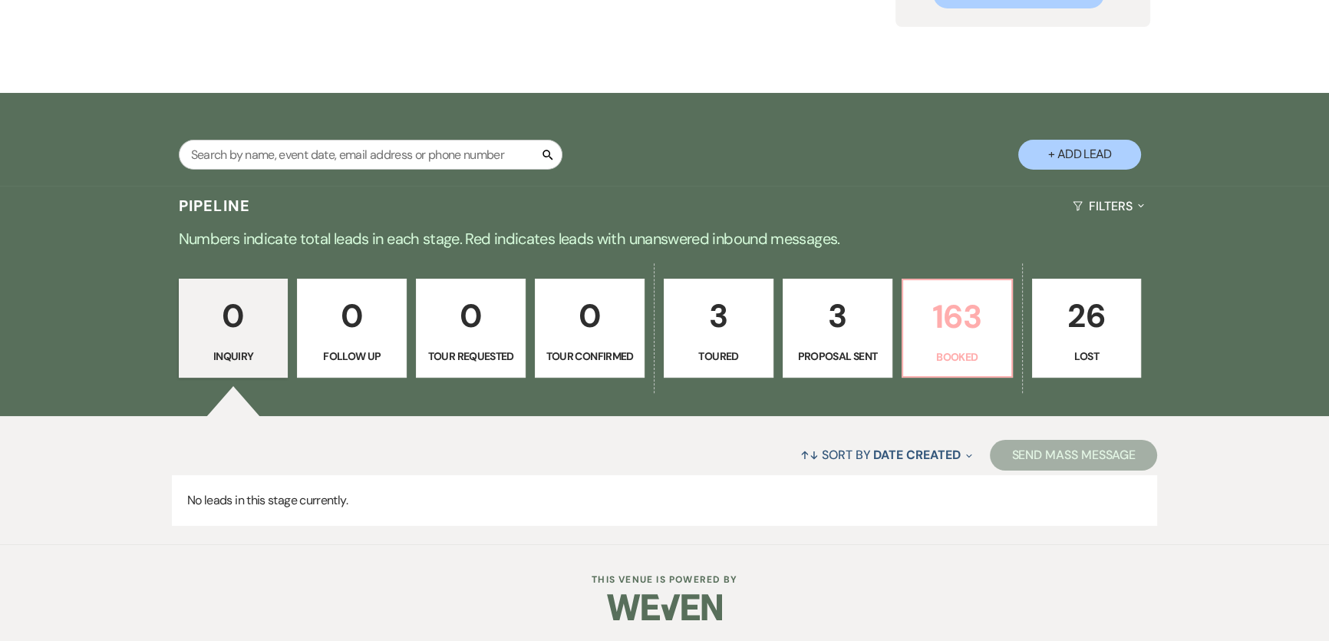
click at [909, 329] on link "163 Booked" at bounding box center [957, 329] width 111 height 100
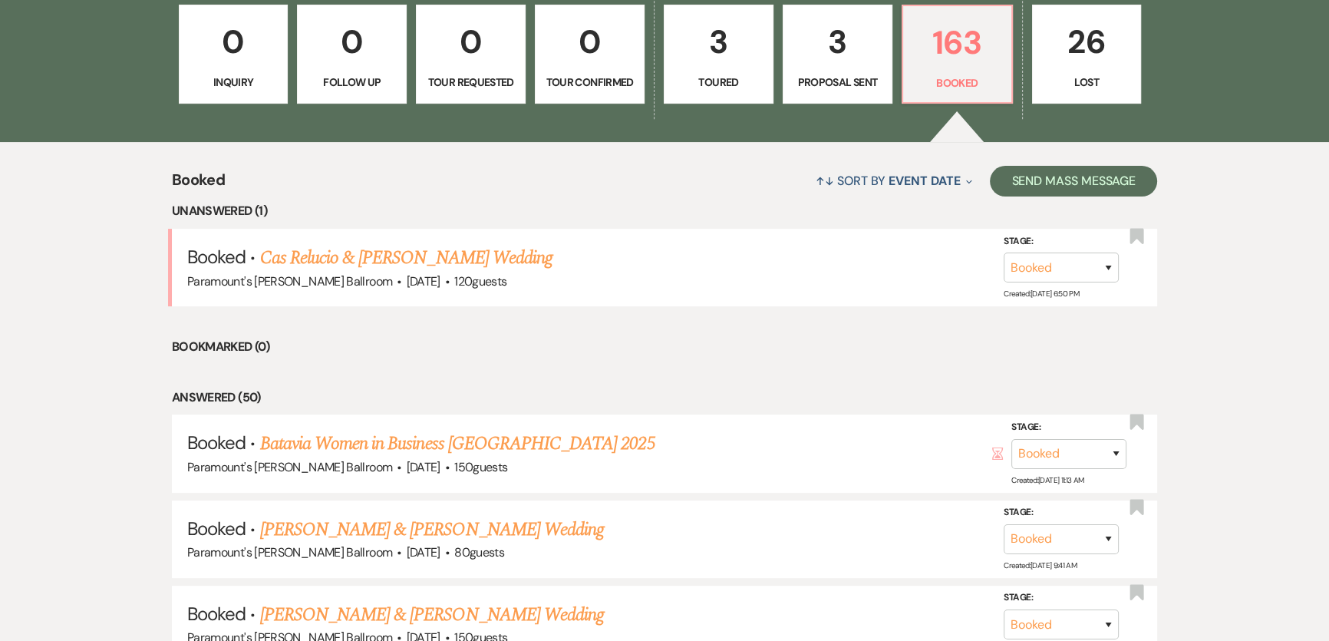
scroll to position [477, 0]
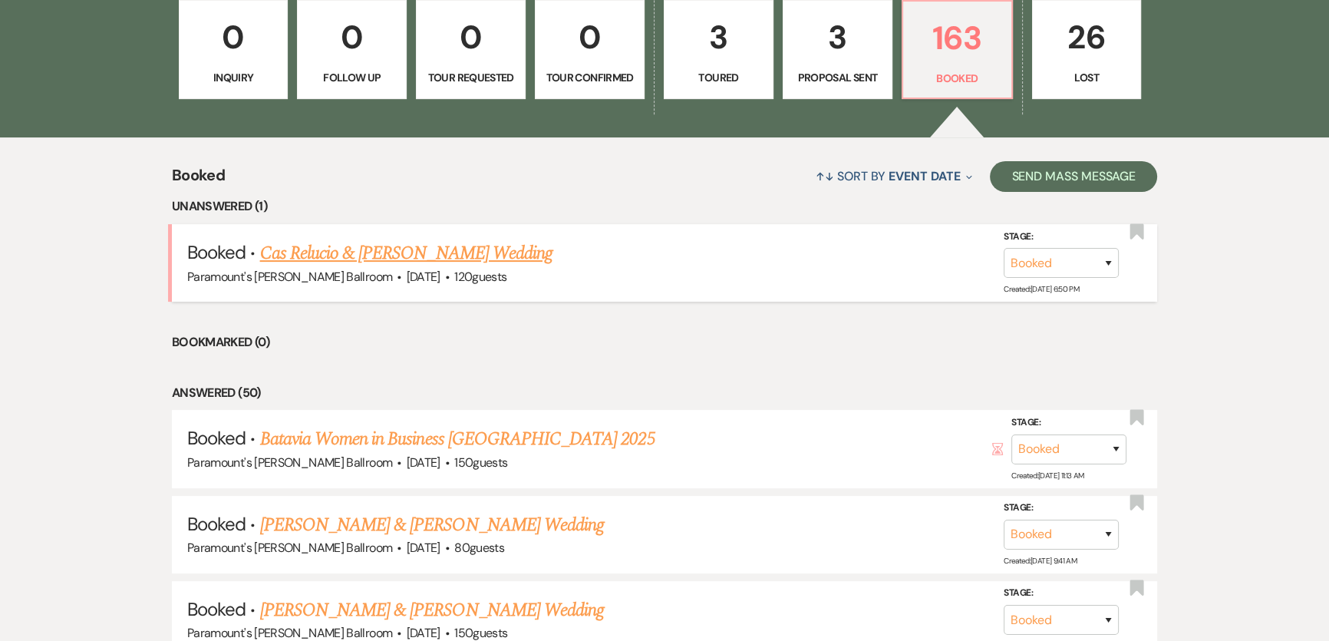
click at [329, 252] on link "Cas Relucio & [PERSON_NAME] Wedding" at bounding box center [406, 253] width 292 height 28
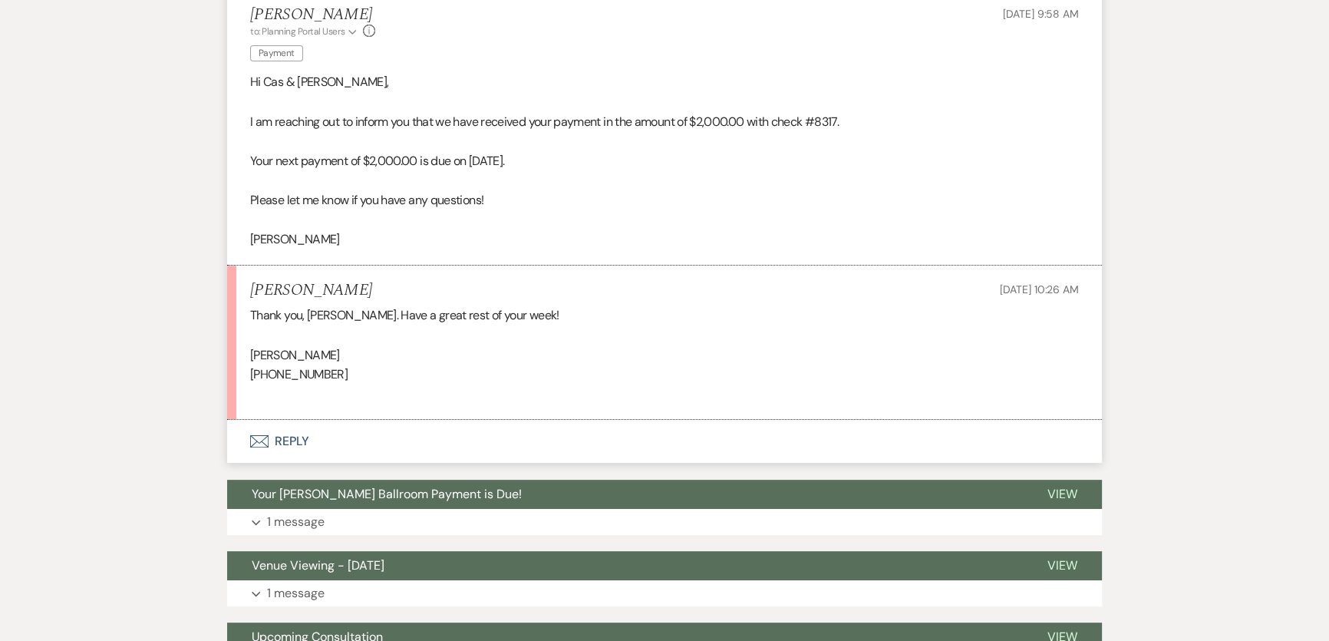
click at [279, 439] on button "Envelope Reply" at bounding box center [664, 441] width 875 height 43
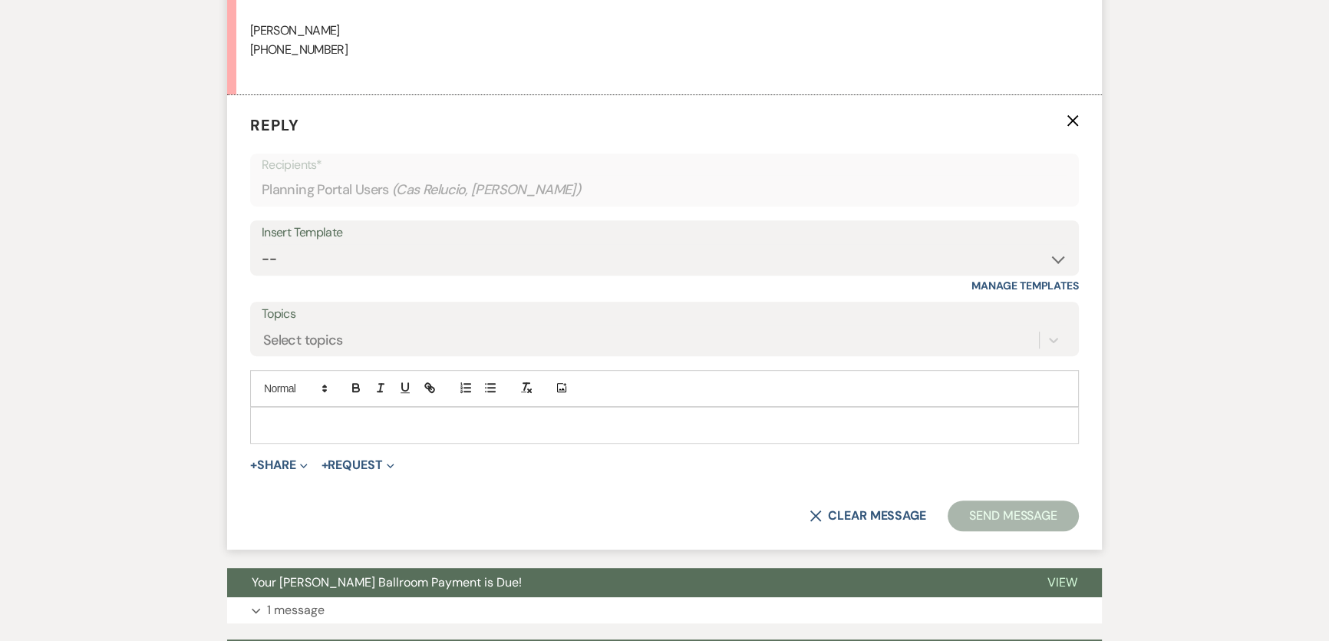
scroll to position [803, 0]
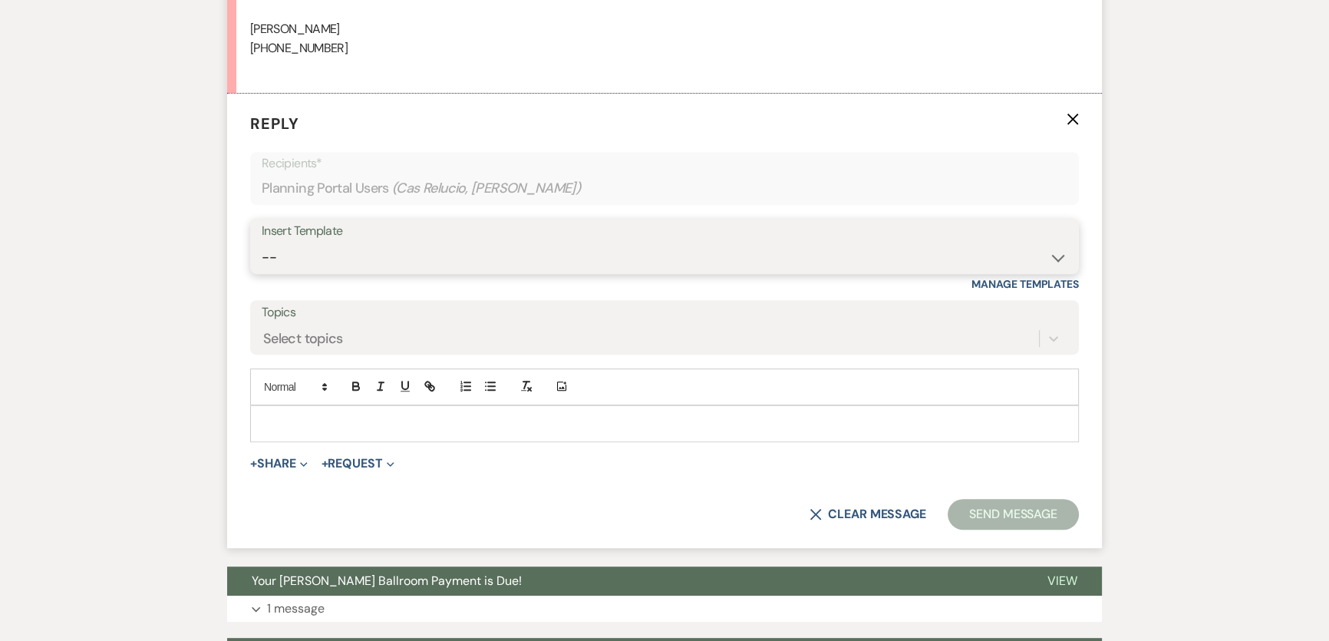
click at [373, 260] on select "-- Weven Planning Portal Introduction (Booked Events) 6 Month Consultation 9 Mo…" at bounding box center [665, 258] width 806 height 30
select select "1491"
click at [262, 243] on select "-- Weven Planning Portal Introduction (Booked Events) 6 Month Consultation 9 Mo…" at bounding box center [665, 258] width 806 height 30
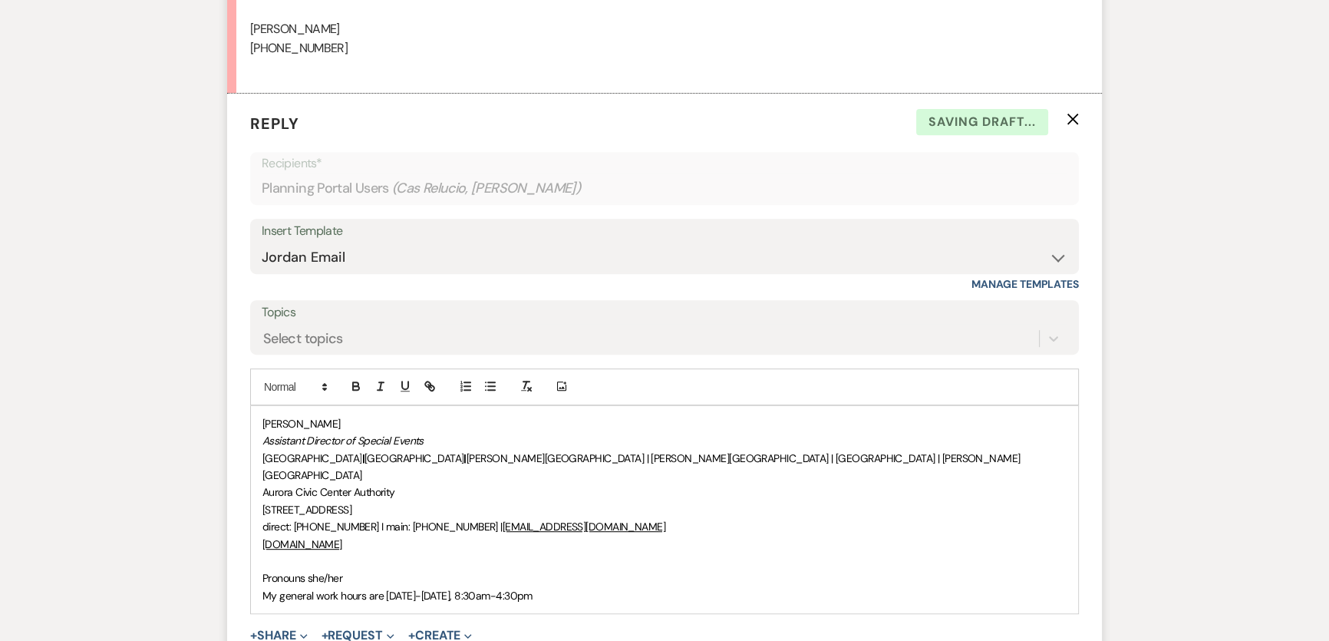
click at [262, 417] on span "[PERSON_NAME]" at bounding box center [301, 424] width 78 height 14
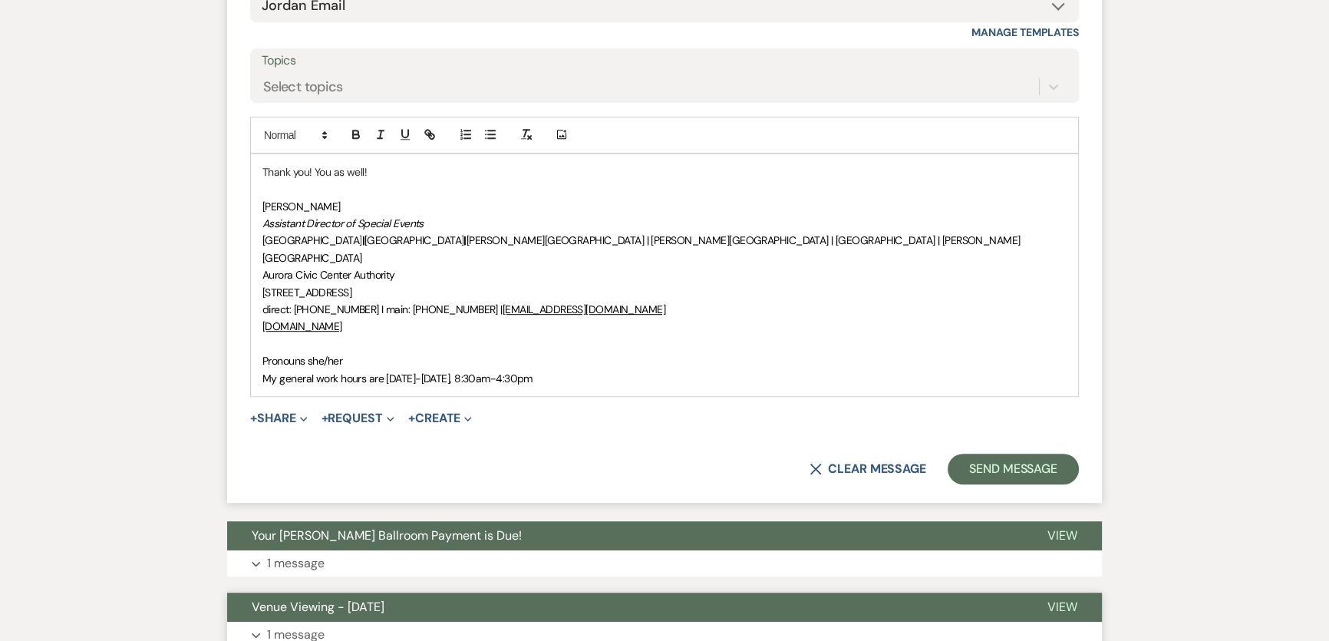
scroll to position [1430, 0]
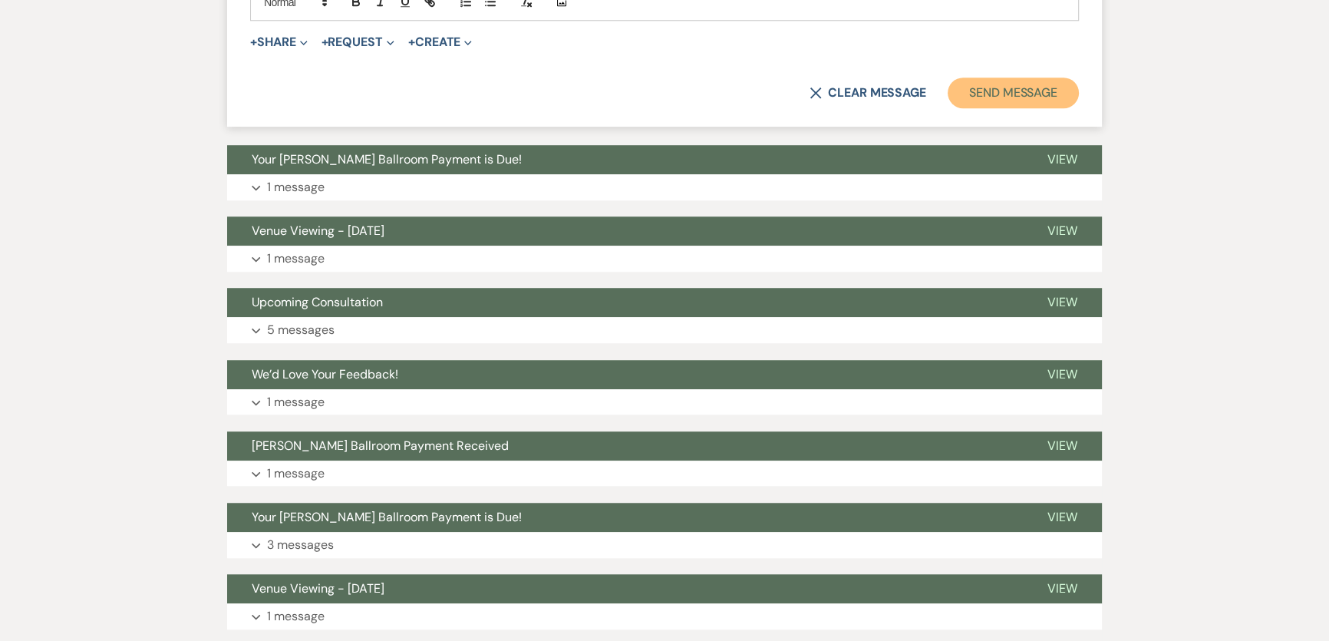
click at [1031, 84] on button "Send Message" at bounding box center [1013, 93] width 131 height 31
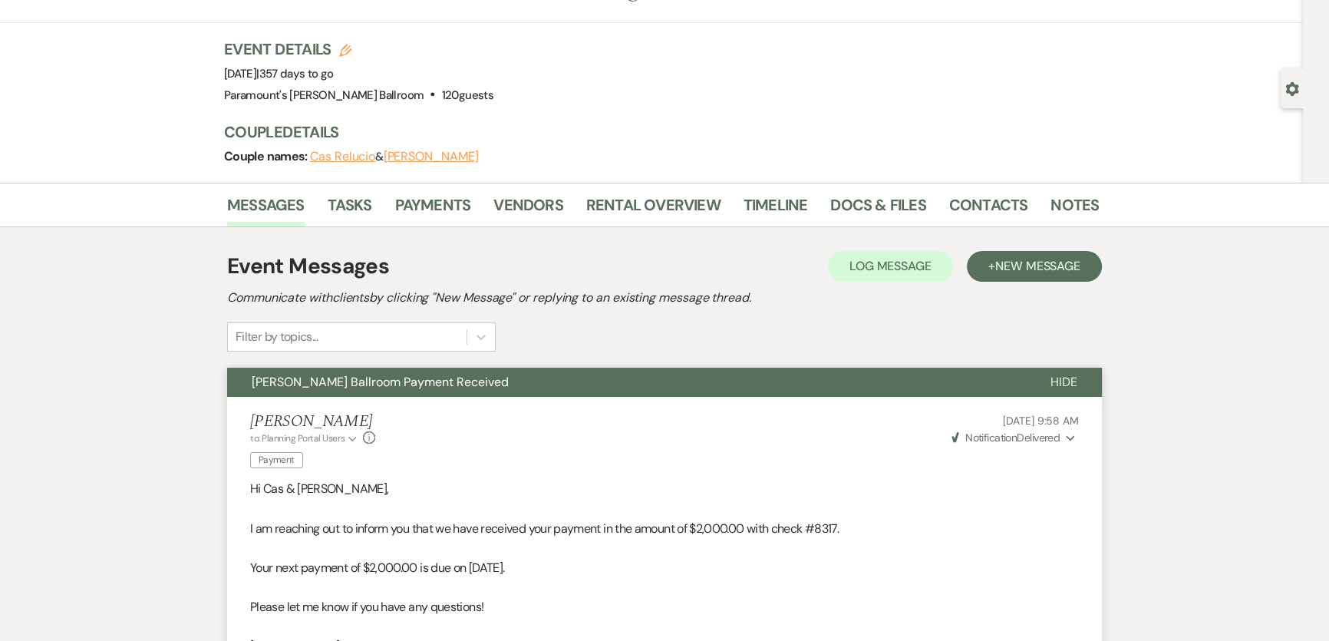
scroll to position [0, 0]
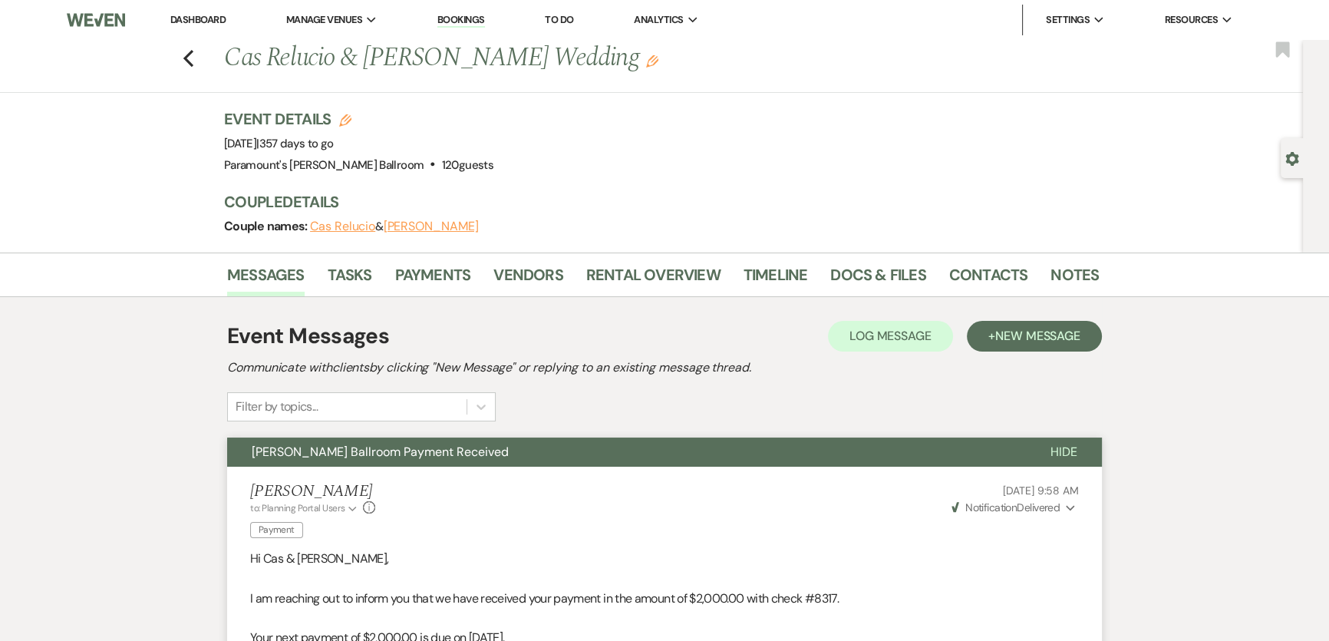
click at [196, 14] on link "Dashboard" at bounding box center [197, 19] width 55 height 13
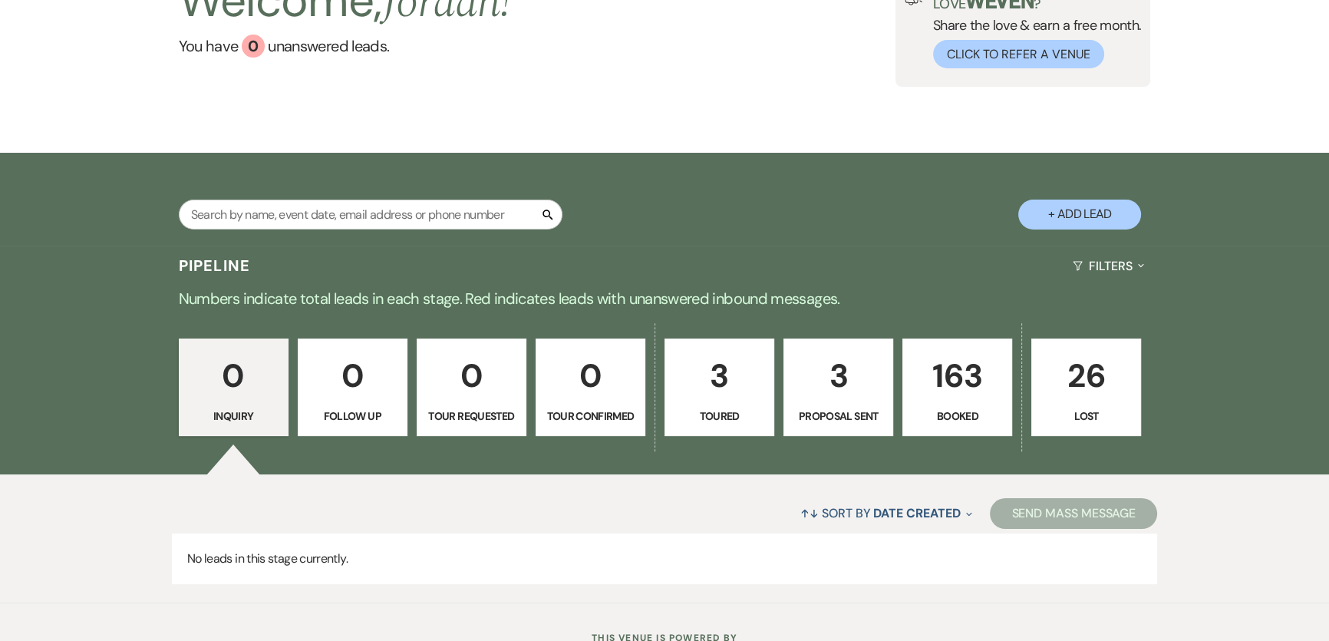
scroll to position [139, 0]
click at [698, 401] on link "3 Toured" at bounding box center [720, 387] width 110 height 98
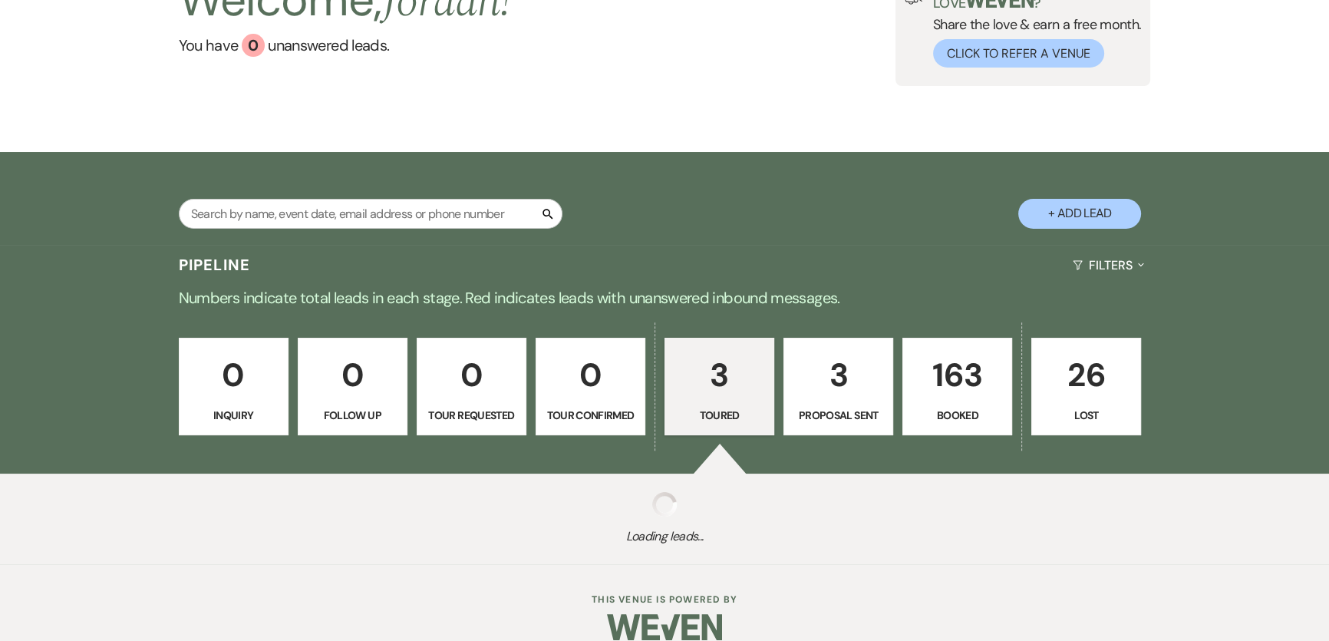
click at [829, 366] on p "3" at bounding box center [839, 374] width 90 height 51
select select "6"
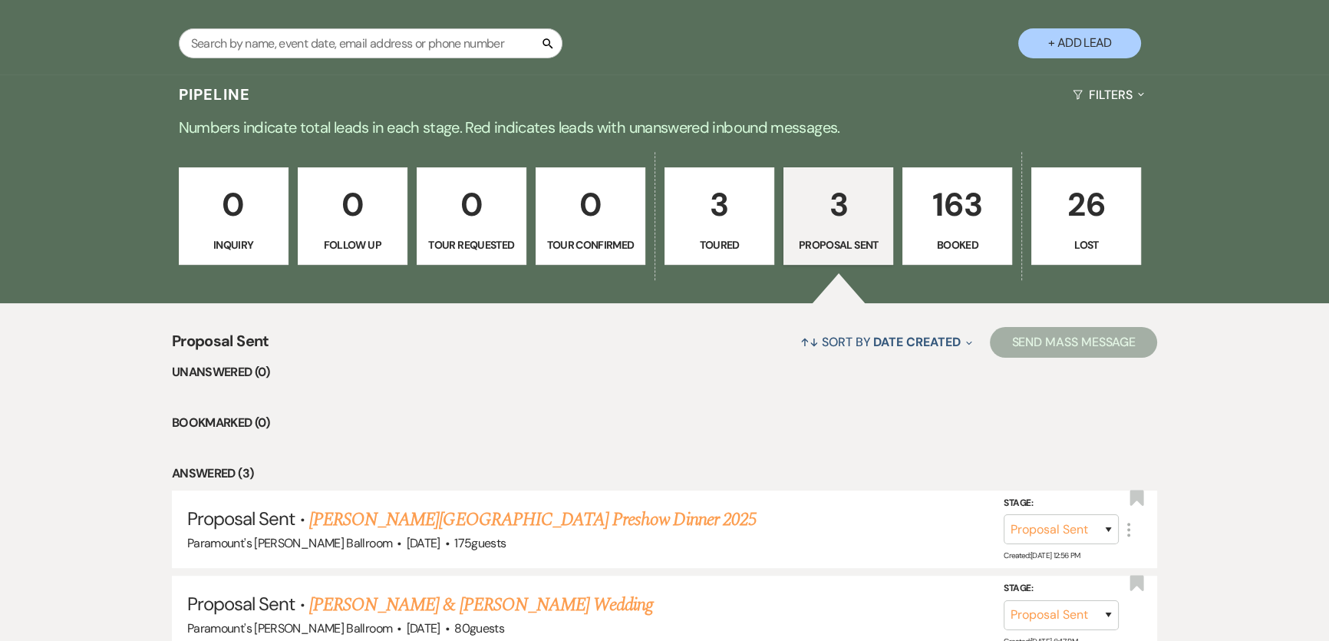
scroll to position [530, 0]
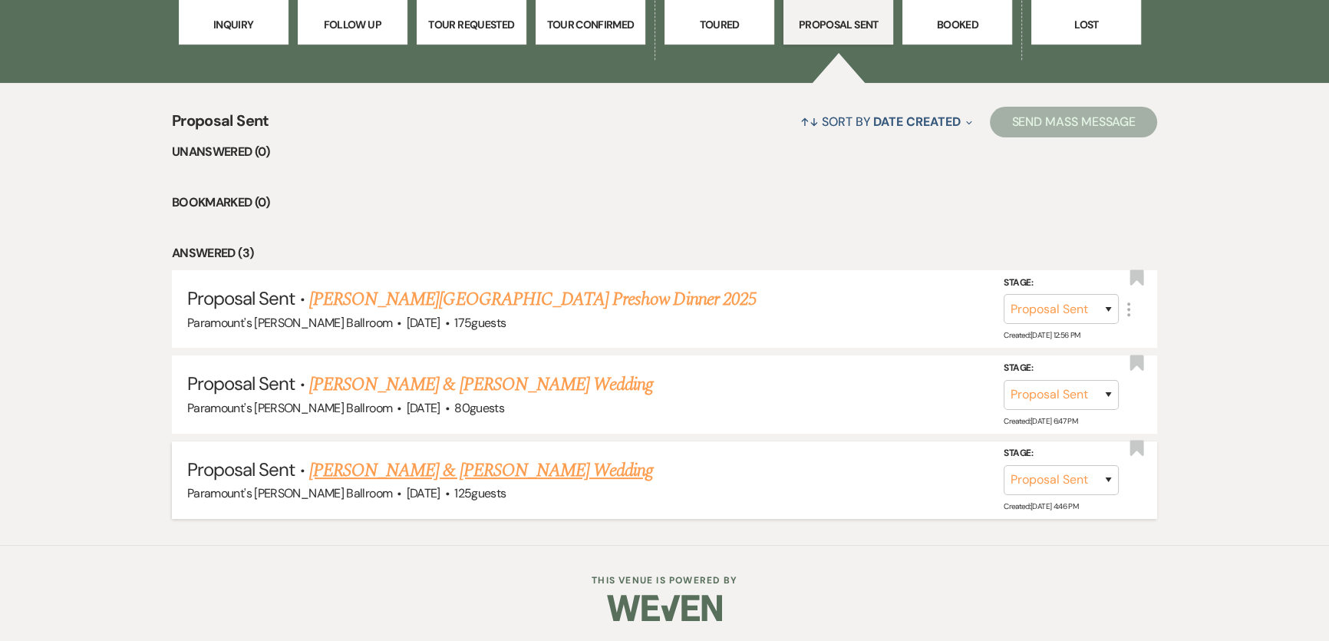
click at [352, 467] on link "[PERSON_NAME] & [PERSON_NAME] Wedding" at bounding box center [481, 471] width 344 height 28
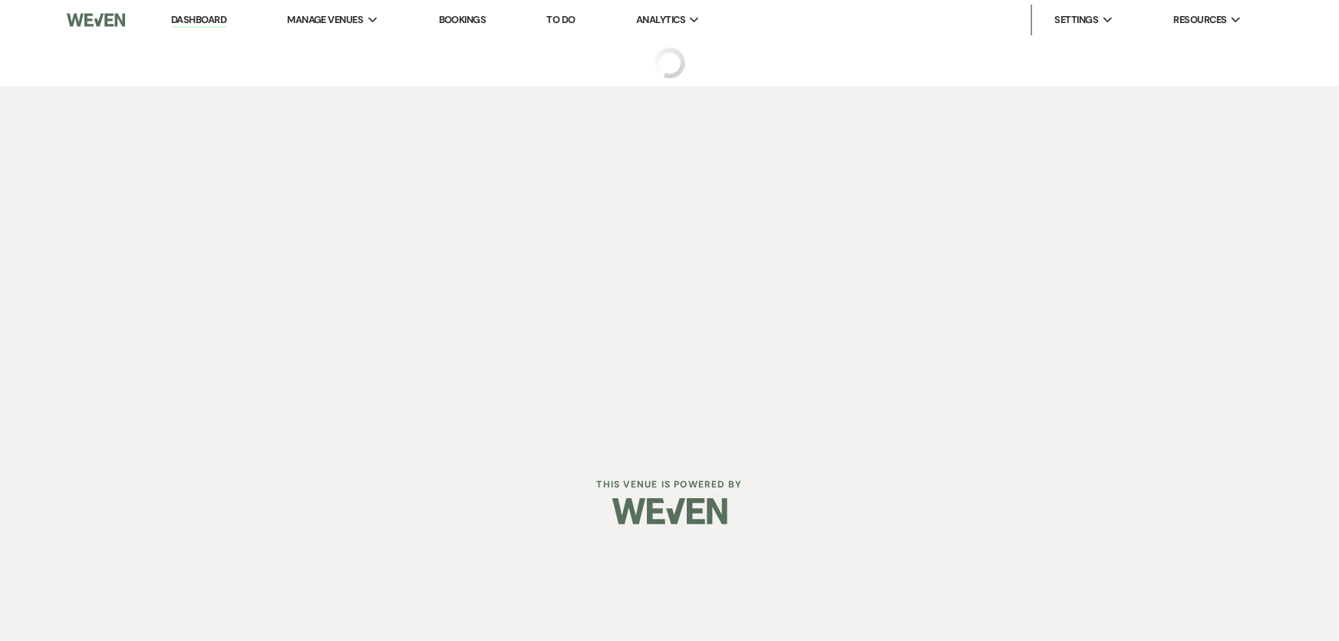
select select "6"
select select "5"
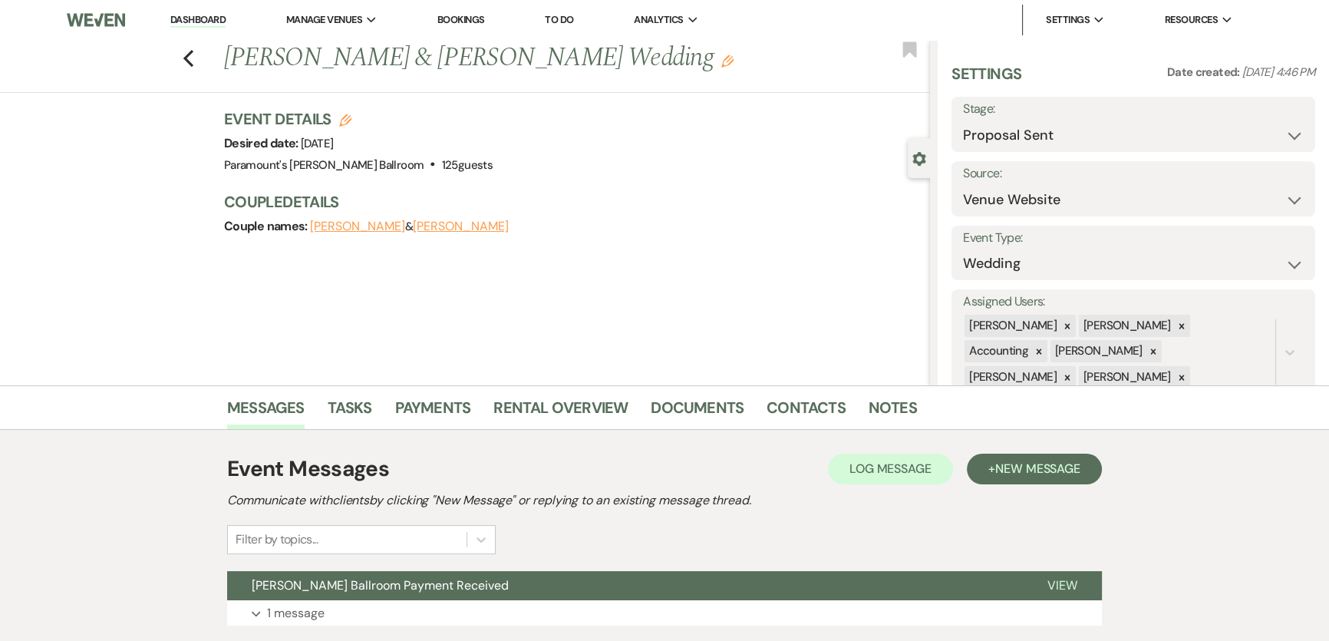
scroll to position [248, 0]
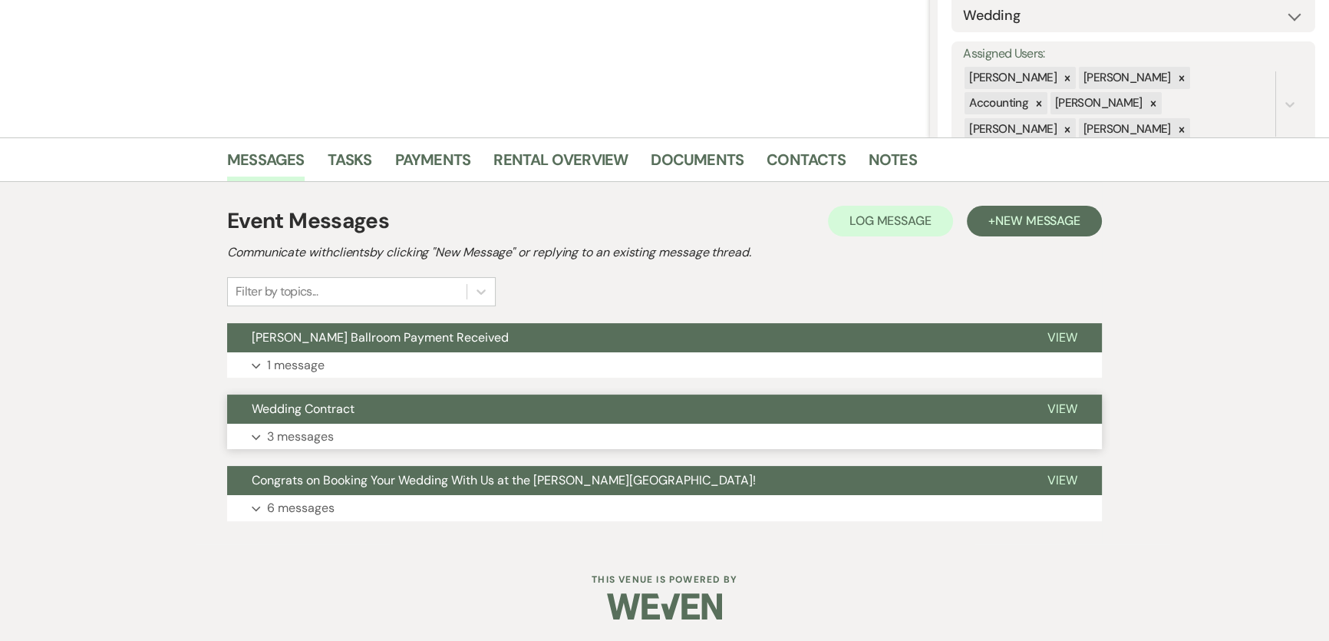
click at [439, 437] on button "Expand 3 messages" at bounding box center [664, 437] width 875 height 26
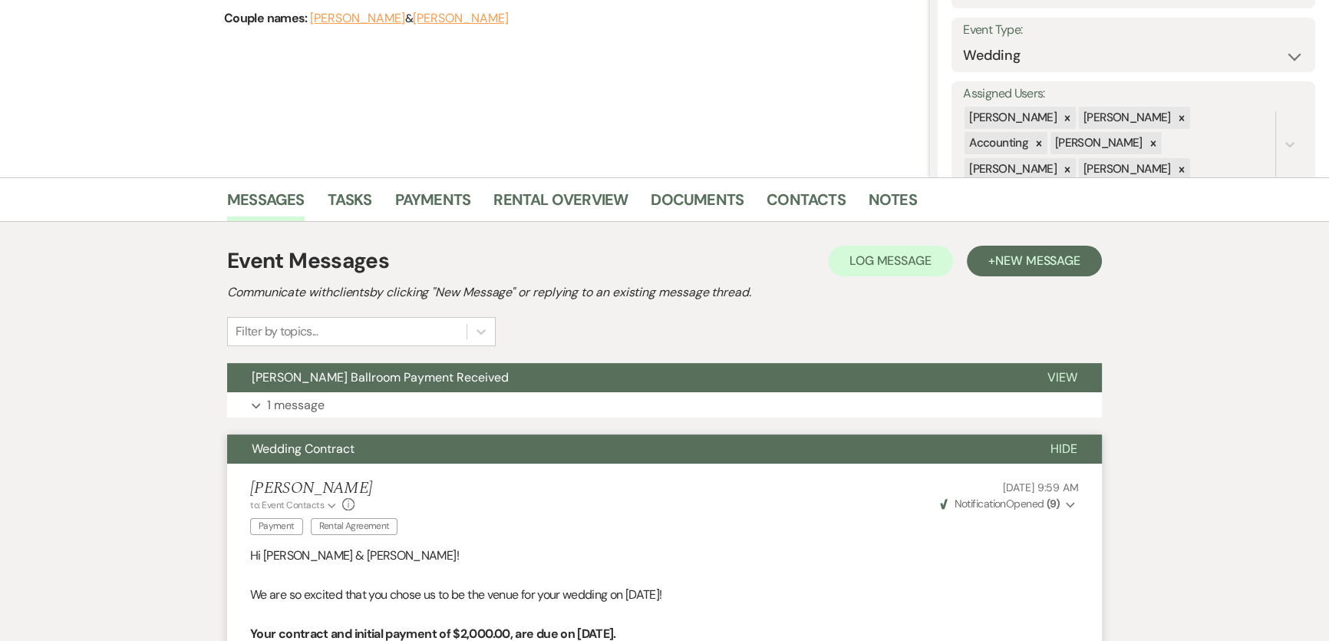
scroll to position [0, 0]
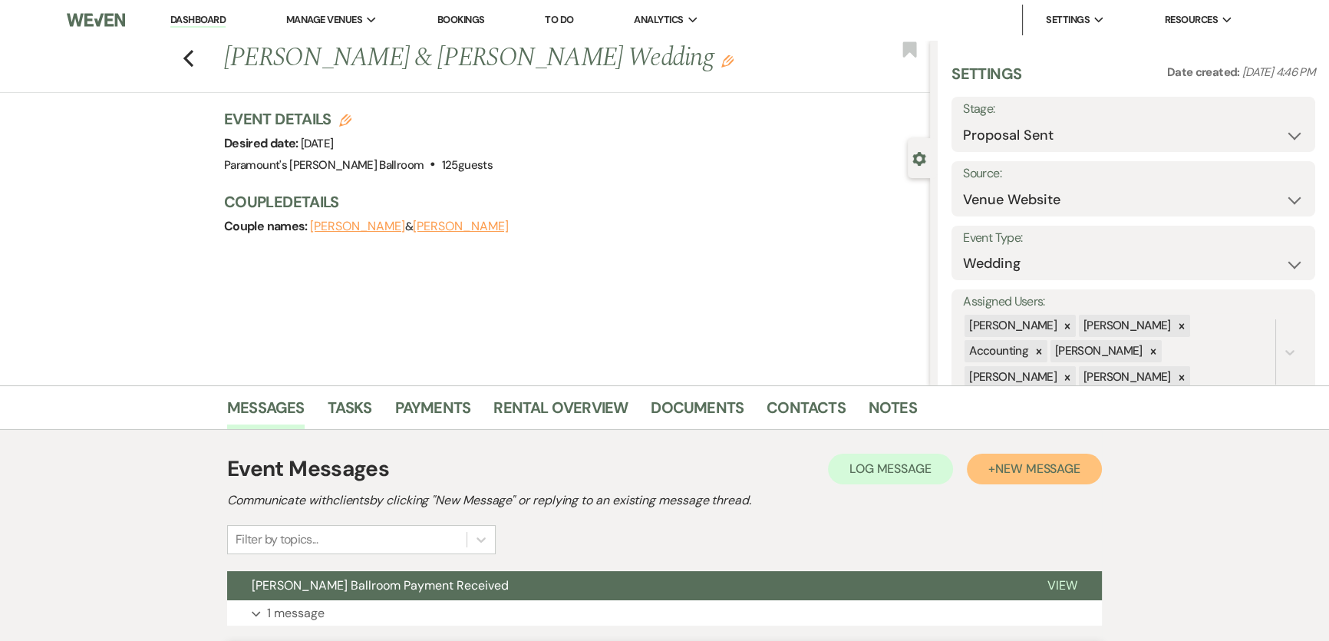
click at [997, 474] on span "New Message" at bounding box center [1037, 468] width 85 height 16
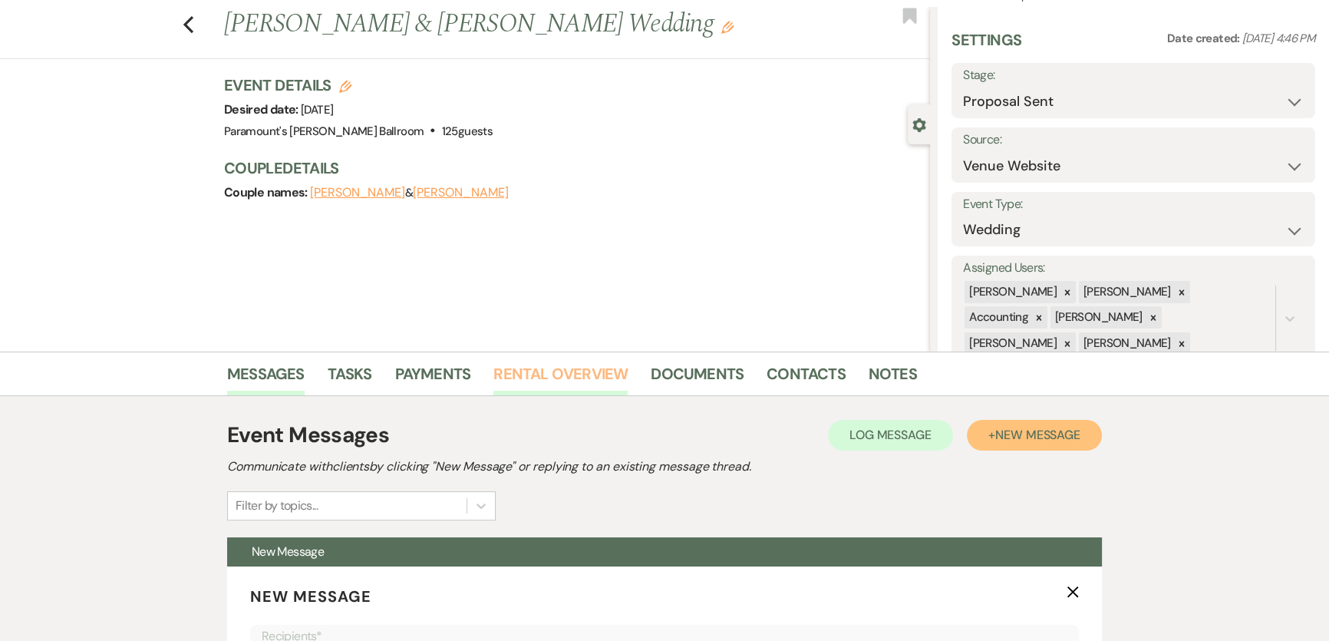
scroll to position [418, 0]
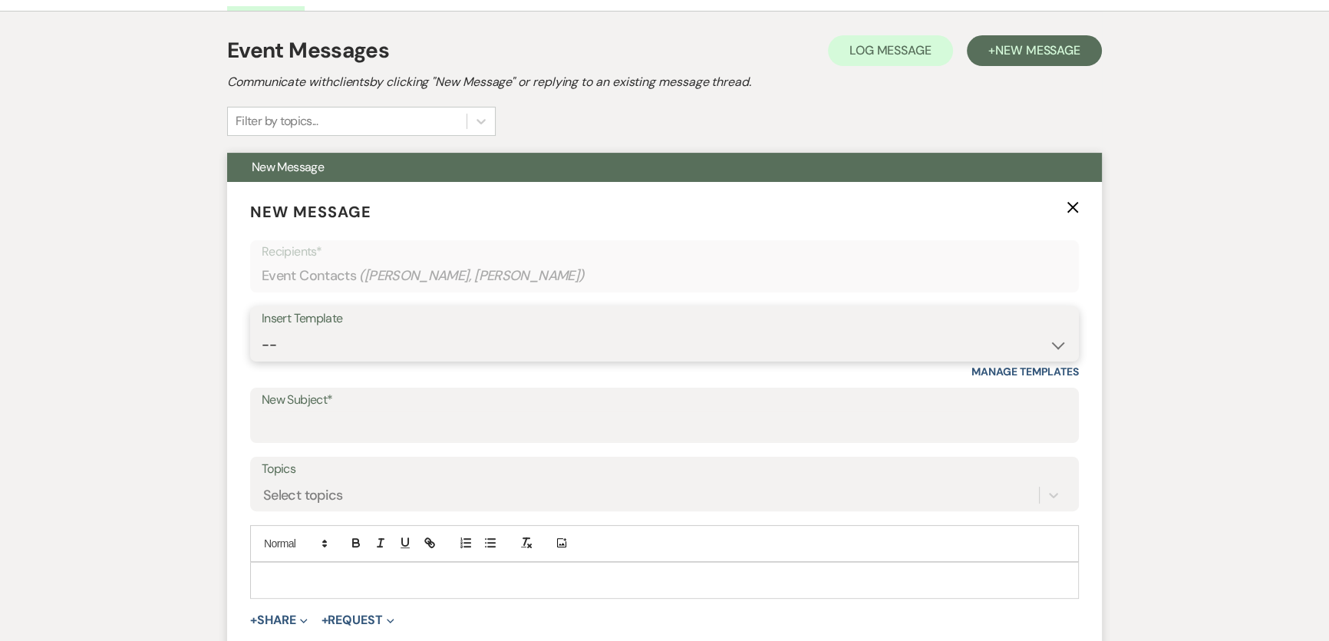
click at [314, 336] on select "-- Weven Planning Portal Introduction (Booked Events) 6 Month Consultation 9 Mo…" at bounding box center [665, 345] width 806 height 30
select select "5895"
click at [262, 330] on select "-- Weven Planning Portal Introduction (Booked Events) 6 Month Consultation 9 Mo…" at bounding box center [665, 345] width 806 height 30
type input "Countersigned Contract"
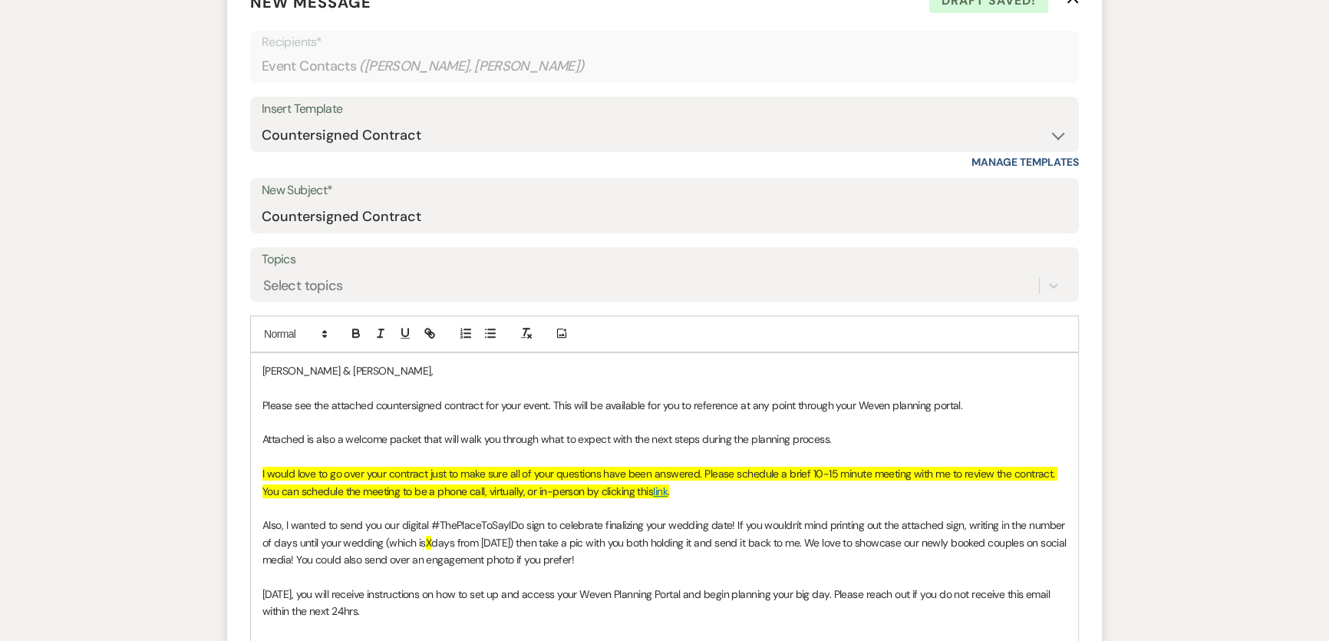
scroll to position [279, 0]
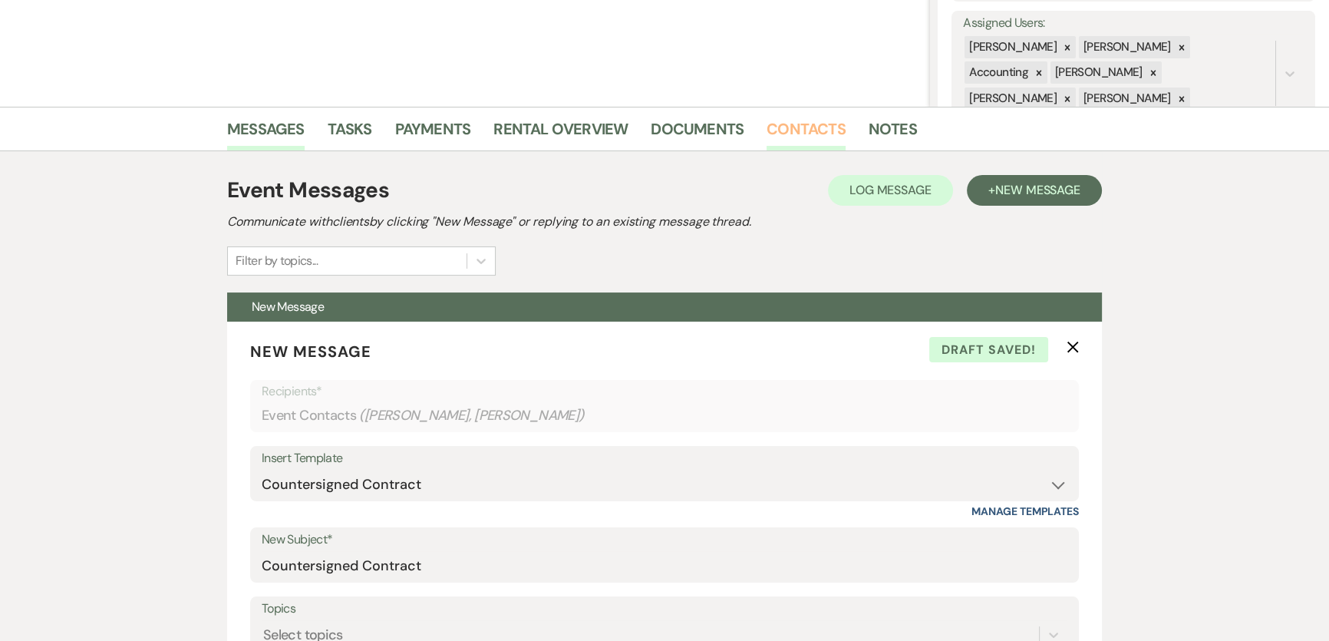
click at [811, 120] on link "Contacts" at bounding box center [806, 134] width 79 height 34
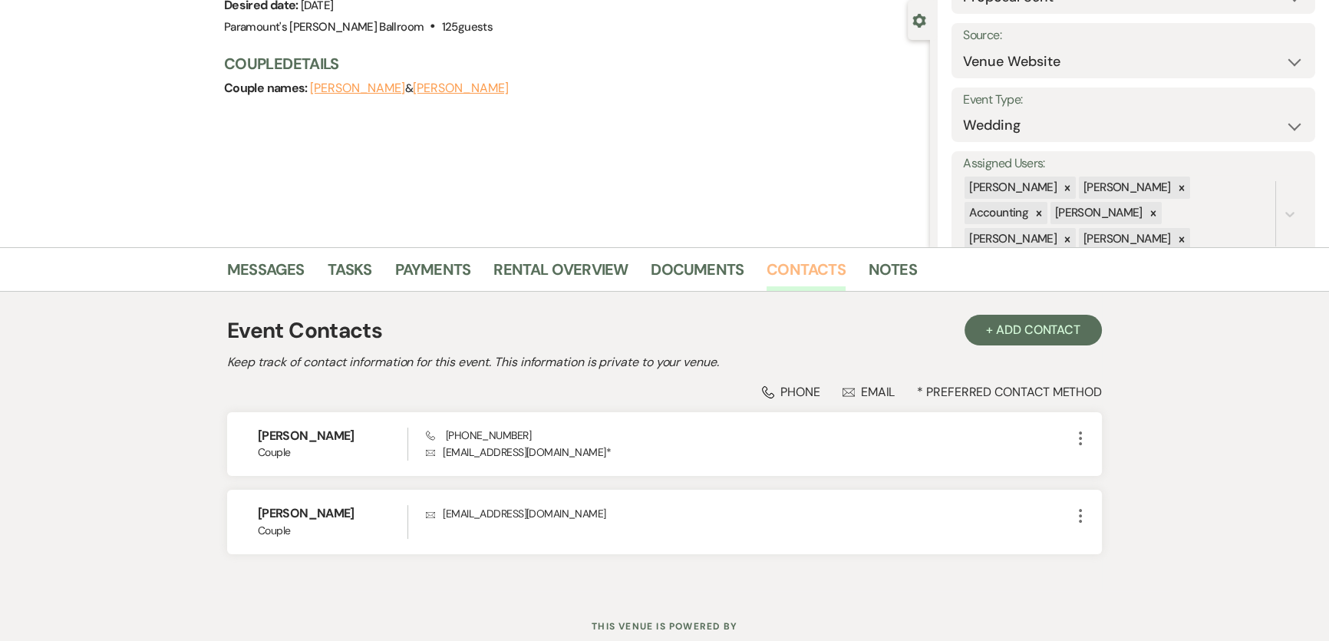
scroll to position [186, 0]
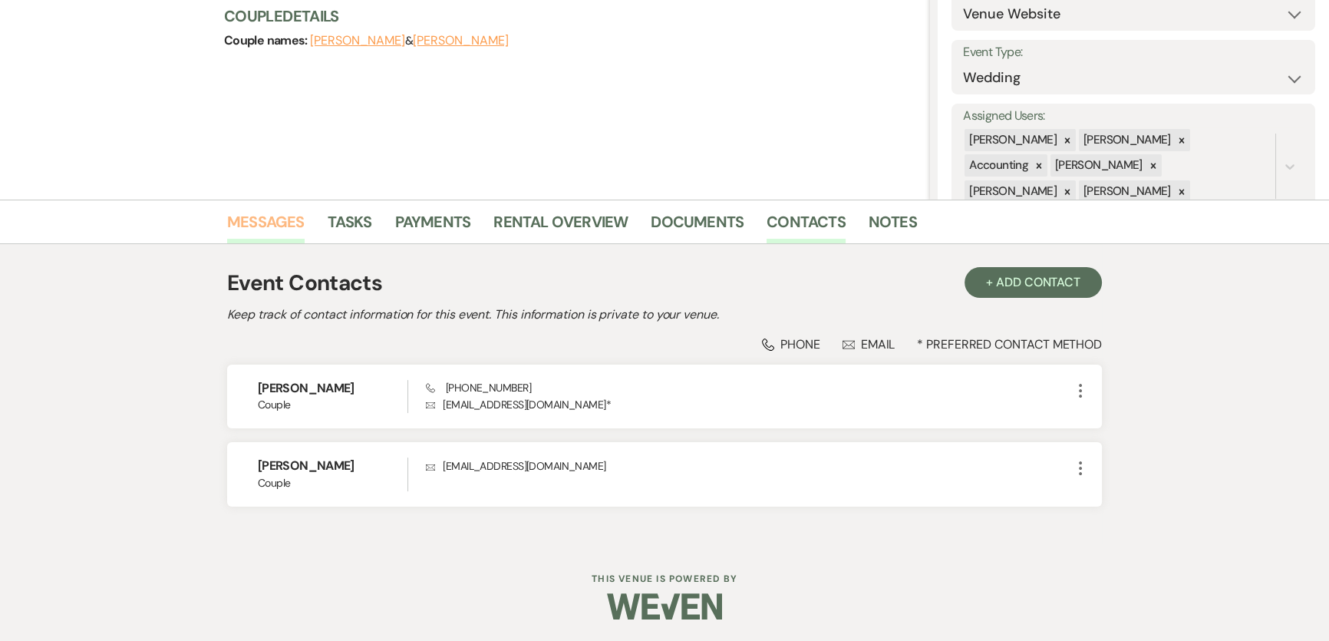
click at [246, 216] on link "Messages" at bounding box center [266, 227] width 78 height 34
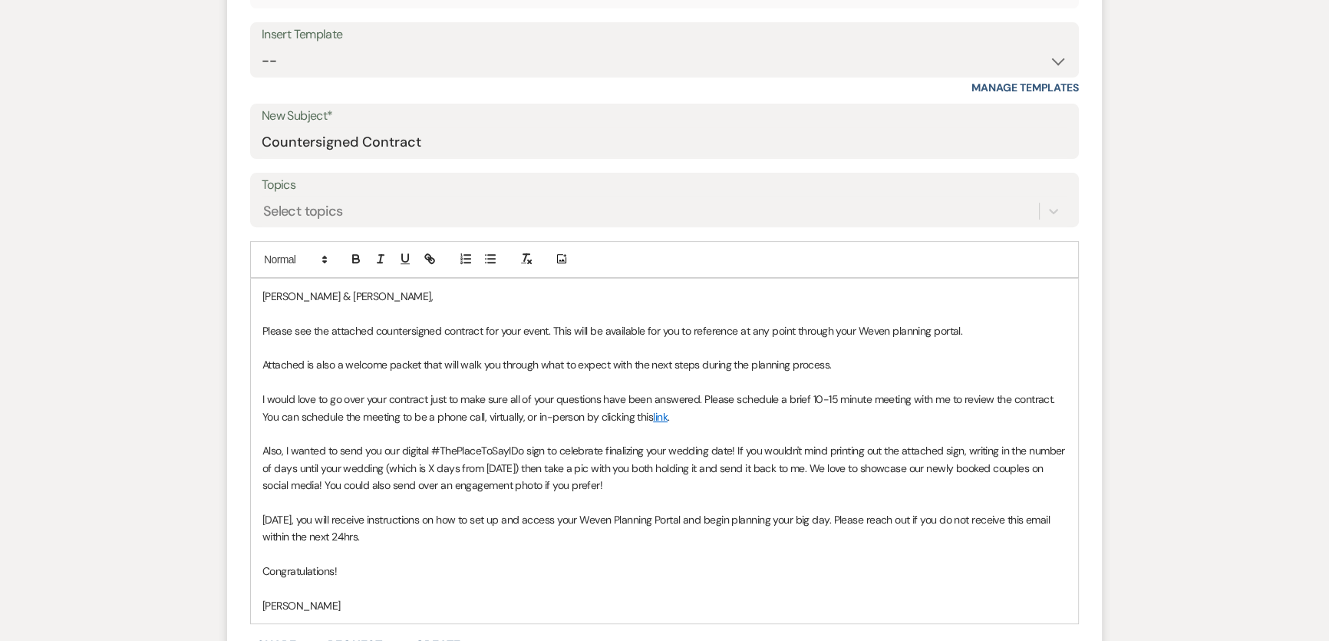
scroll to position [906, 0]
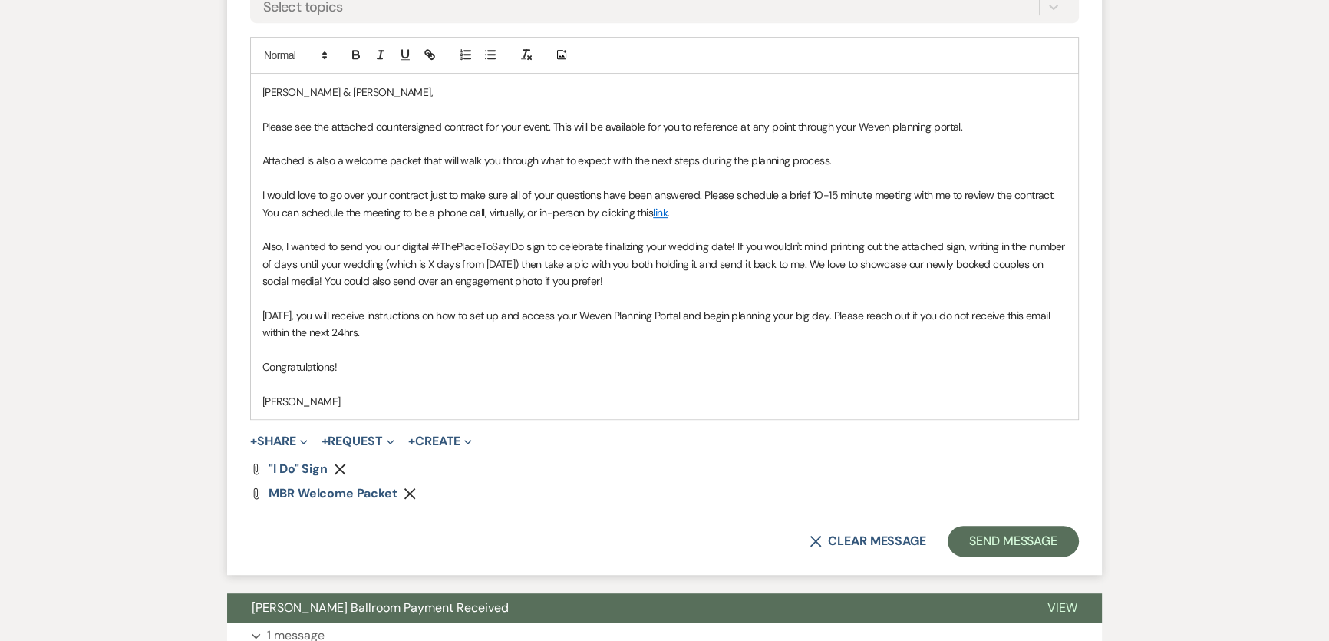
click at [451, 215] on p "I would love to go over your contract just to make sure all of your questions h…" at bounding box center [664, 203] width 804 height 35
click at [432, 260] on p "Also, I wanted to send you our digital #ThePlaceToSayIDo sign to celebrate fina…" at bounding box center [664, 263] width 804 height 51
click at [294, 437] on button "+ Share Expand" at bounding box center [279, 441] width 58 height 12
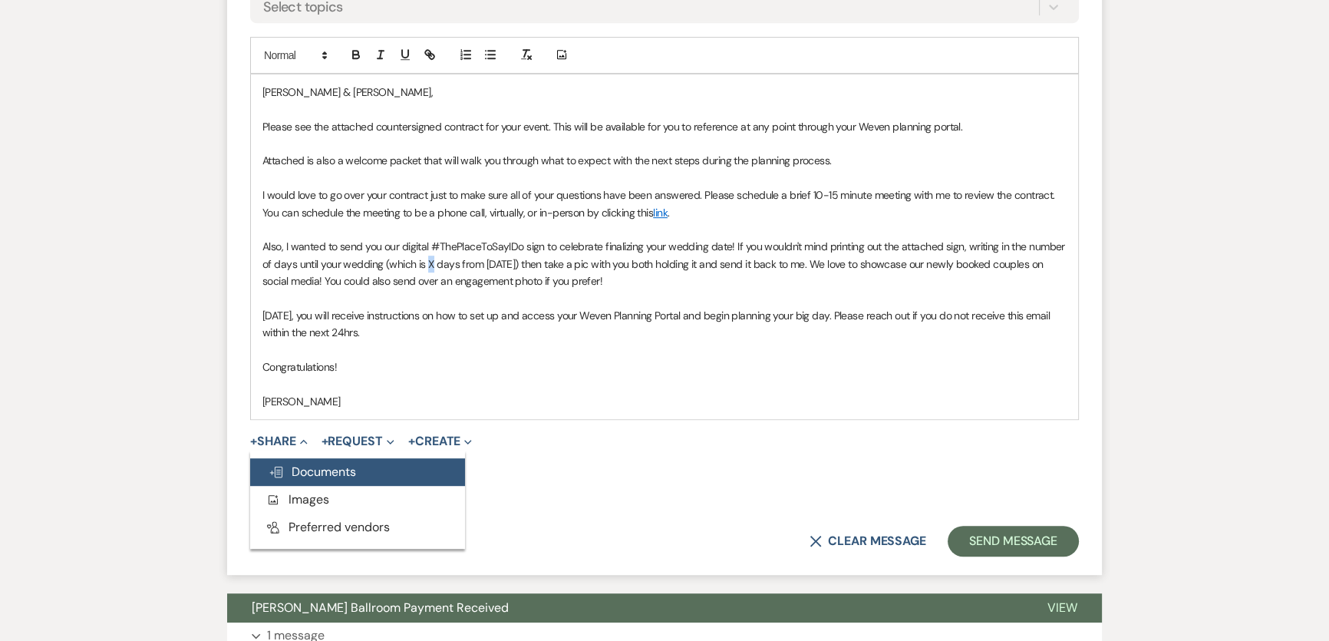
click at [349, 473] on span "Doc Upload Documents" at bounding box center [312, 472] width 87 height 16
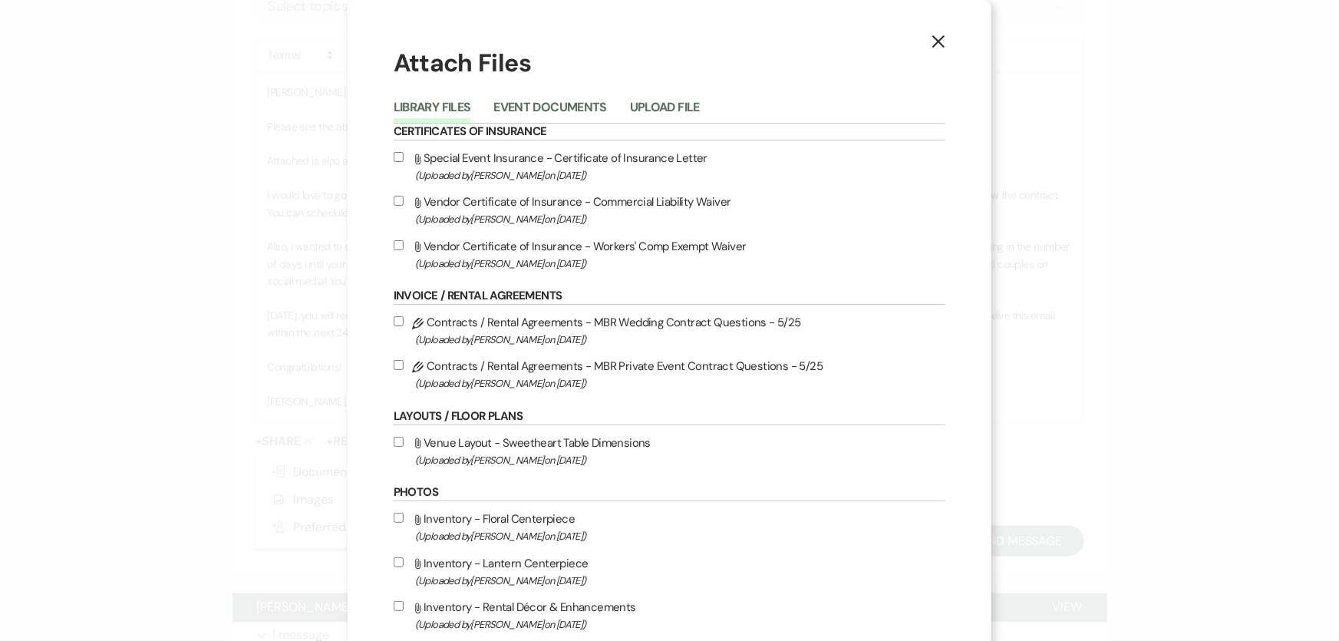
click at [632, 104] on button "Upload File" at bounding box center [665, 111] width 70 height 21
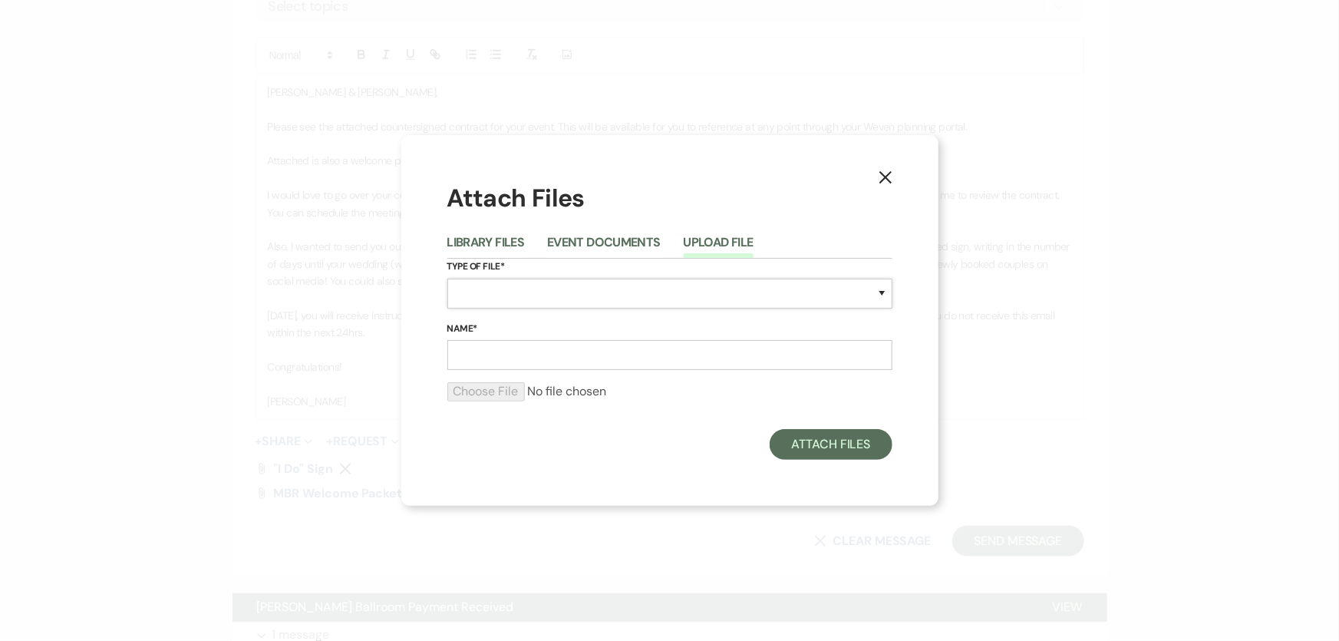
click at [532, 300] on select "Special Event Insurance Vendor Certificate of Insurance Contracts / Rental Agre…" at bounding box center [669, 294] width 445 height 30
select select "10"
click at [447, 279] on select "Special Event Insurance Vendor Certificate of Insurance Contracts / Rental Agre…" at bounding box center [669, 294] width 445 height 30
click at [530, 367] on input "Name*" at bounding box center [669, 355] width 445 height 30
paste input "M261024 [PERSON_NAME] Wedding Contract [DATE] - Countersigned"
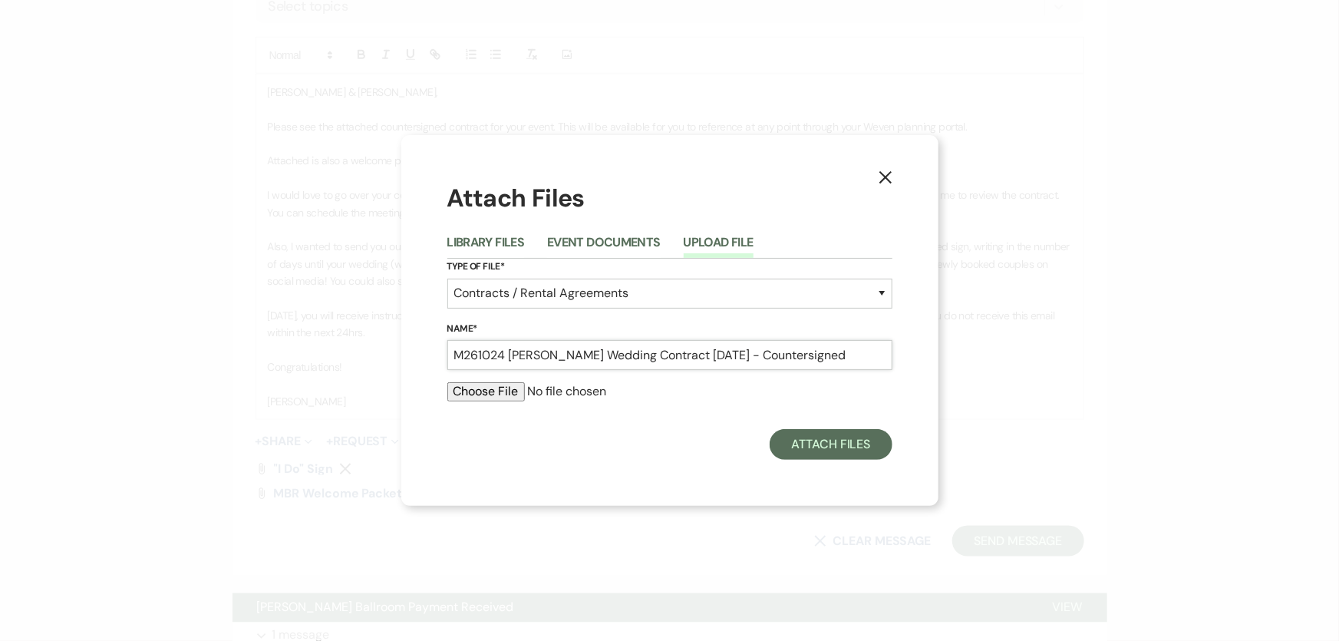
type input "M261024 [PERSON_NAME] Wedding Contract [DATE] - Countersigned"
click at [471, 390] on input "file" at bounding box center [669, 391] width 445 height 18
type input "C:\fakepath\M261024 [PERSON_NAME] Wedding Contract [DATE] - Countersigned.pdf"
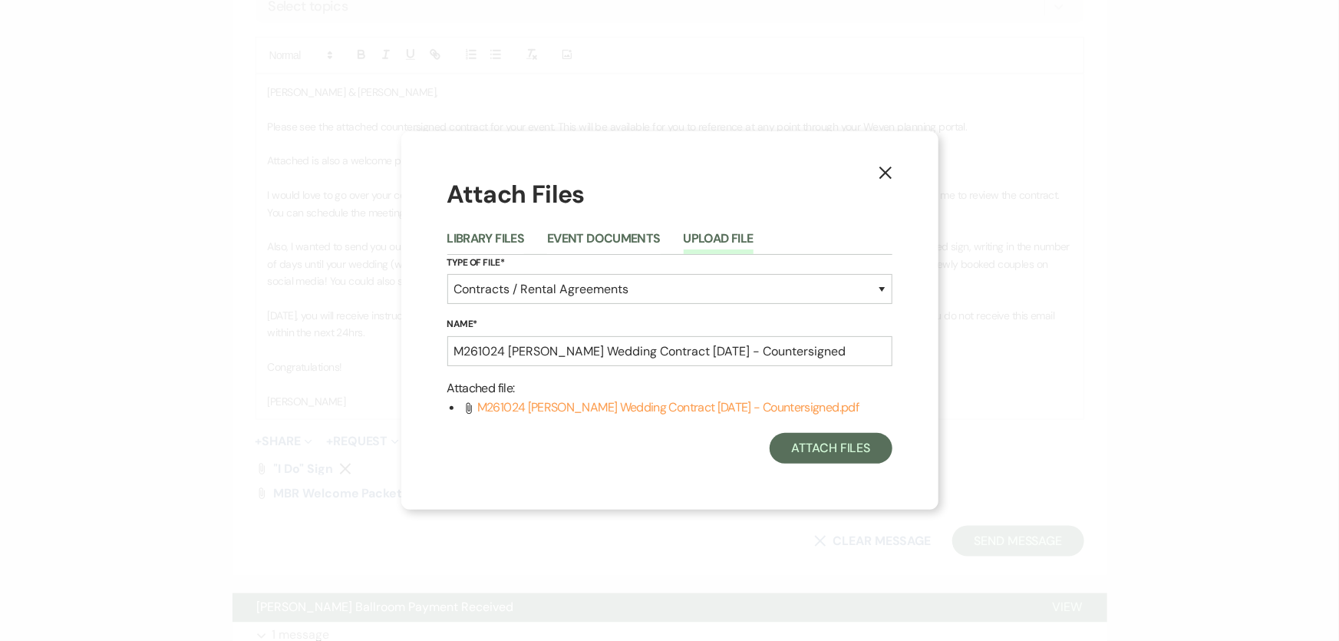
click at [833, 430] on div "Attach Files Library Files Event Documents Upload File Type of File* Special Ev…" at bounding box center [669, 320] width 445 height 286
click at [838, 450] on button "Attach Files" at bounding box center [831, 448] width 122 height 31
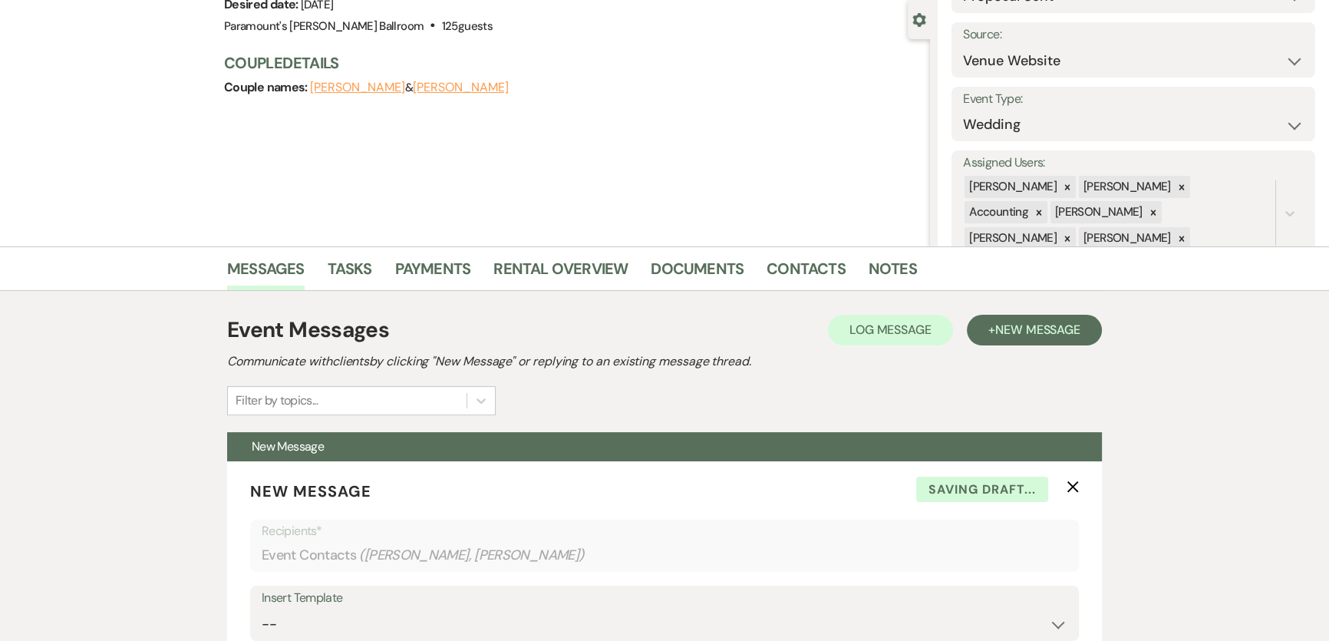
scroll to position [69, 0]
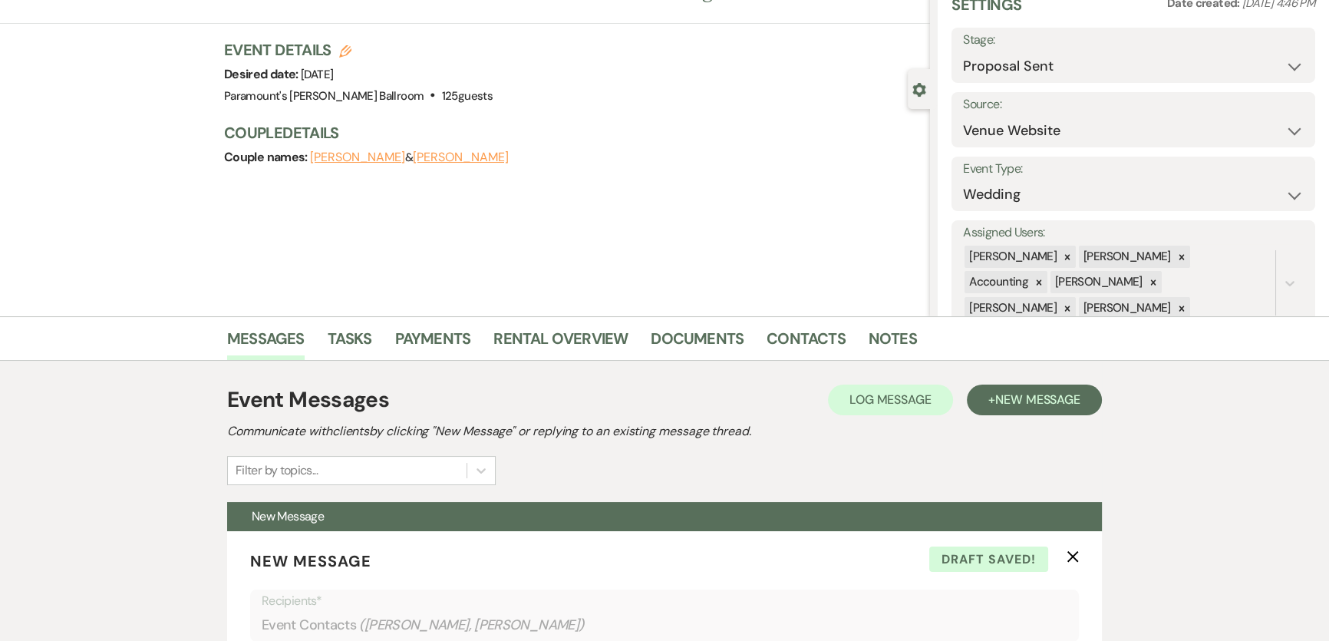
drag, startPoint x: 453, startPoint y: 73, endPoint x: 355, endPoint y: 61, distance: 98.1
click at [355, 61] on div "Event Details Edit Desired date: [DATE] Venue: [GEOGRAPHIC_DATA][PERSON_NAME] .…" at bounding box center [569, 73] width 691 height 68
copy span "[DATE]"
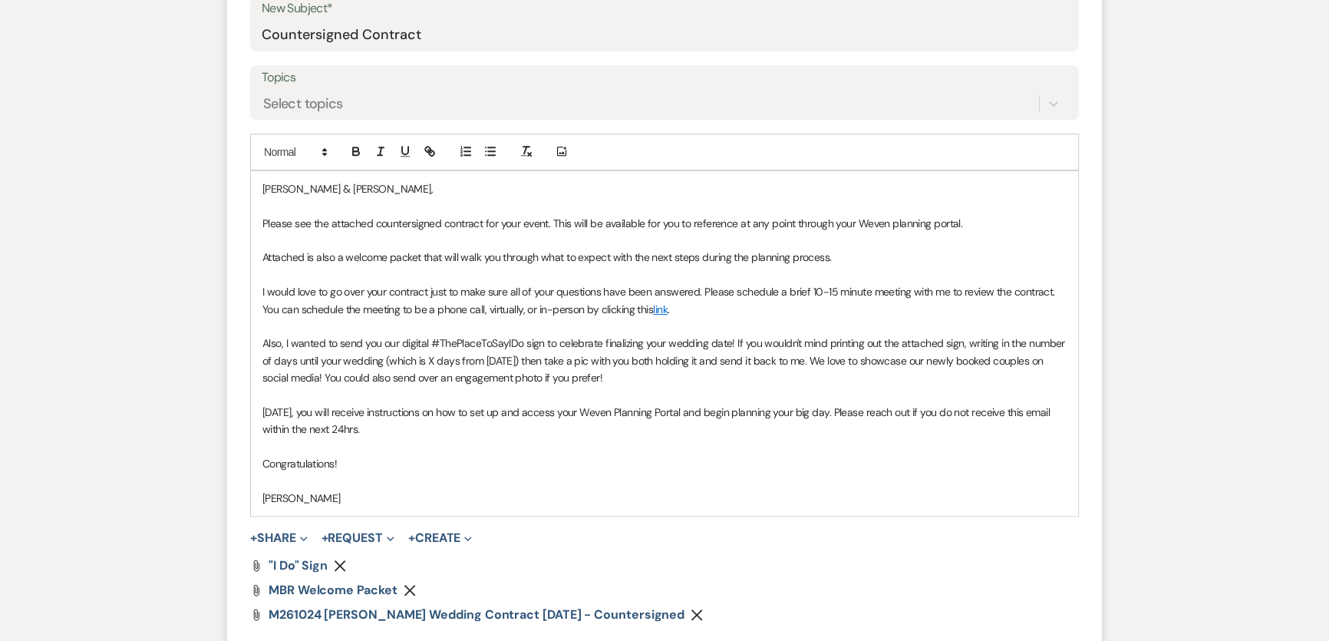
scroll to position [836, 0]
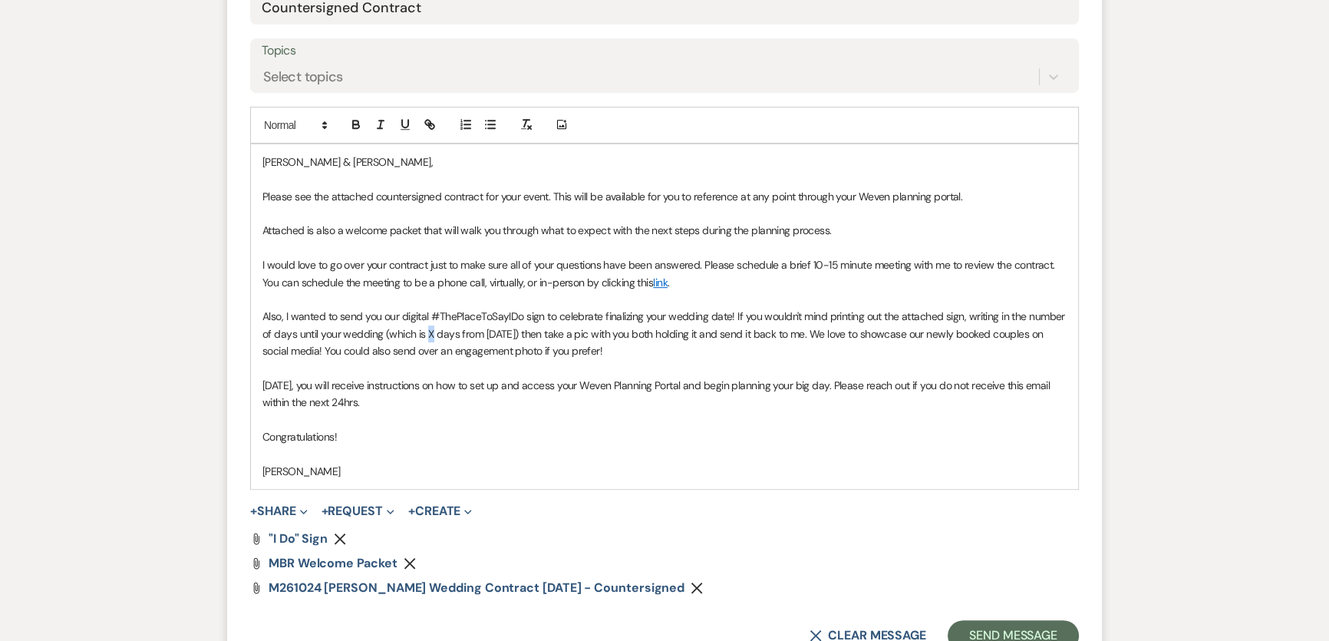
click at [429, 328] on p "Also, I wanted to send you our digital #ThePlaceToSayIDo sign to celebrate fina…" at bounding box center [664, 333] width 804 height 51
click at [530, 424] on p at bounding box center [664, 419] width 804 height 17
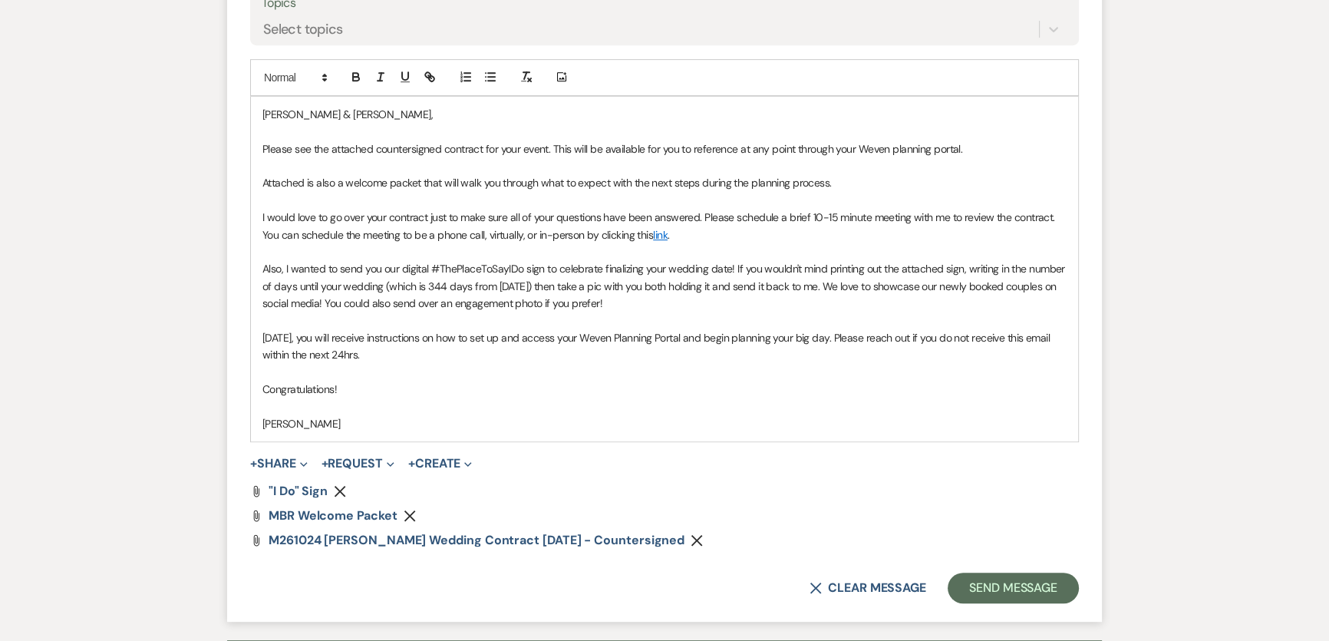
scroll to position [906, 0]
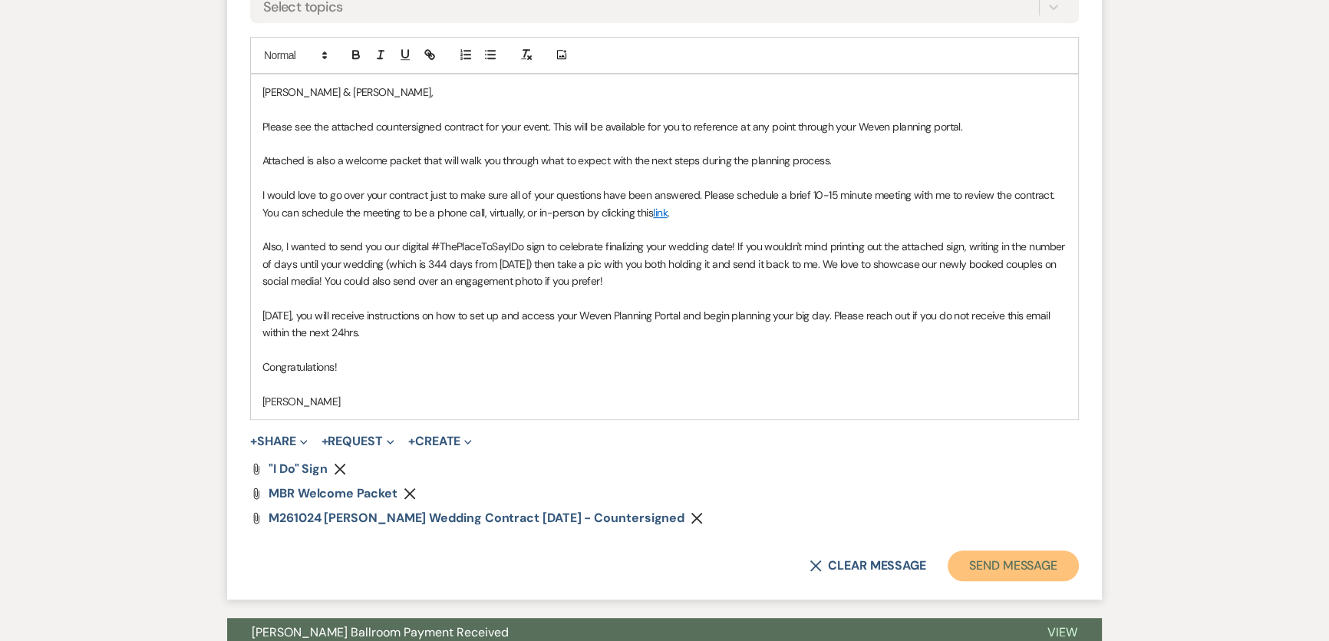
click at [982, 564] on button "Send Message" at bounding box center [1013, 565] width 131 height 31
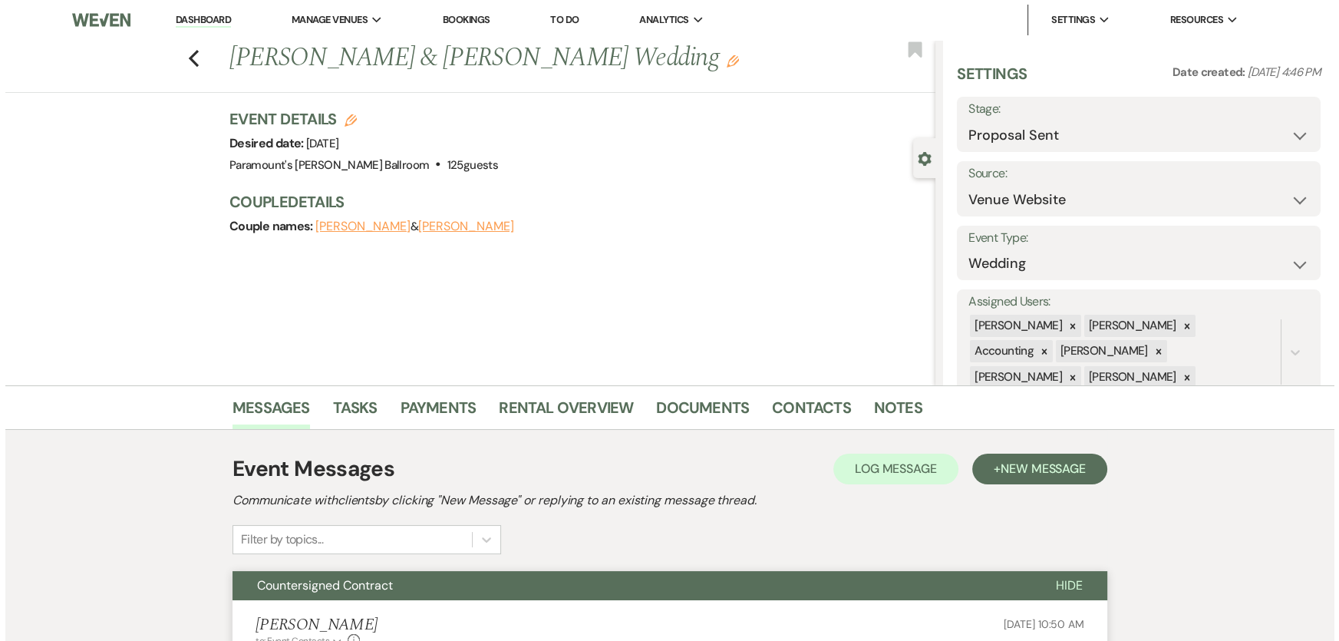
scroll to position [0, 0]
click at [1119, 132] on select "Inquiry Follow Up Tour Requested Tour Confirmed Toured Proposal Sent Booked Lost" at bounding box center [1133, 135] width 341 height 30
select select "7"
click at [963, 120] on select "Inquiry Follow Up Tour Requested Tour Confirmed Toured Proposal Sent Booked Lost" at bounding box center [1133, 135] width 341 height 30
click at [1284, 116] on button "Save" at bounding box center [1277, 124] width 78 height 31
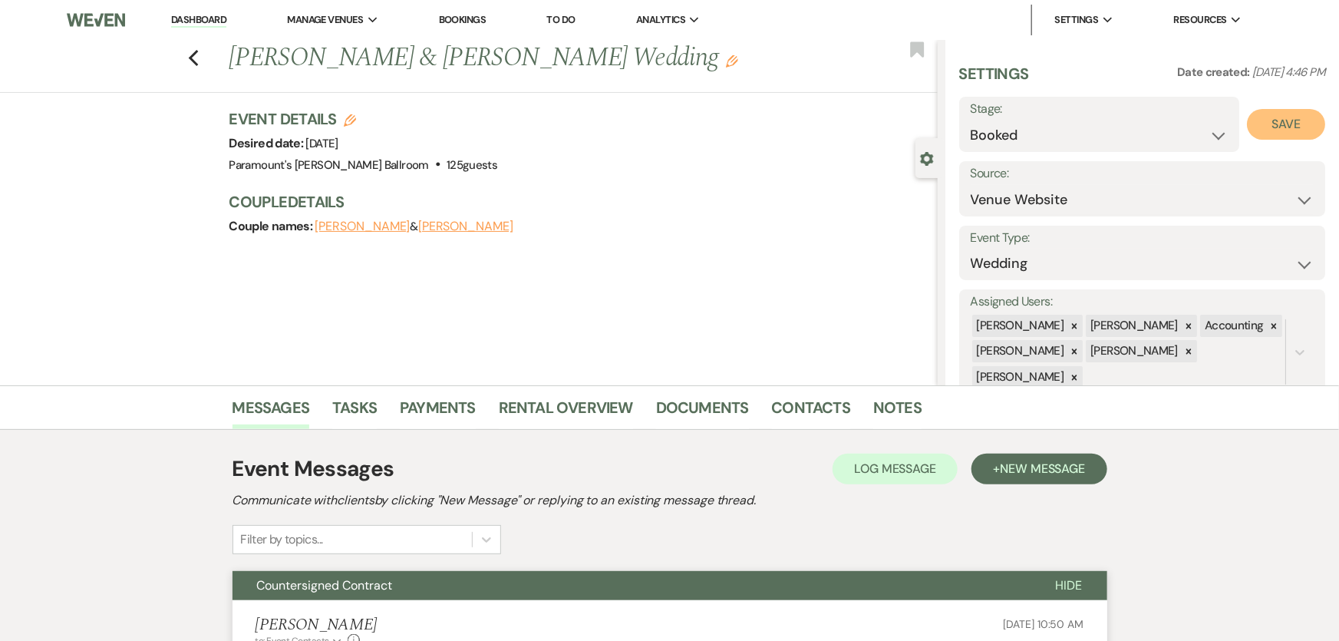
select select "1"
select select "634"
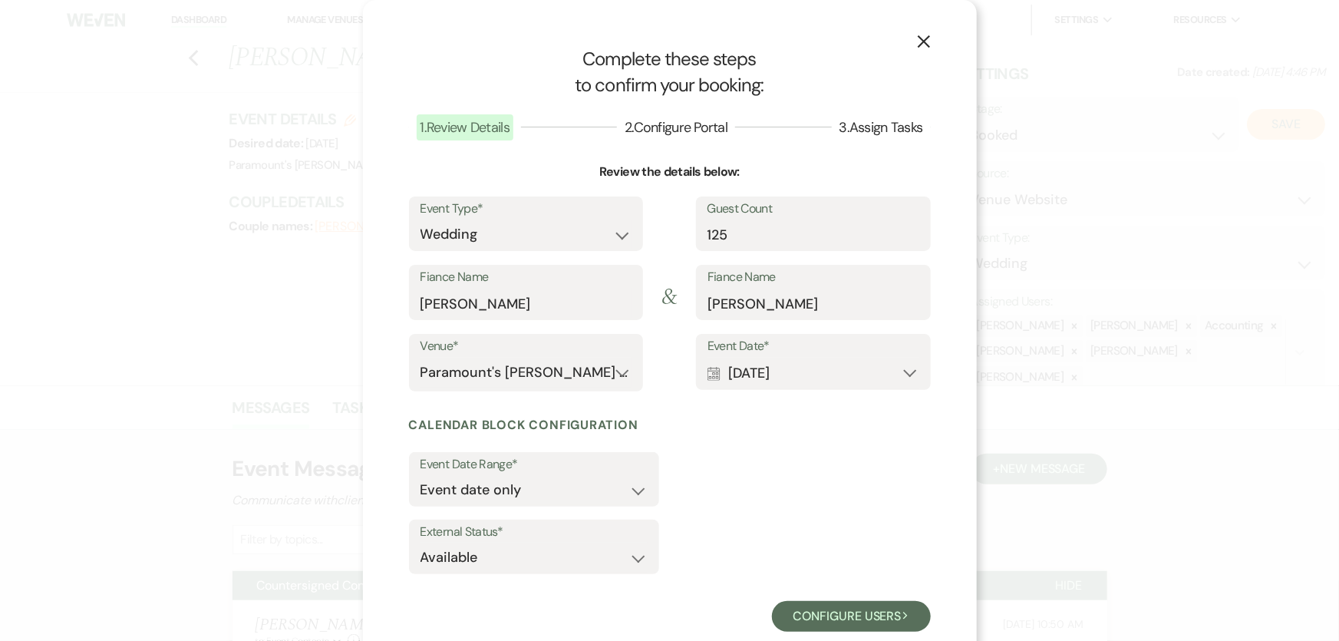
scroll to position [36, 0]
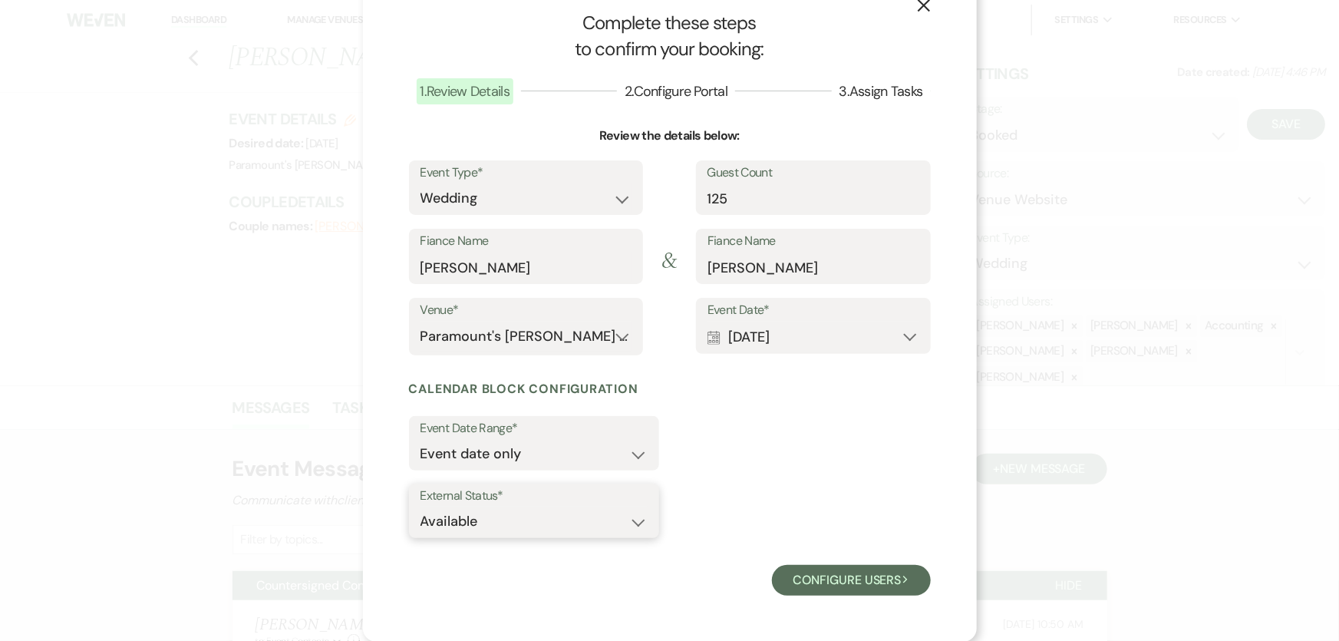
click at [527, 529] on select "Available Unavailable" at bounding box center [534, 522] width 227 height 30
click at [524, 522] on select "Available Unavailable" at bounding box center [534, 522] width 227 height 30
select select "false"
click at [421, 507] on select "Available Unavailable" at bounding box center [534, 522] width 227 height 30
click at [856, 583] on button "Configure users Next" at bounding box center [851, 580] width 159 height 31
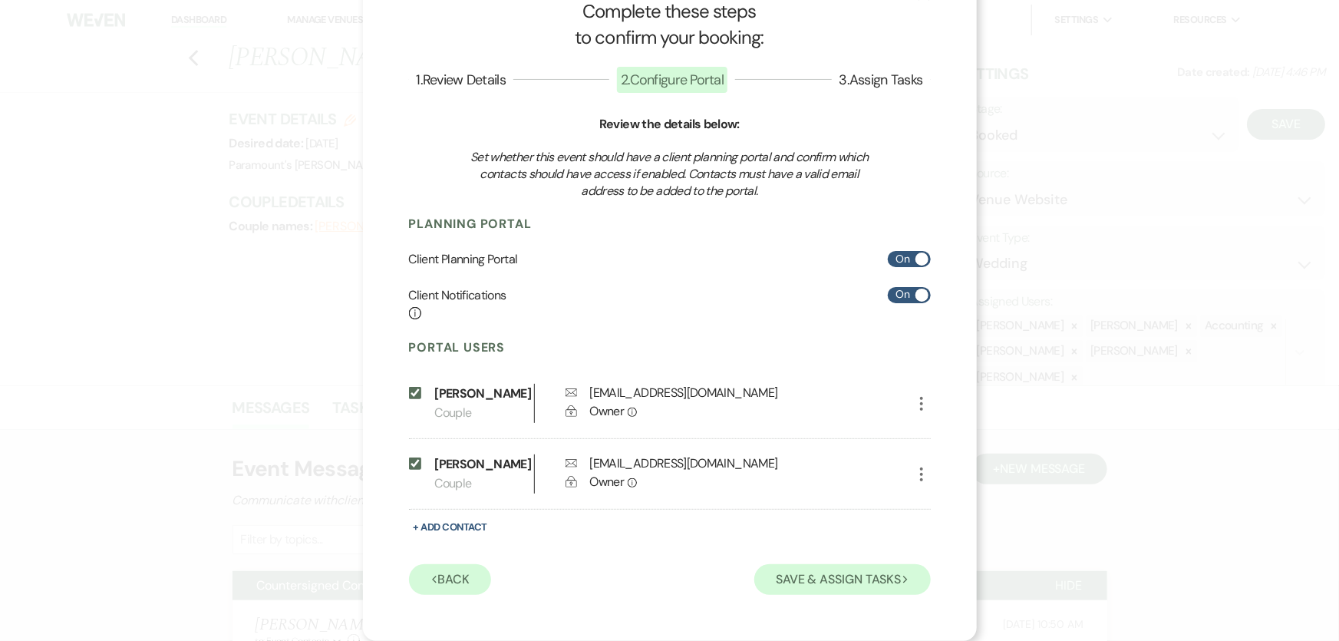
scroll to position [67, 0]
click at [813, 580] on button "Save & Assign Tasks Next" at bounding box center [842, 579] width 176 height 31
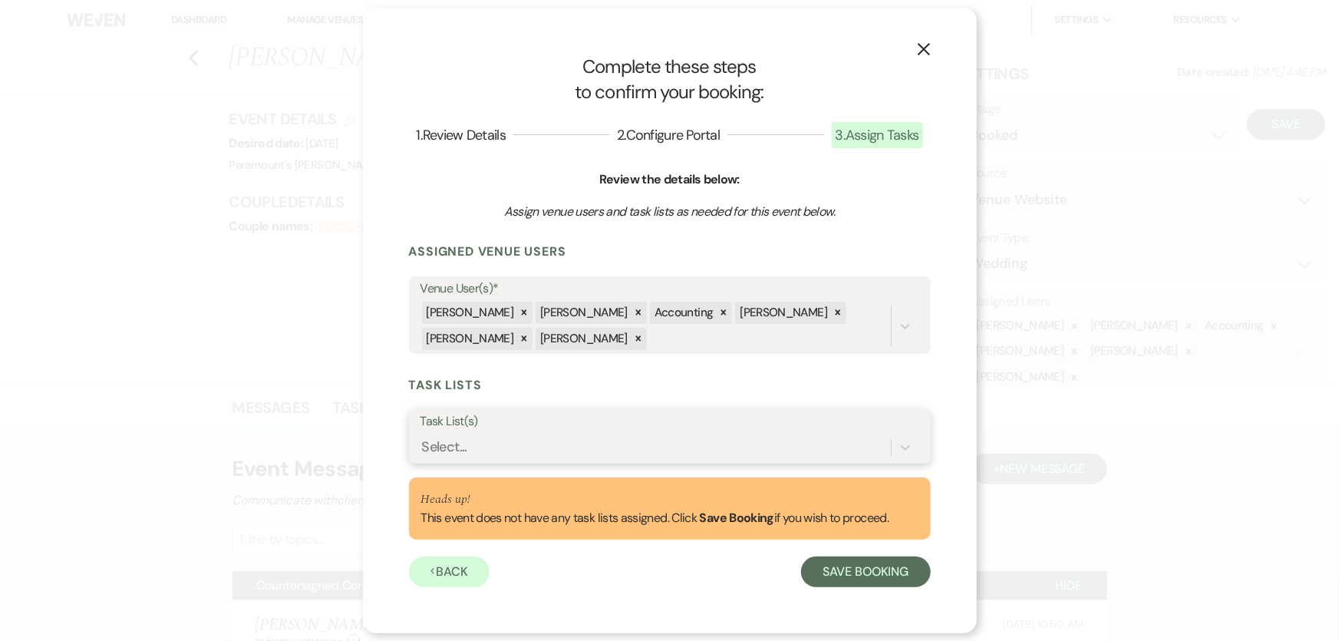
click at [516, 444] on div "Select..." at bounding box center [656, 447] width 470 height 27
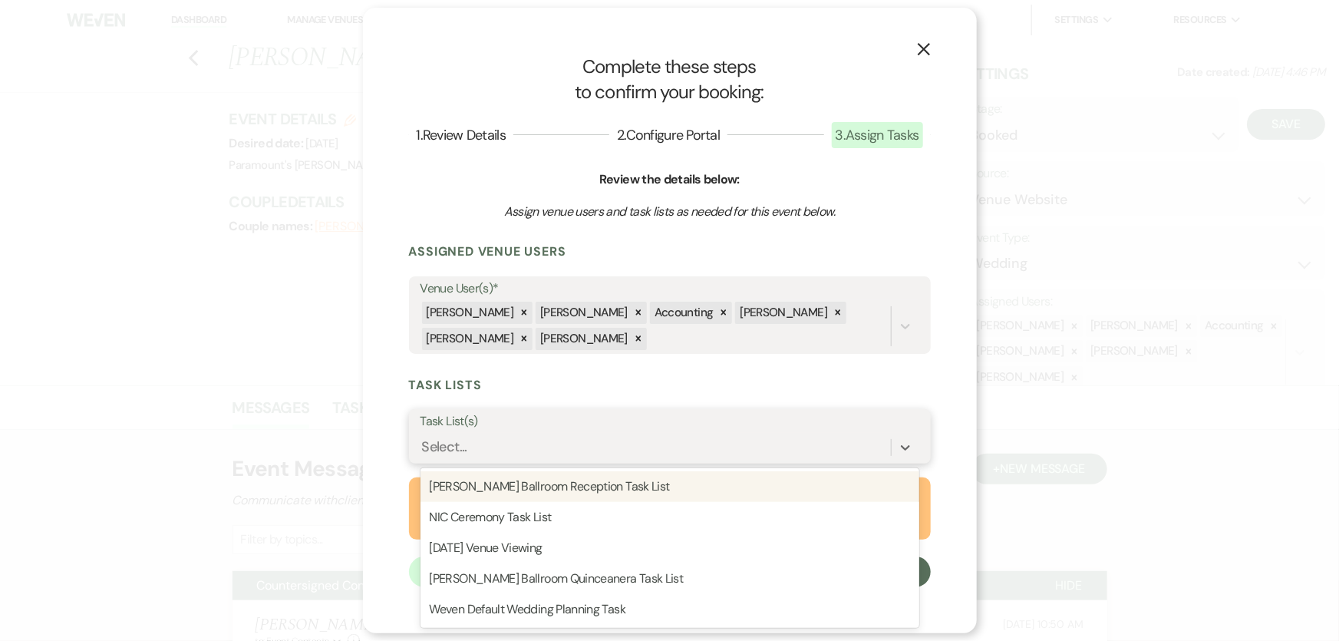
click at [503, 491] on div "[PERSON_NAME] Ballroom Reception Task List" at bounding box center [670, 486] width 499 height 31
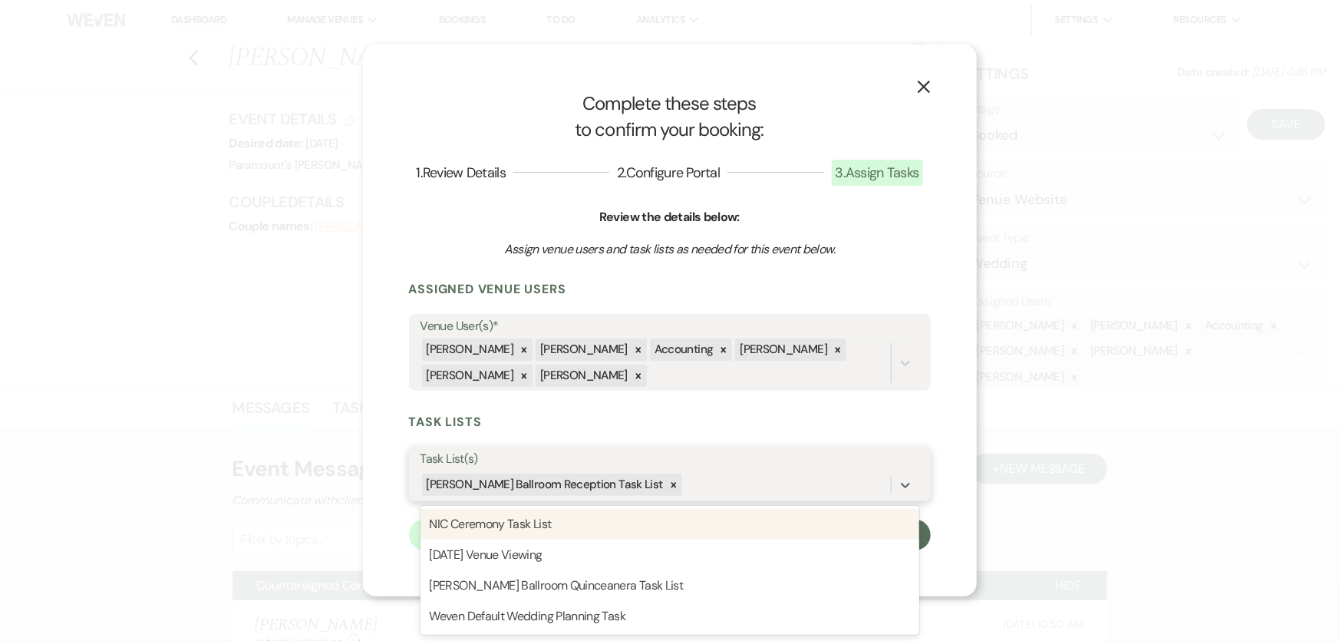
click at [665, 483] on div "[PERSON_NAME] Ballroom Reception Task List" at bounding box center [656, 484] width 470 height 27
click at [649, 523] on div "NIC Ceremony Task List" at bounding box center [670, 524] width 499 height 31
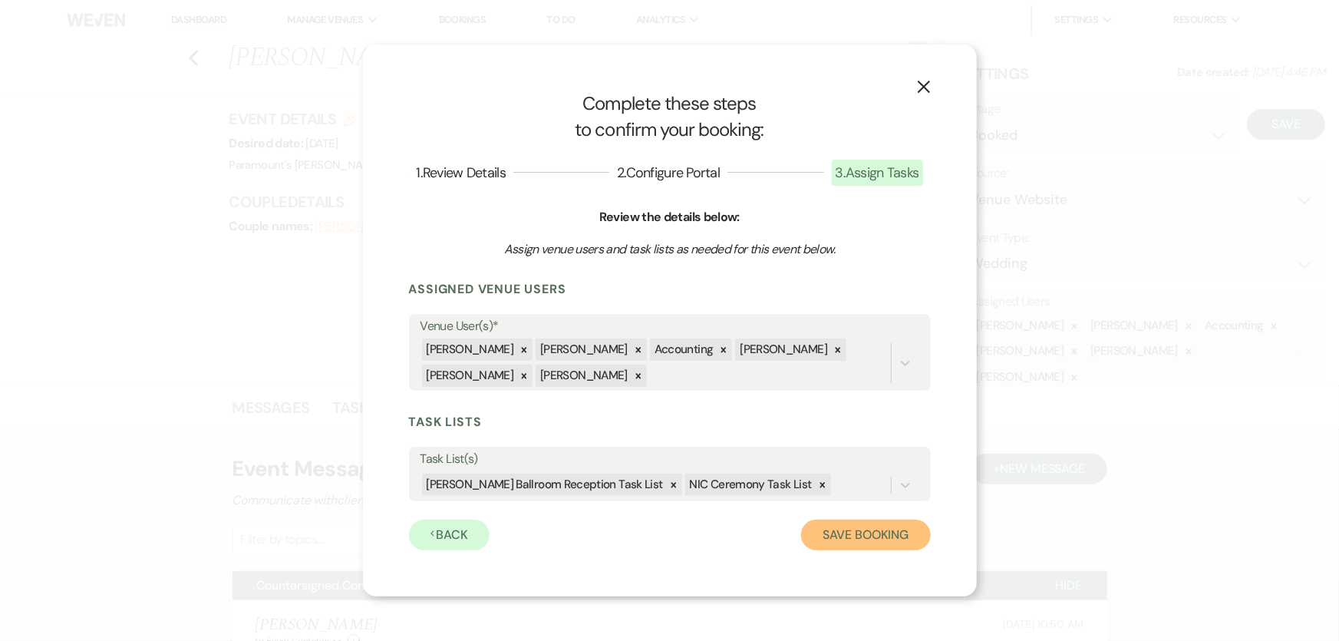
click at [853, 537] on button "Save Booking" at bounding box center [865, 535] width 129 height 31
select select "14"
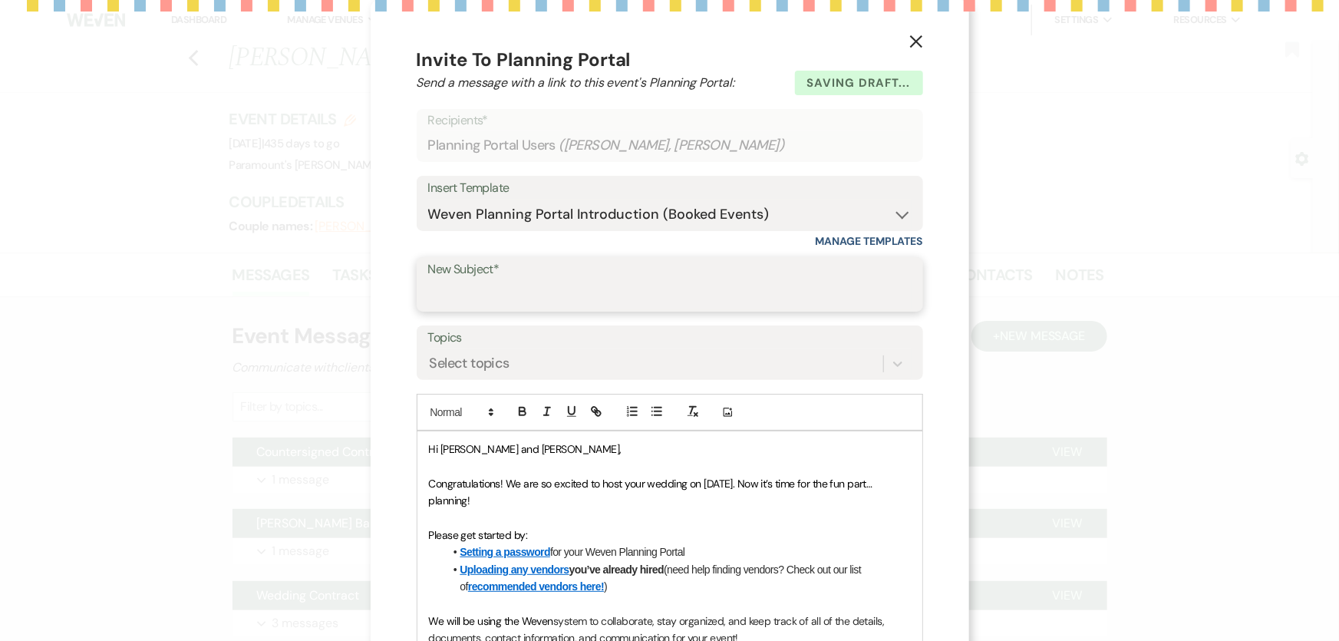
click at [570, 307] on input "New Subject*" at bounding box center [669, 295] width 483 height 30
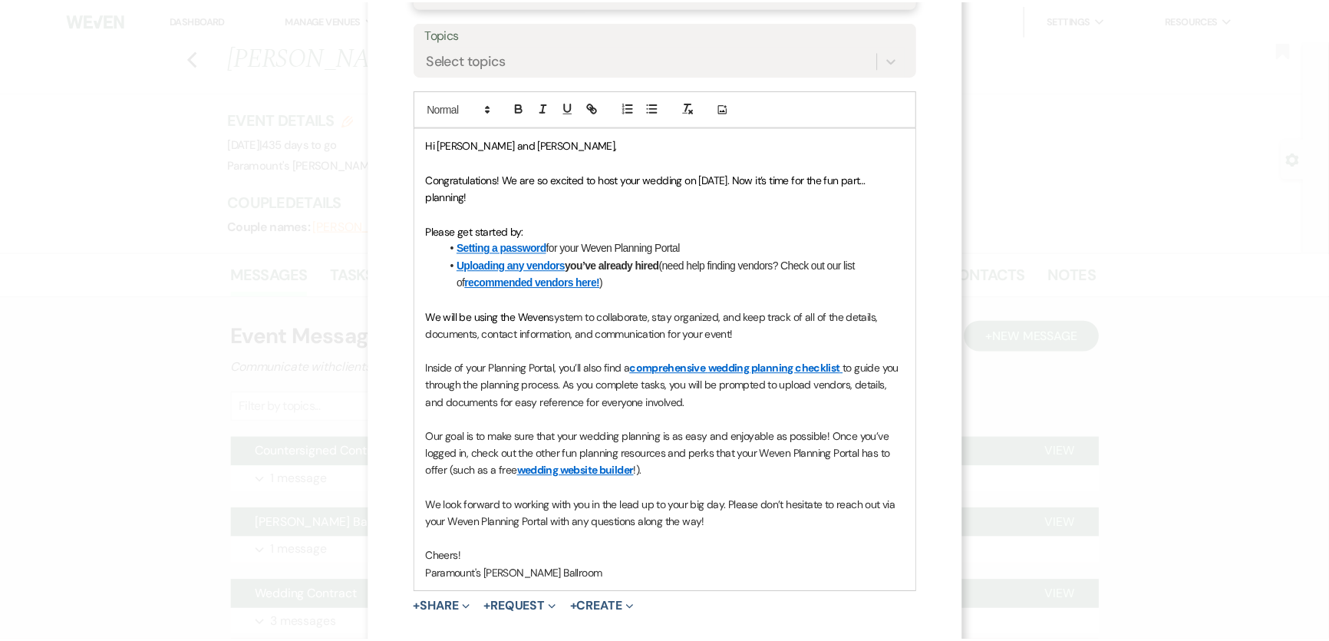
scroll to position [381, 0]
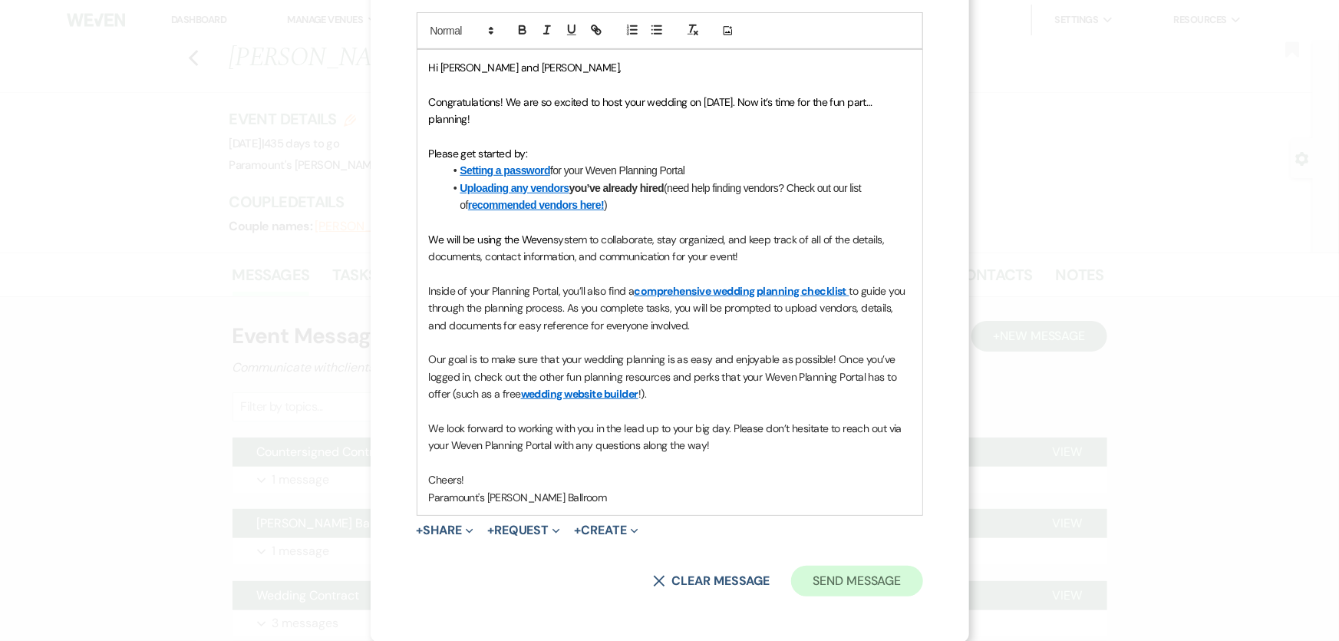
type input "Weven Planning Portal"
click at [818, 571] on button "Send Message" at bounding box center [856, 581] width 131 height 31
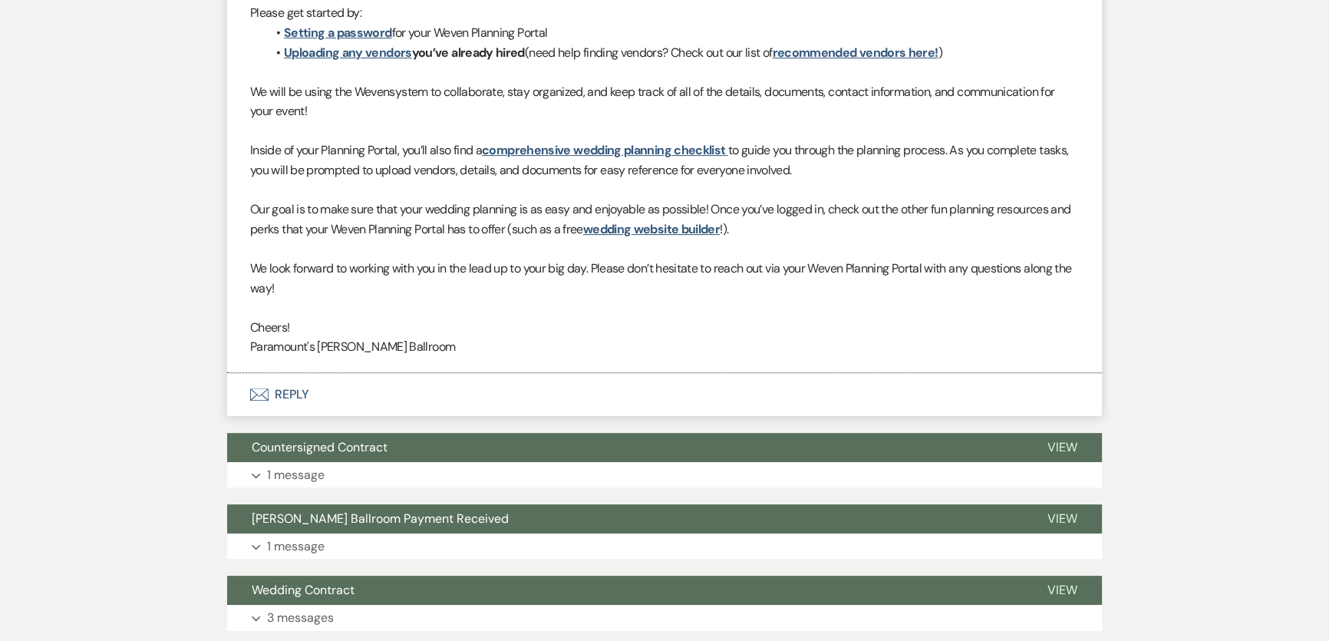
scroll to position [150, 0]
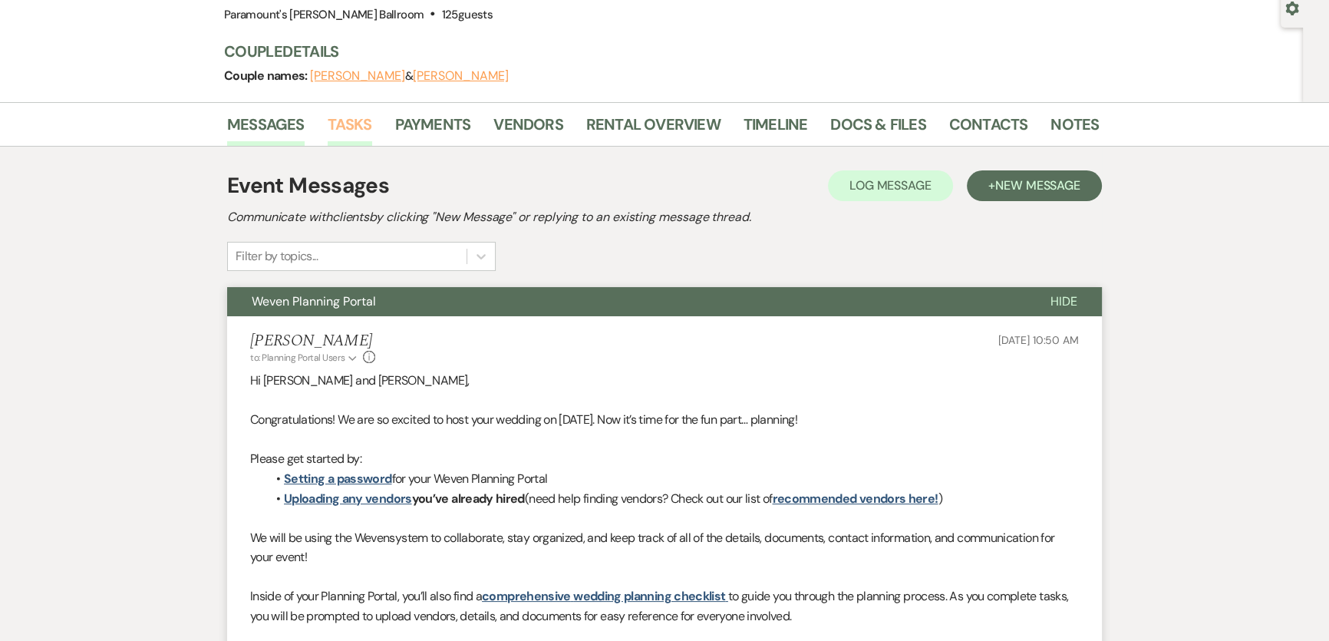
click at [349, 116] on link "Tasks" at bounding box center [350, 129] width 45 height 34
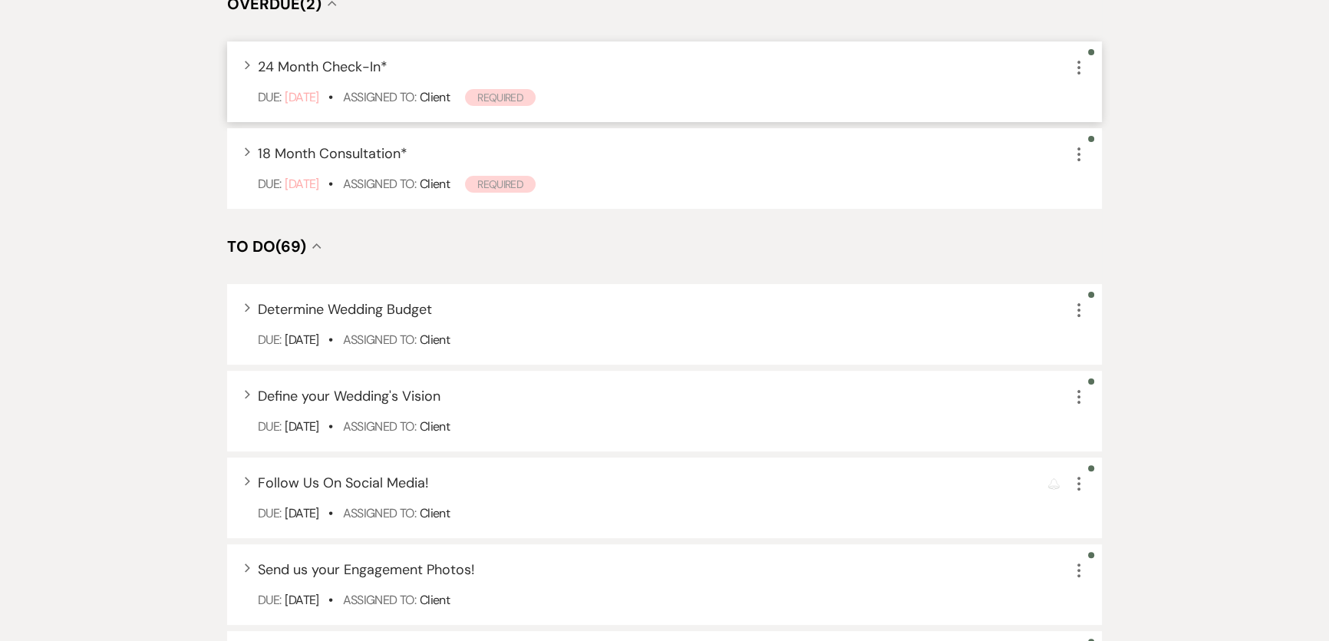
scroll to position [418, 0]
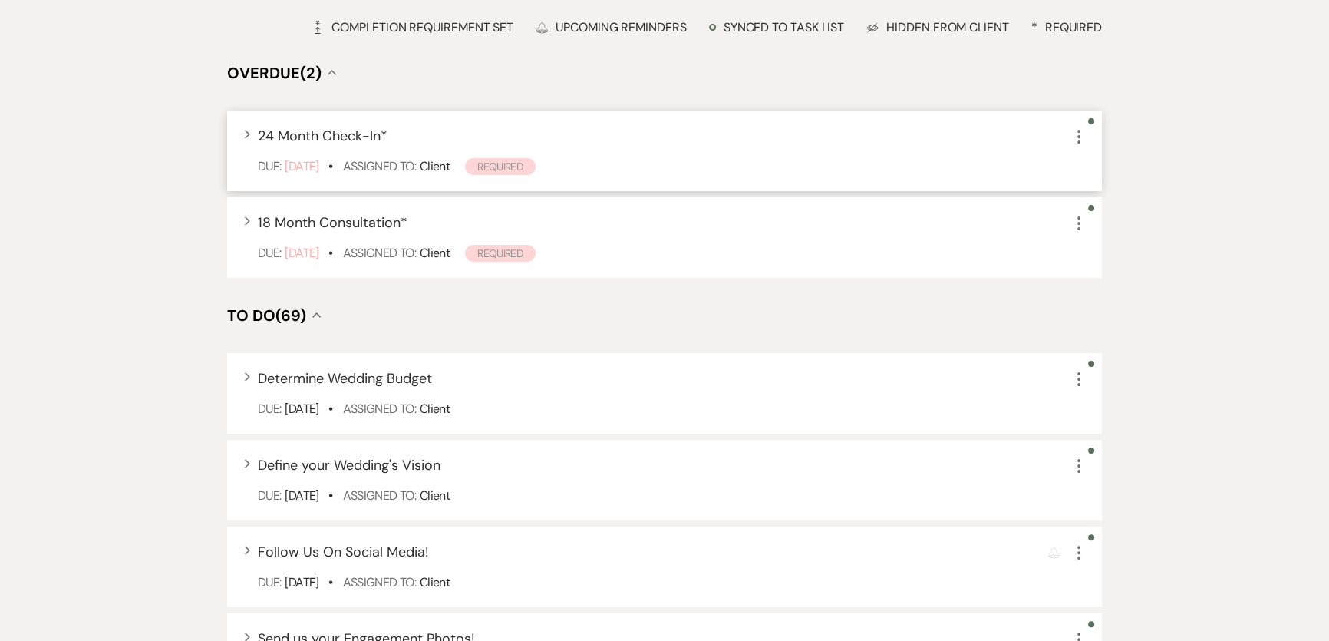
click at [1084, 139] on icon "More" at bounding box center [1079, 136] width 18 height 18
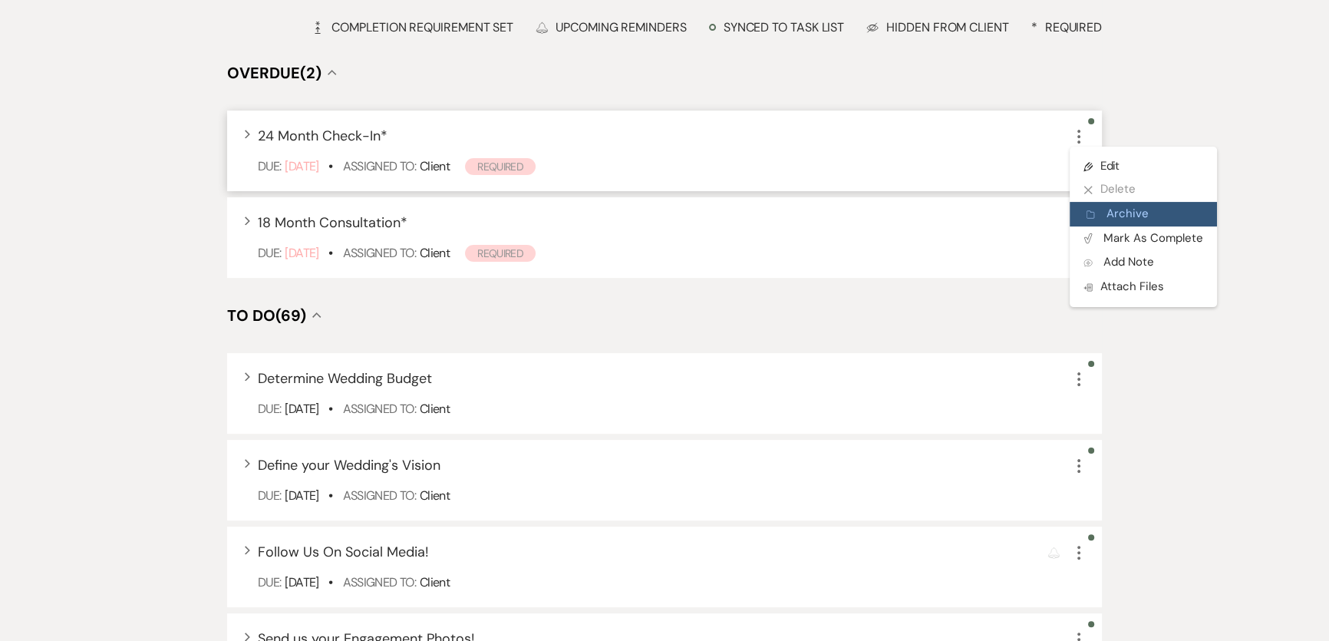
click at [1108, 207] on button "Archive Archive" at bounding box center [1143, 214] width 147 height 25
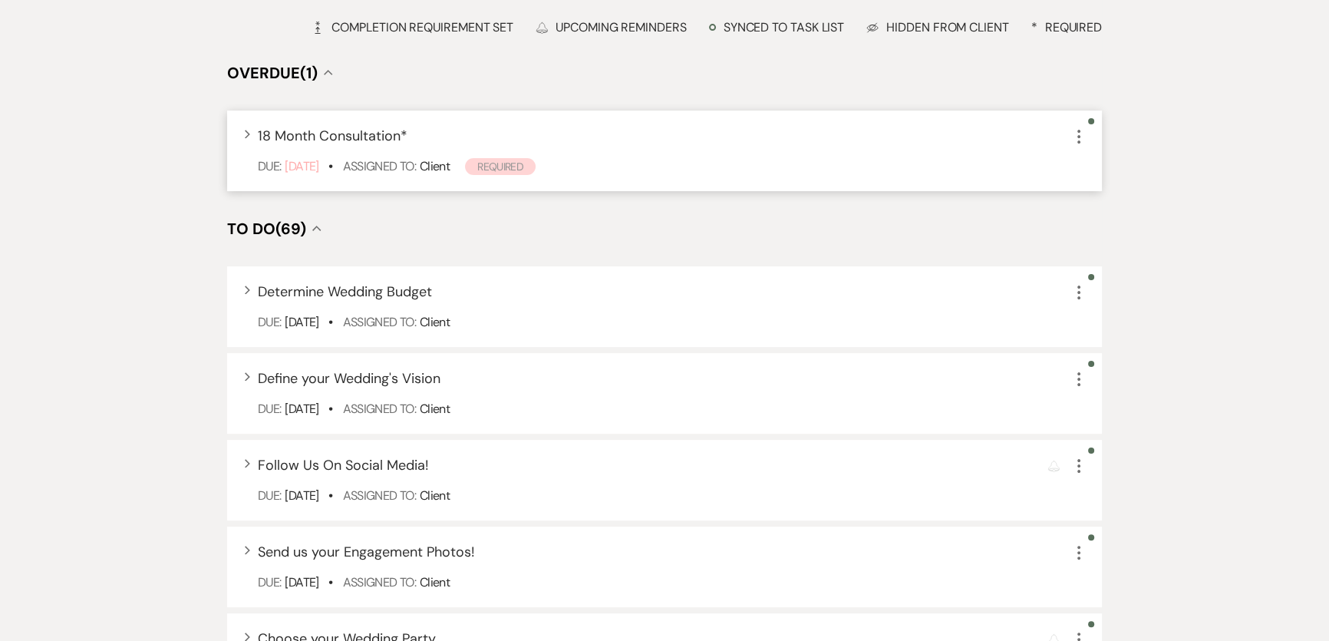
click at [1077, 137] on icon "More" at bounding box center [1079, 136] width 18 height 18
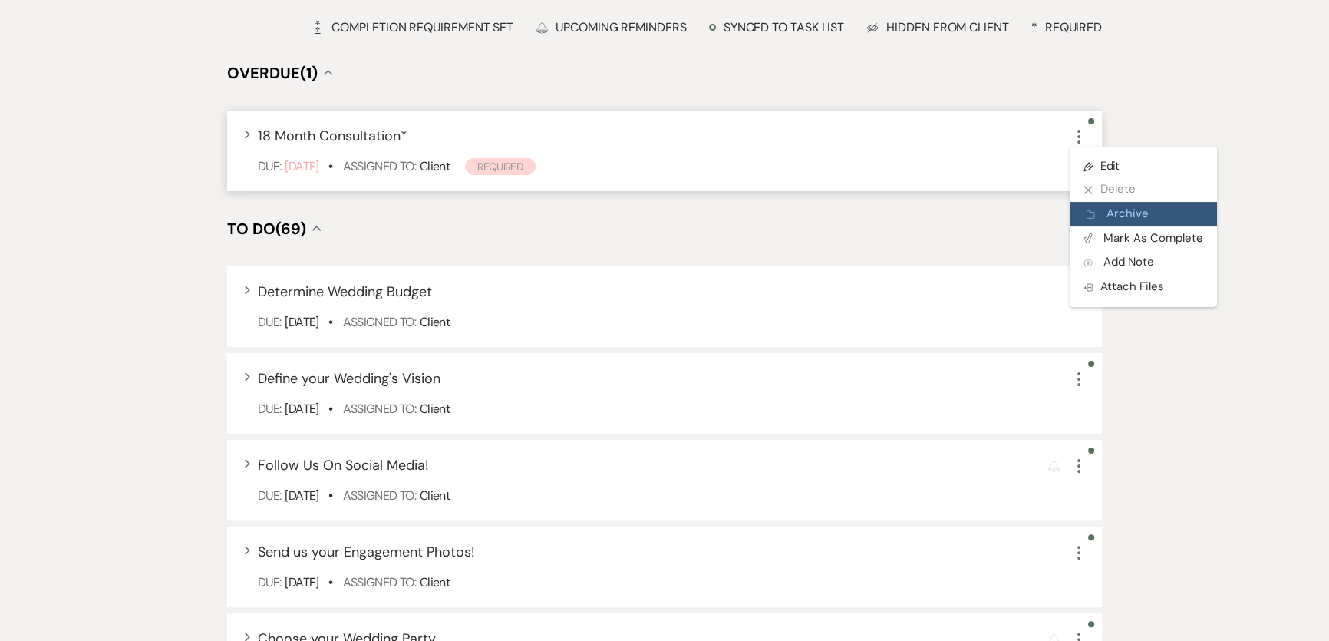
click at [1109, 207] on button "Archive Archive" at bounding box center [1143, 214] width 147 height 25
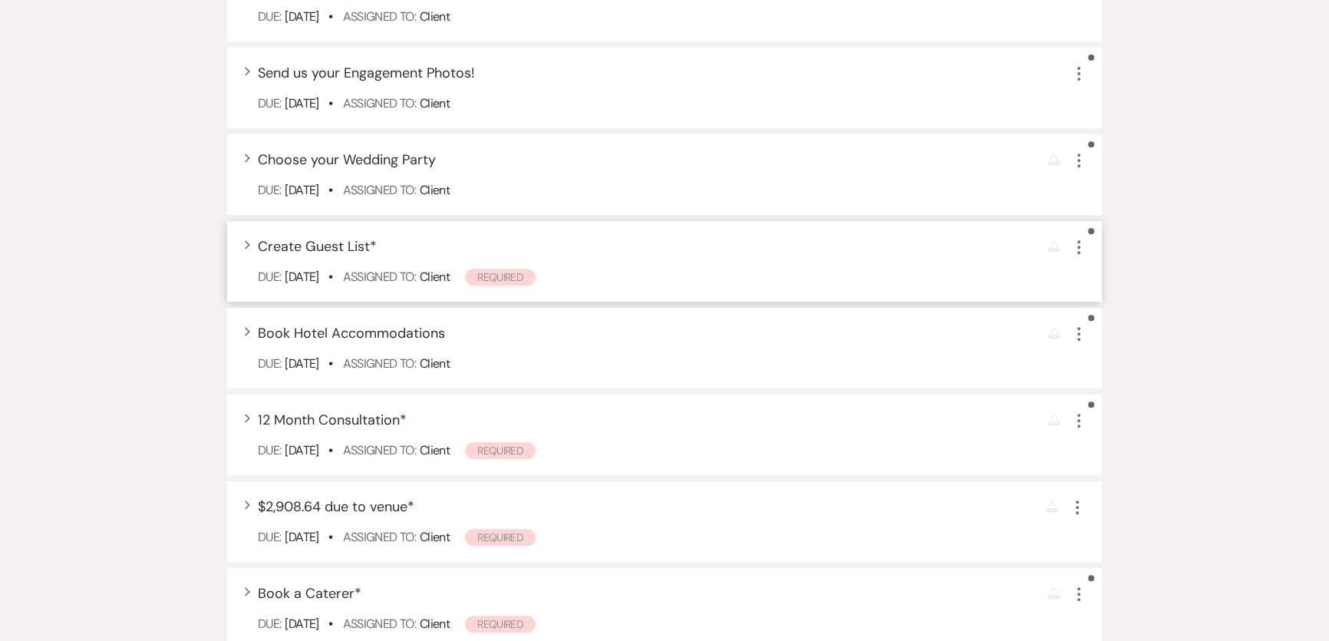
scroll to position [976, 0]
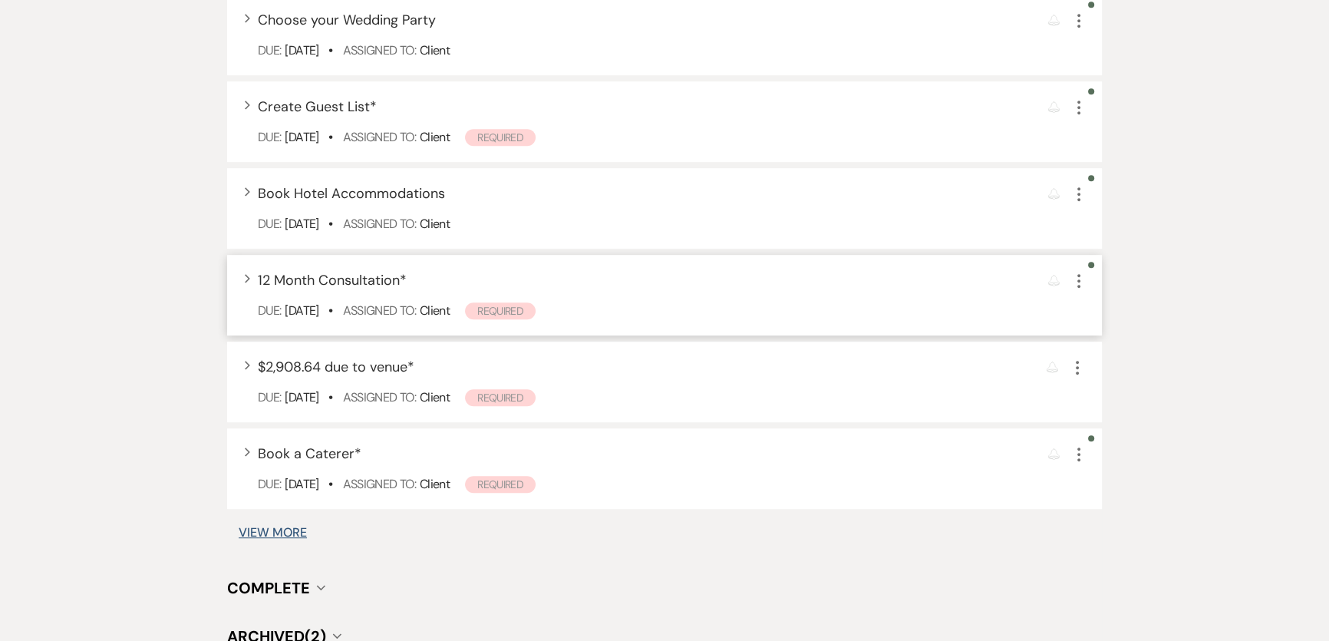
click at [1081, 282] on icon "More" at bounding box center [1079, 281] width 18 height 18
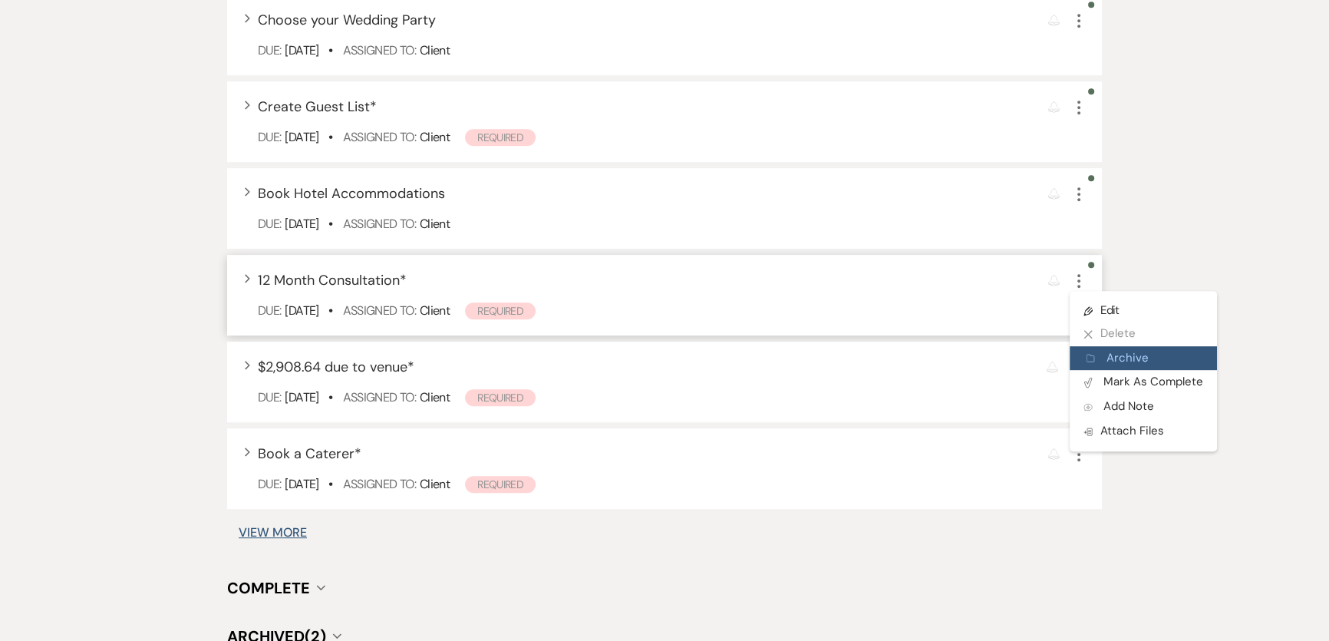
click at [1126, 353] on button "Archive Archive" at bounding box center [1143, 358] width 147 height 25
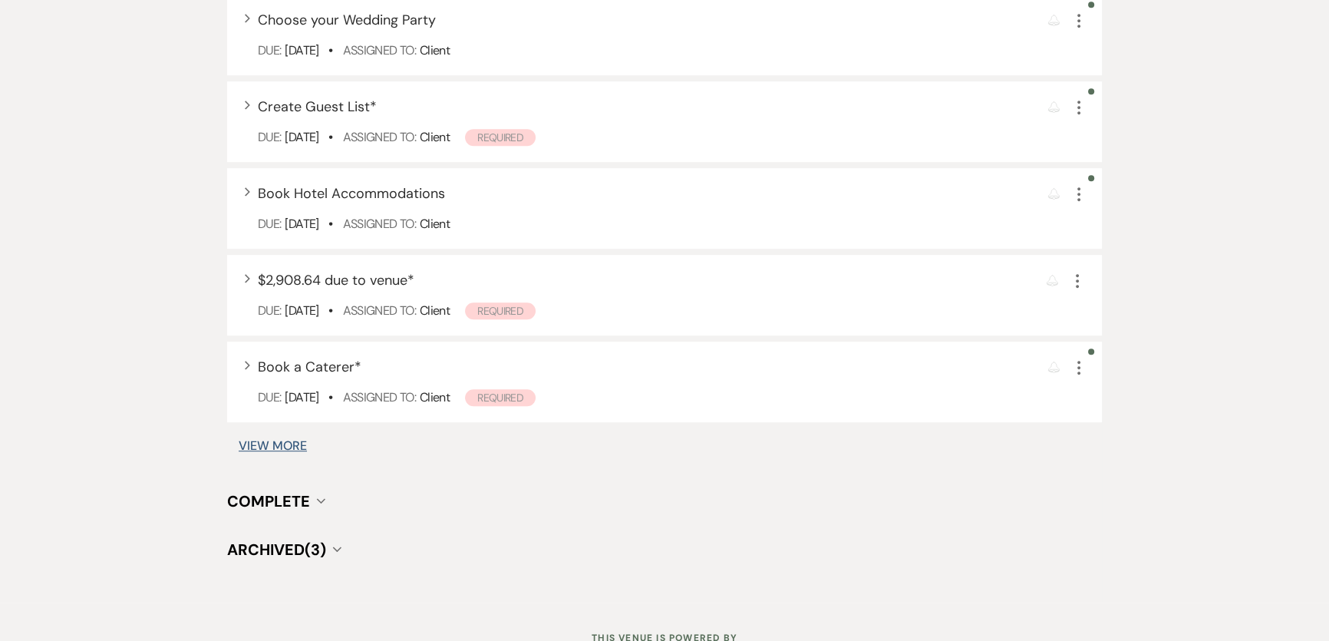
click at [286, 442] on button "View More" at bounding box center [273, 446] width 68 height 12
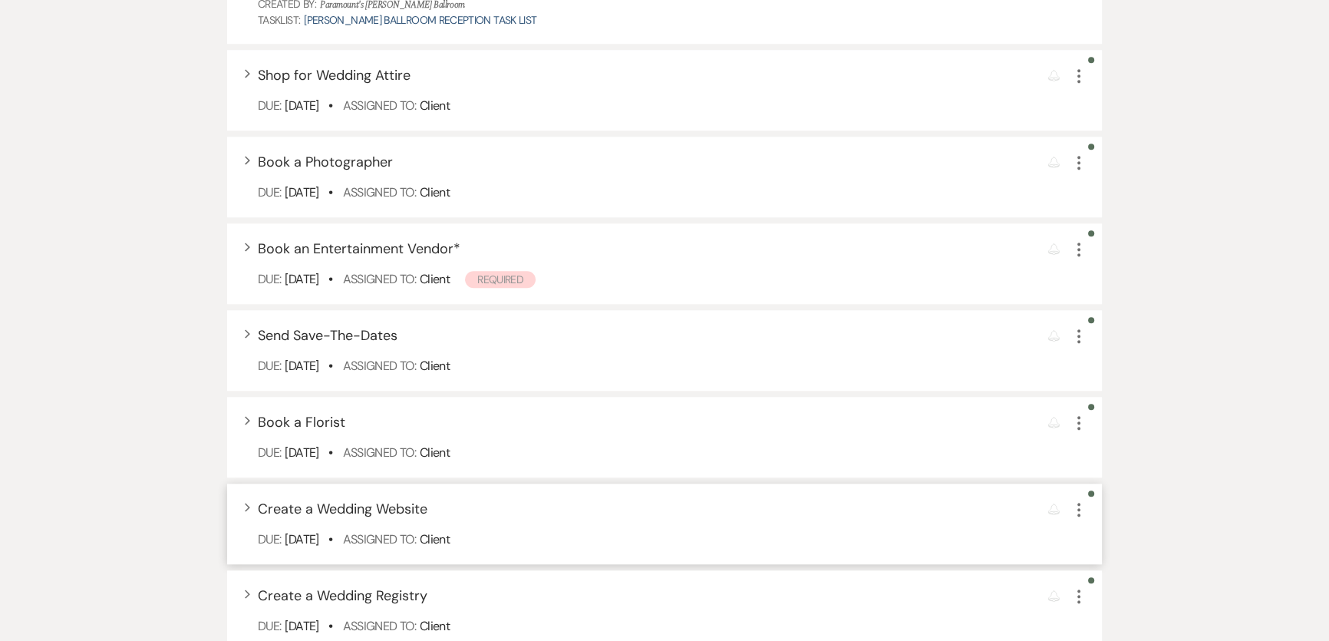
scroll to position [1953, 0]
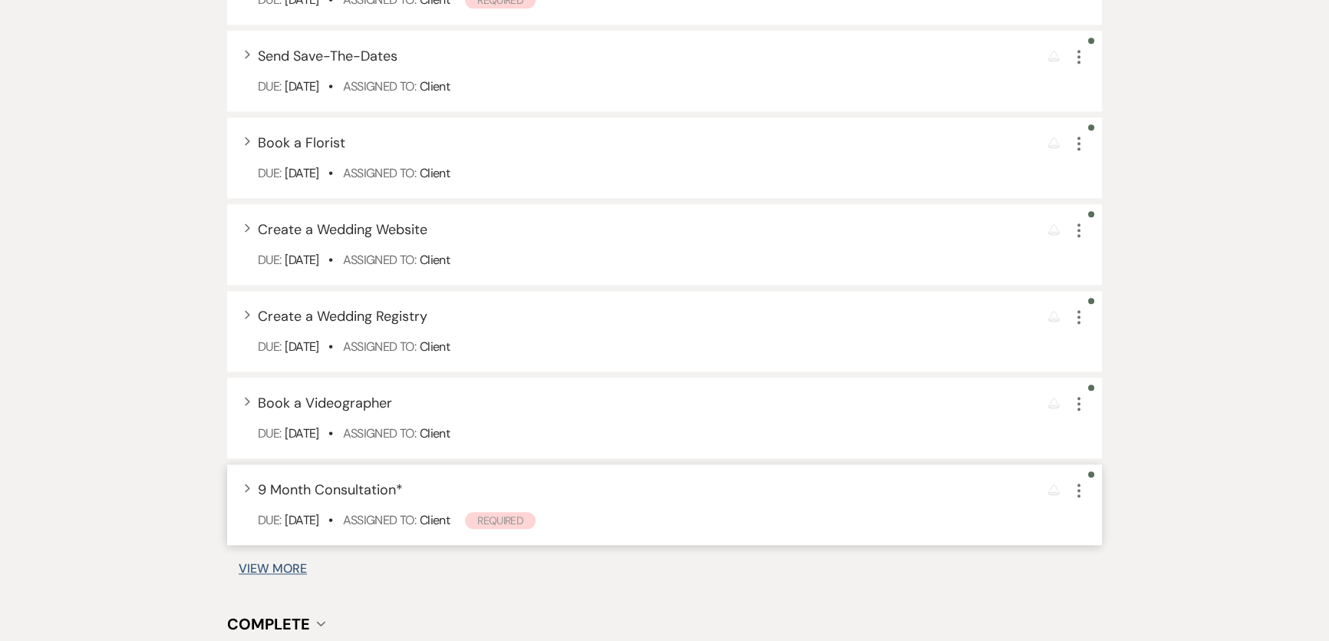
click at [1082, 483] on icon "More" at bounding box center [1079, 490] width 18 height 18
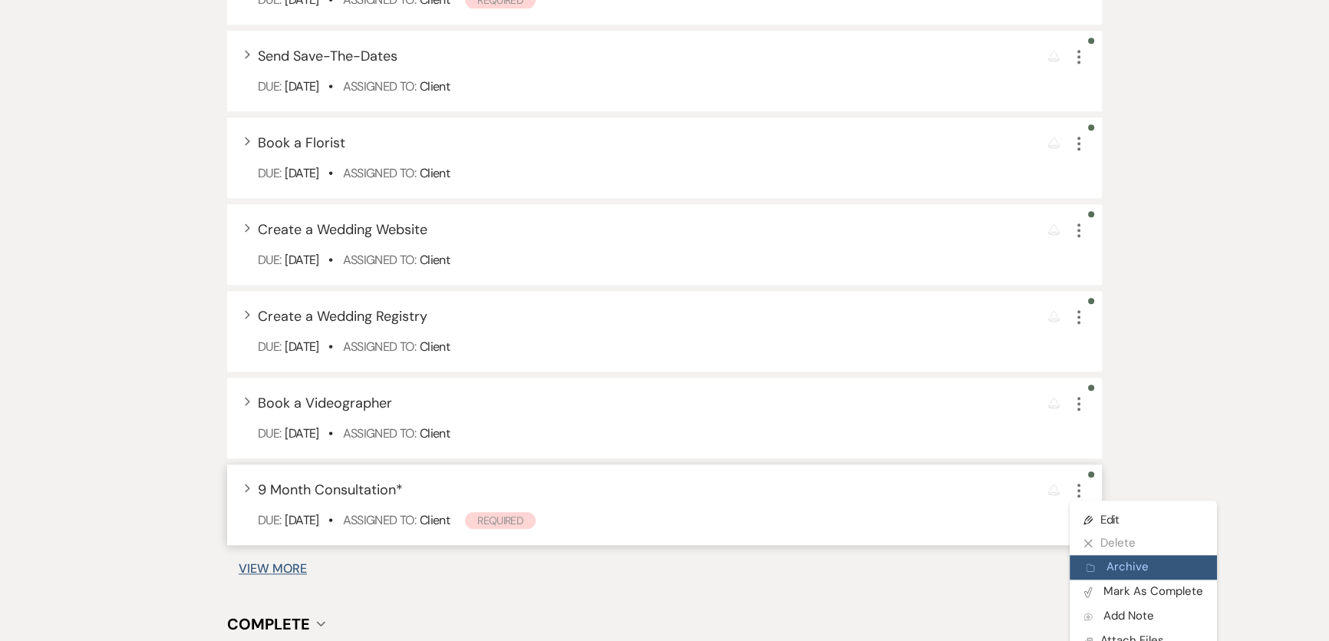
click at [1113, 572] on button "Archive Archive" at bounding box center [1143, 567] width 147 height 25
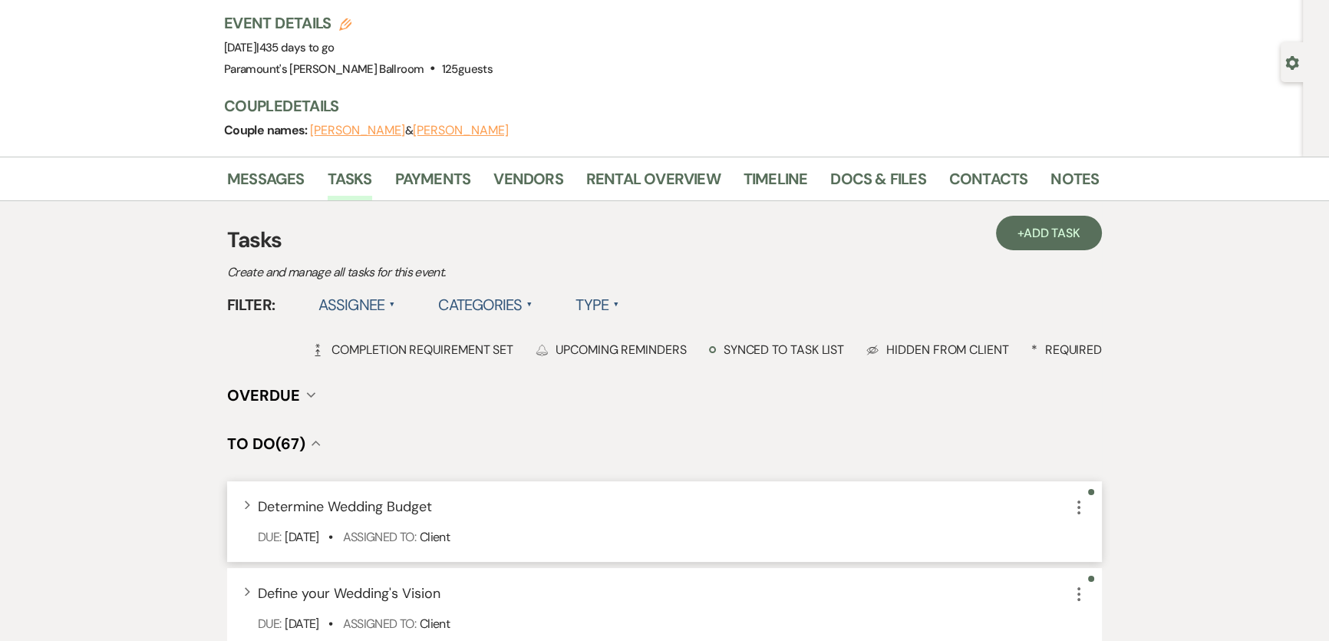
scroll to position [0, 0]
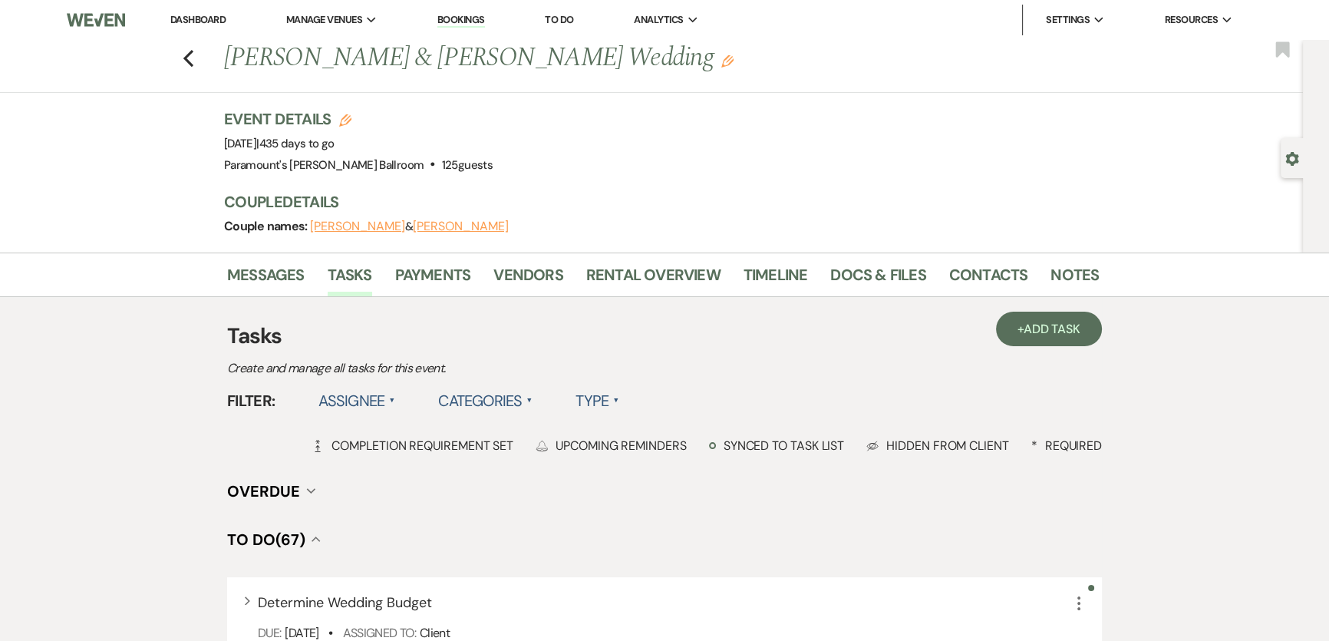
click at [200, 15] on link "Dashboard" at bounding box center [197, 19] width 55 height 13
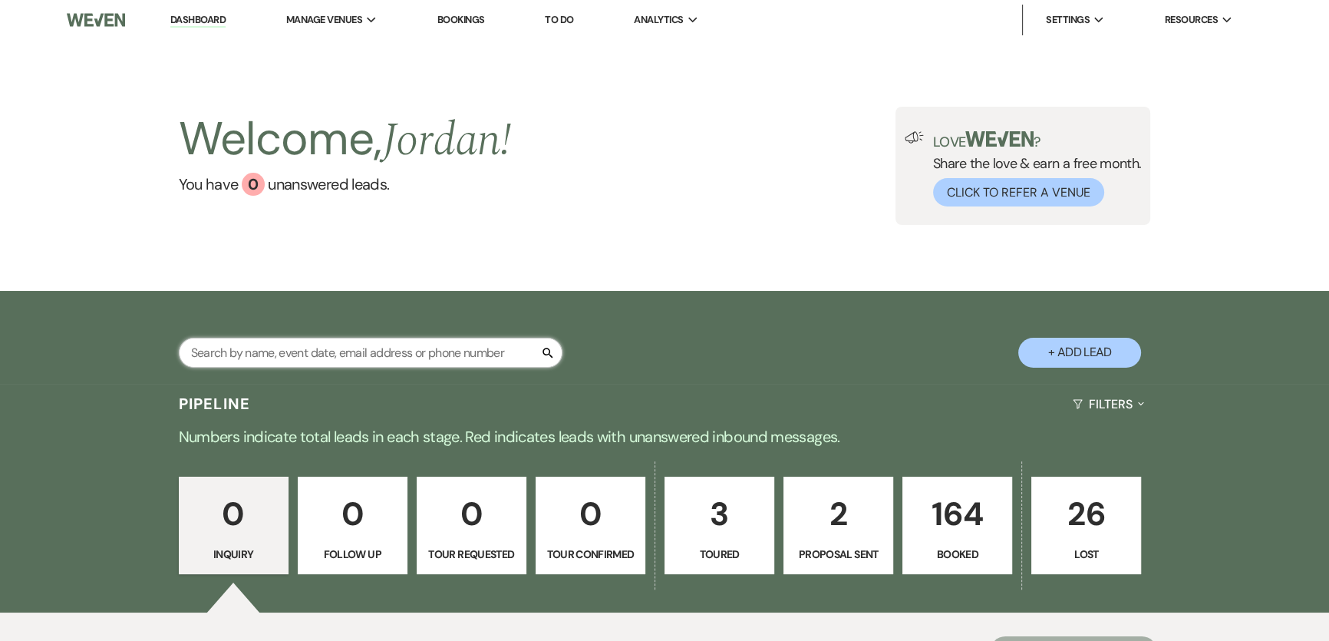
click at [460, 351] on input "text" at bounding box center [371, 353] width 384 height 30
type input "claire"
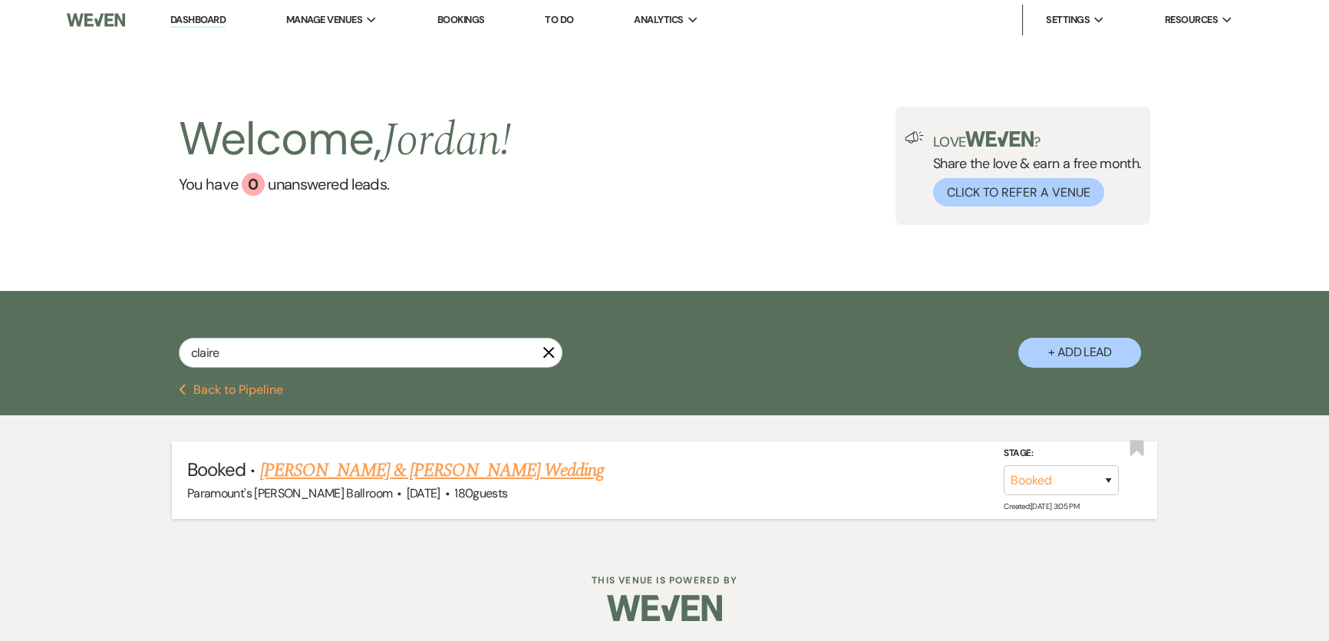
click at [448, 470] on link "[PERSON_NAME] & [PERSON_NAME] Wedding" at bounding box center [432, 471] width 344 height 28
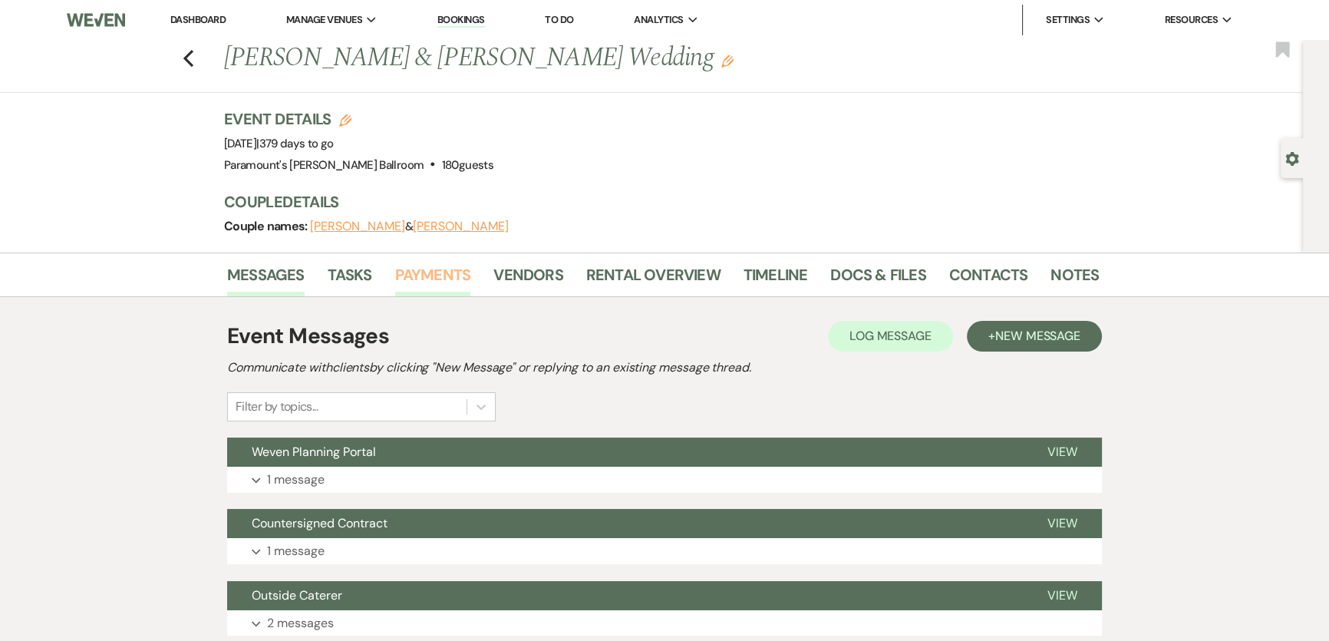
click at [456, 281] on link "Payments" at bounding box center [433, 279] width 76 height 34
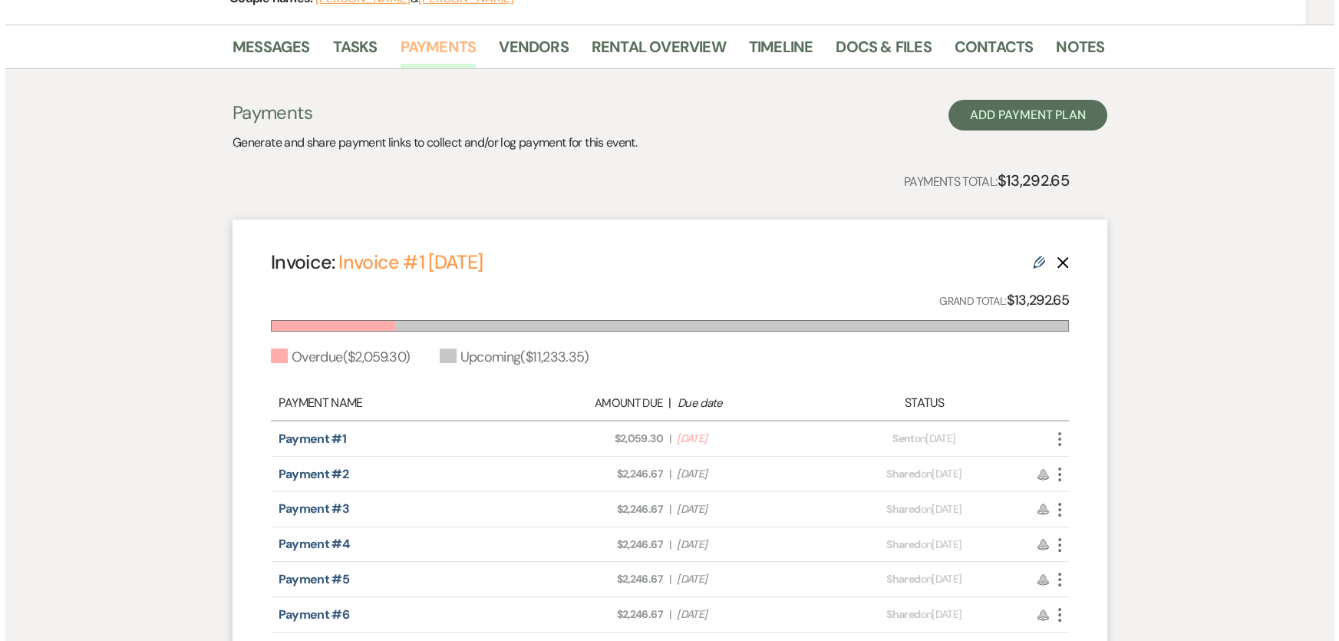
scroll to position [279, 0]
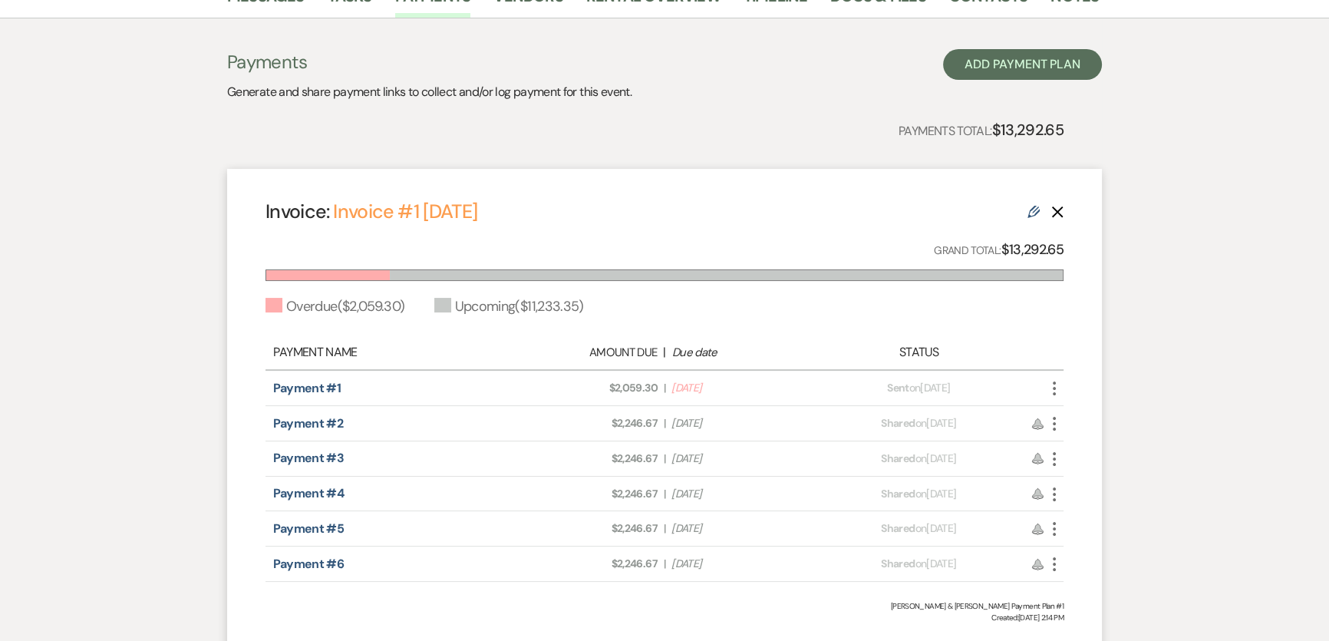
click at [1056, 389] on icon "More" at bounding box center [1054, 388] width 18 height 18
click at [1085, 421] on button "Attach File Attach to Message" at bounding box center [1122, 419] width 155 height 26
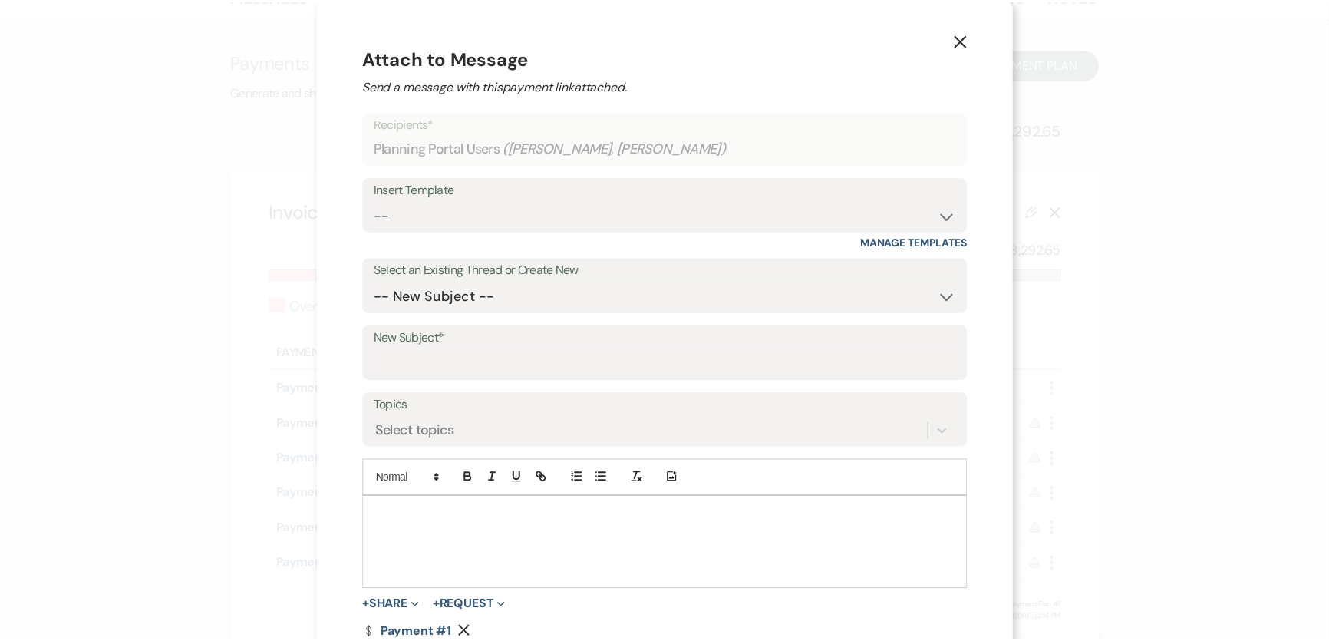
scroll to position [0, 0]
click at [961, 38] on use "button" at bounding box center [967, 41] width 12 height 12
